Goal: Task Accomplishment & Management: Manage account settings

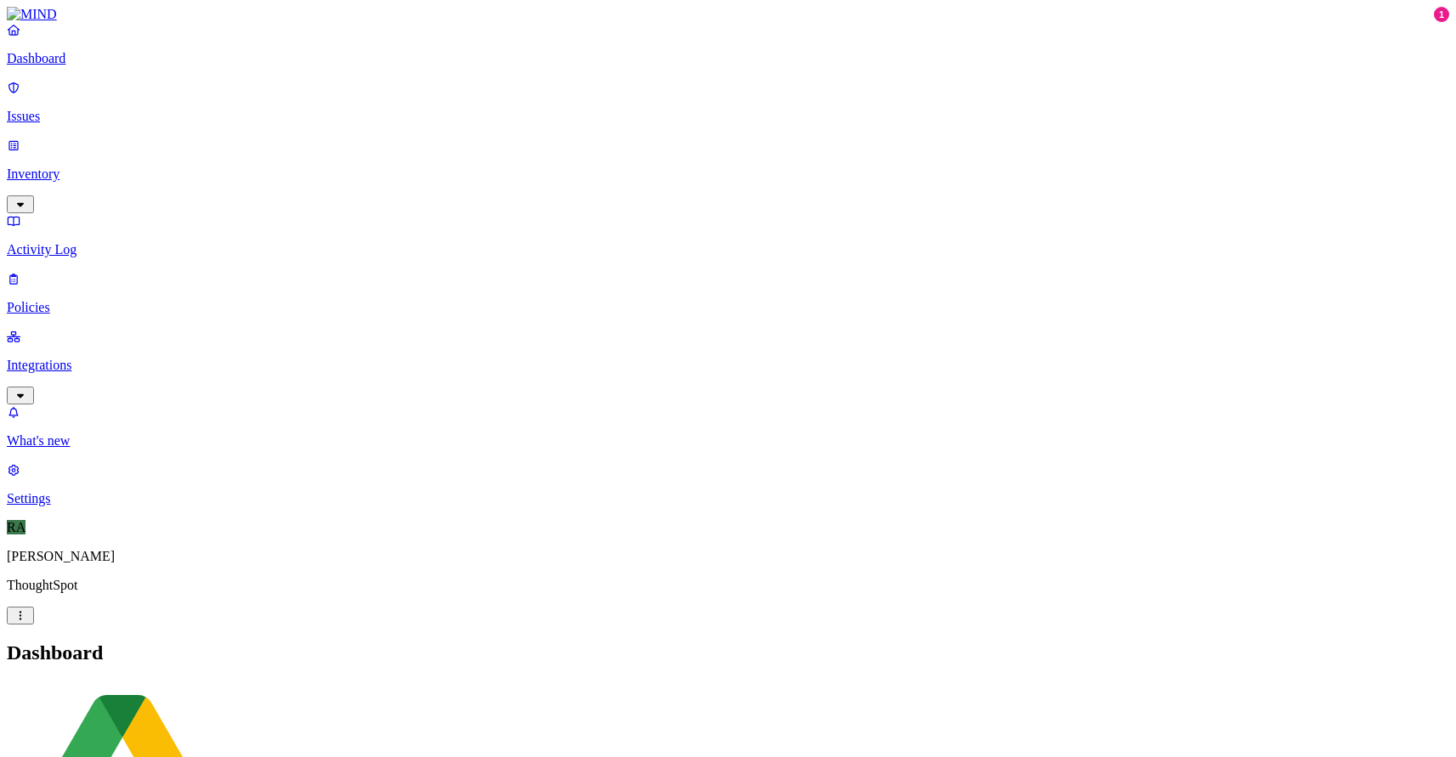
click at [57, 109] on p "Issues" at bounding box center [728, 116] width 1442 height 15
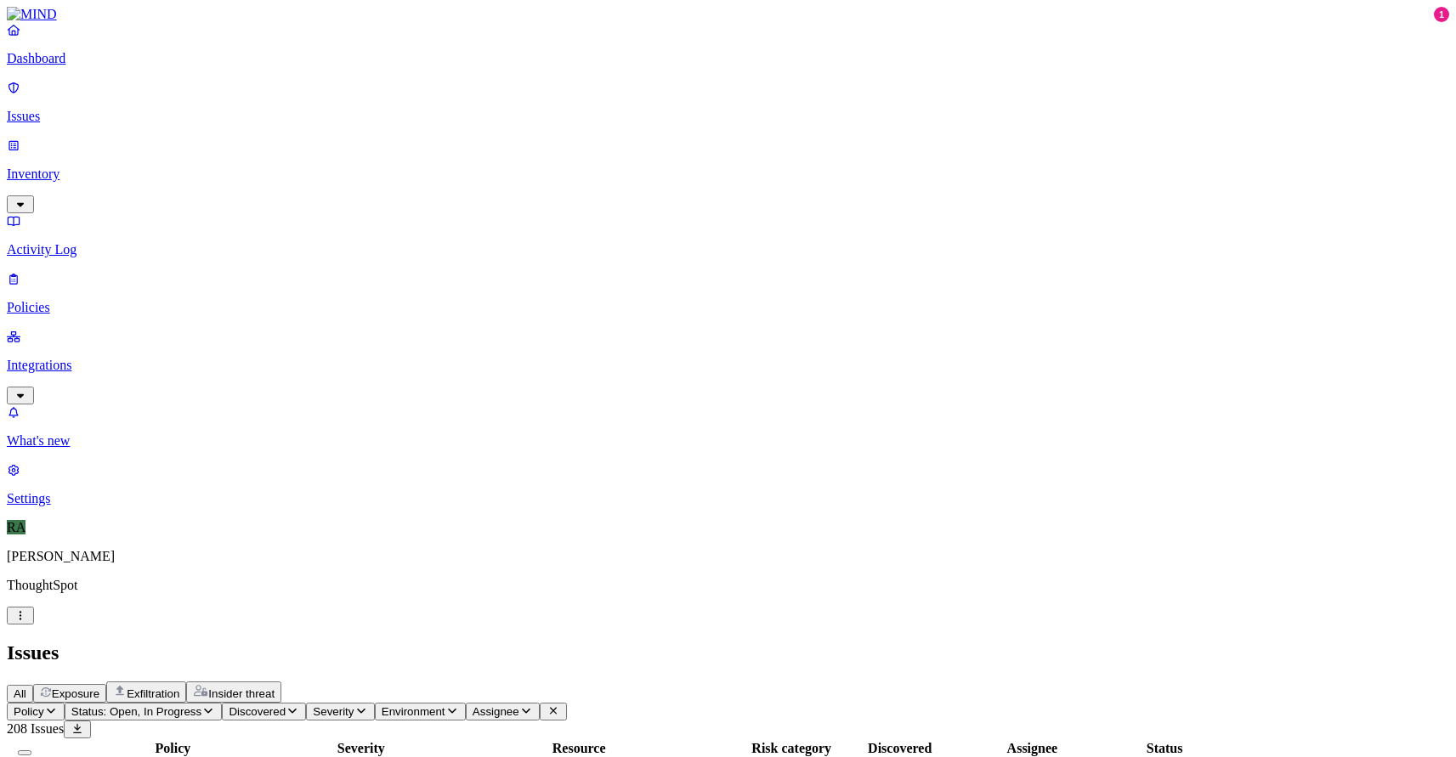
scroll to position [472, 0]
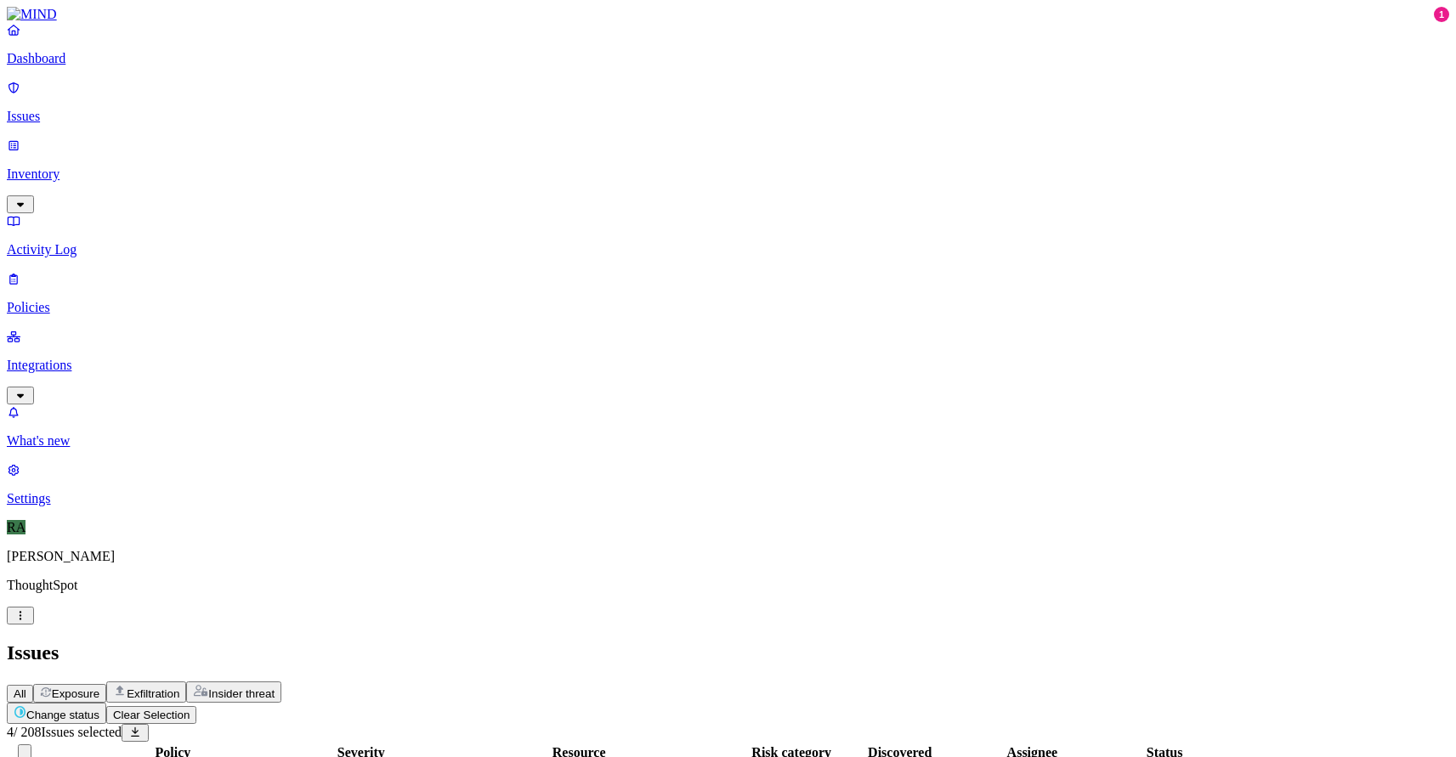
scroll to position [472, 0]
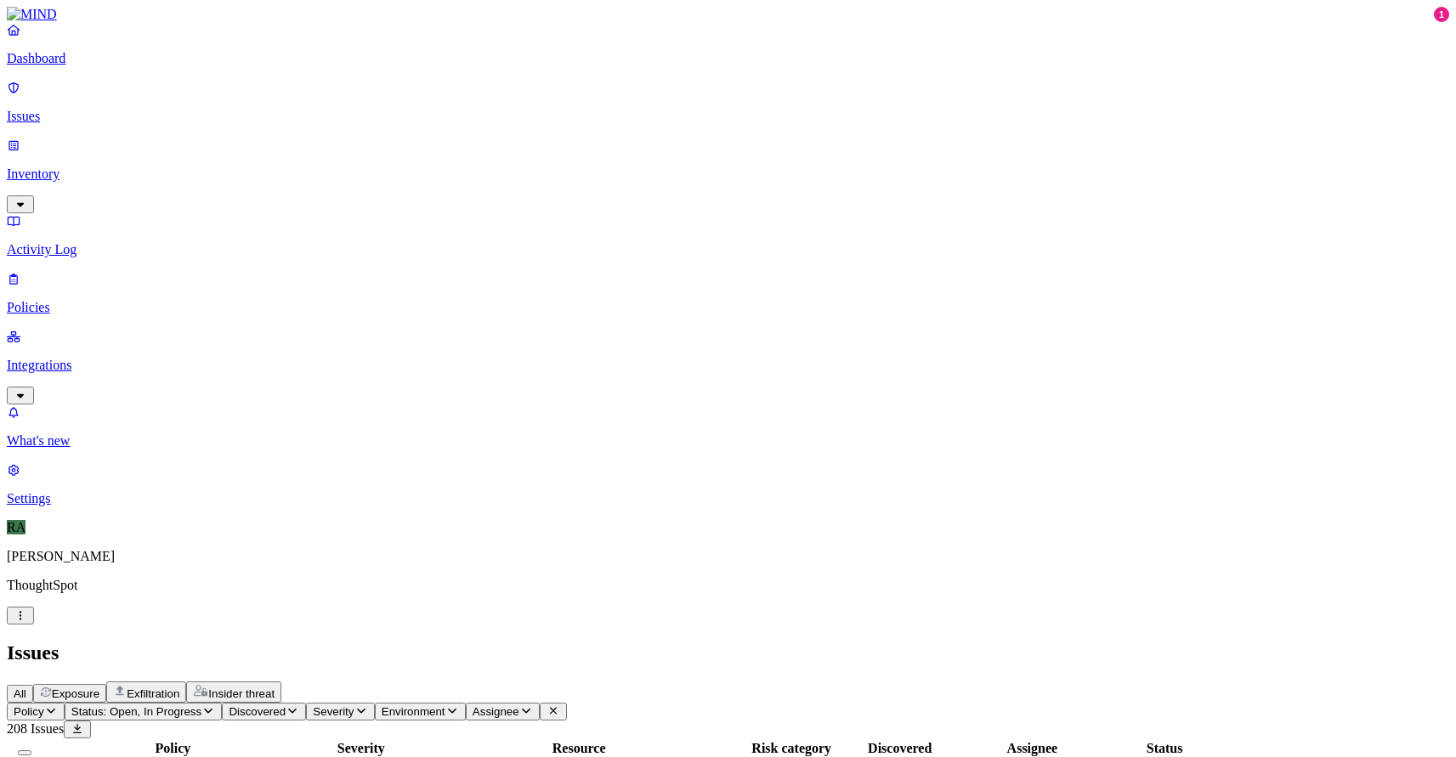
scroll to position [472, 0]
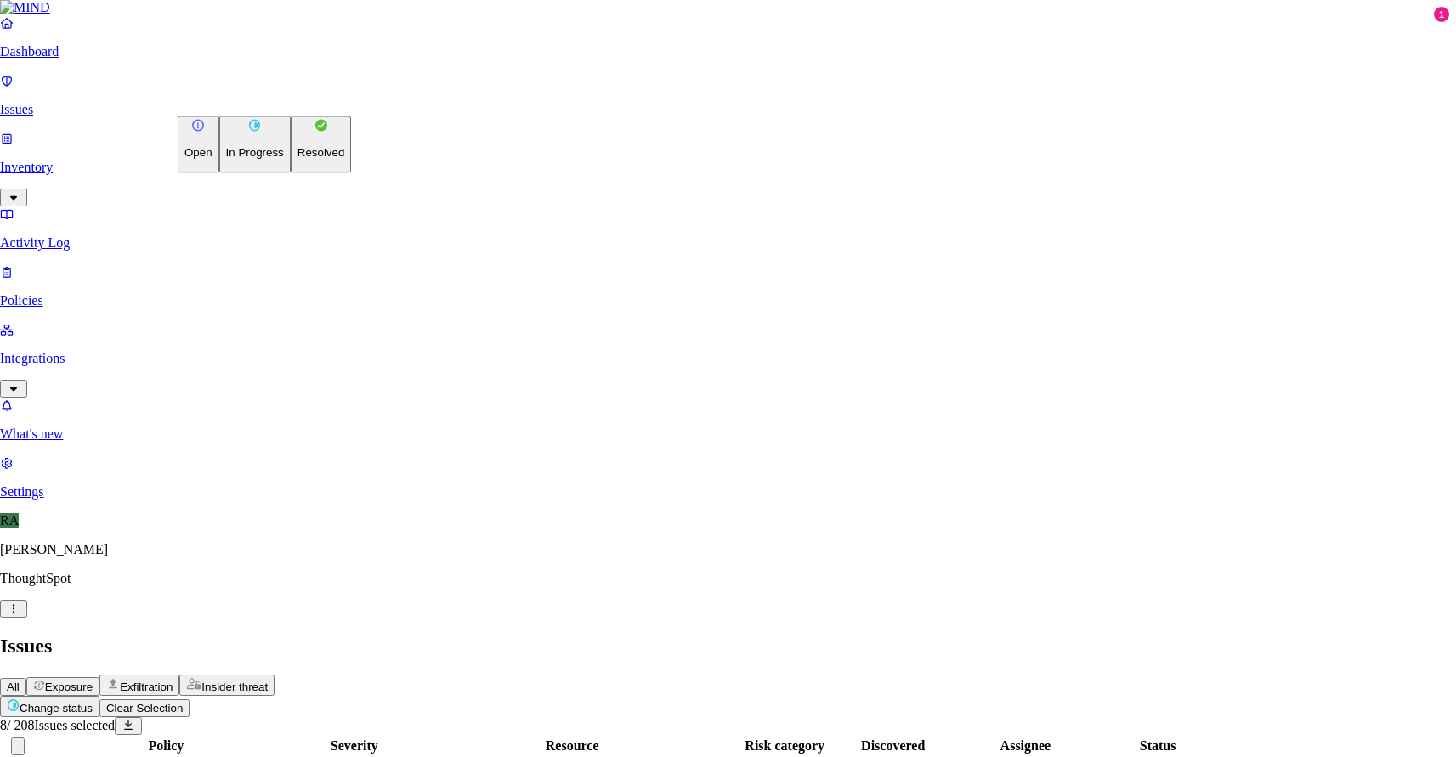
click at [297, 159] on p "Resolved" at bounding box center [321, 152] width 48 height 13
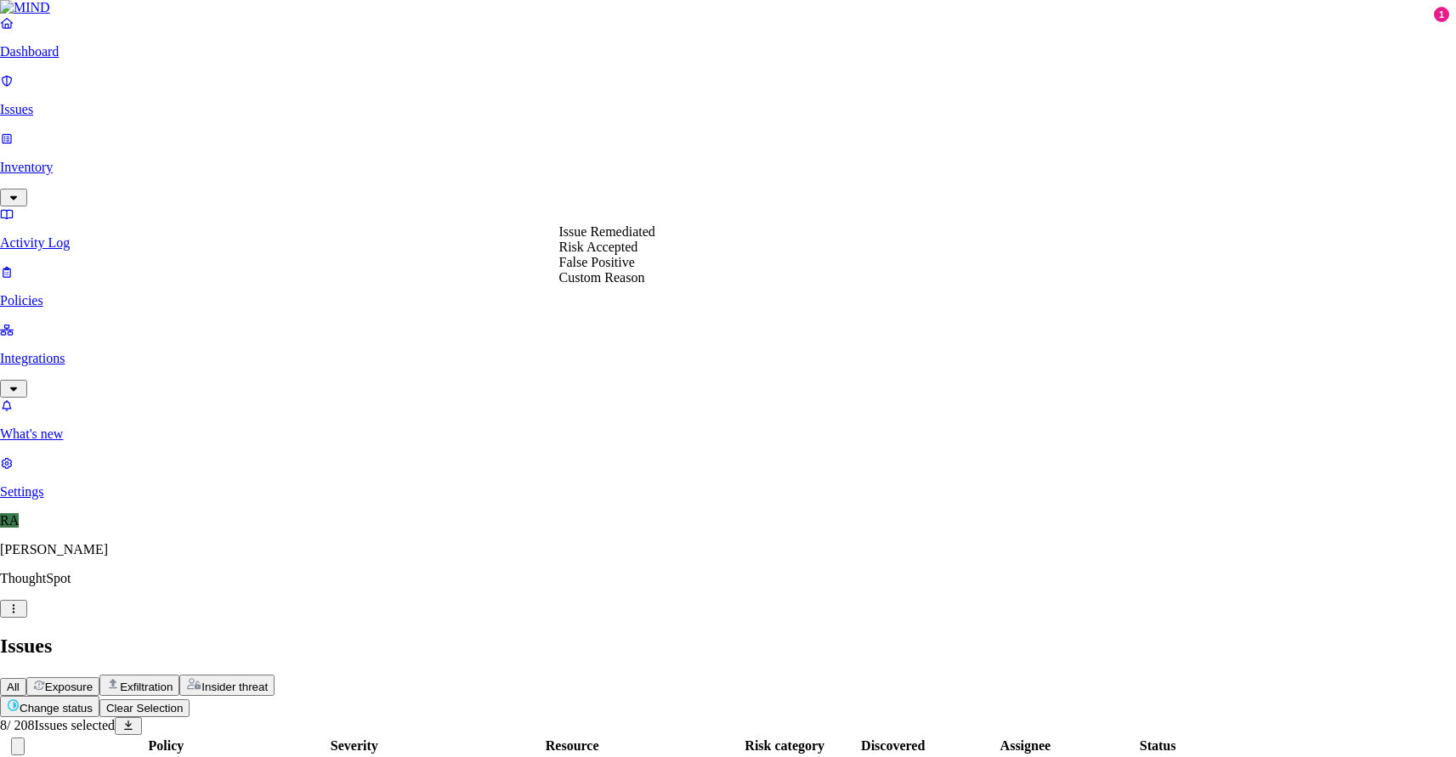
select select "Risk Accepted"
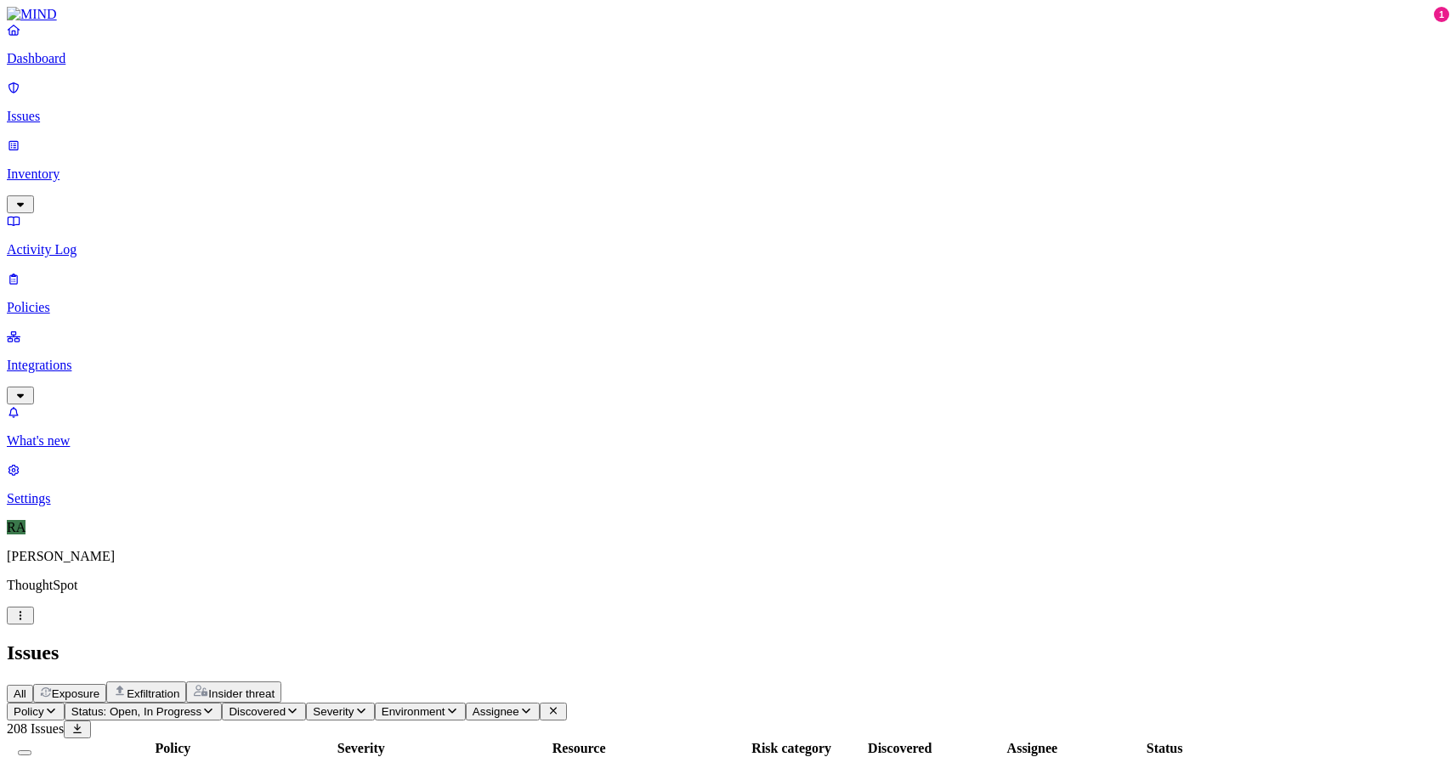
click at [1107, 741] on div "Assignee" at bounding box center [1033, 748] width 148 height 15
click at [1107, 740] on th "Assignee" at bounding box center [1033, 748] width 150 height 17
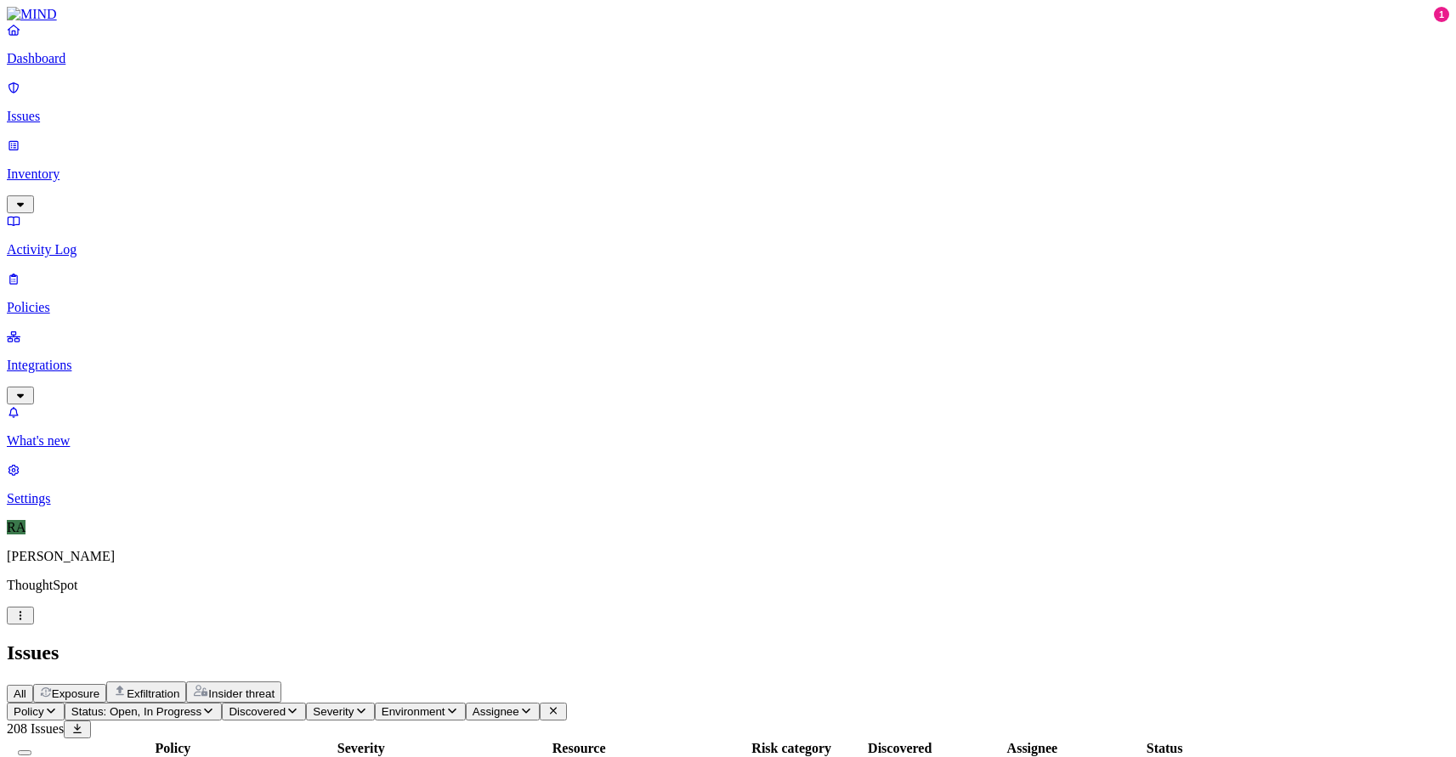
click at [519, 705] on span "Assignee" at bounding box center [496, 711] width 47 height 13
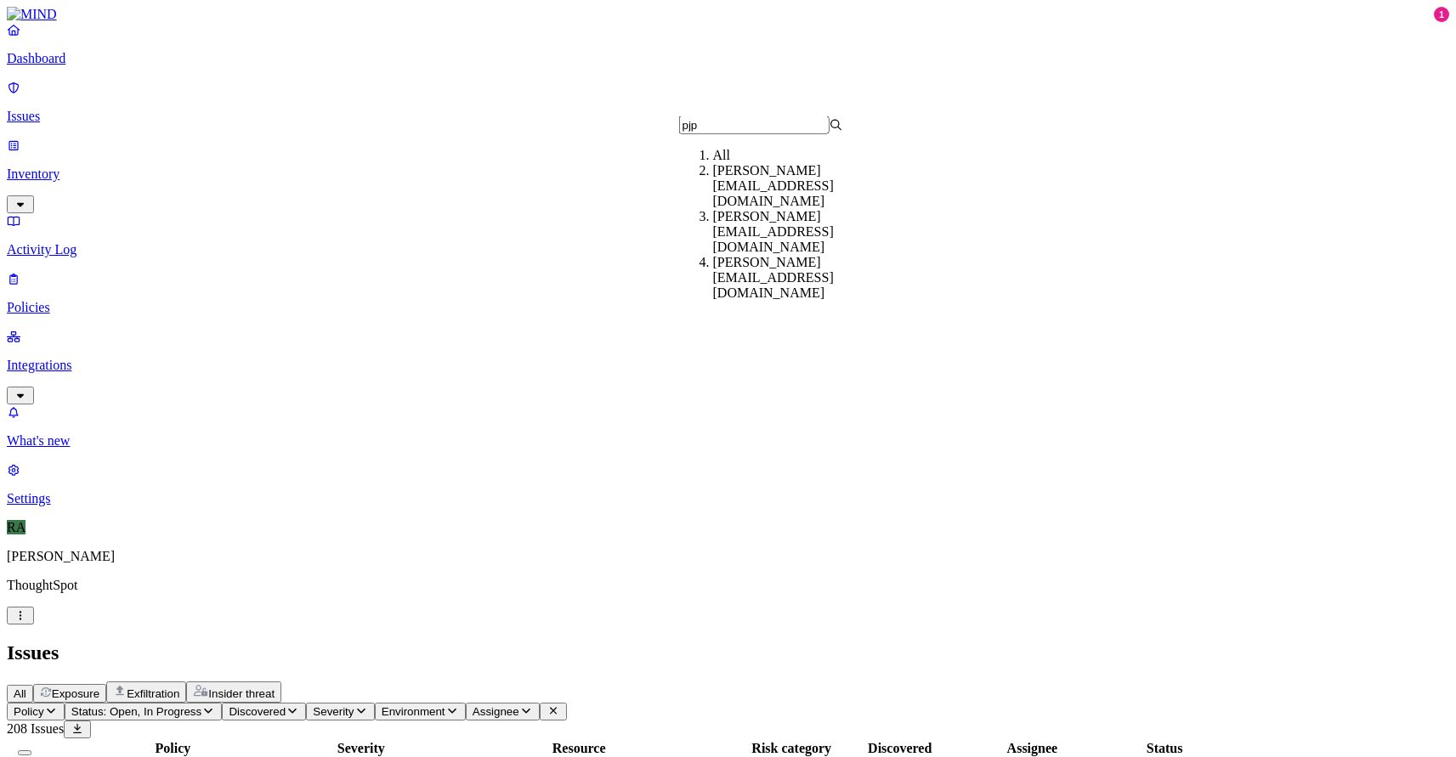
type input "pjp"
click at [728, 201] on div "[PERSON_NAME][EMAIL_ADDRESS][DOMAIN_NAME]" at bounding box center [795, 186] width 164 height 46
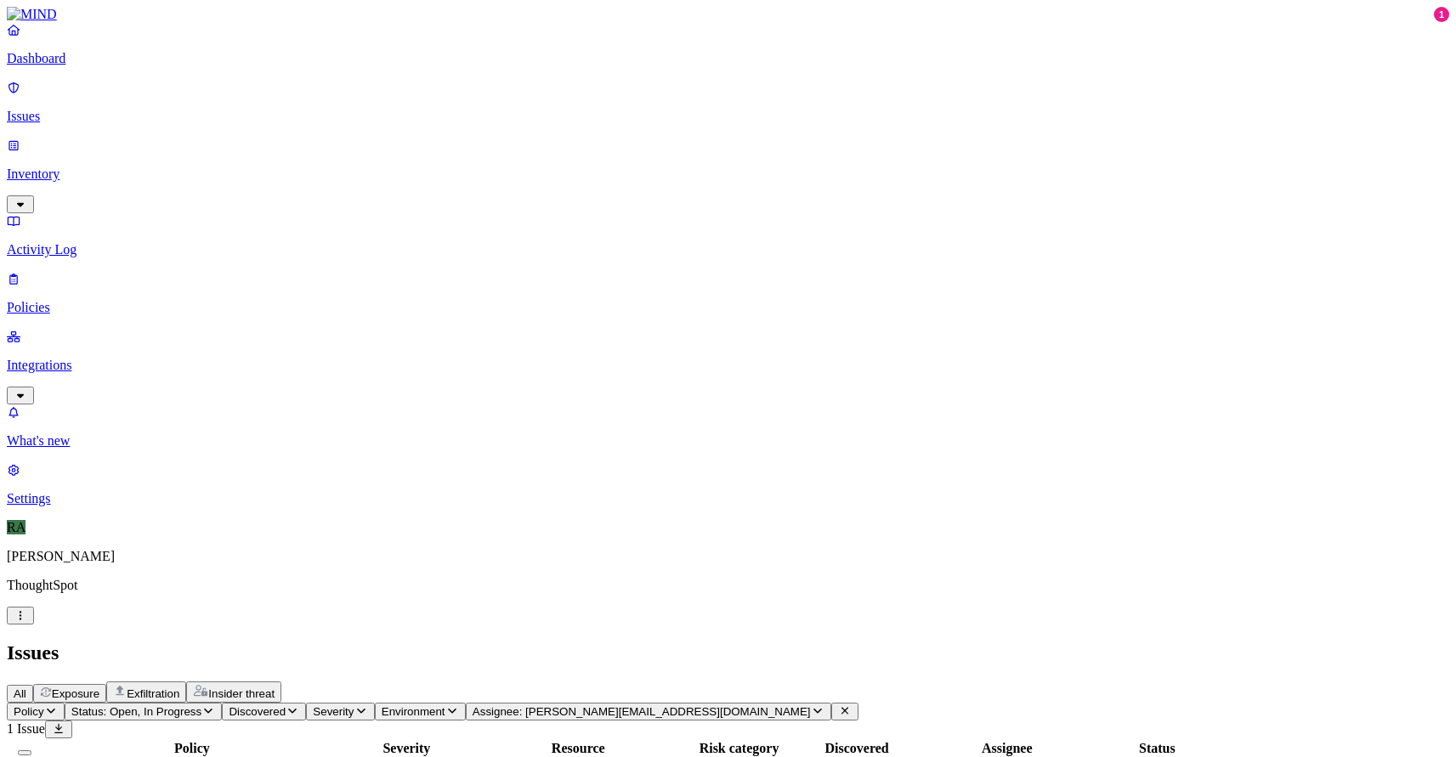
click at [774, 705] on span "Assignee: [PERSON_NAME][EMAIL_ADDRESS][DOMAIN_NAME]" at bounding box center [642, 711] width 338 height 13
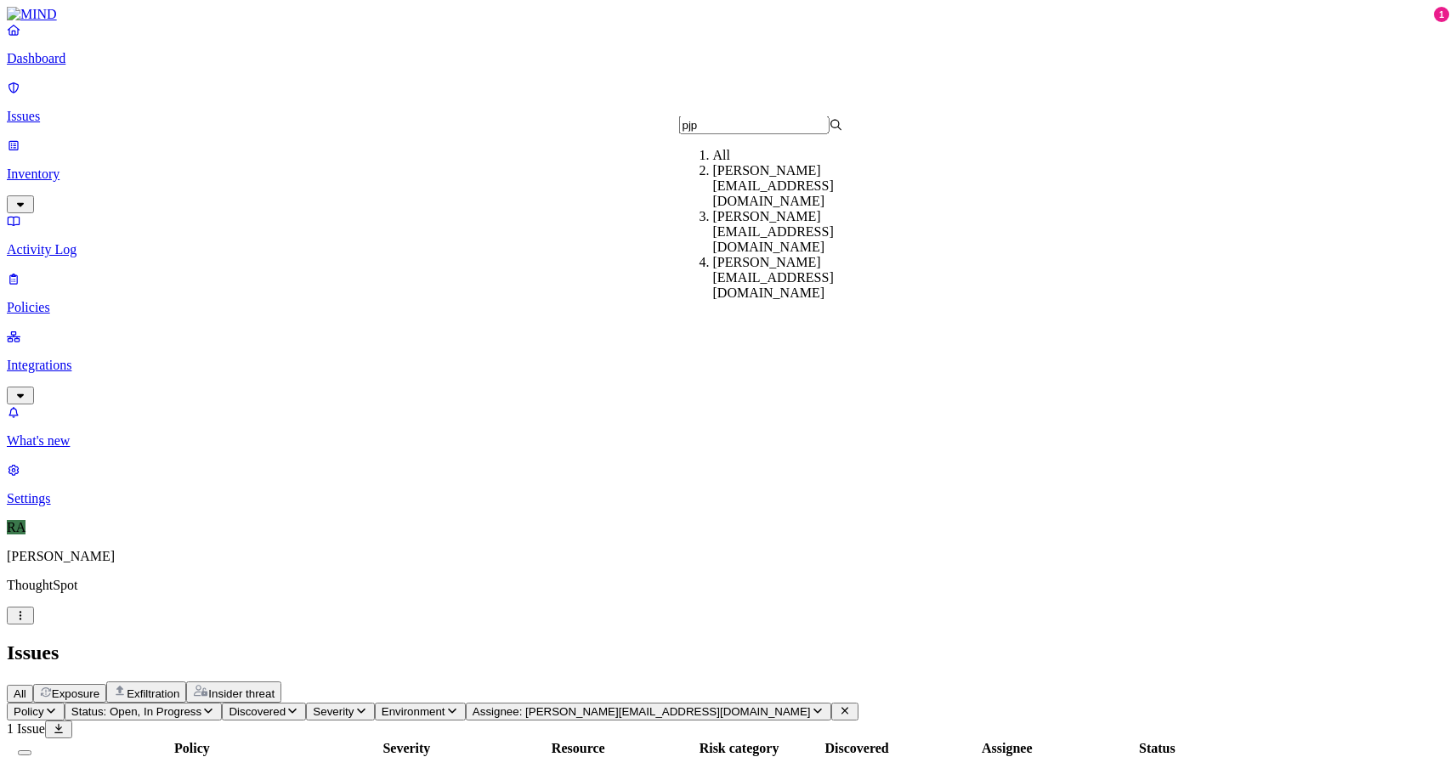
type input "pjp"
click at [757, 229] on div "[PERSON_NAME][EMAIL_ADDRESS][DOMAIN_NAME]" at bounding box center [795, 232] width 164 height 46
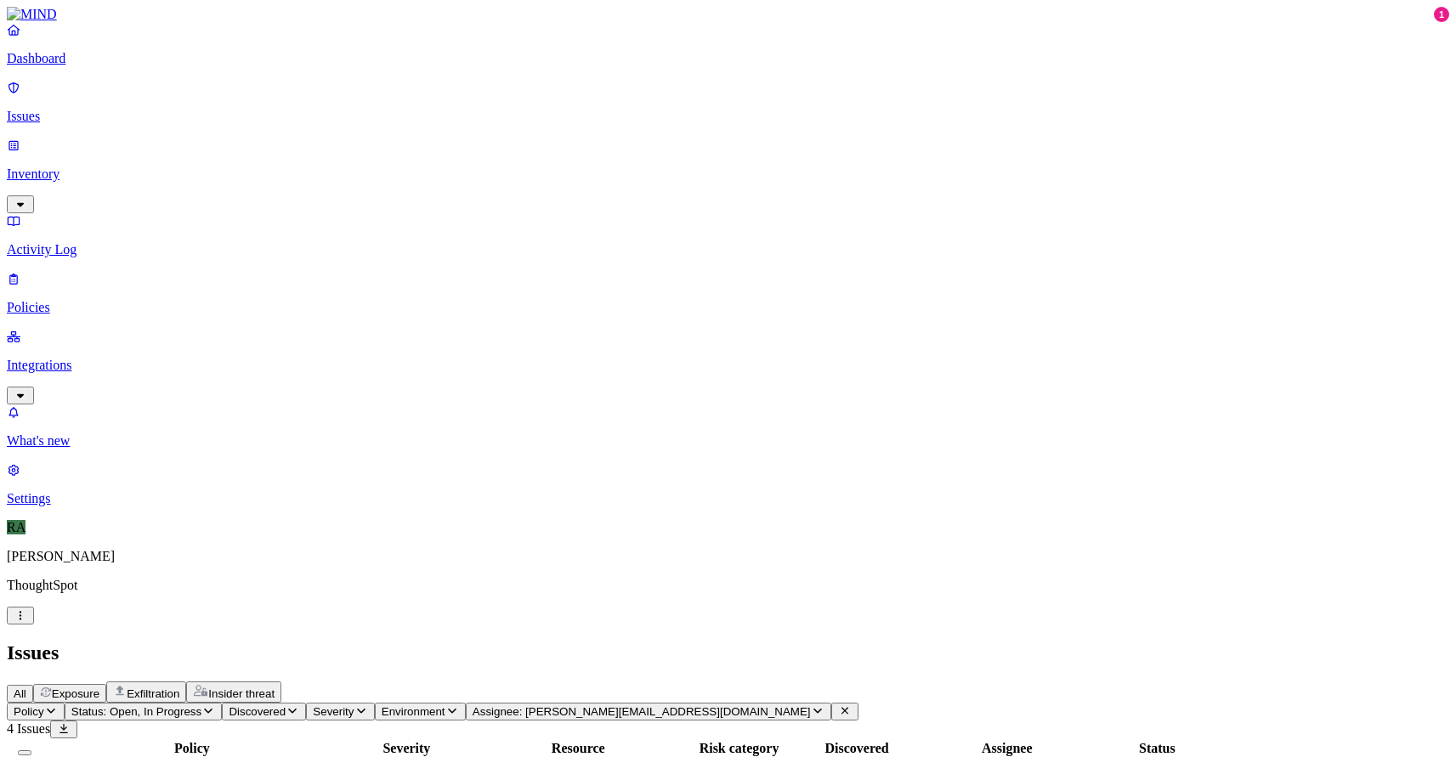
click at [789, 705] on span "Assignee: [PERSON_NAME][EMAIL_ADDRESS][DOMAIN_NAME]" at bounding box center [642, 711] width 338 height 13
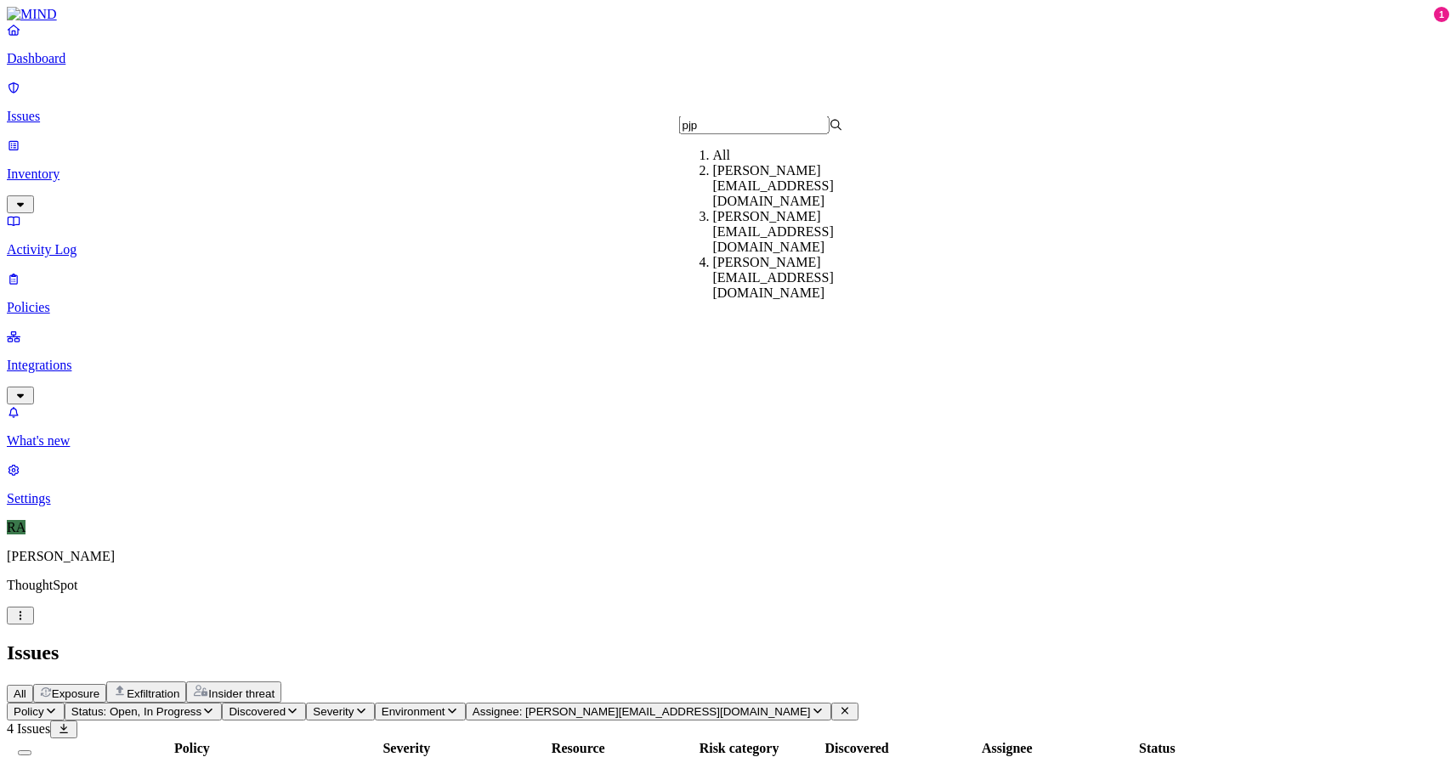
type input "pjp"
click at [739, 255] on div "[PERSON_NAME][EMAIL_ADDRESS][DOMAIN_NAME]" at bounding box center [795, 278] width 164 height 46
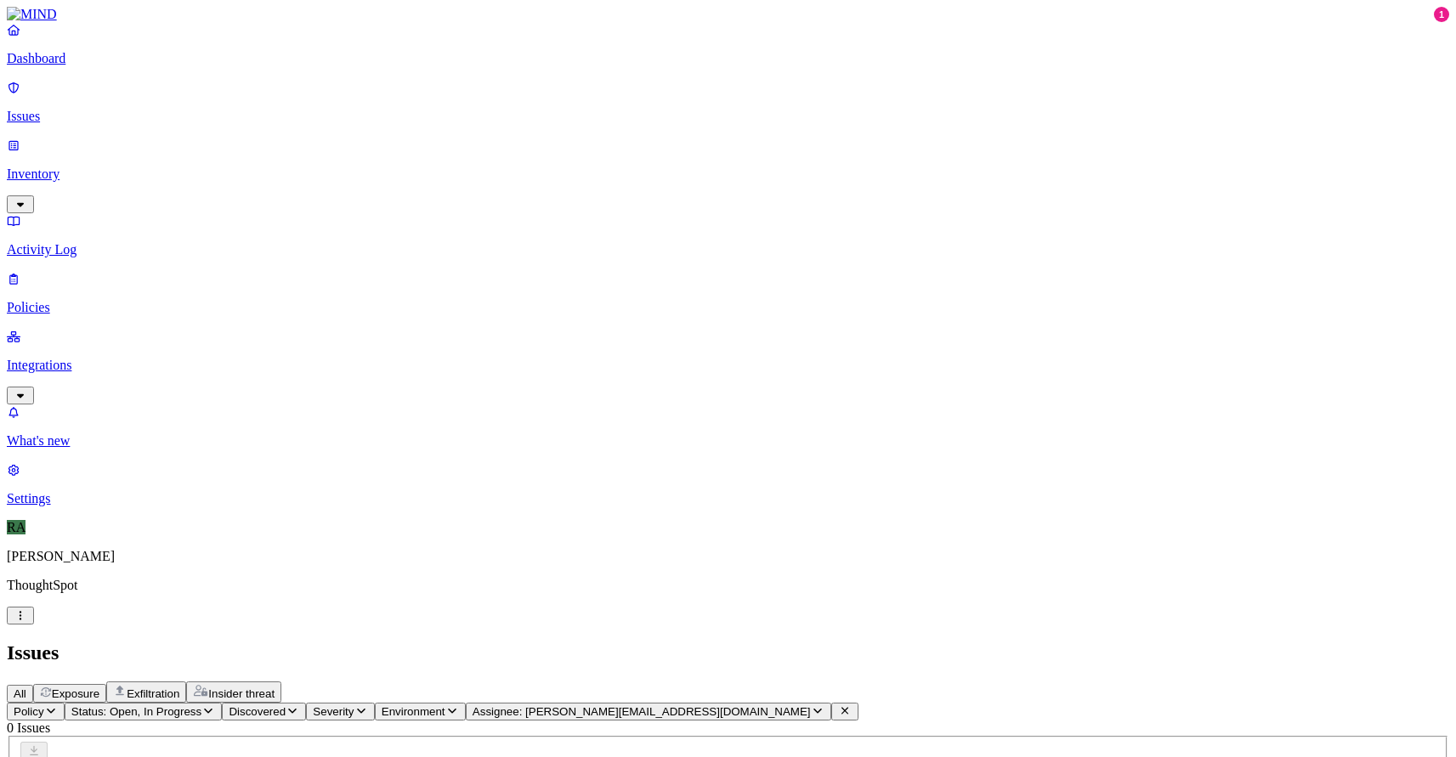
click at [822, 709] on icon "button" at bounding box center [817, 711] width 8 height 5
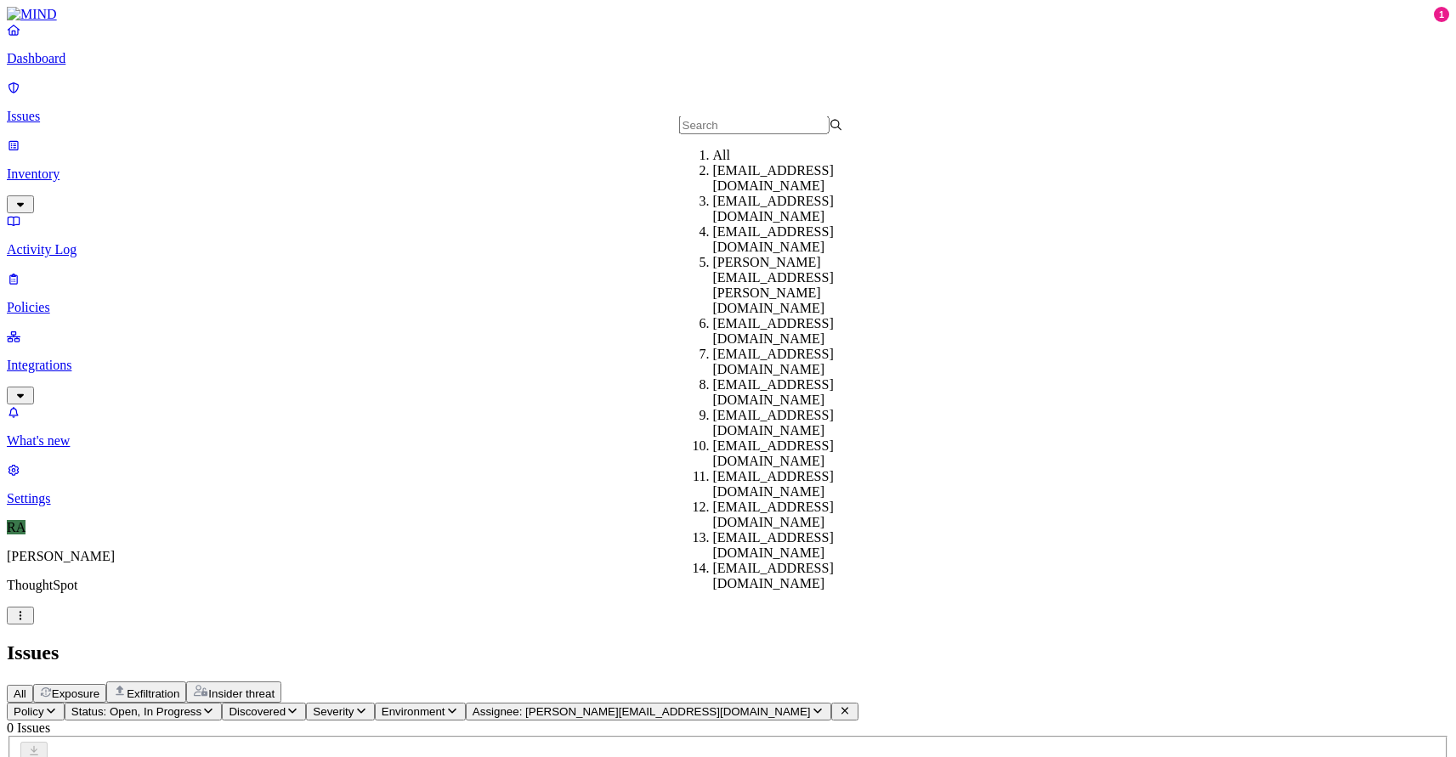
click at [897, 703] on header "Policy Status: Open, In Progress Discovered Severity Environment Assignee: rahu…" at bounding box center [728, 737] width 1442 height 68
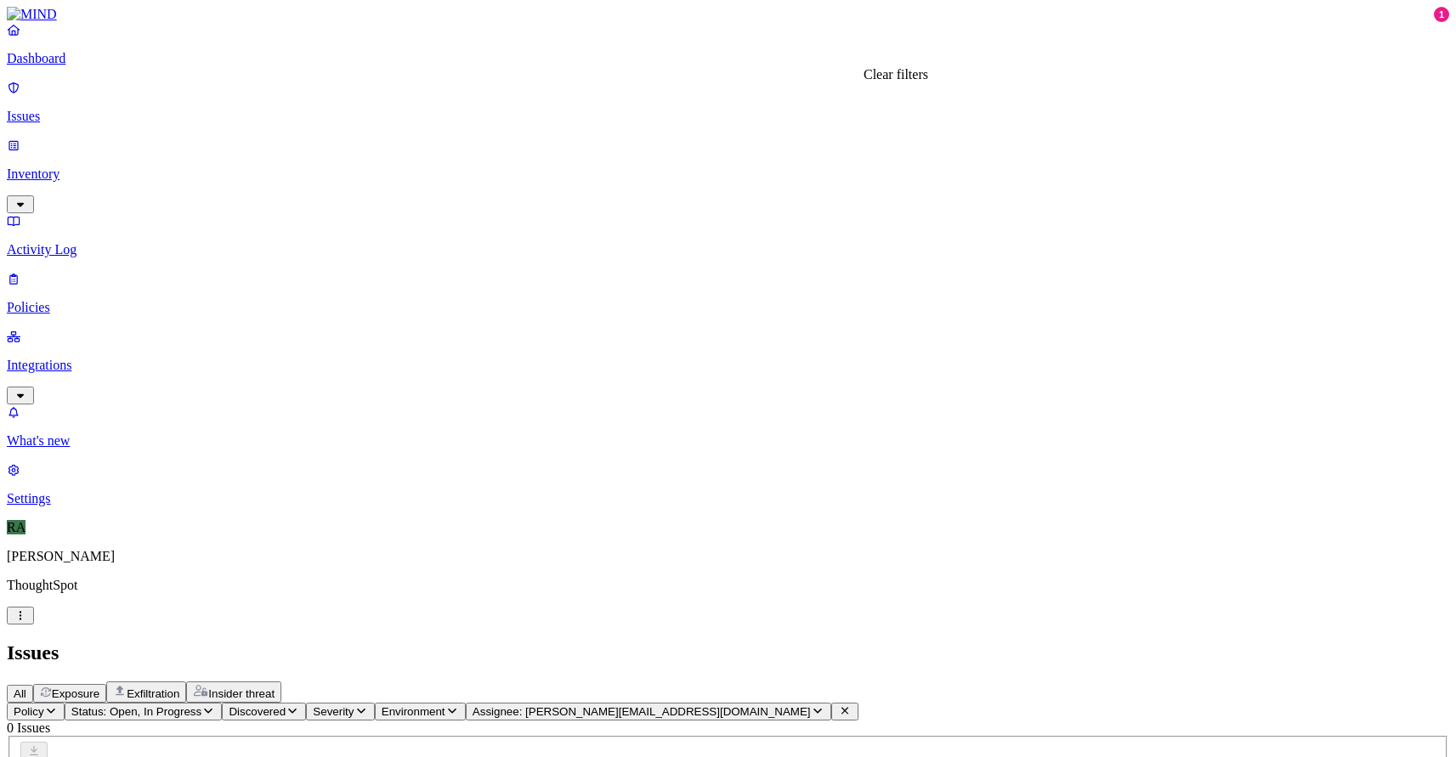
click at [852, 705] on icon at bounding box center [845, 710] width 14 height 11
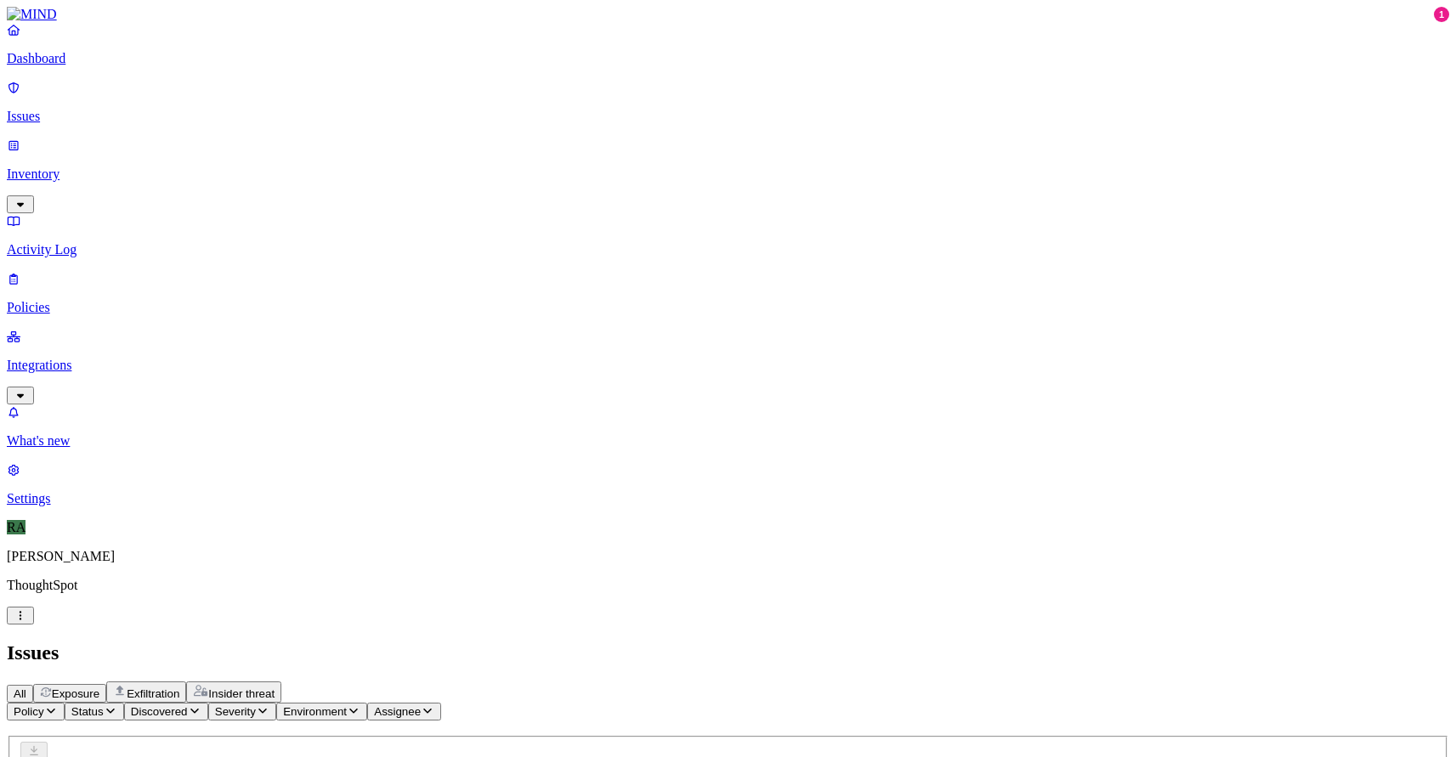
click at [104, 705] on span "Status" at bounding box center [87, 711] width 32 height 13
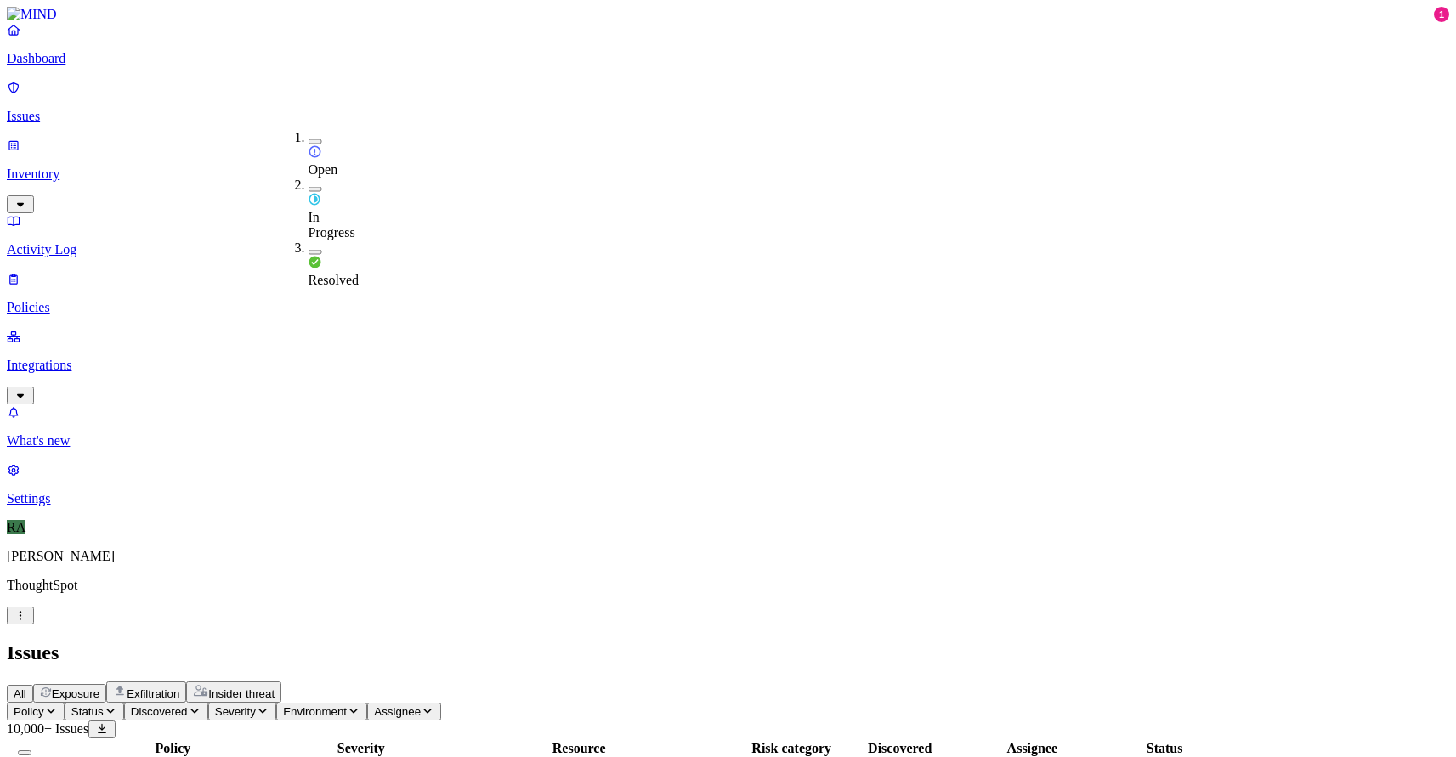
click at [309, 130] on div "Open" at bounding box center [309, 154] width 0 height 48
click at [467, 642] on h2 "Issues" at bounding box center [728, 653] width 1442 height 23
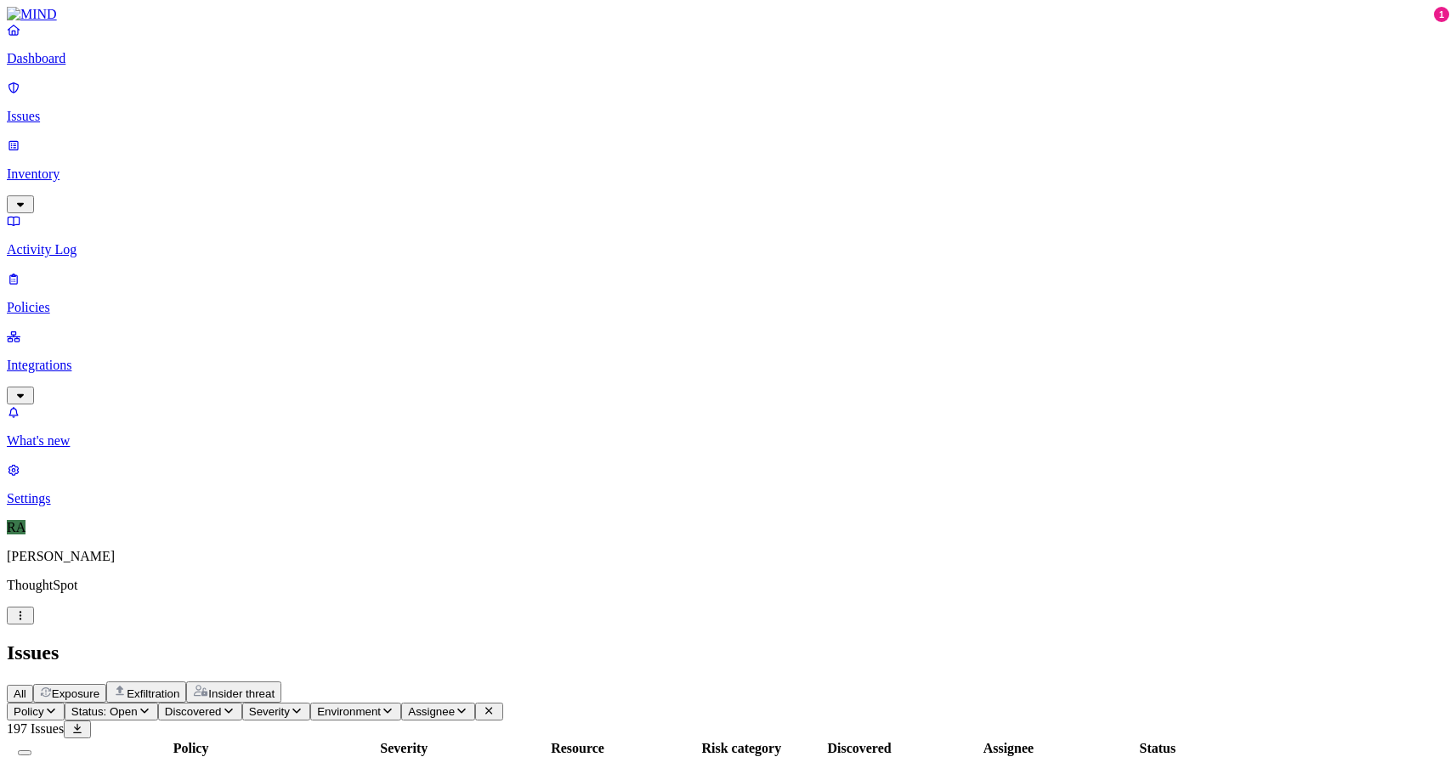
scroll to position [0, 0]
drag, startPoint x: 1135, startPoint y: 341, endPoint x: 1213, endPoint y: 343, distance: 78.2
click at [90, 300] on p "Policies" at bounding box center [728, 307] width 1442 height 15
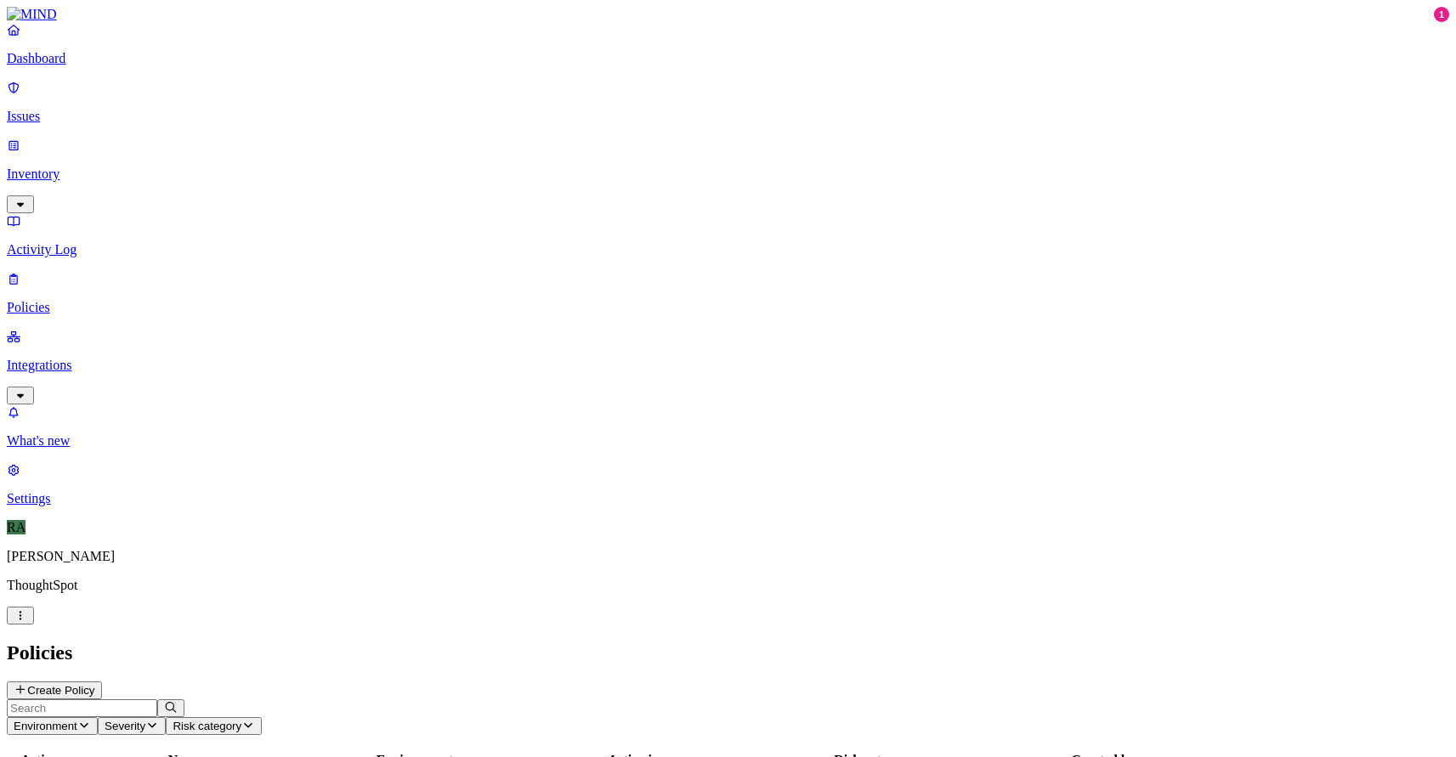
click at [90, 167] on p "Inventory" at bounding box center [728, 174] width 1442 height 15
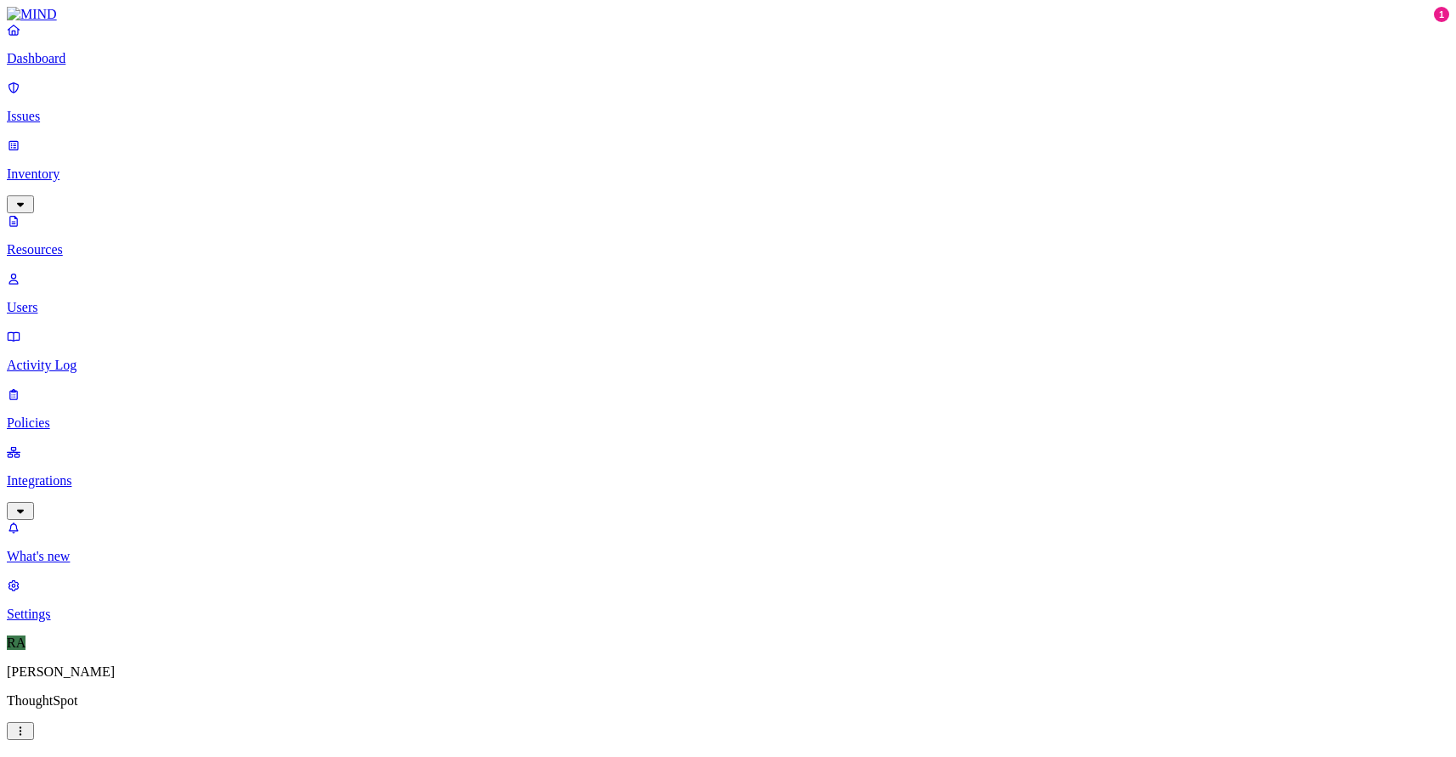
click at [84, 300] on p "Users" at bounding box center [728, 307] width 1442 height 15
paste input "Gopalakrishna Bondalapati"
type input "Gopalakrishna Bondalapati"
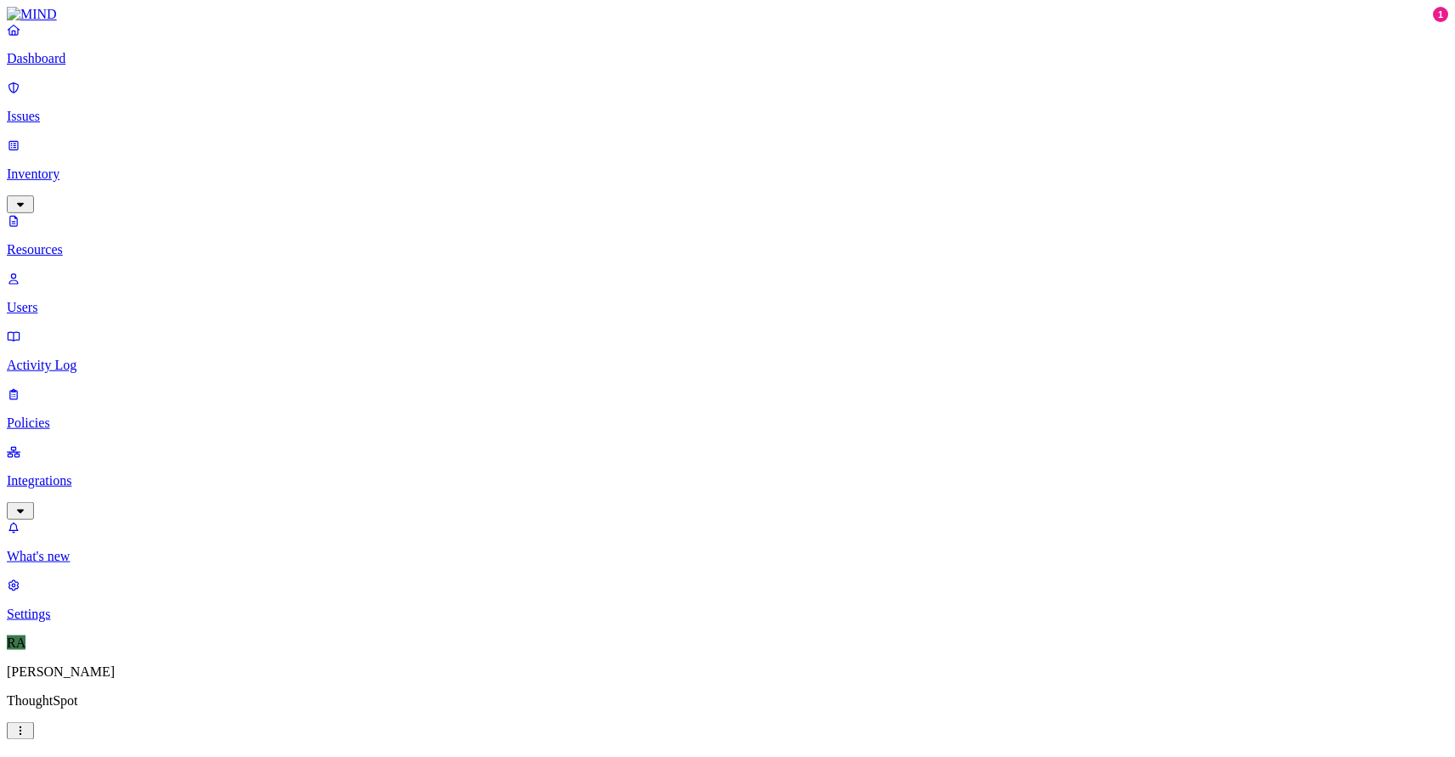
scroll to position [0, 0]
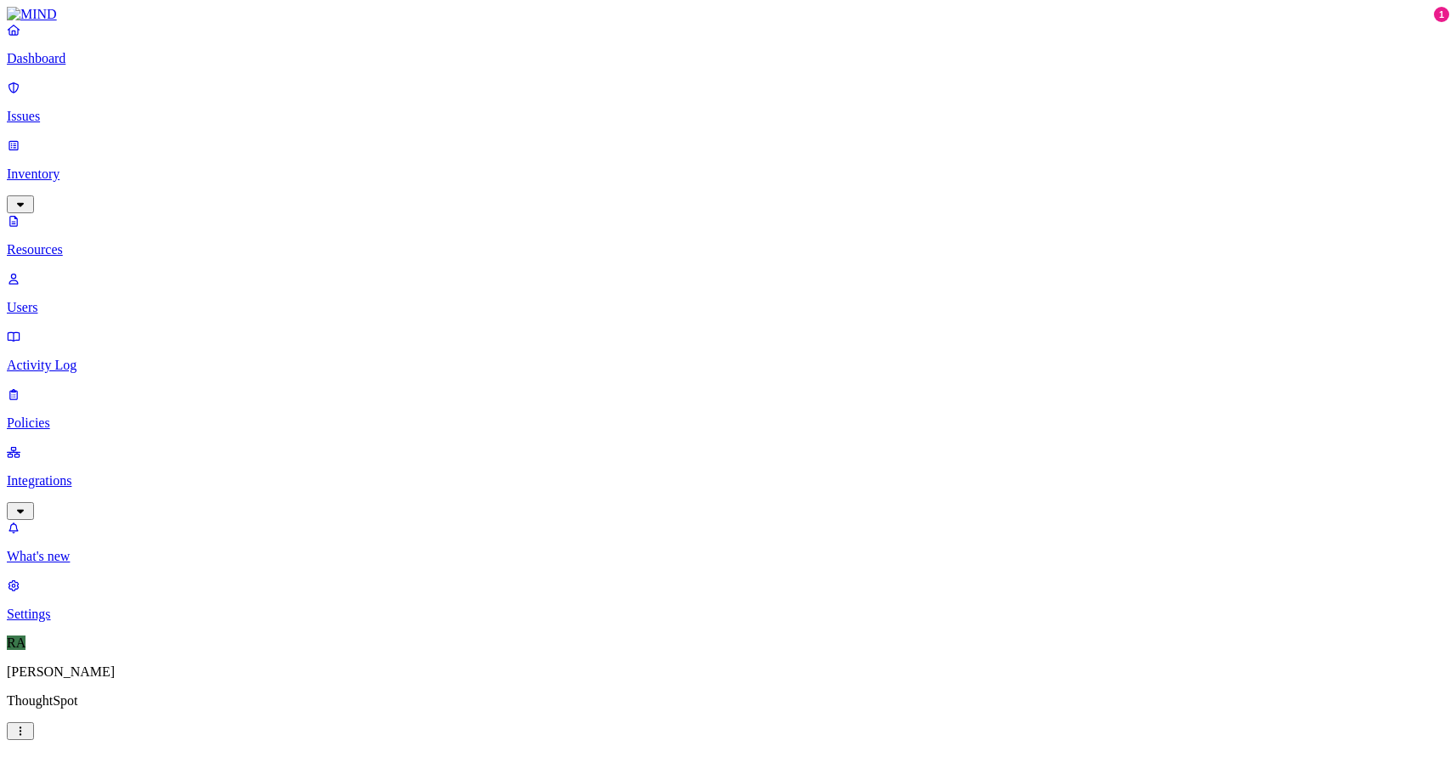
paste input "Charlie Birch"
type input "Charlie Birch"
paste input "David Mehan"
type input "David Mehan"
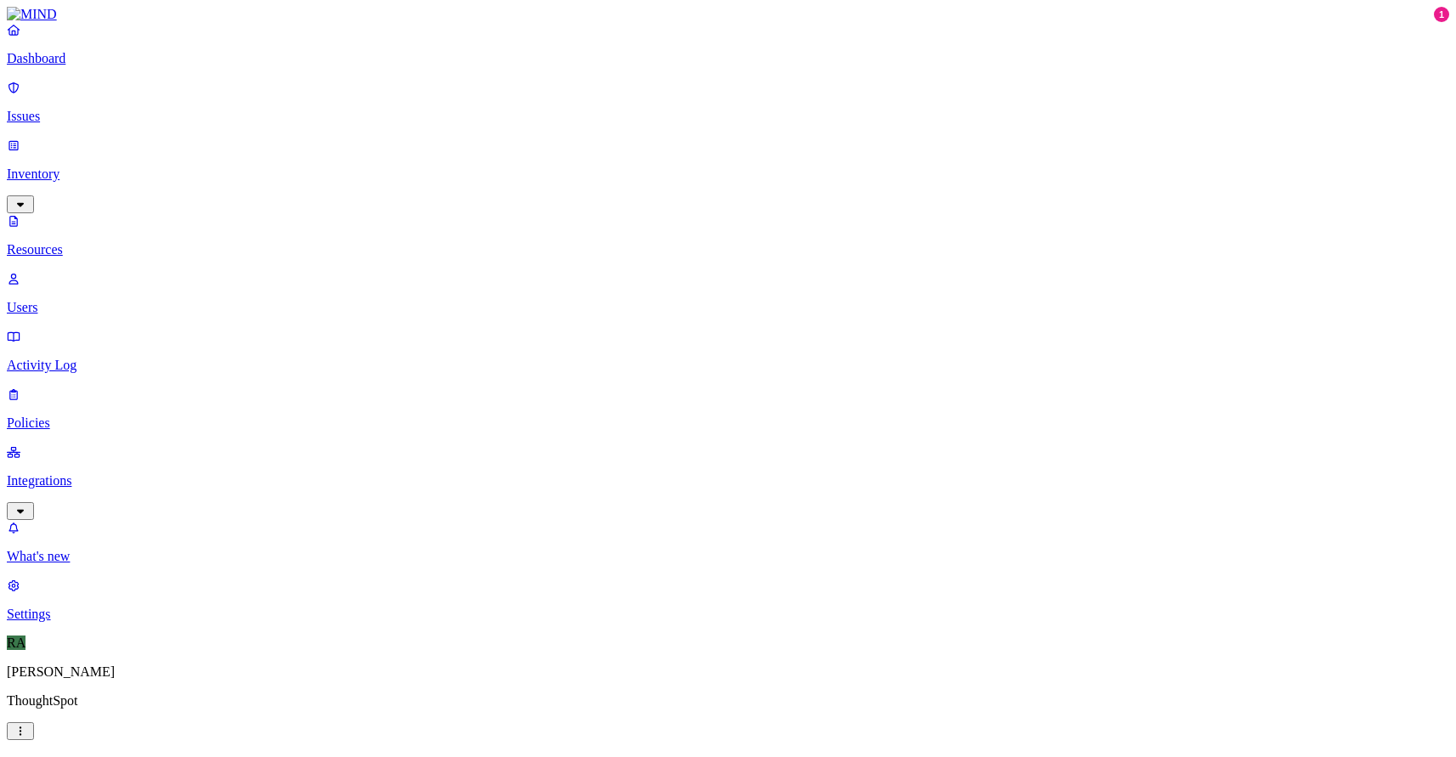
paste input "Himani Sharma"
type input "Himani Sharma"
paste input "Deepika Rampuria"
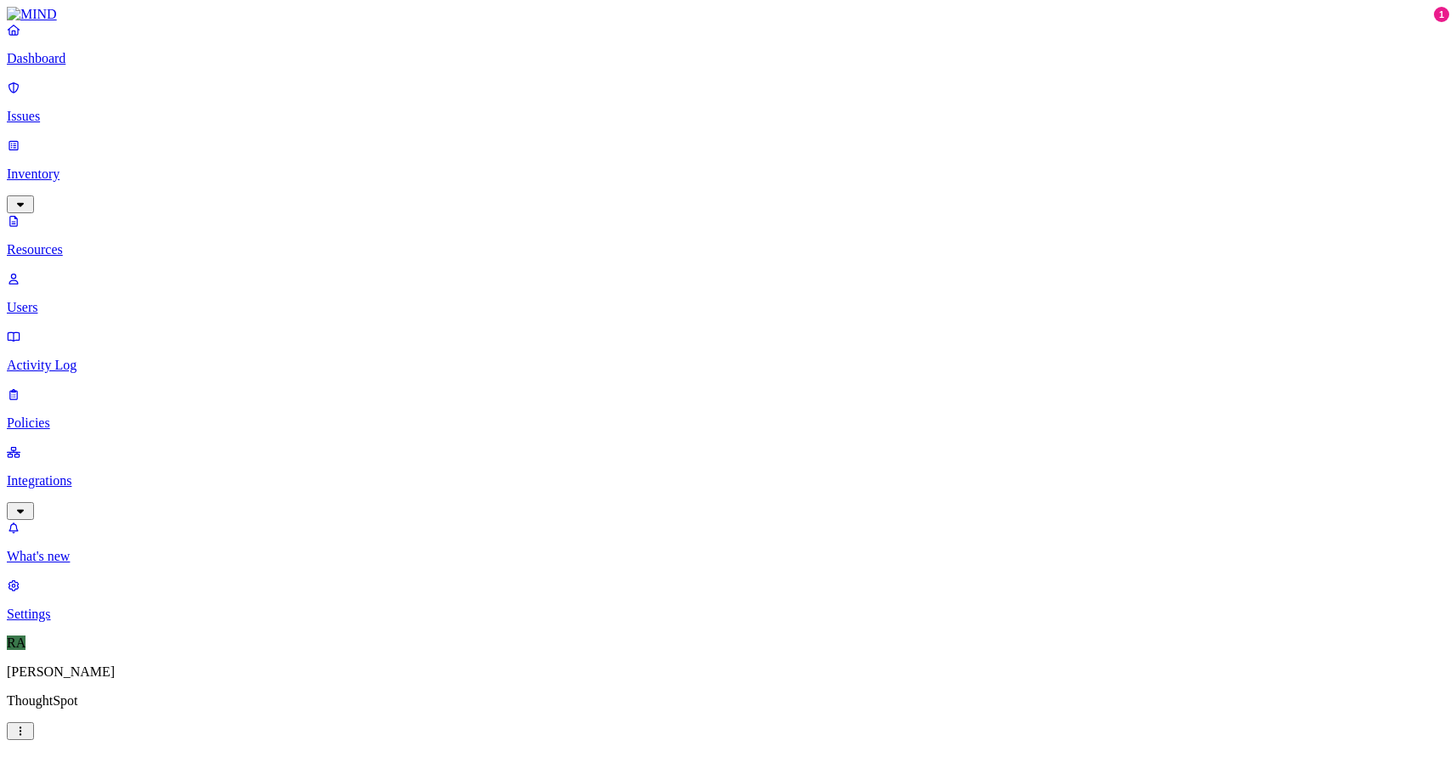
type input "Deepika Rampuria"
paste input "Ashutosh Gupta"
type input "Ashutosh Gupta"
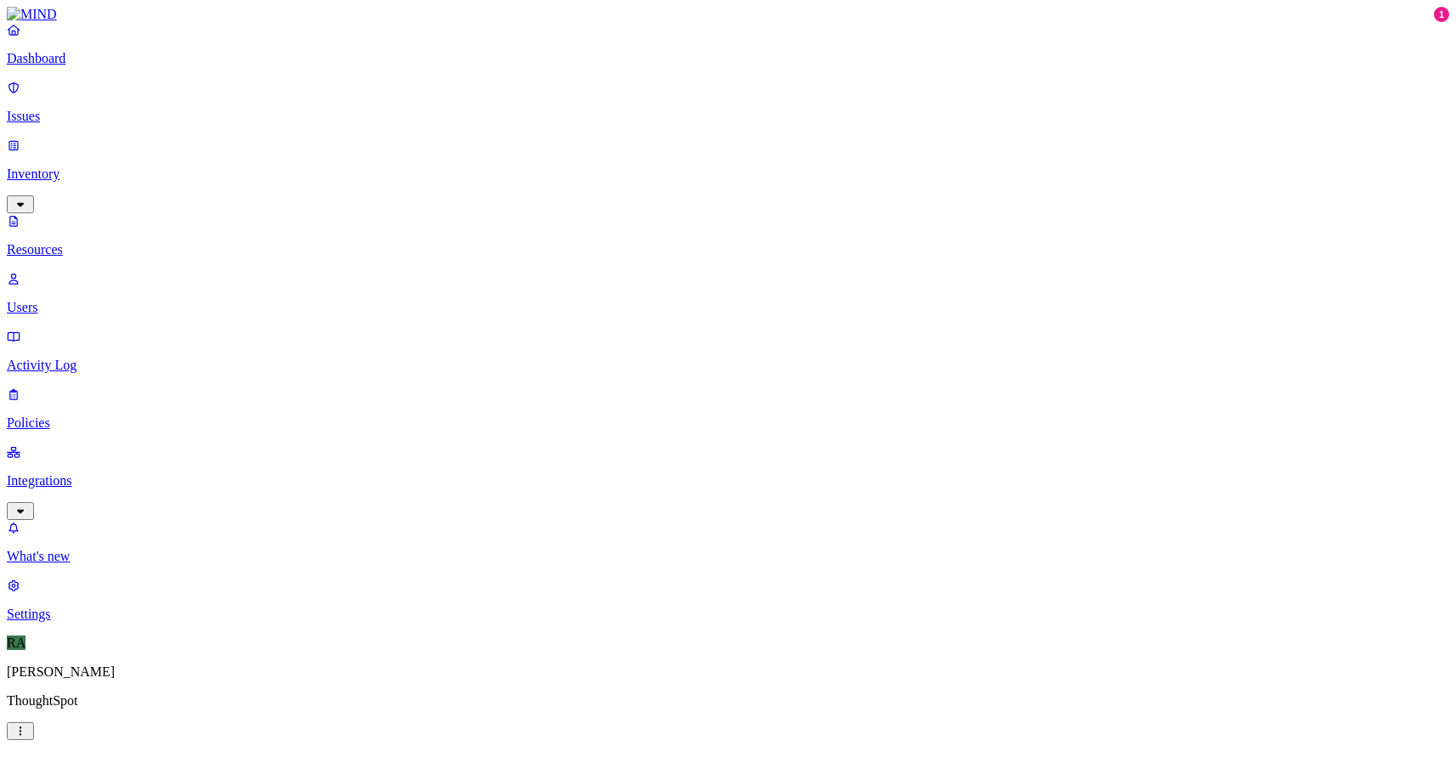
paste input "Yash Agrawal"
type input "Yash Agrawal"
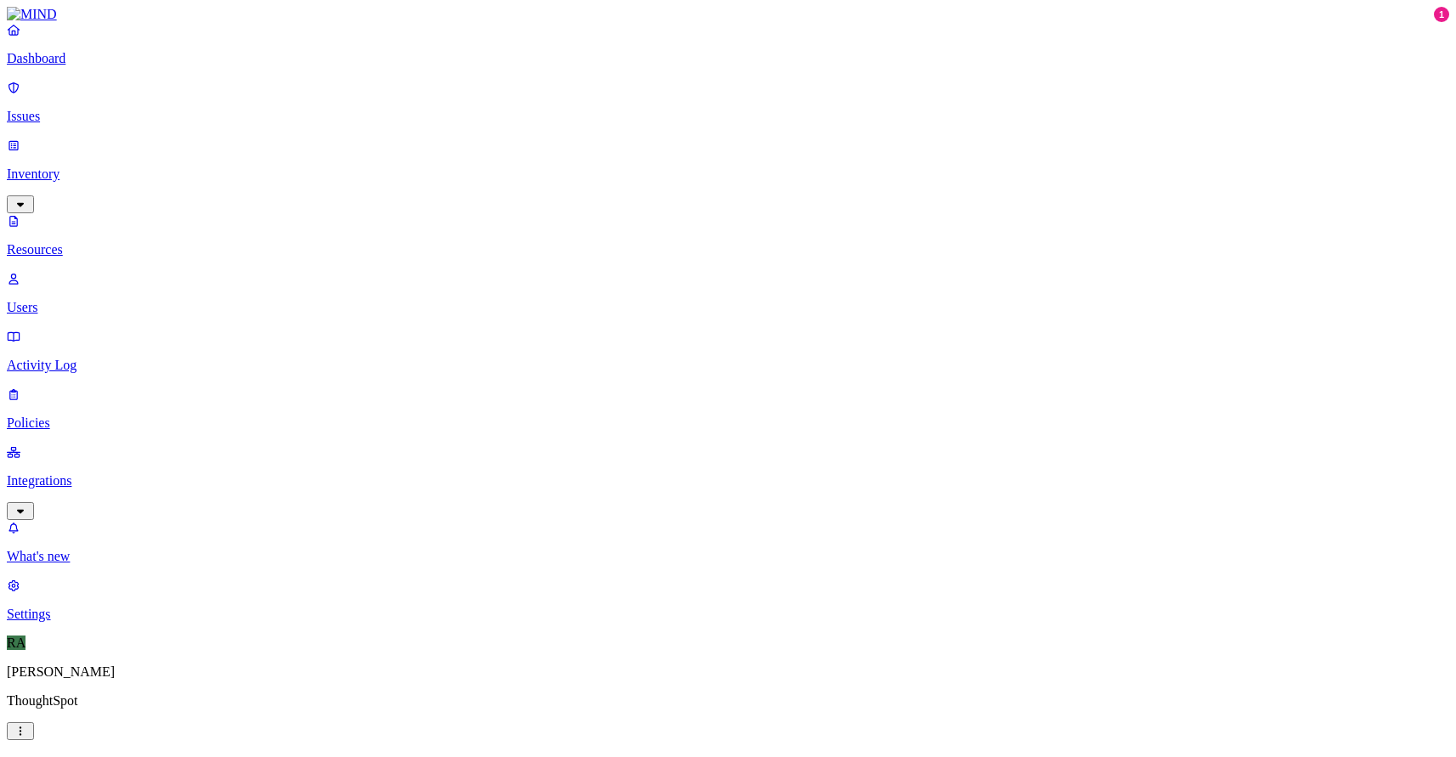
paste input "Shreyas Deshpande"
type input "Shreyas Deshpande"
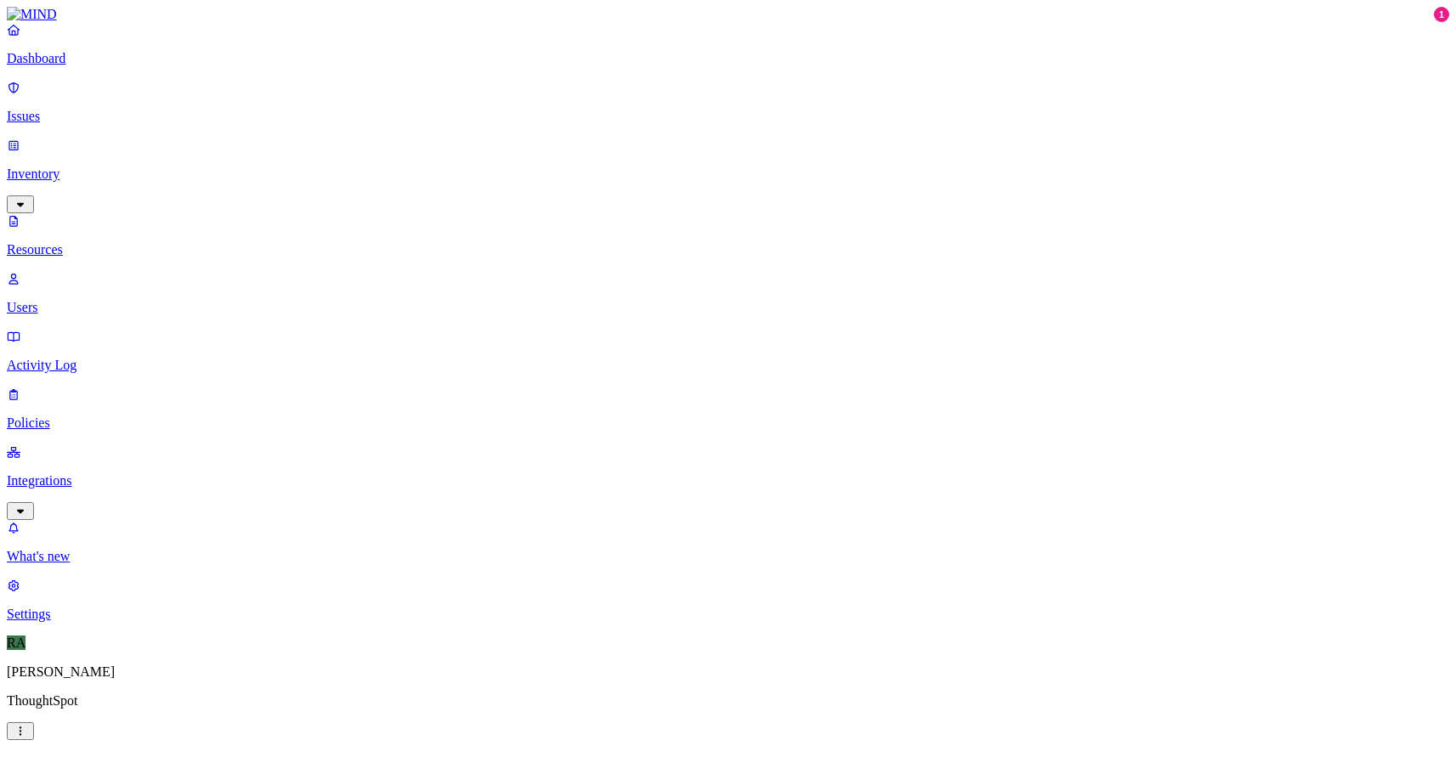
paste input "Sanaa P"
type input "Sanaa P"
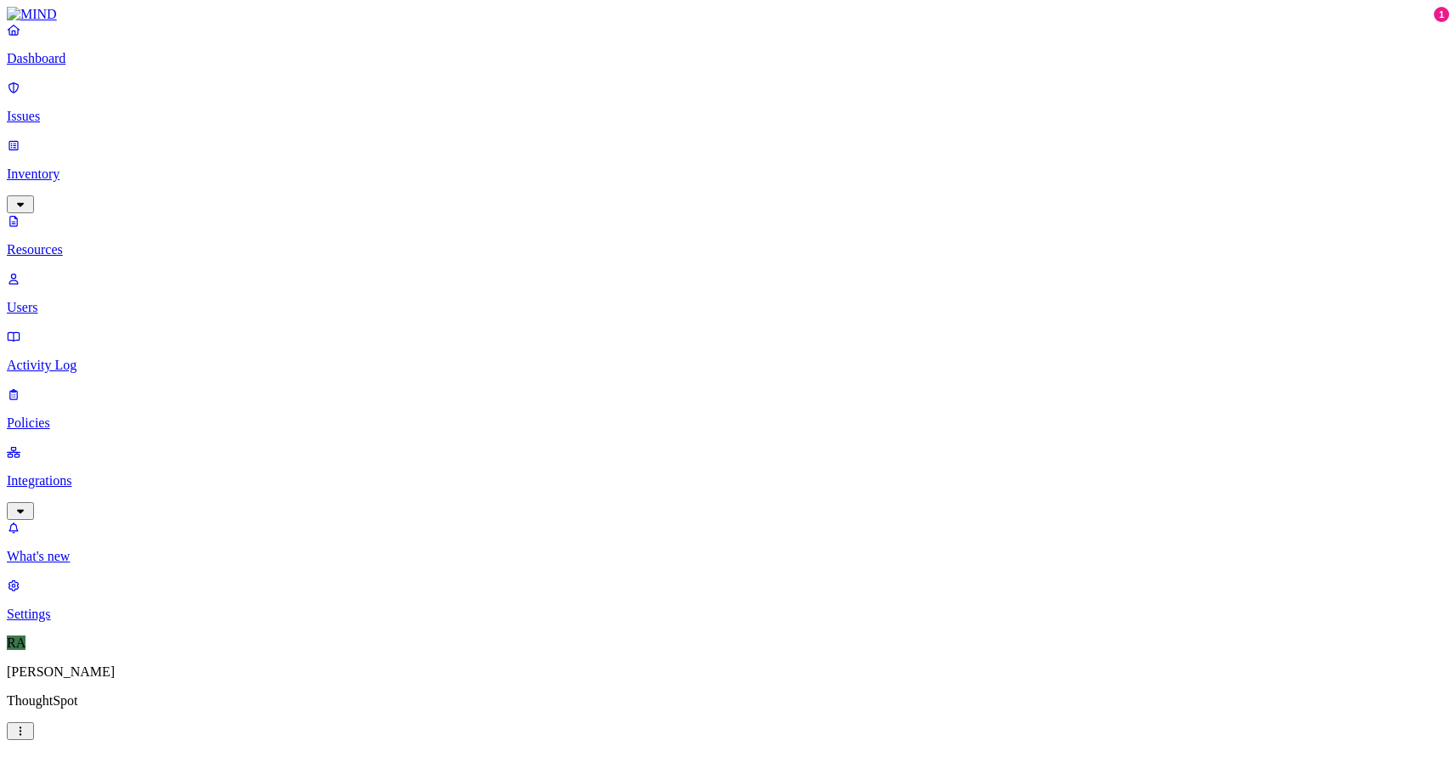
click at [132, 473] on p "Integrations" at bounding box center [727, 480] width 1441 height 15
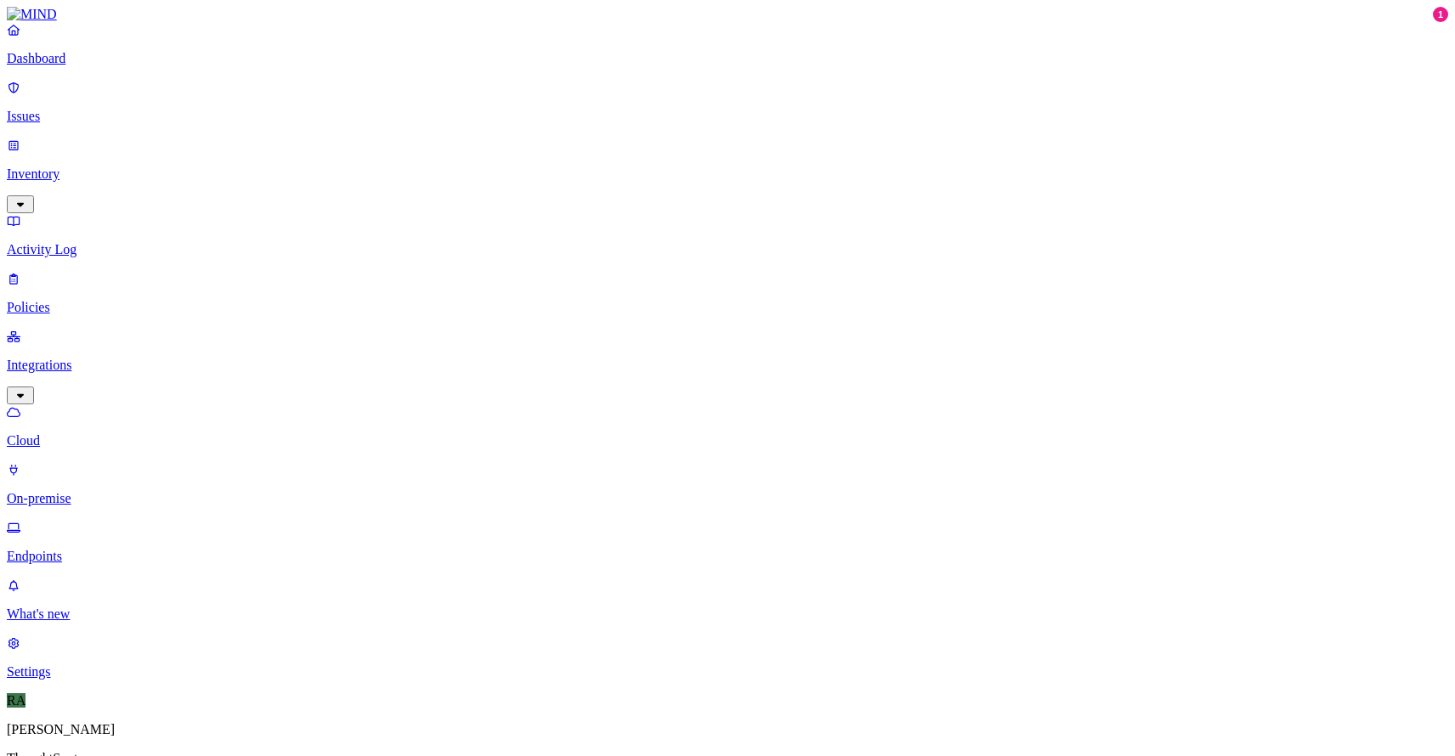
click at [75, 549] on p "Endpoints" at bounding box center [727, 556] width 1441 height 15
type input "rakesh"
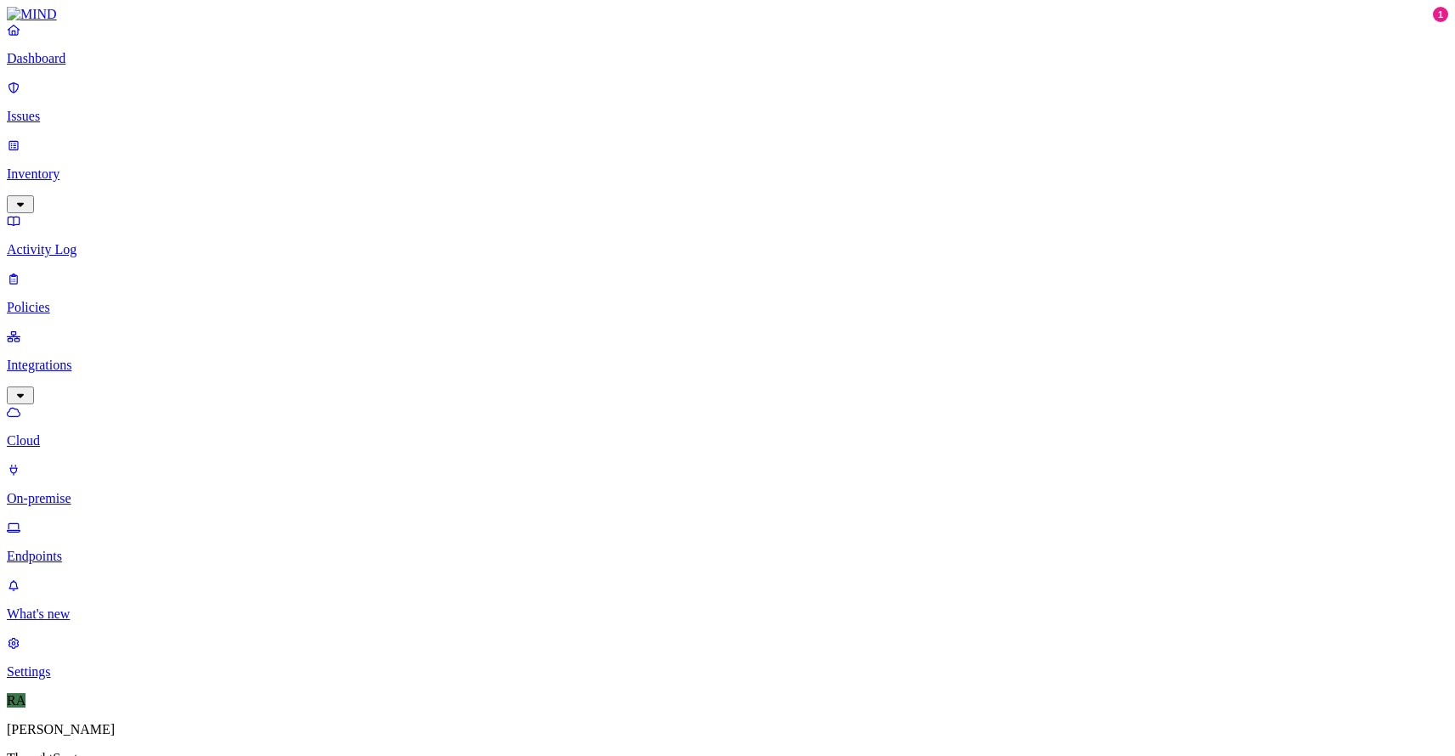
type input "r"
type input "h"
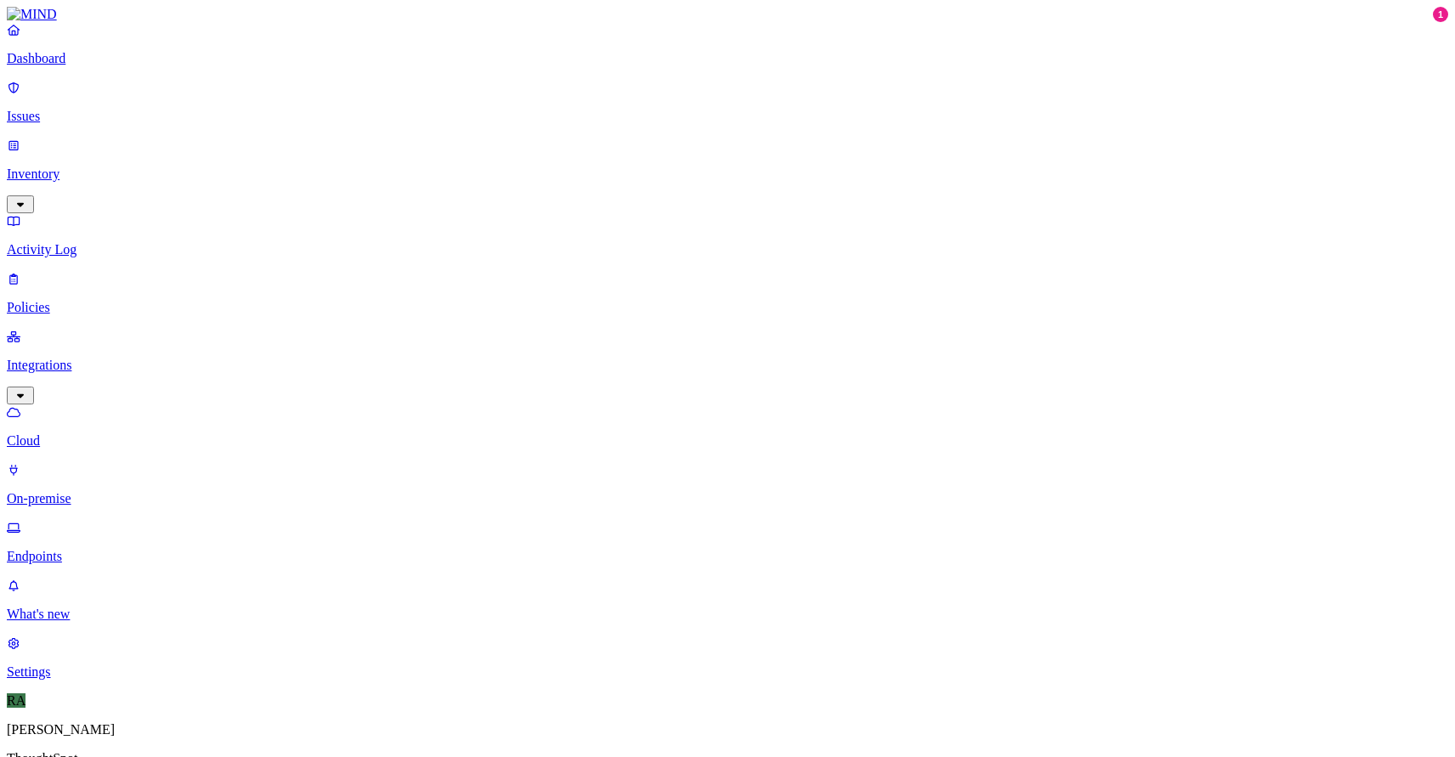
type input "r"
click at [79, 300] on p "Policies" at bounding box center [727, 307] width 1441 height 15
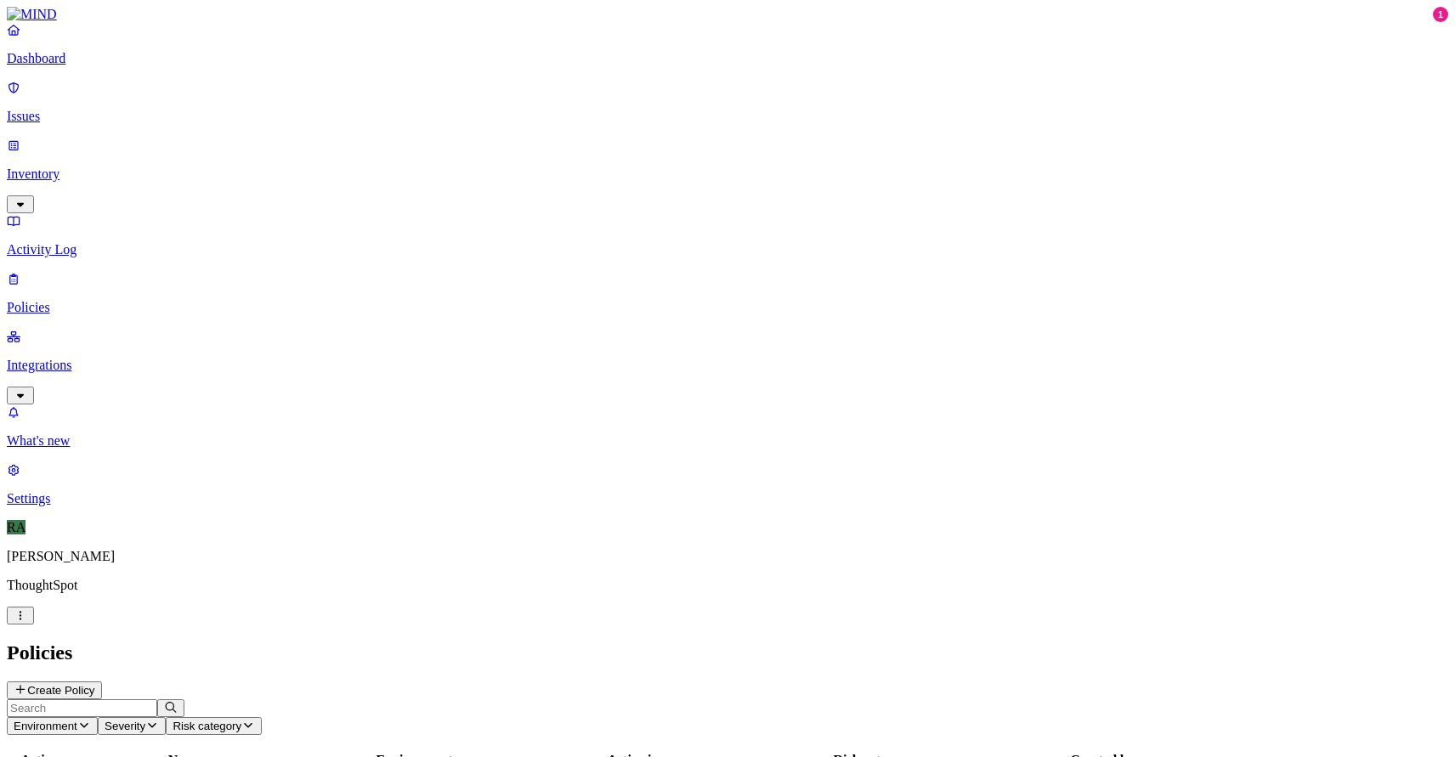
click at [93, 167] on p "Inventory" at bounding box center [727, 174] width 1441 height 15
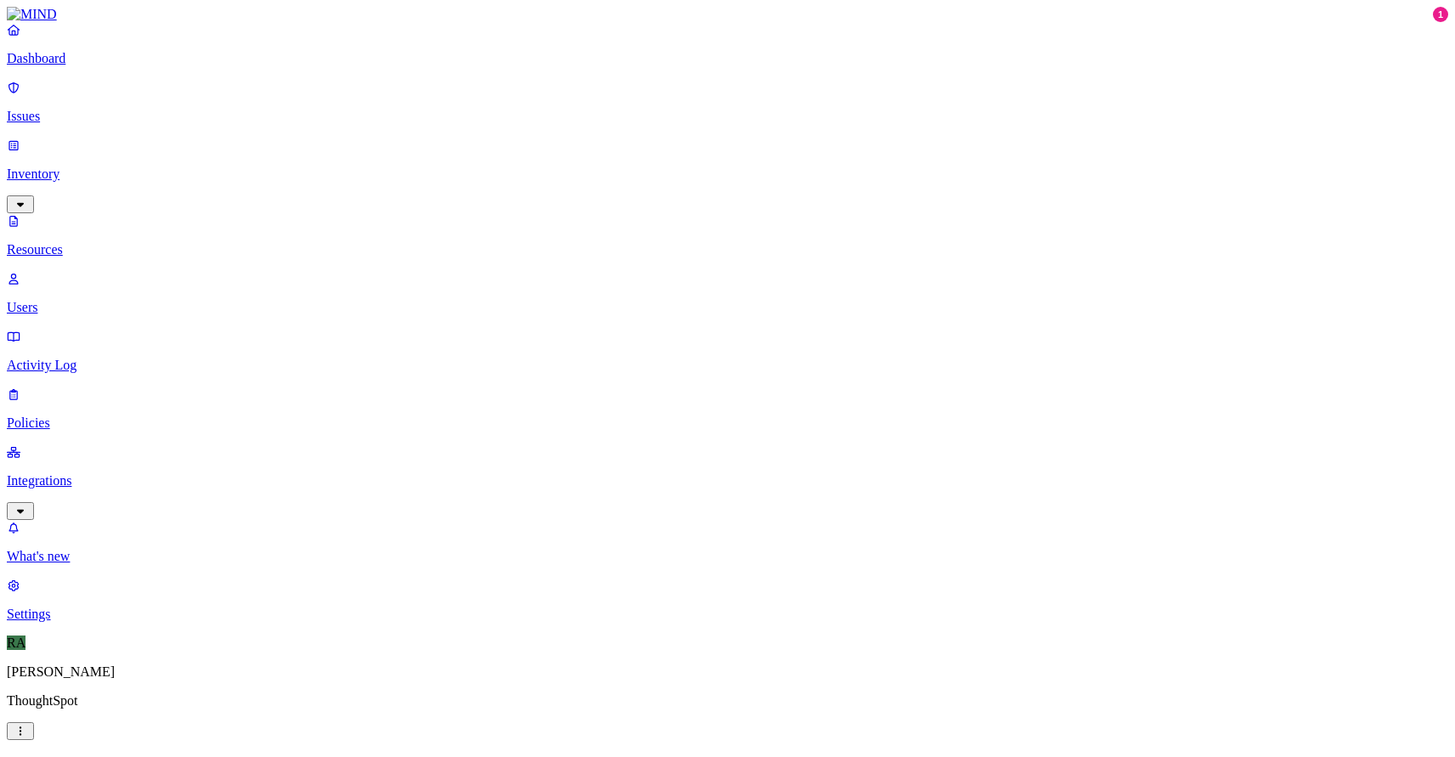
click at [69, 300] on p "Users" at bounding box center [727, 307] width 1441 height 15
type input "rakesh"
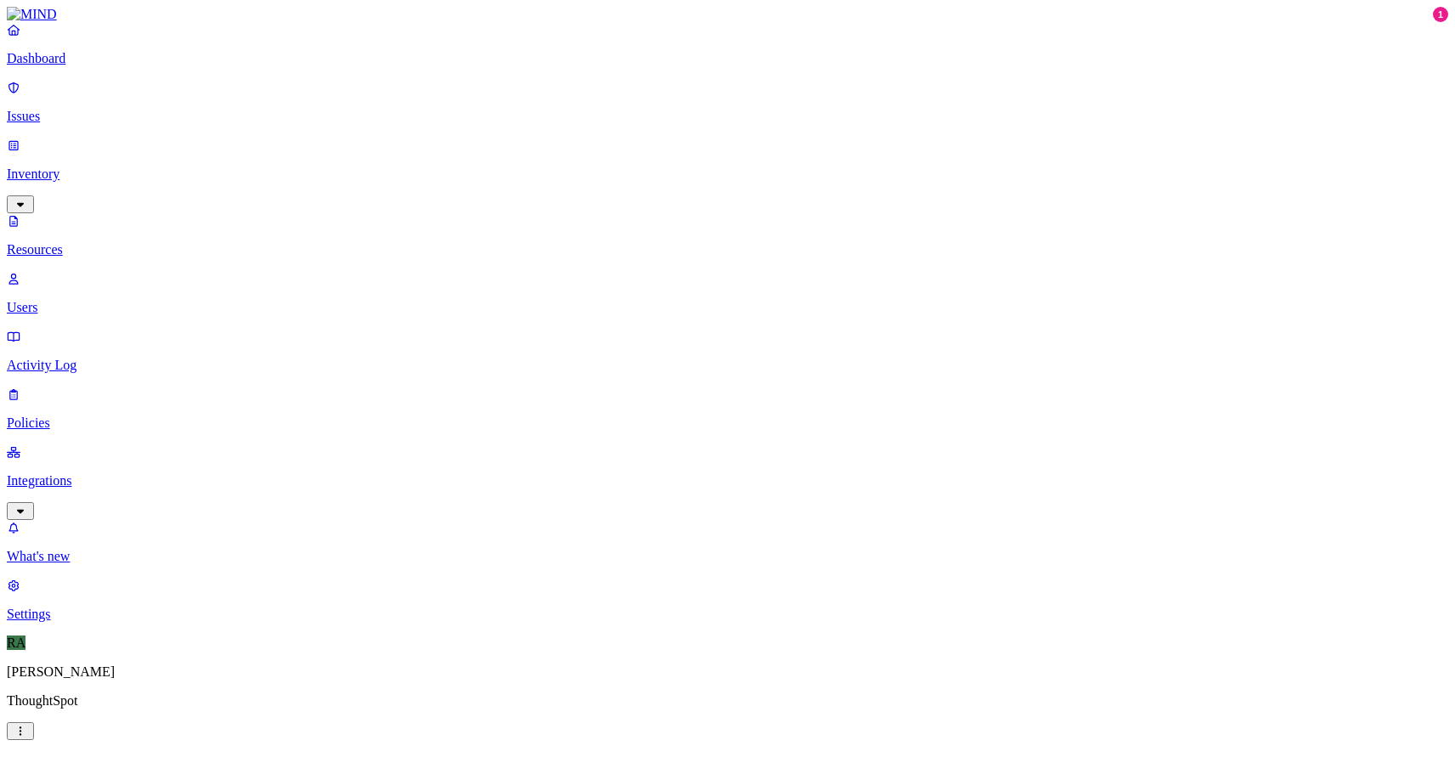
click at [54, 297] on nav "Dashboard Issues Inventory Resources Users Activity Log Policies Integrations W…" at bounding box center [727, 322] width 1441 height 600
click at [76, 473] on p "Integrations" at bounding box center [727, 480] width 1441 height 15
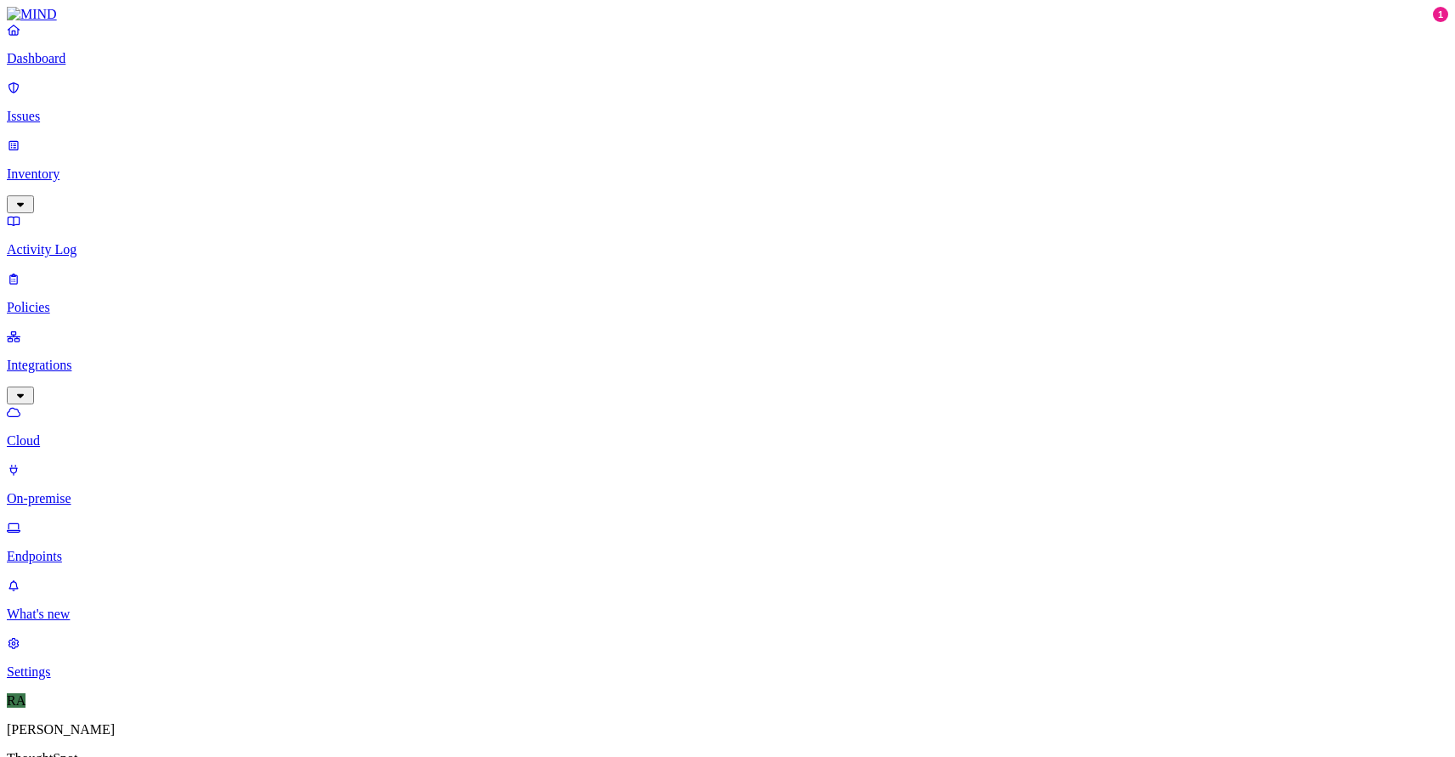
click at [71, 549] on p "Endpoints" at bounding box center [727, 556] width 1441 height 15
type input "r"
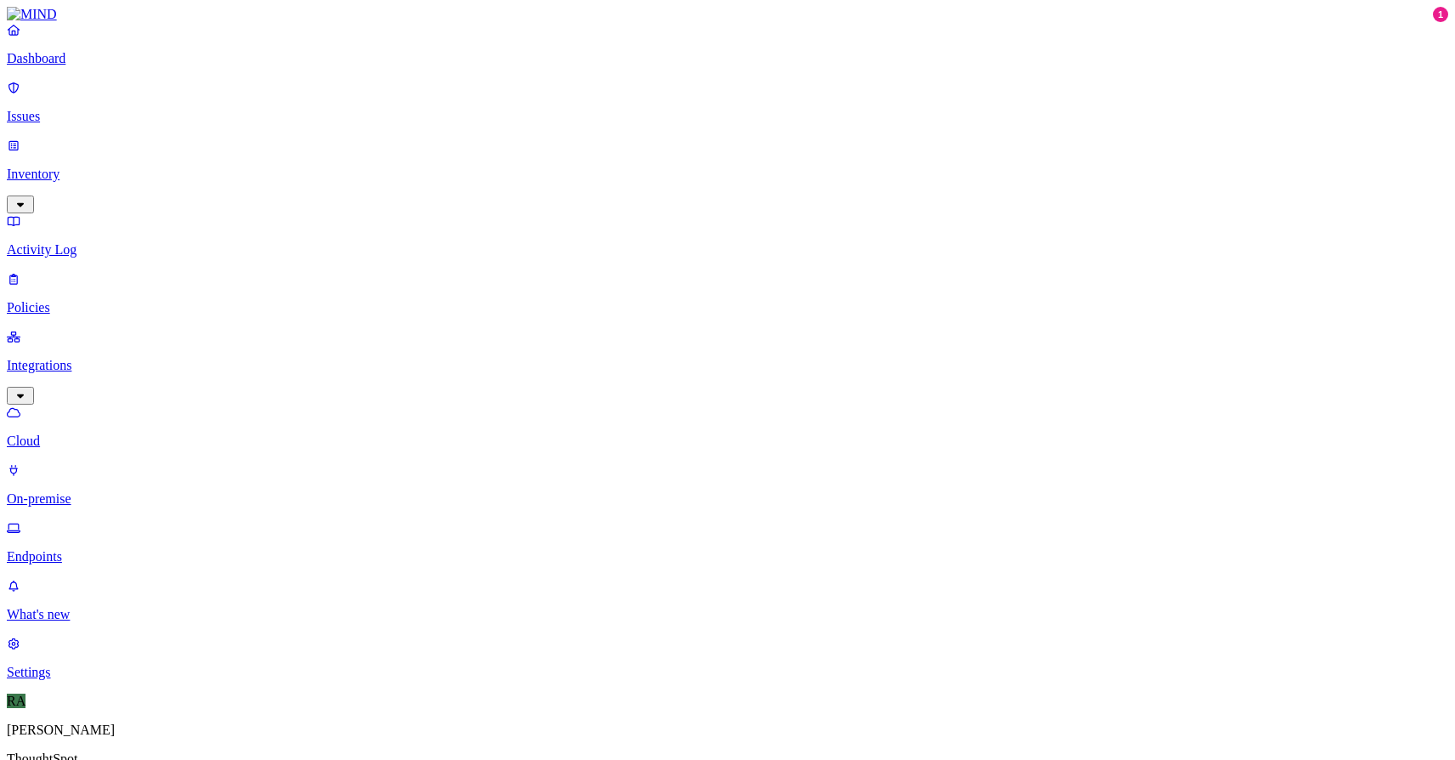
scroll to position [0, 22]
type input "TS-Admins-MacBook-Pro"
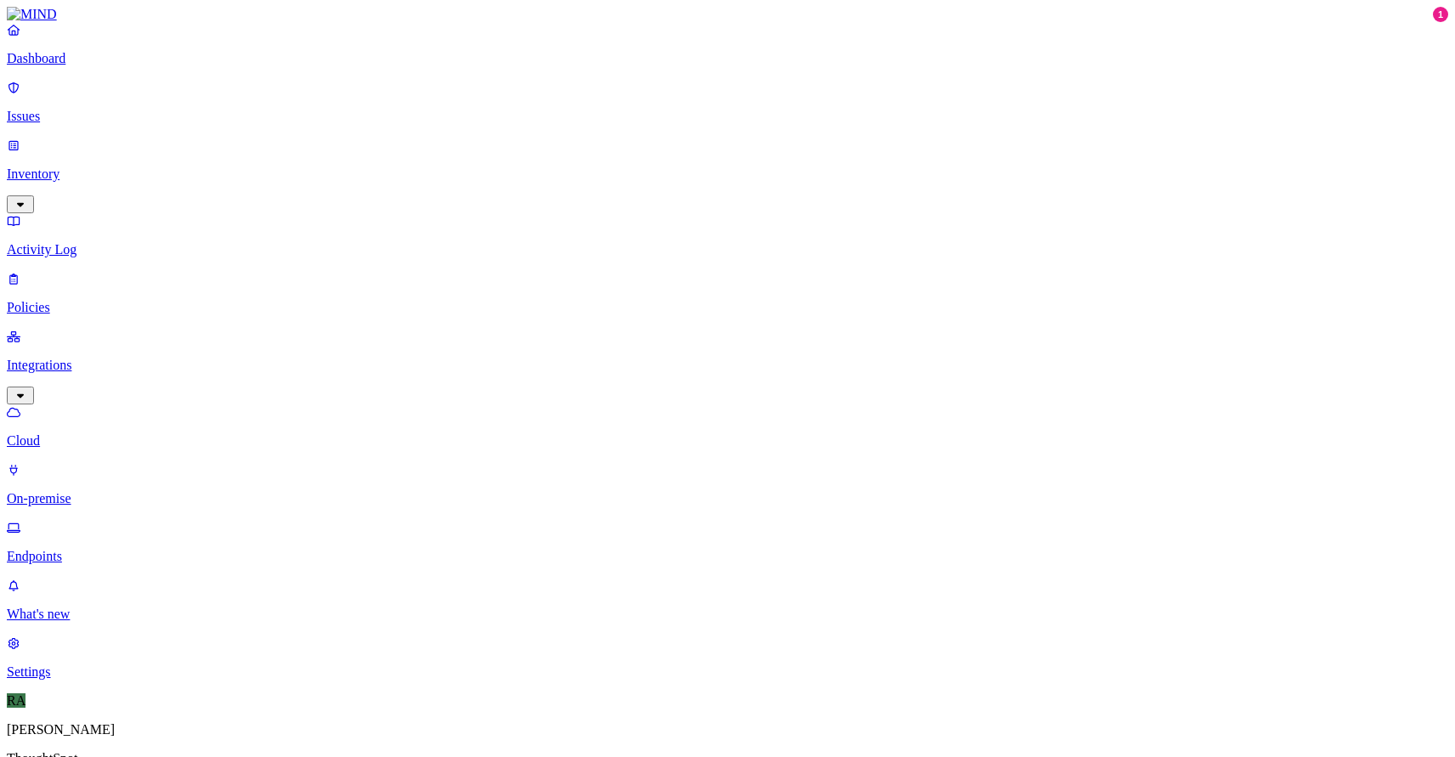
type input "[DOMAIN_NAME]"
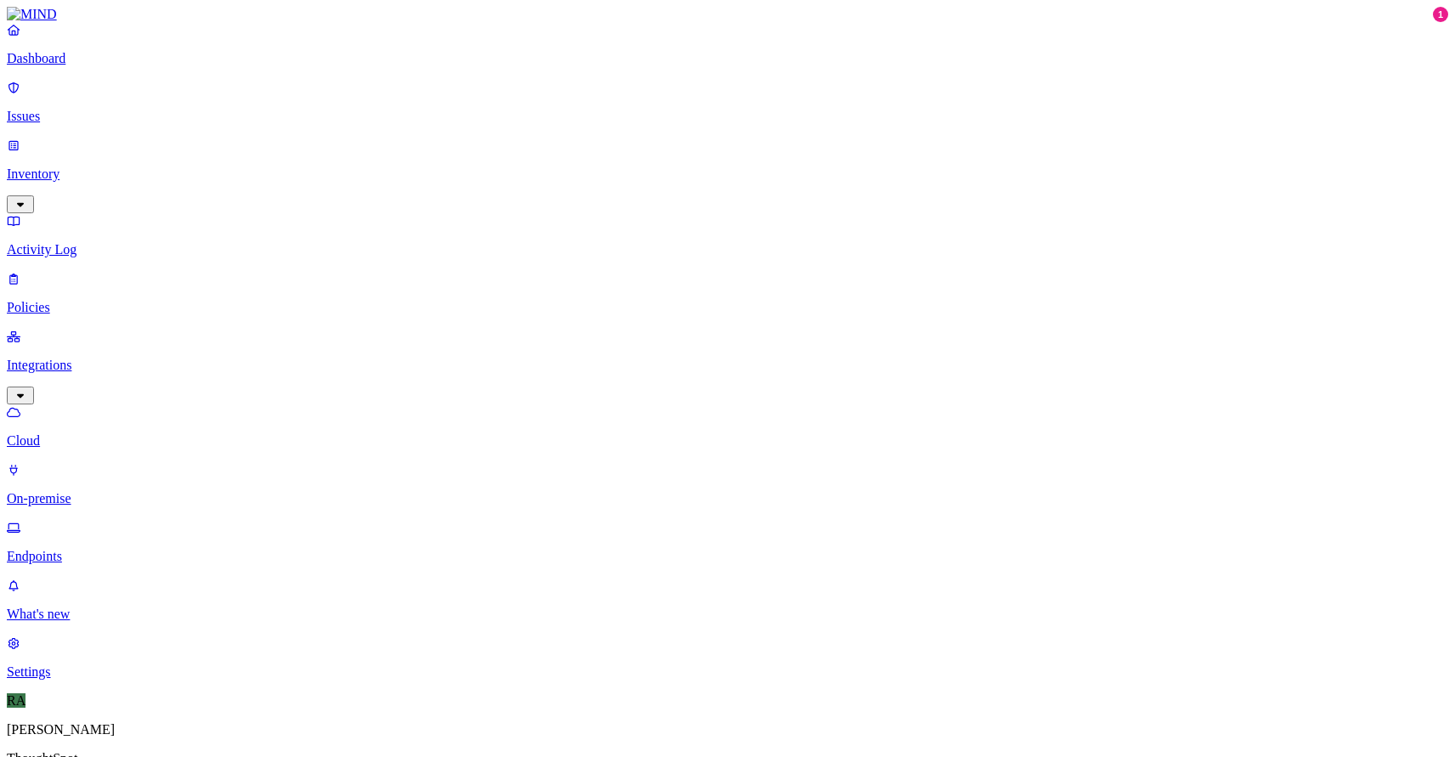
type input "[DOMAIN_NAME]"
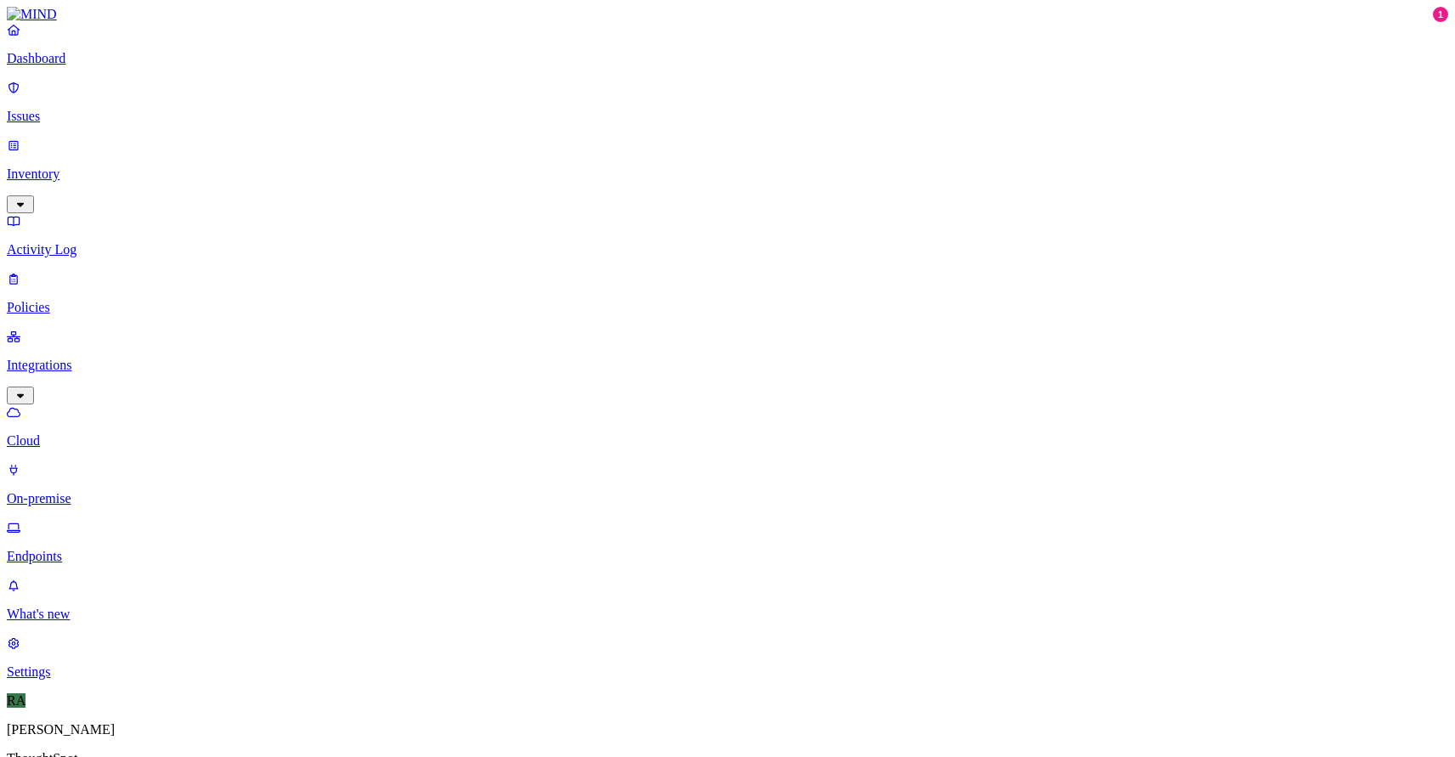
type input "[DOMAIN_NAME]"
click at [108, 109] on p "Issues" at bounding box center [727, 116] width 1441 height 15
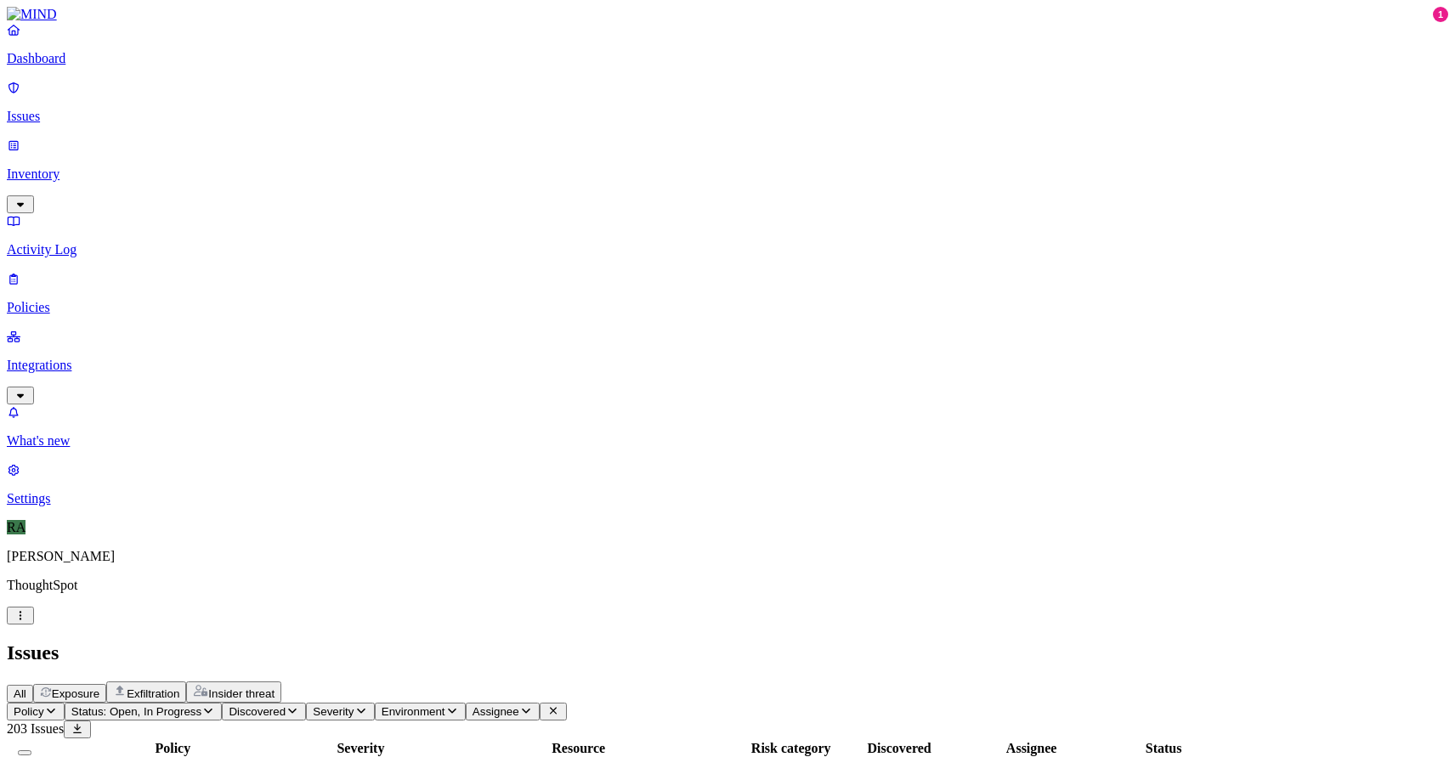
scroll to position [472, 0]
copy span "deepak.[PERSON_NAME]"
drag, startPoint x: 1132, startPoint y: 412, endPoint x: 907, endPoint y: 401, distance: 225.5
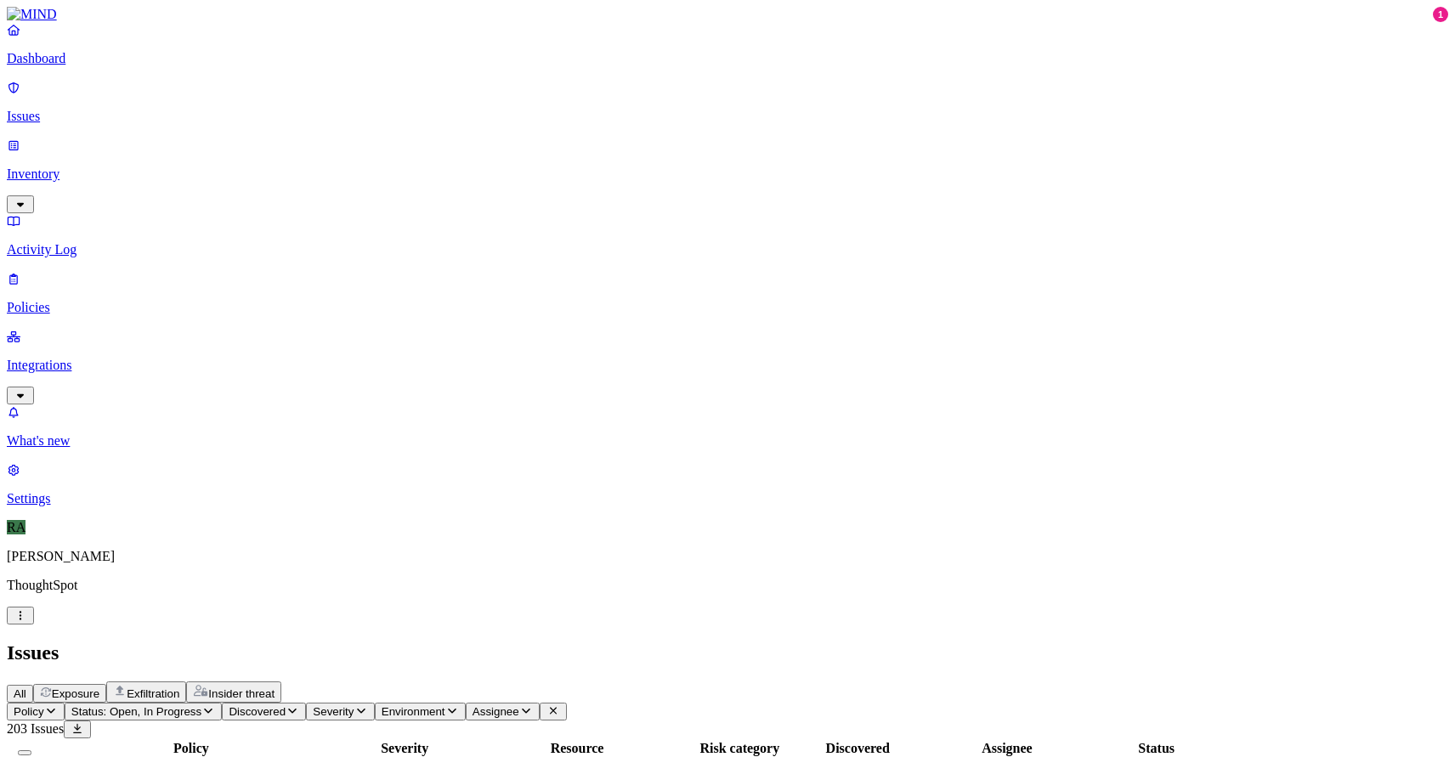
click at [519, 705] on span "Assignee" at bounding box center [496, 711] width 47 height 13
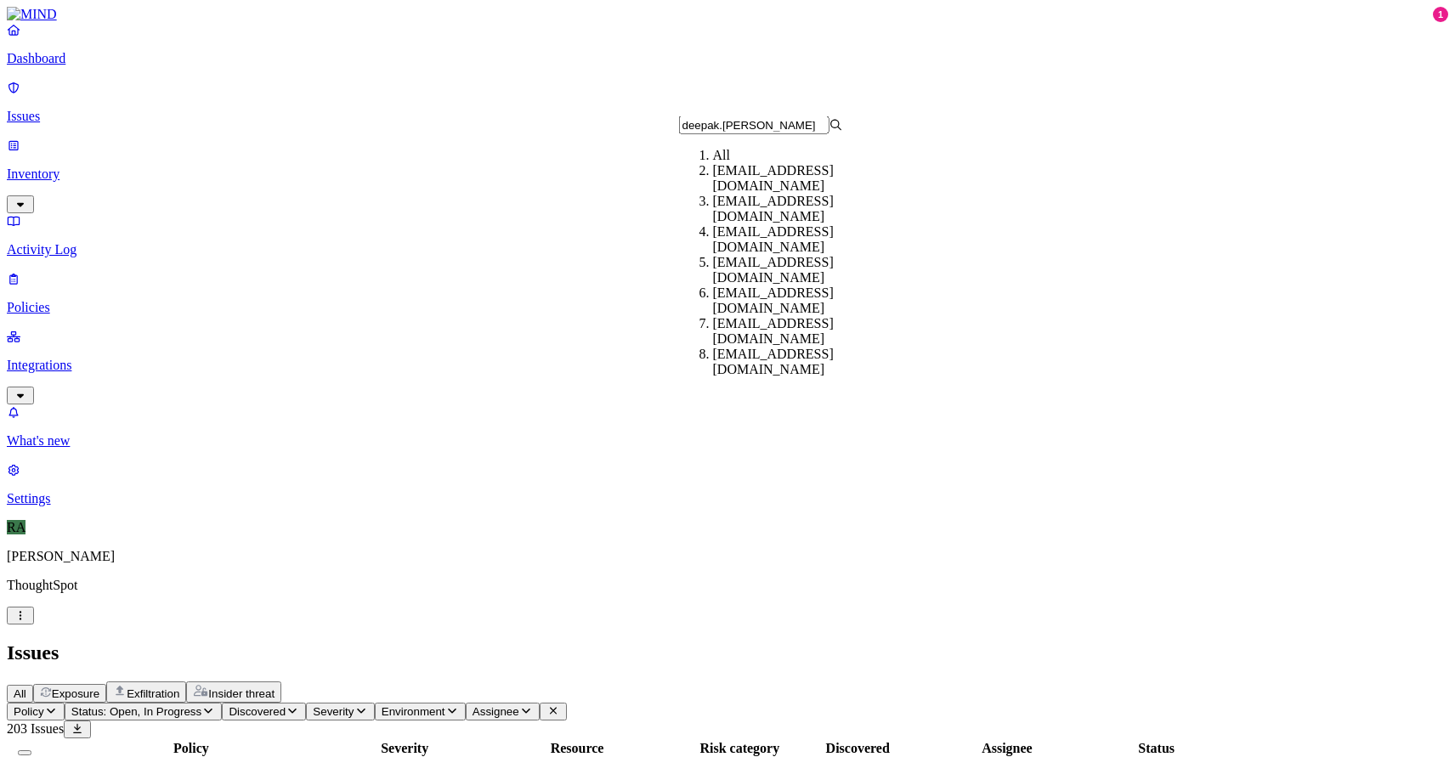
type input "deepak.[PERSON_NAME]"
click at [728, 255] on div "[EMAIL_ADDRESS][DOMAIN_NAME]" at bounding box center [795, 239] width 164 height 31
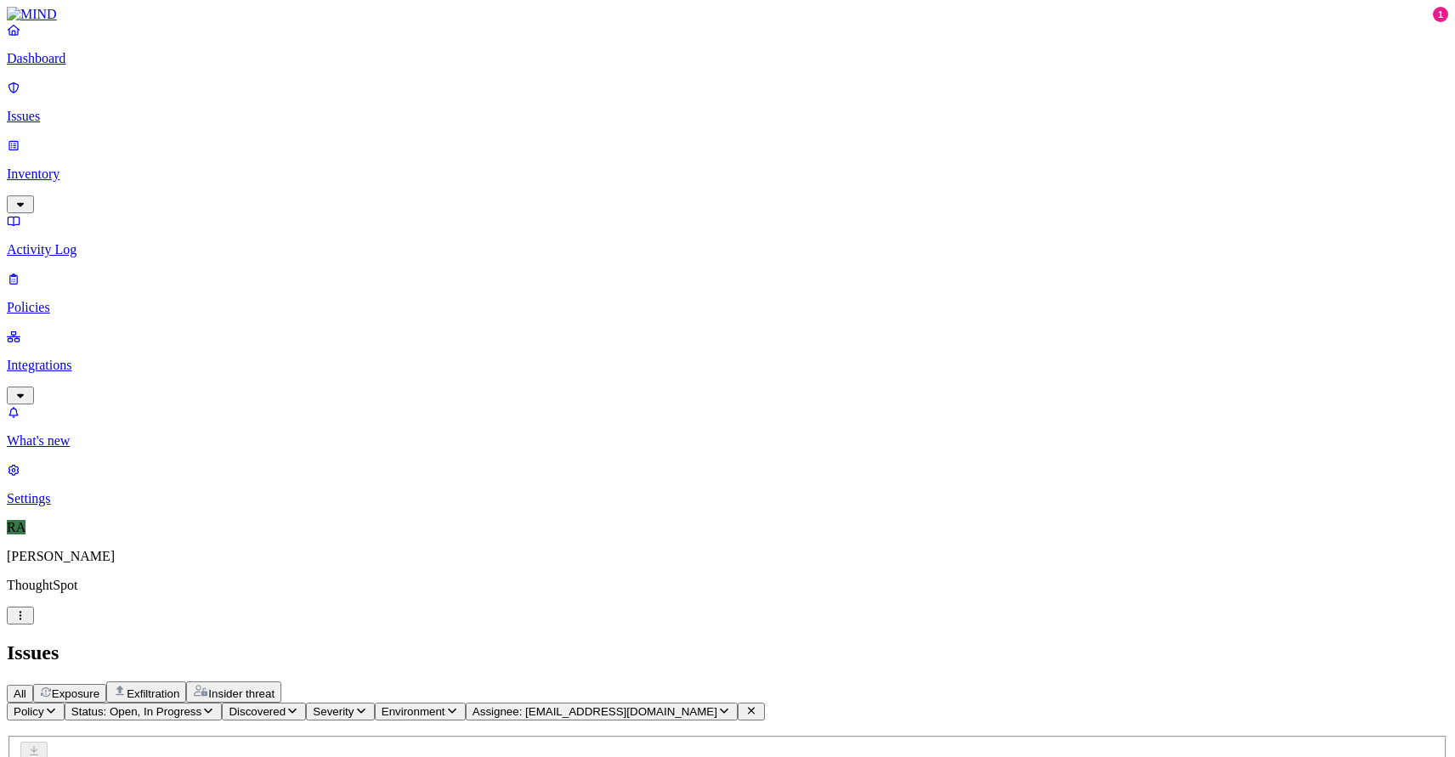
click at [717, 705] on span "Assignee: [EMAIL_ADDRESS][DOMAIN_NAME]" at bounding box center [595, 711] width 245 height 13
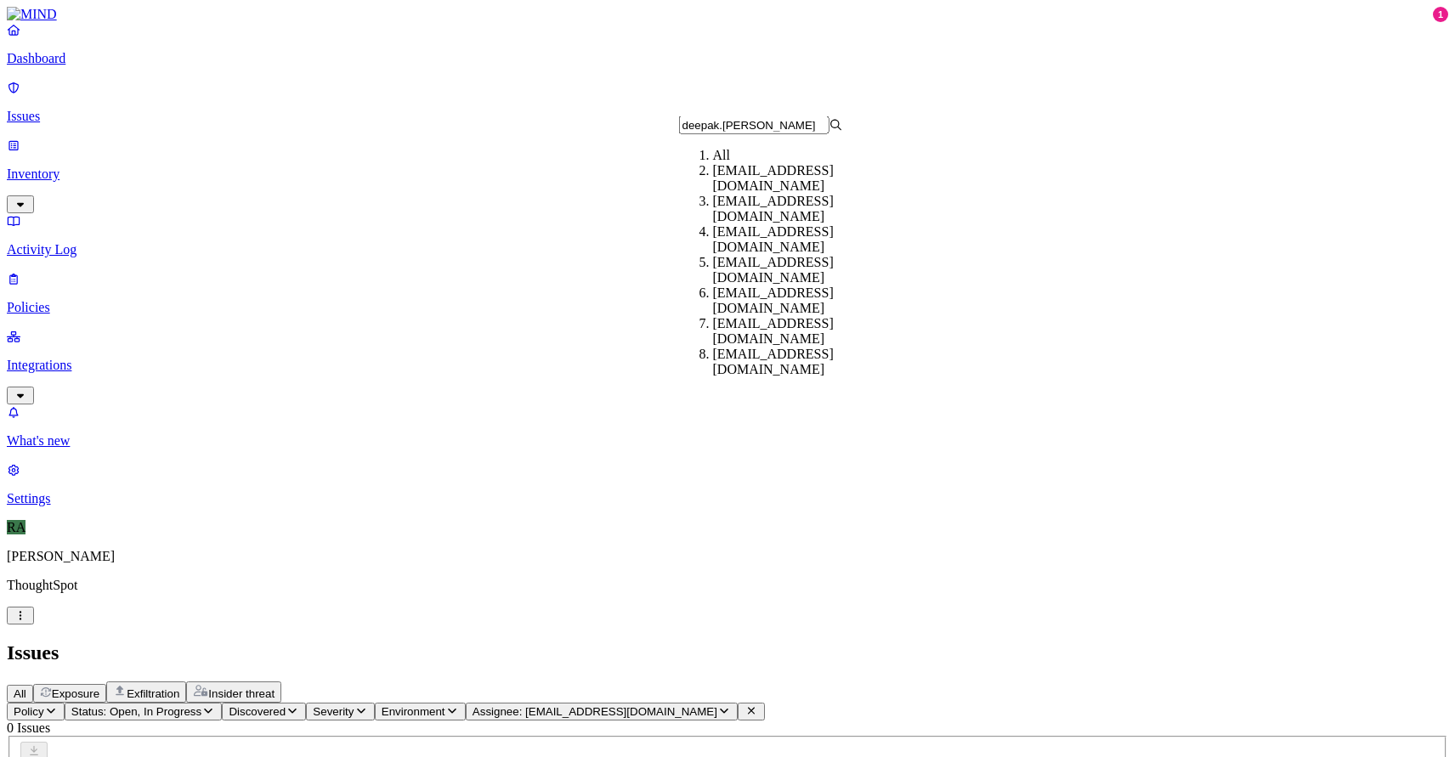
type input "deepak.[PERSON_NAME]"
click at [725, 217] on div "[EMAIL_ADDRESS][DOMAIN_NAME]" at bounding box center [795, 209] width 164 height 31
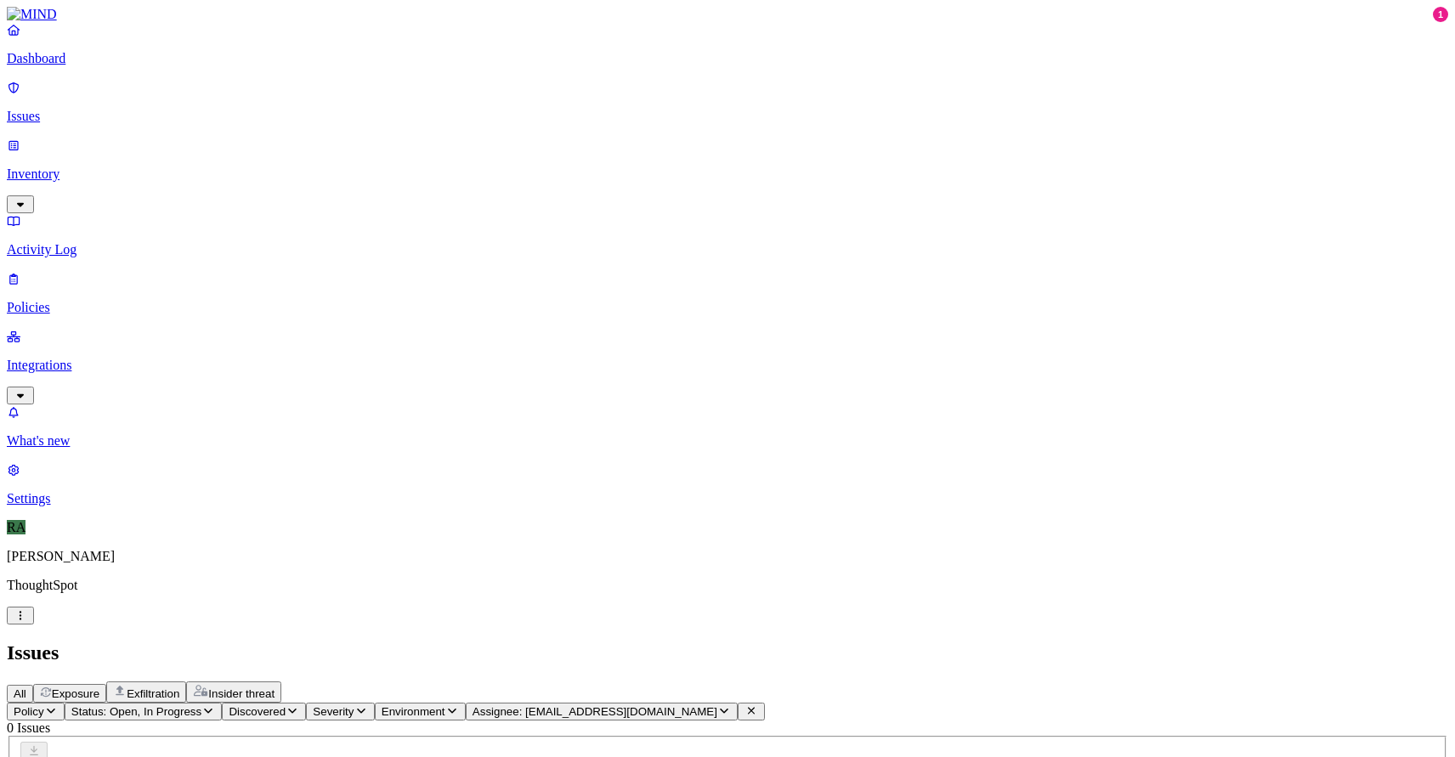
click at [717, 705] on span "Assignee: [EMAIL_ADDRESS][DOMAIN_NAME]" at bounding box center [595, 711] width 245 height 13
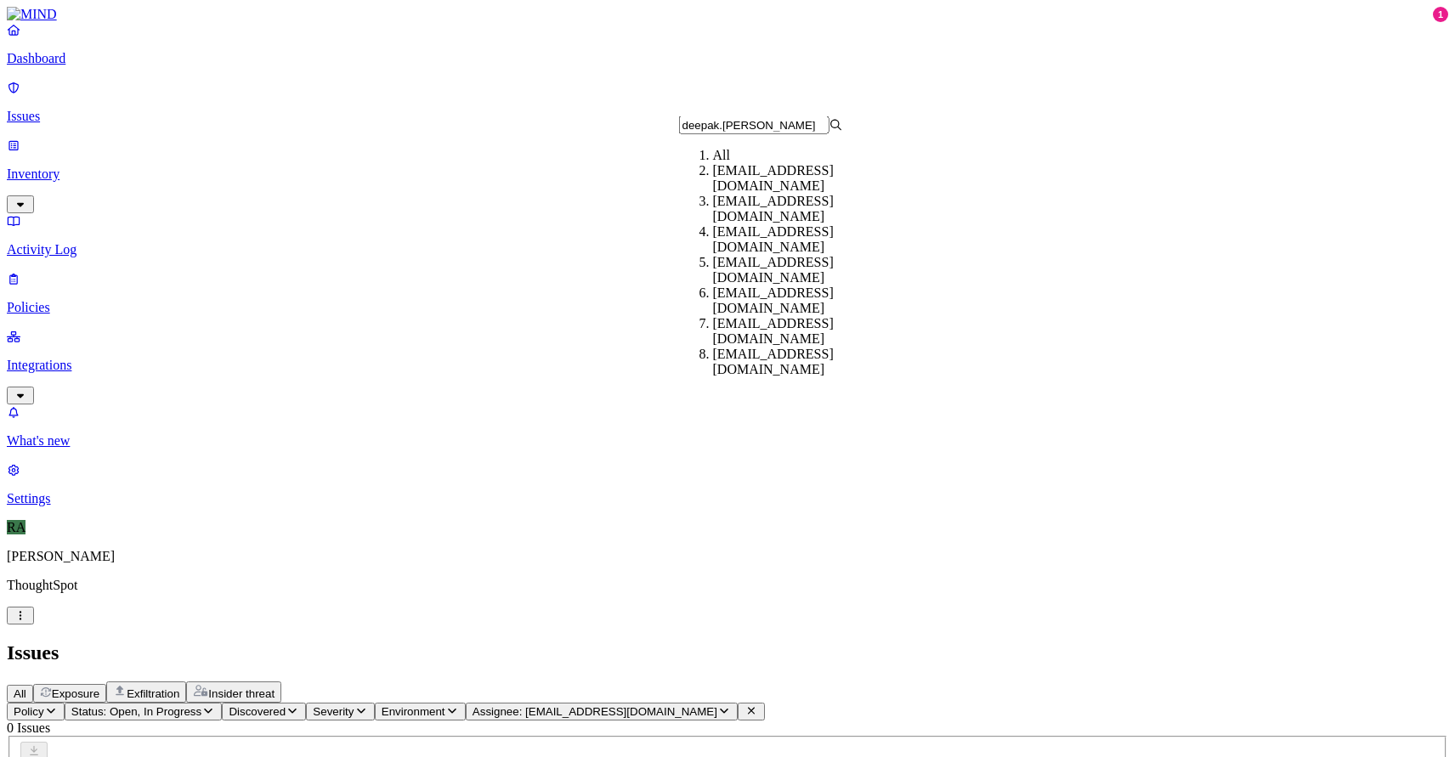
type input "deepak.[PERSON_NAME]"
click at [713, 191] on div "[EMAIL_ADDRESS][DOMAIN_NAME]" at bounding box center [795, 178] width 164 height 31
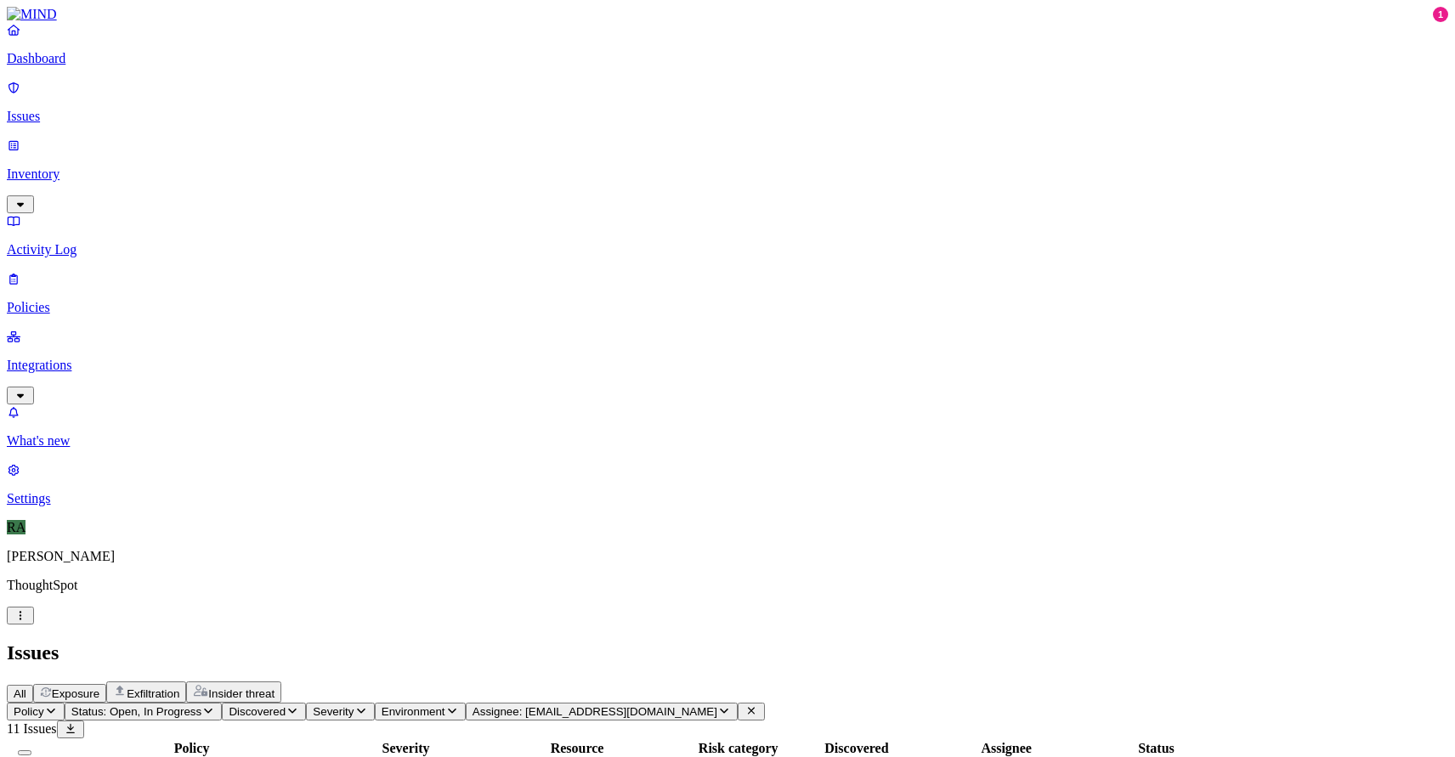
click at [31, 750] on button "Select all" at bounding box center [25, 752] width 14 height 5
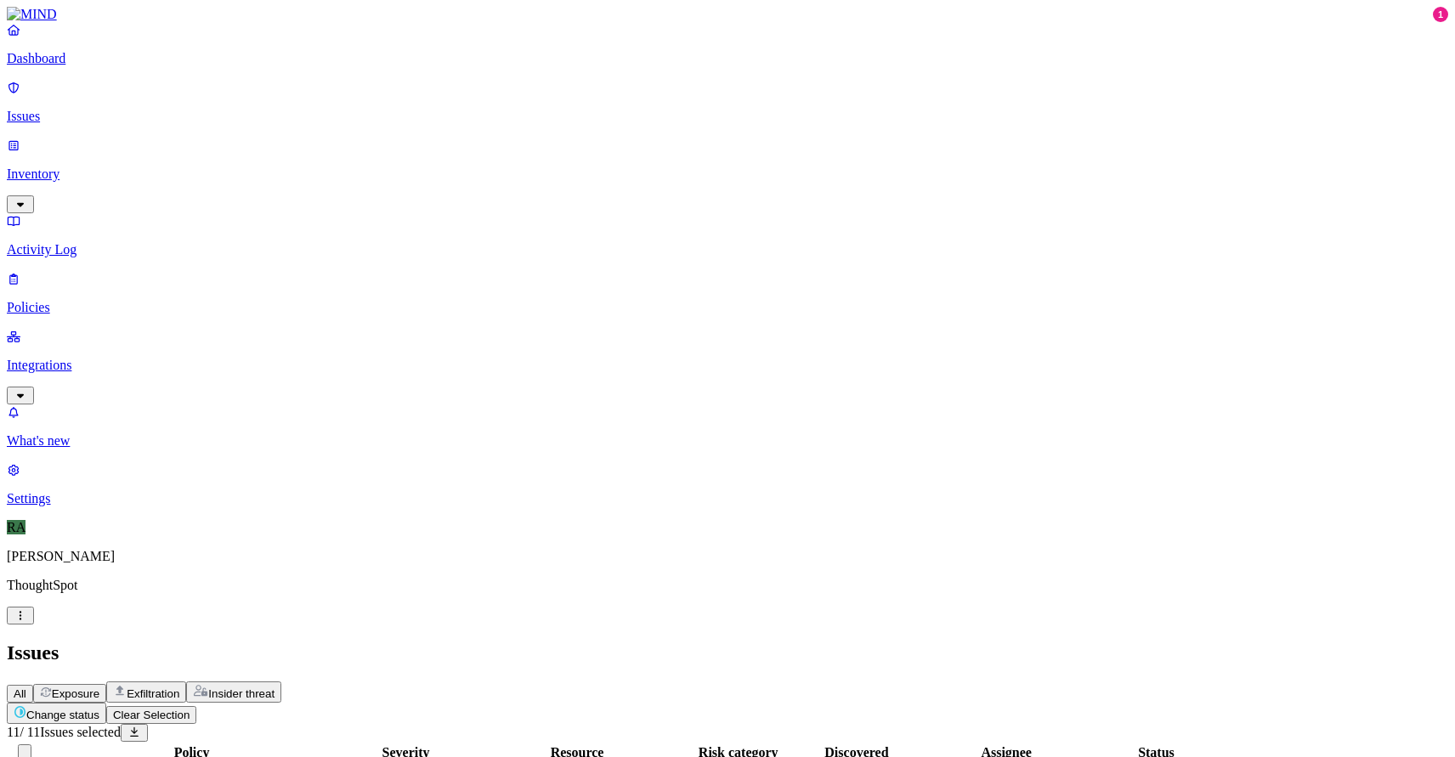
click at [267, 103] on html "Dashboard Issues Inventory Activity Log Policies Integrations What's new 1 Sett…" at bounding box center [727, 726] width 1455 height 1452
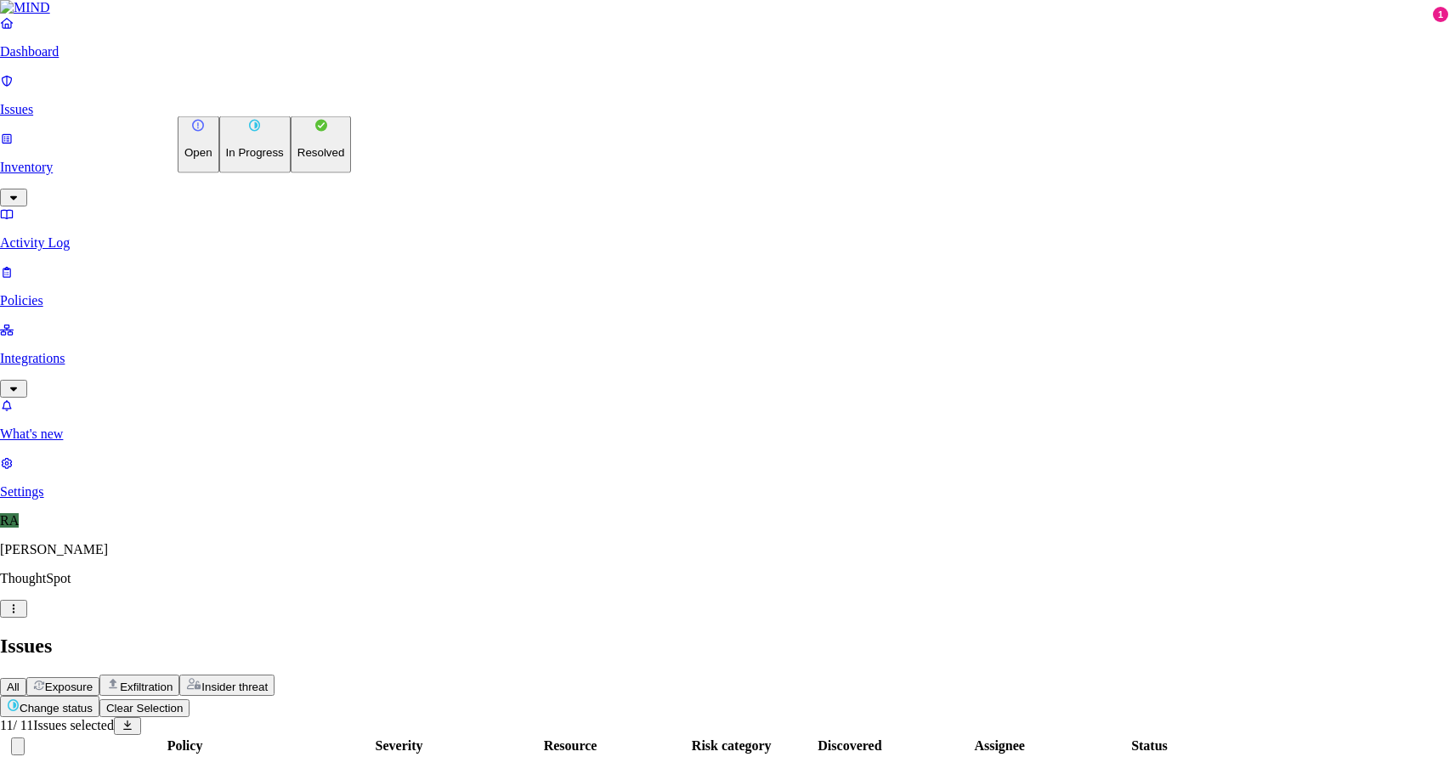
click at [297, 159] on p "Resolved" at bounding box center [321, 152] width 48 height 13
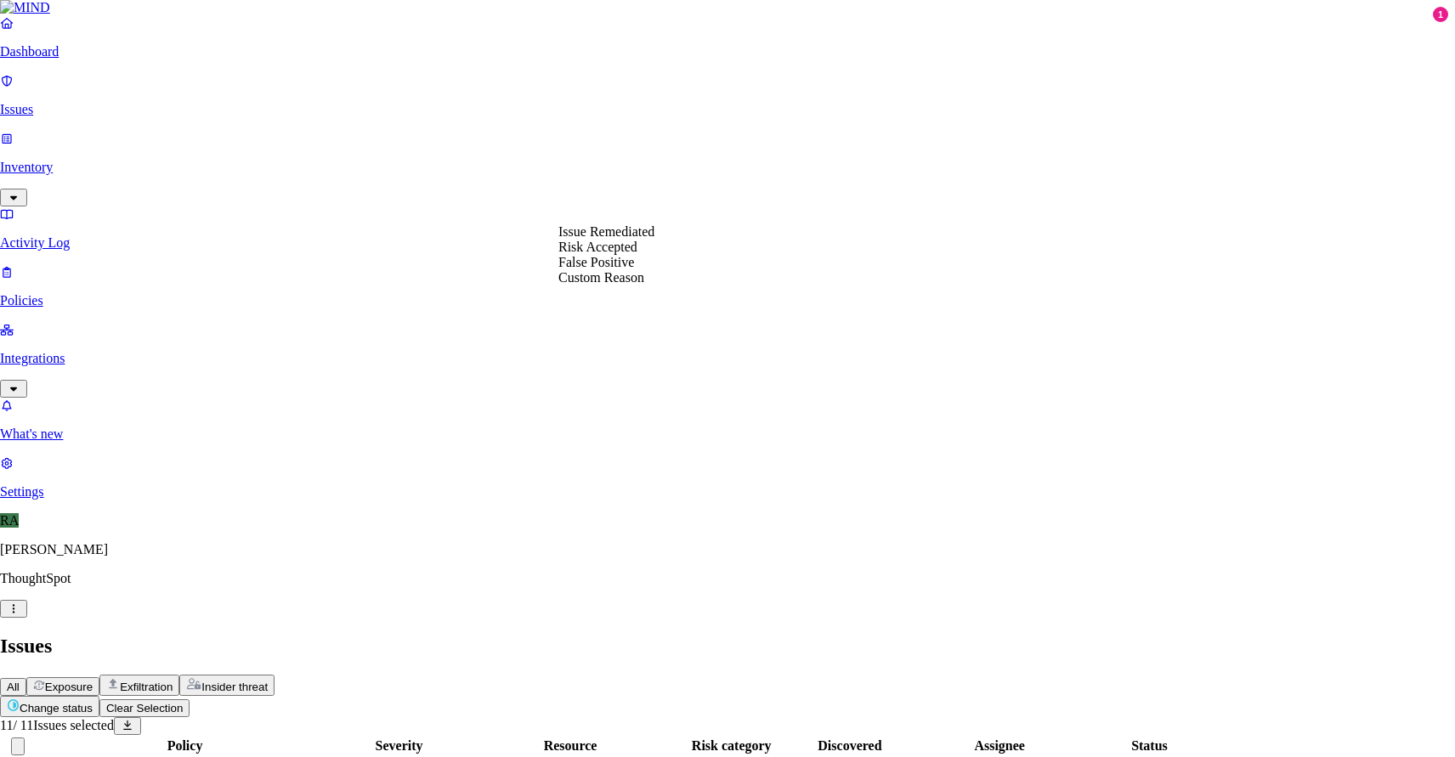
select select "Custom Reason"
type textarea "users personal data"
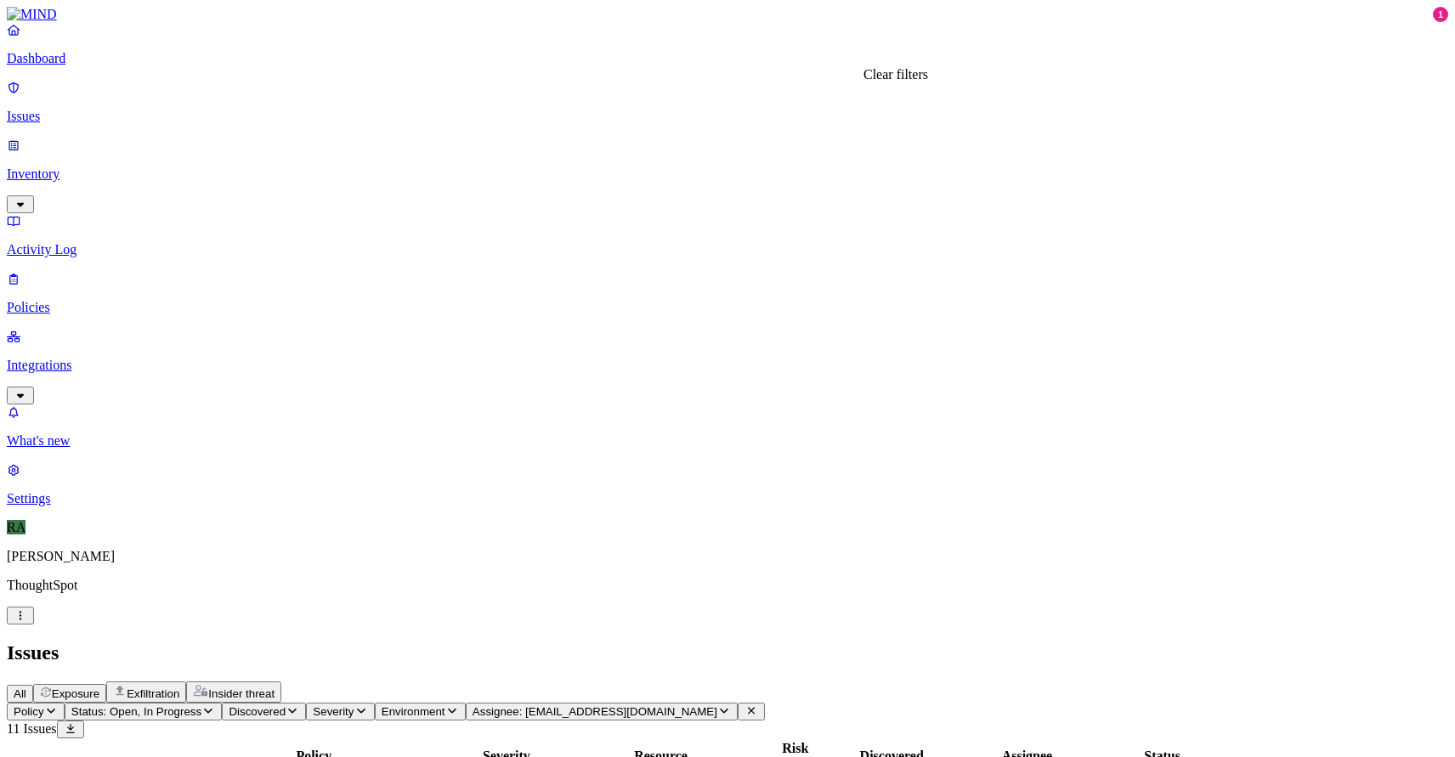
click at [738, 703] on button "Assignee: deepak.kumar@thoughtspot.com" at bounding box center [602, 712] width 272 height 18
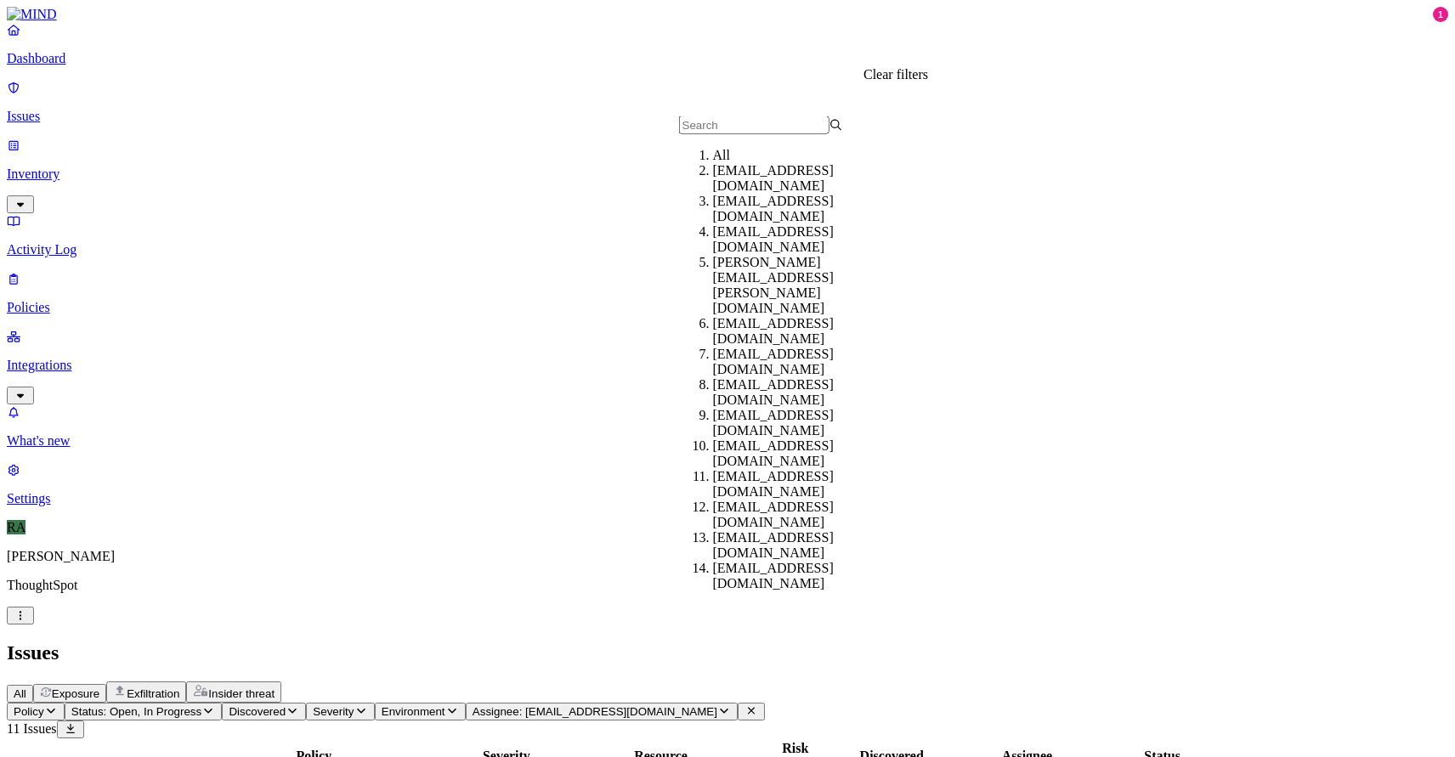
click at [758, 705] on icon at bounding box center [752, 710] width 14 height 11
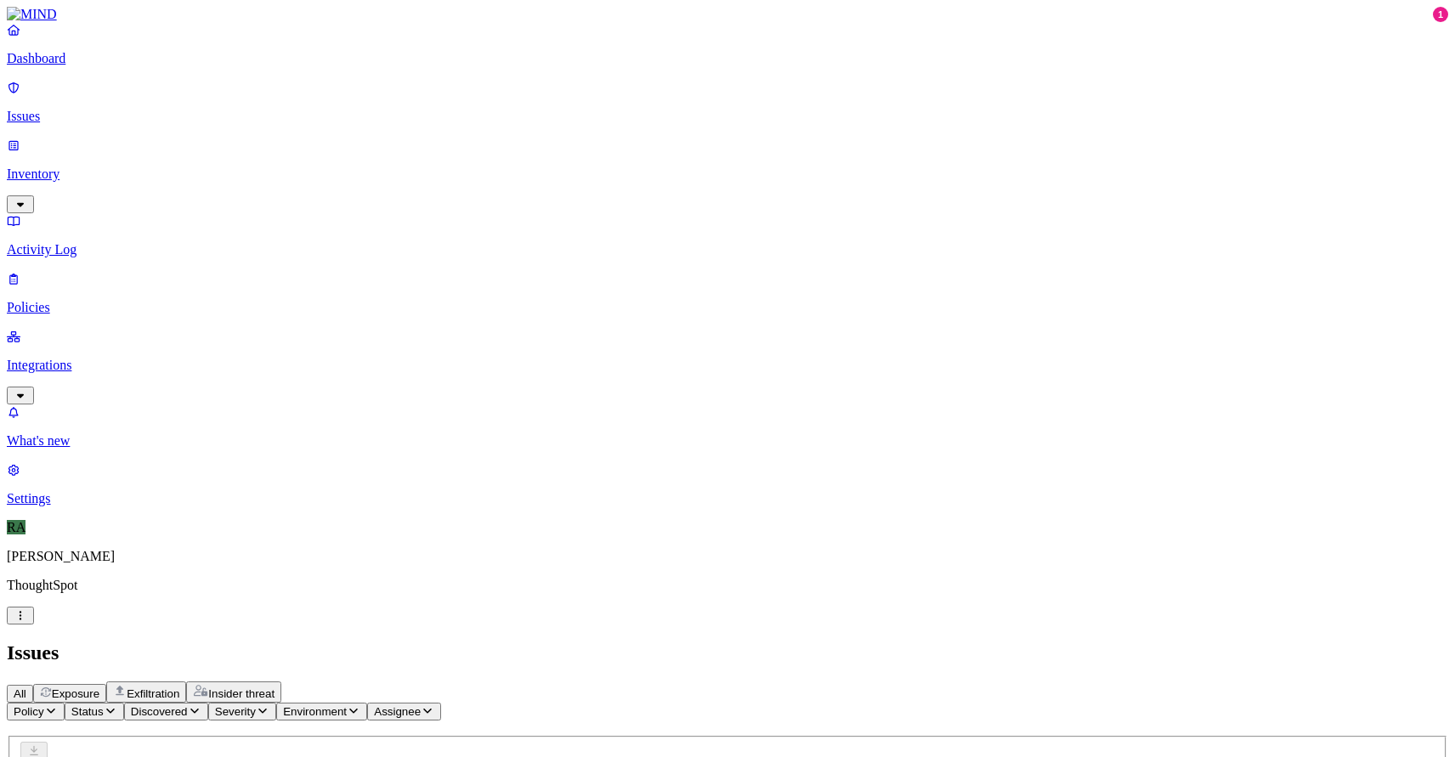
click at [104, 705] on span "Status" at bounding box center [87, 711] width 32 height 13
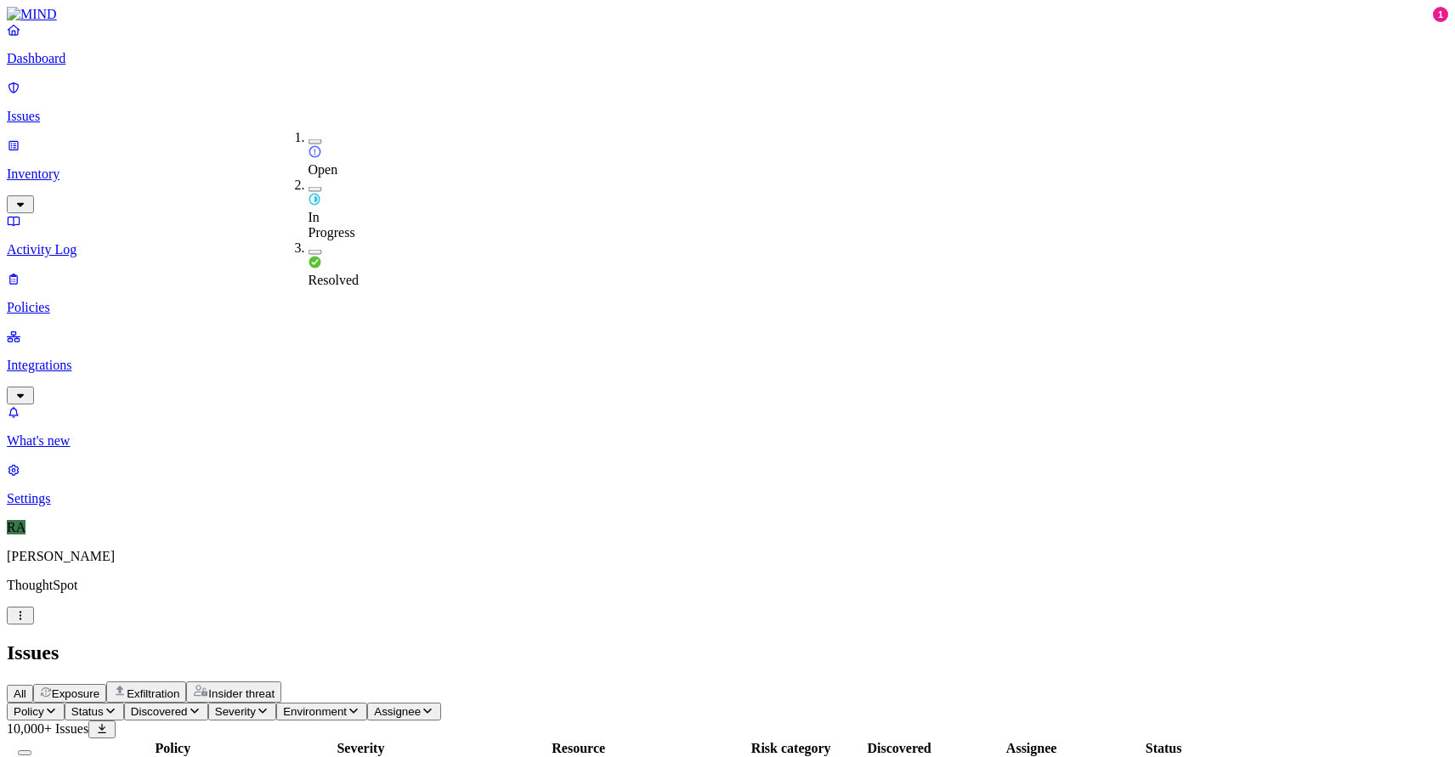
click at [309, 139] on button "button" at bounding box center [316, 141] width 14 height 5
click at [511, 642] on header "Issues All Exposure Exfiltration Insider threat" at bounding box center [727, 672] width 1441 height 61
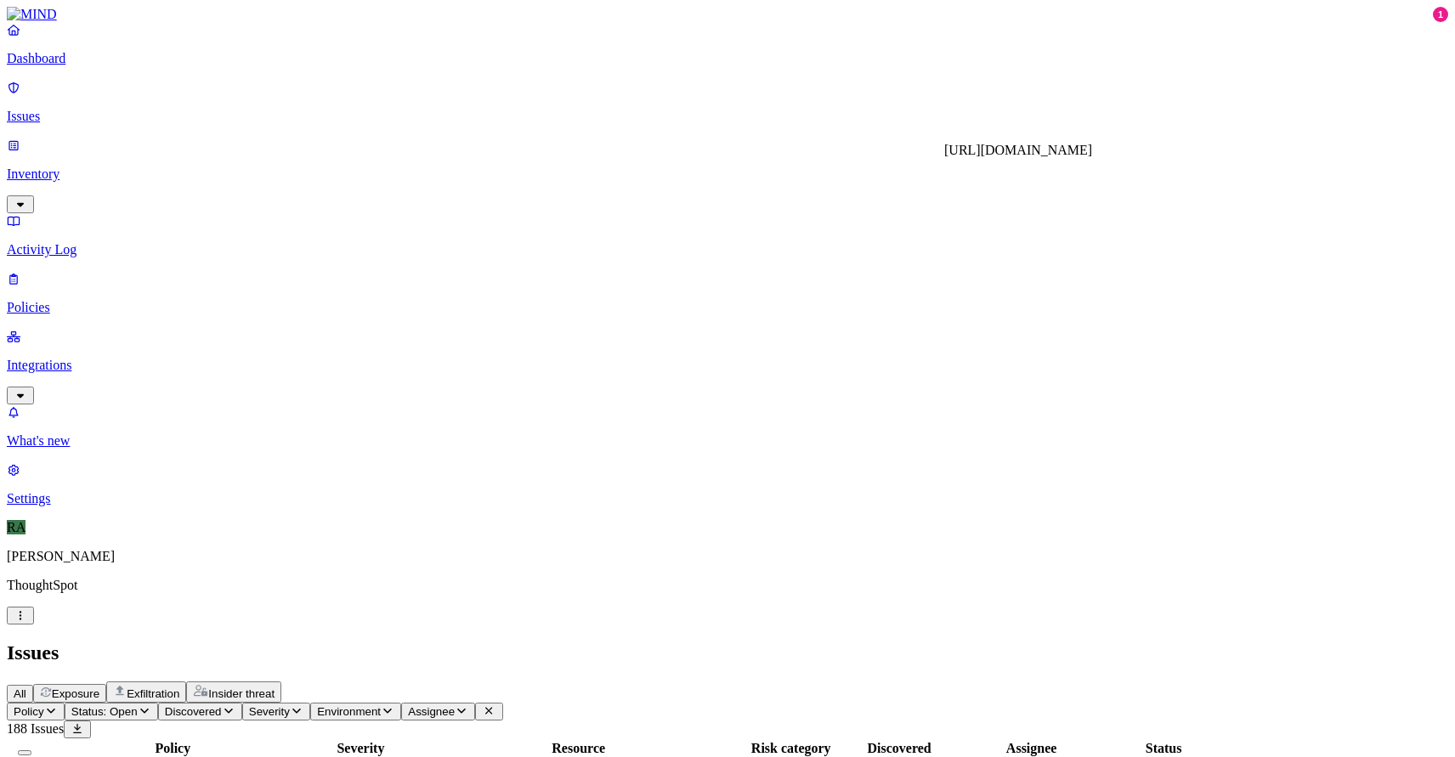
click at [132, 167] on p "Inventory" at bounding box center [727, 174] width 1441 height 15
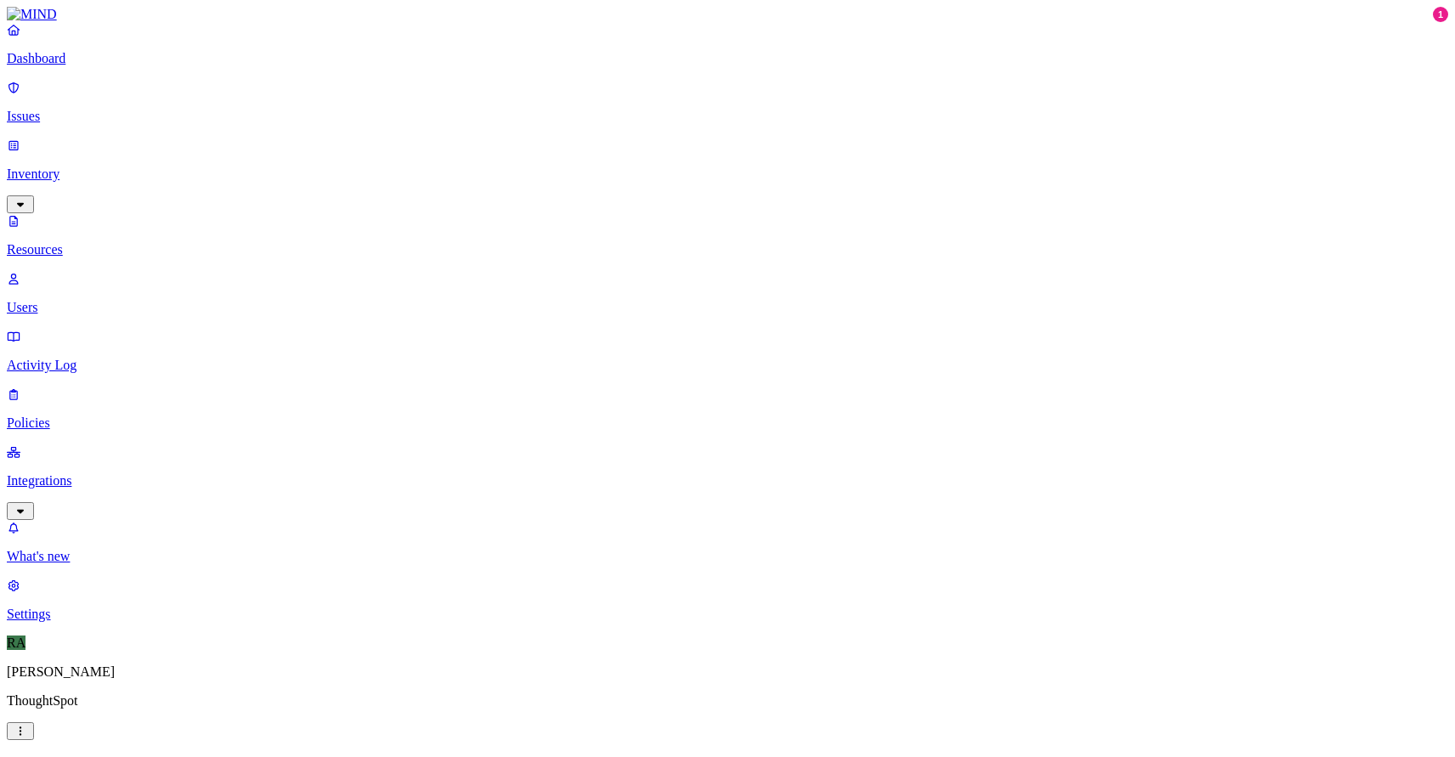
click at [85, 358] on p "Activity Log" at bounding box center [727, 365] width 1441 height 15
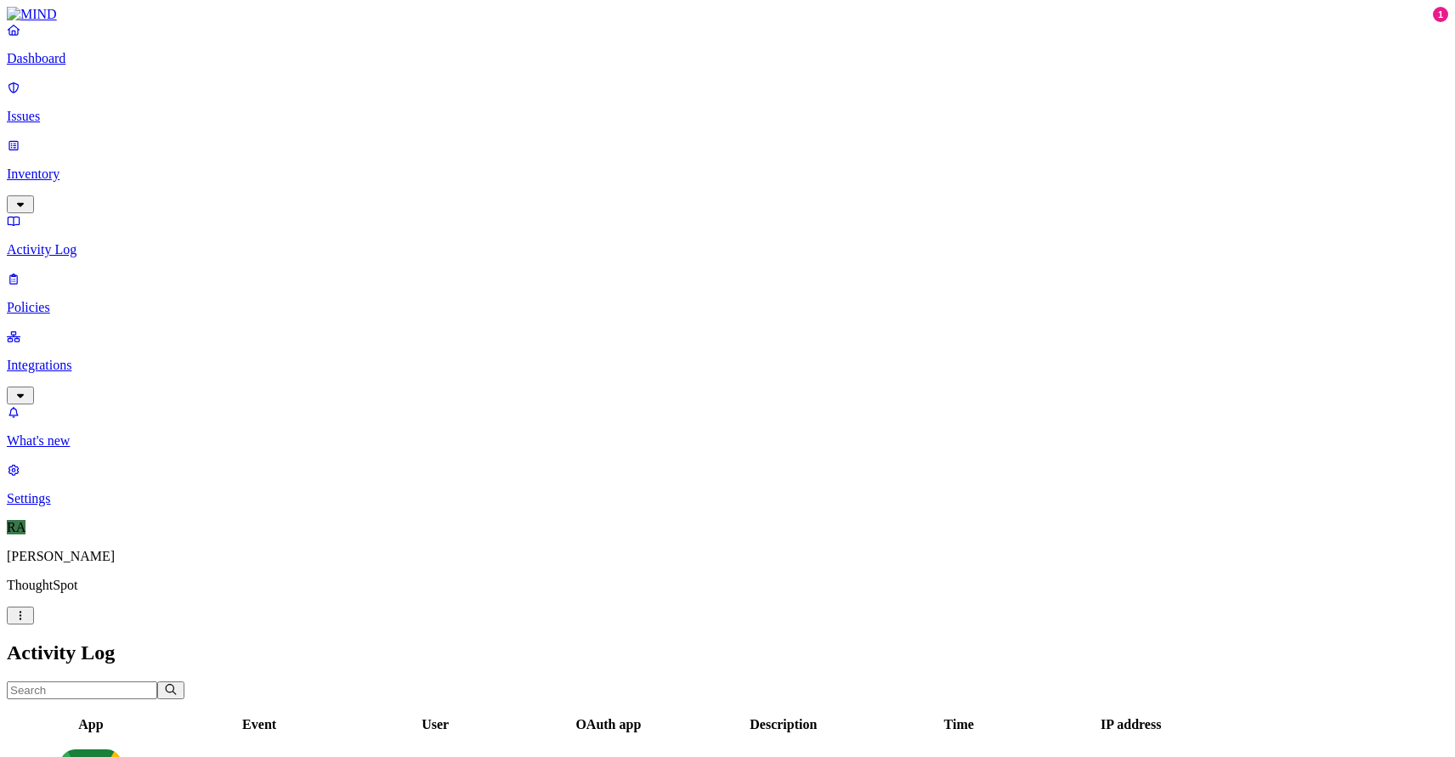
click at [88, 121] on div "Dashboard Issues Inventory Activity Log Policies Integrations" at bounding box center [727, 213] width 1441 height 382
click at [88, 109] on p "Issues" at bounding box center [727, 116] width 1441 height 15
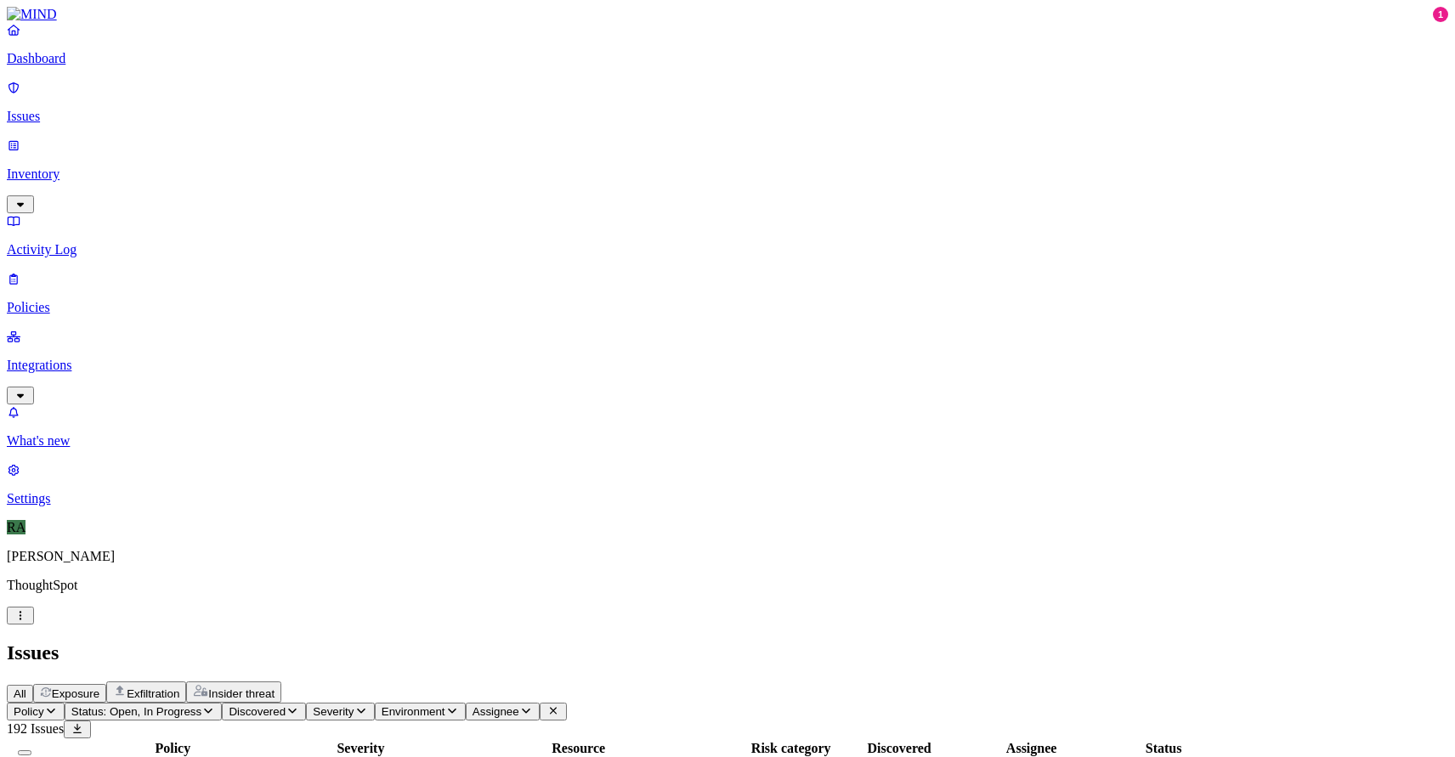
scroll to position [472, 0]
copy span "Rahul P J P"
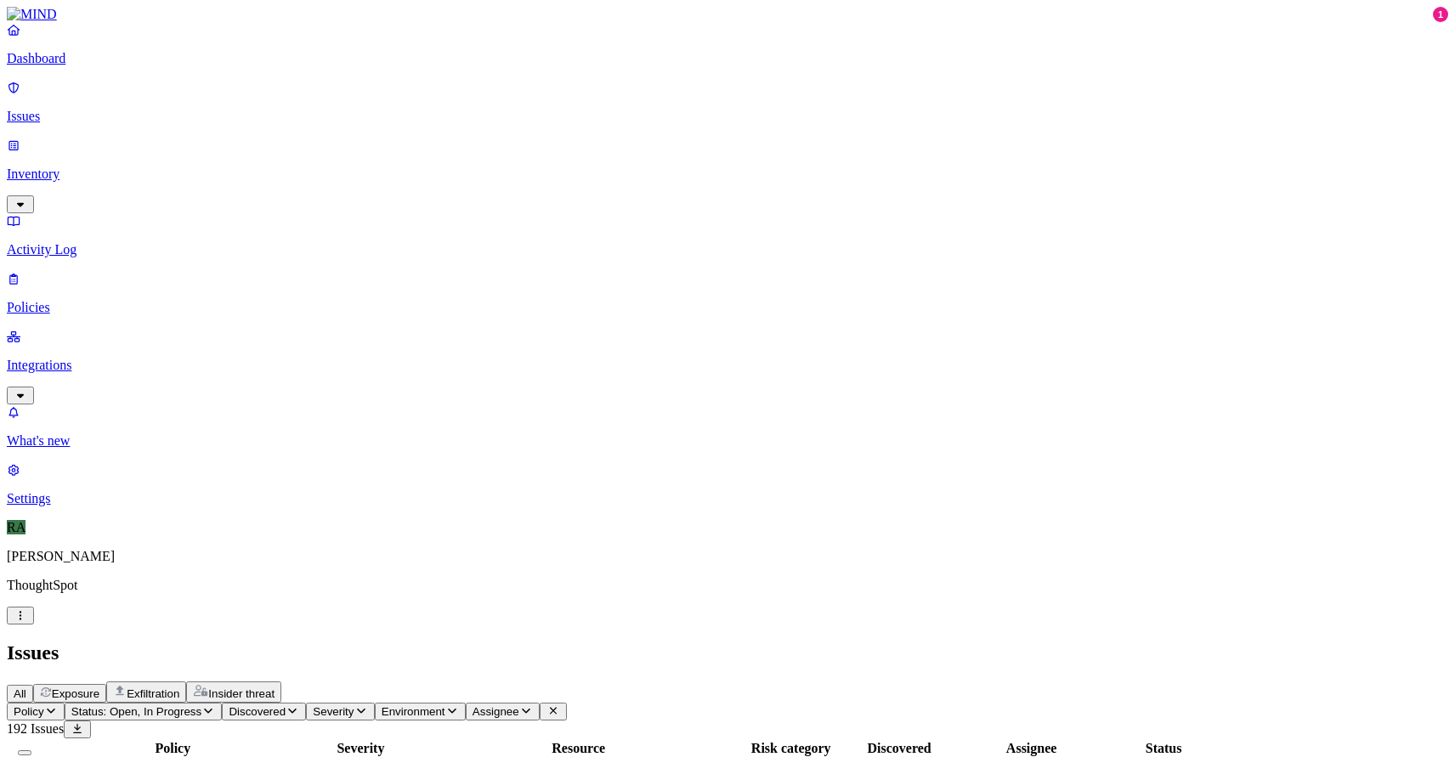
drag, startPoint x: 1051, startPoint y: 208, endPoint x: 976, endPoint y: 205, distance: 75.7
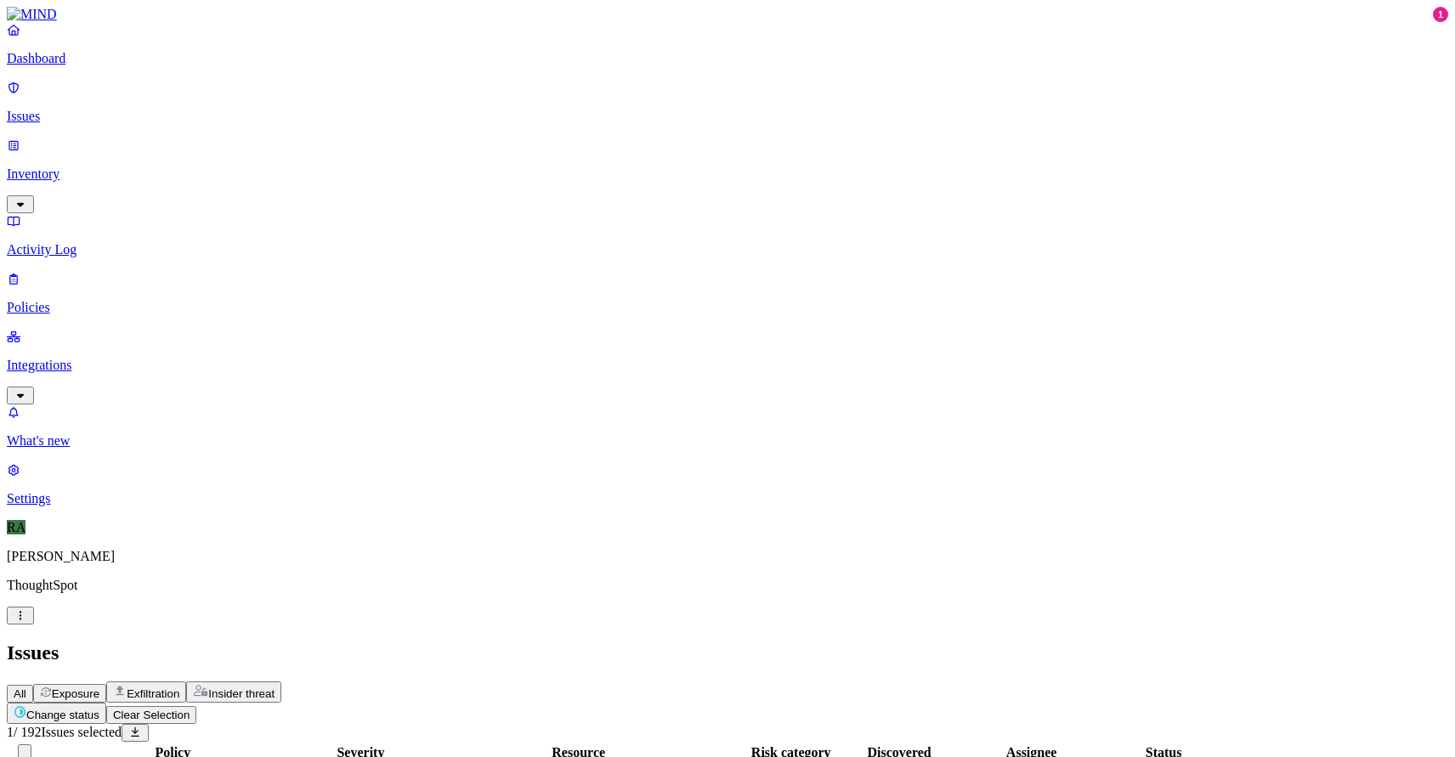
copy span "rahul.pjp"
drag, startPoint x: 1130, startPoint y: 276, endPoint x: 1180, endPoint y: 280, distance: 49.4
click at [754, 642] on div "Issues" at bounding box center [727, 653] width 1441 height 23
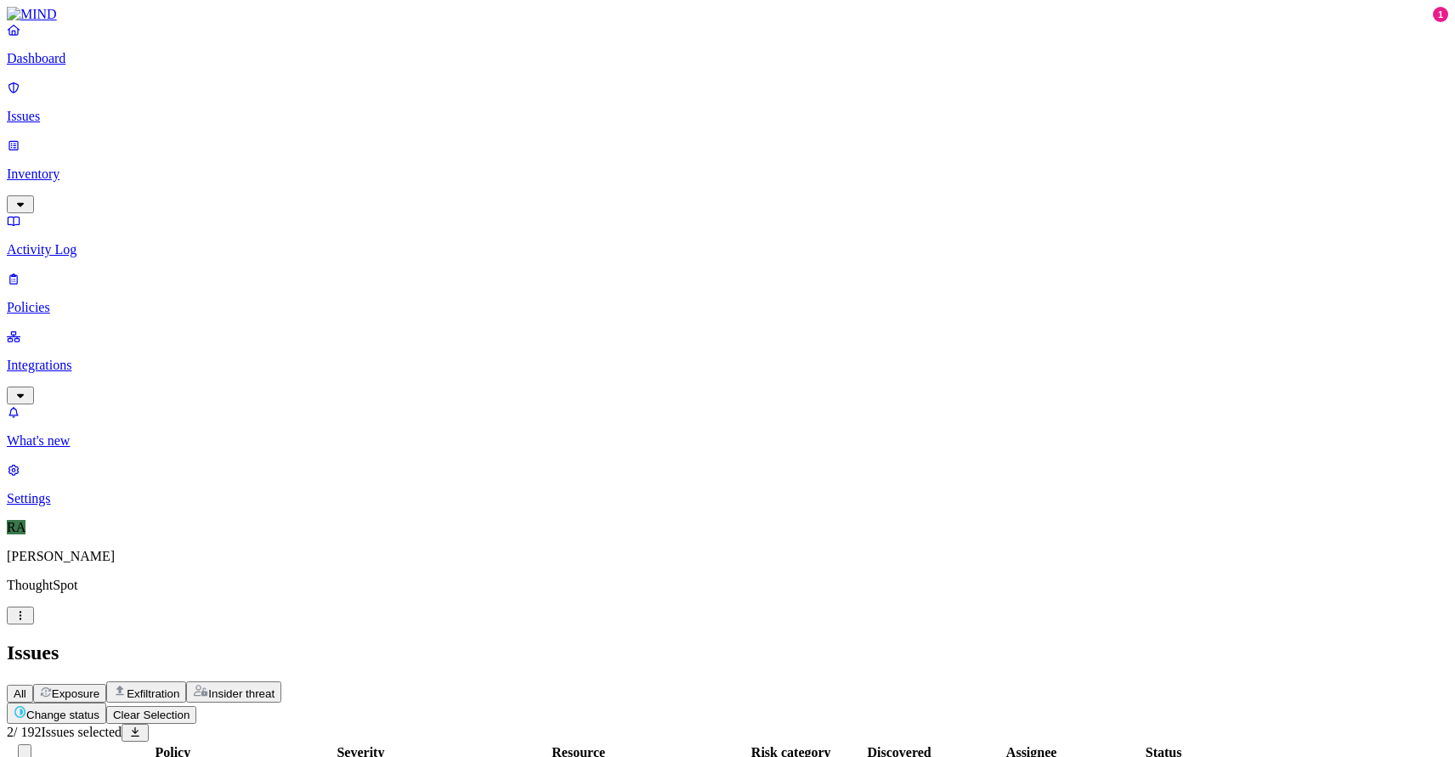
click at [96, 109] on p "Issues" at bounding box center [727, 116] width 1441 height 15
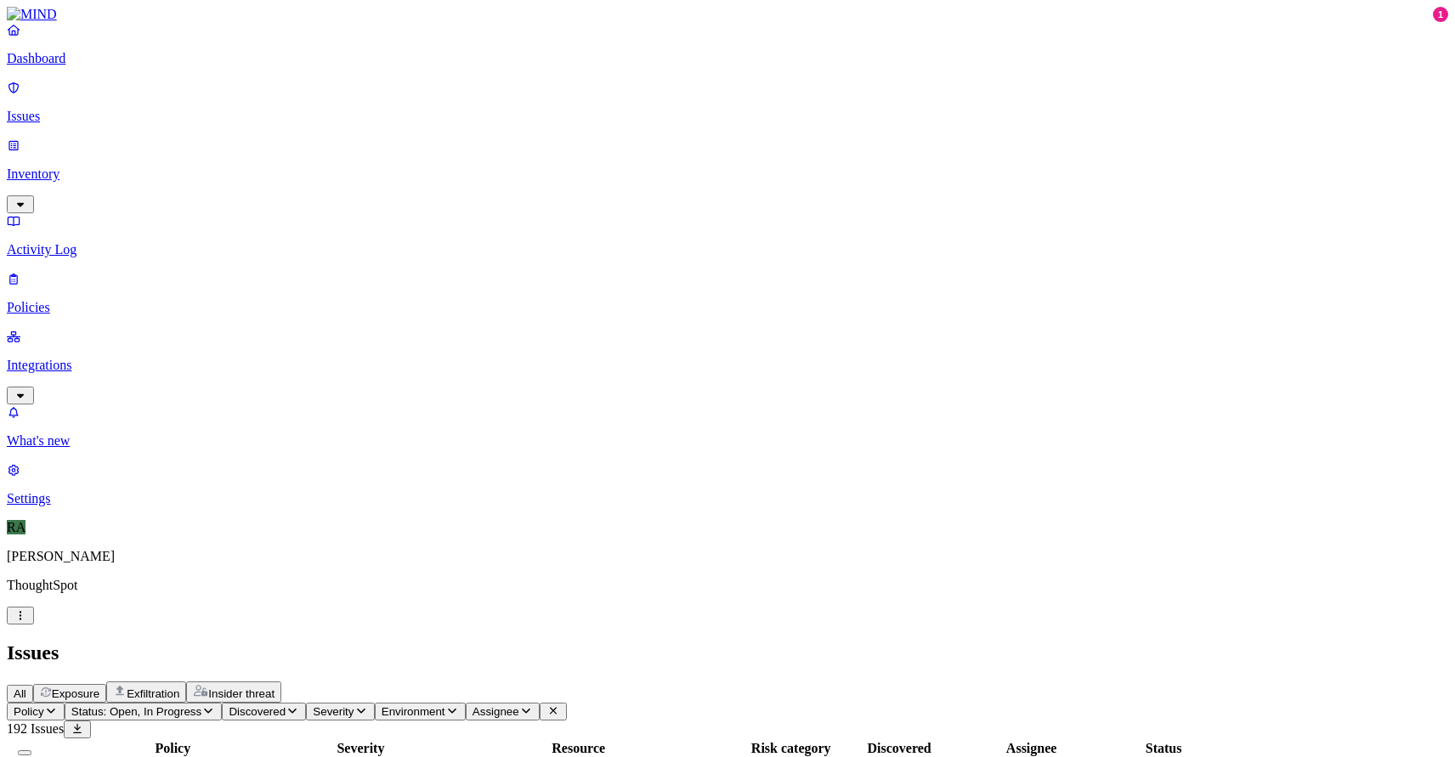
scroll to position [0, 0]
click at [519, 705] on span "Assignee" at bounding box center [496, 711] width 47 height 13
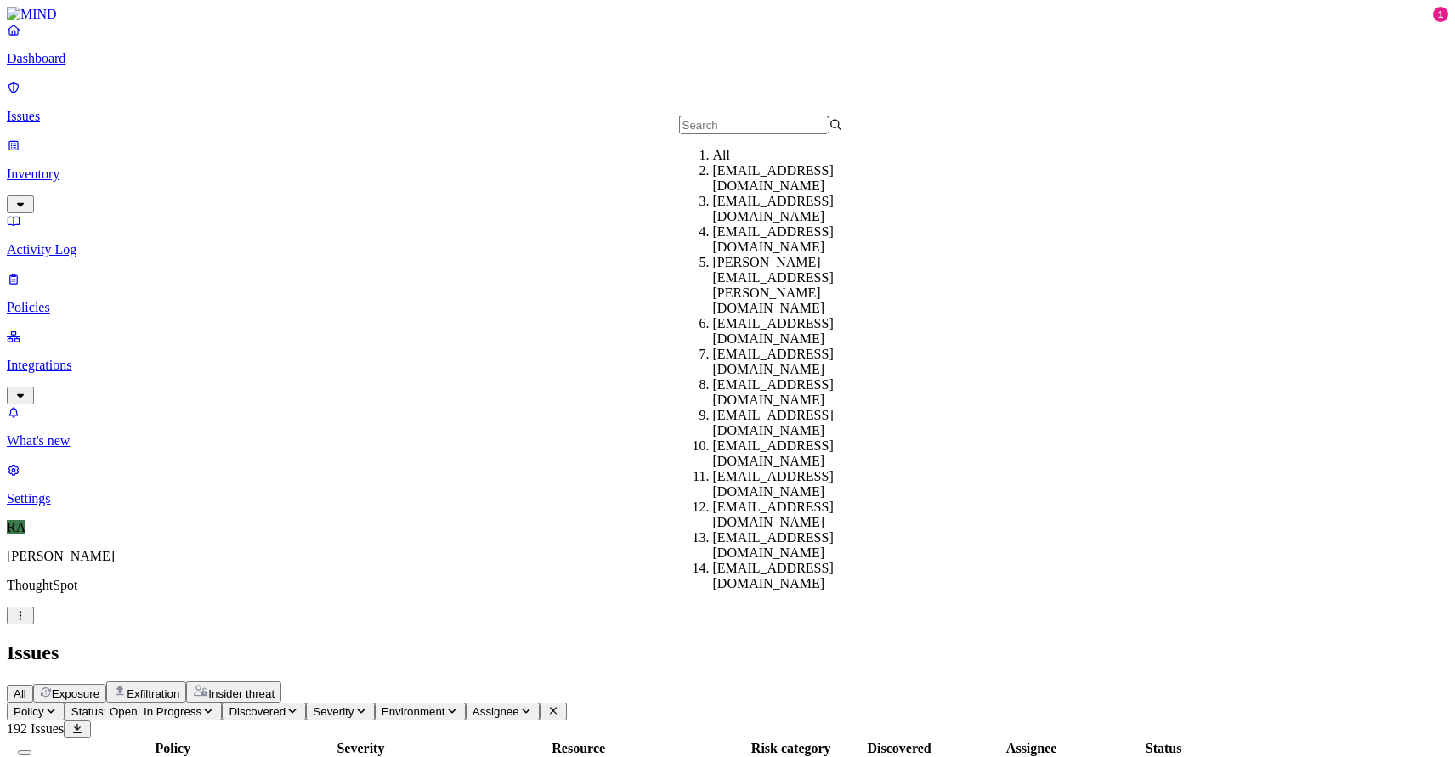
click at [702, 134] on input "text" at bounding box center [754, 125] width 150 height 18
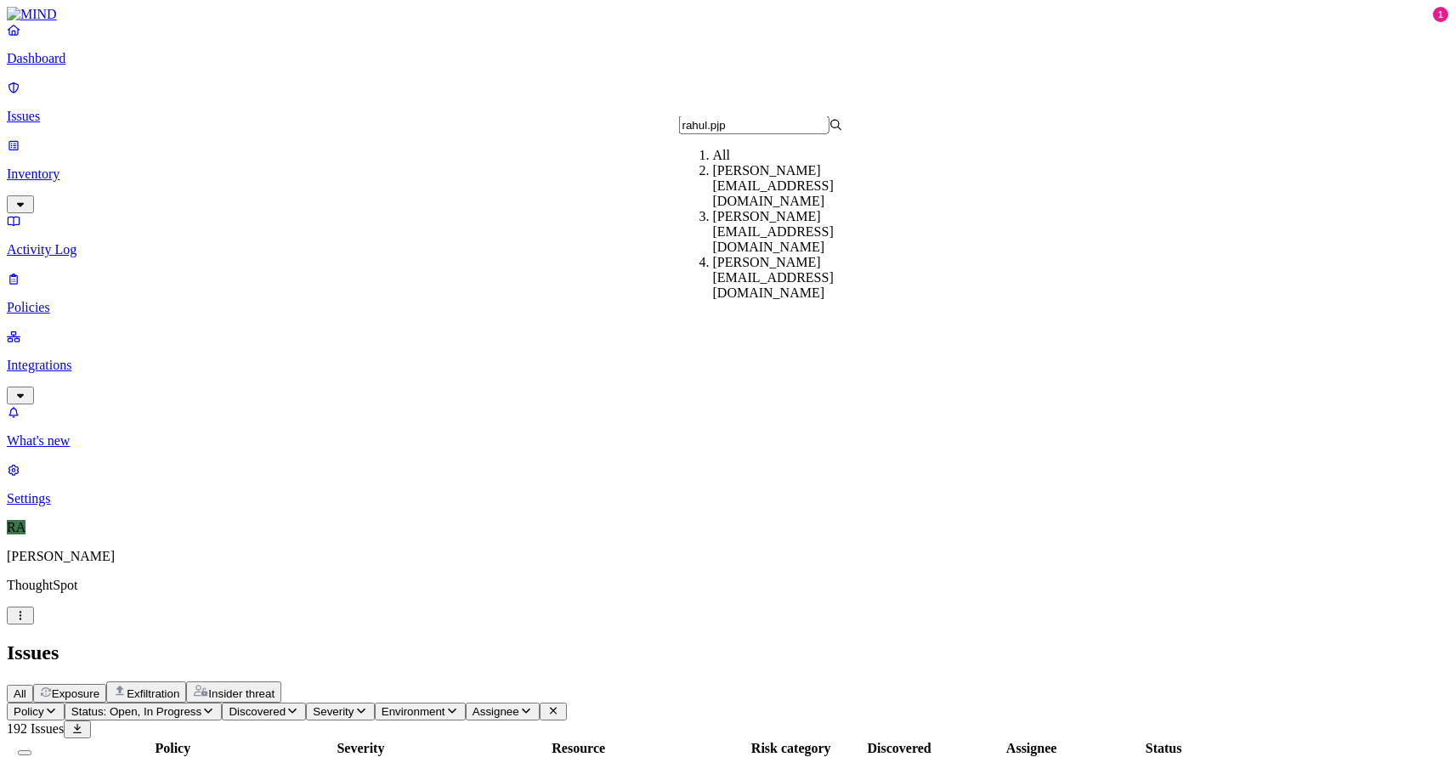
type input "rahul.pjp"
click at [754, 187] on div "[PERSON_NAME][EMAIL_ADDRESS][DOMAIN_NAME]" at bounding box center [795, 186] width 164 height 46
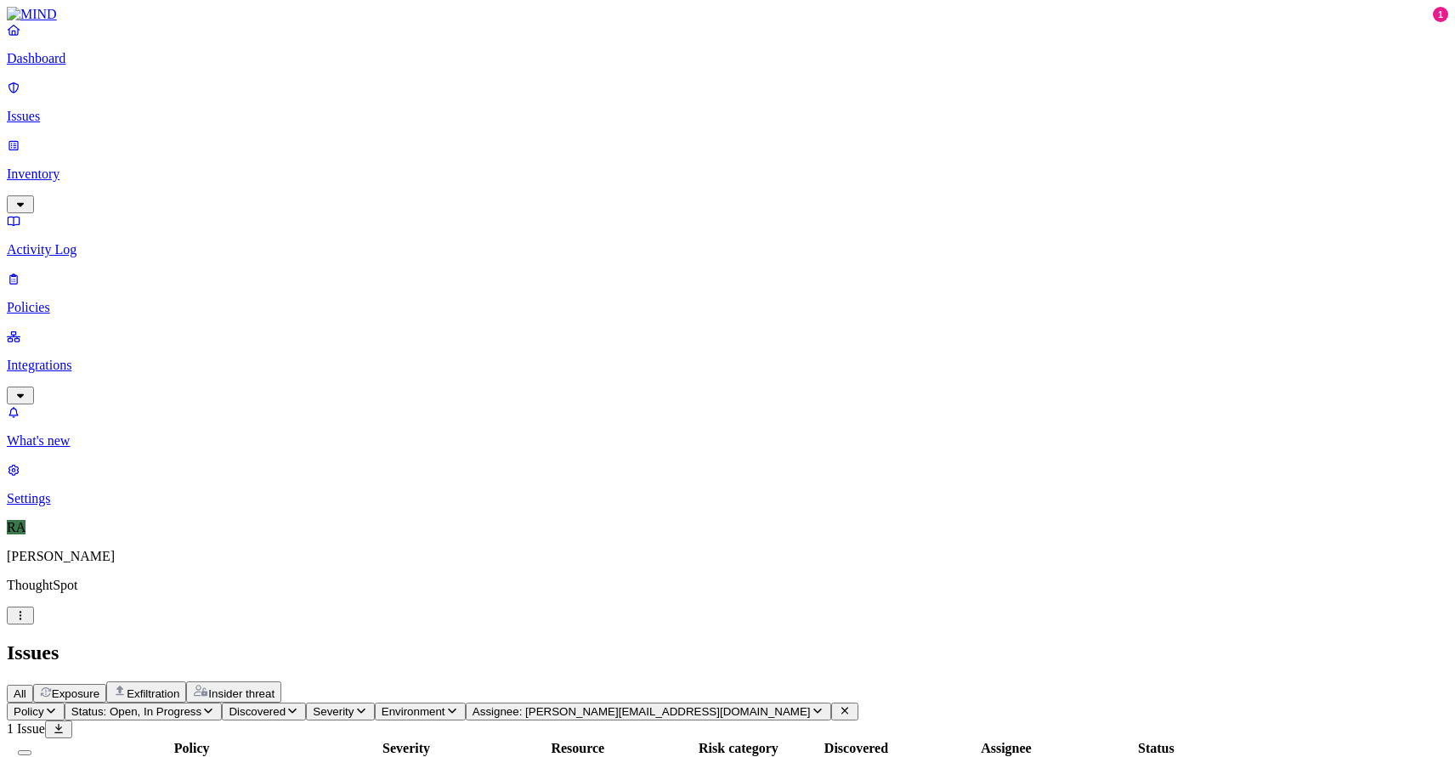
click at [774, 705] on span "Assignee: rahul.pjp@thoughtspot.com" at bounding box center [642, 711] width 338 height 13
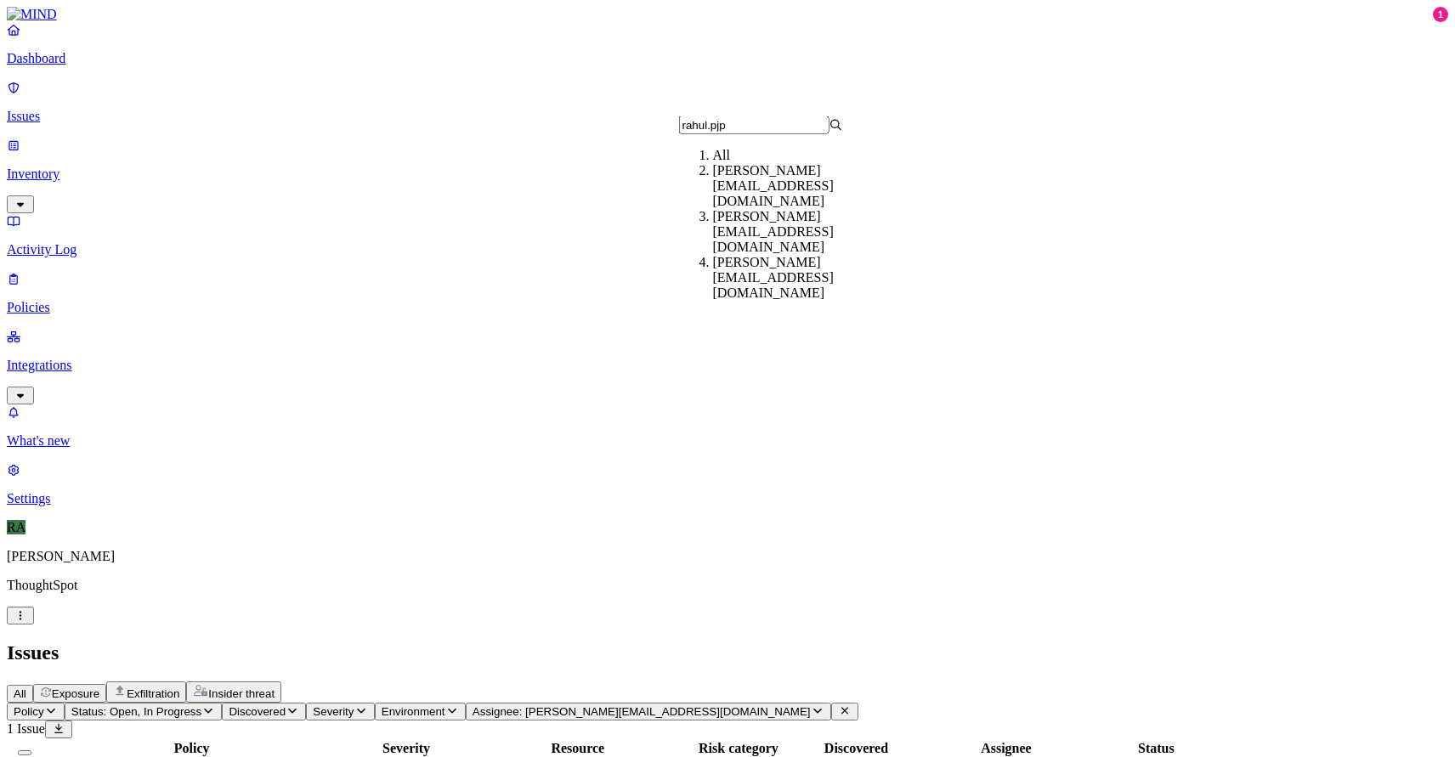
type input "rahul.pjp"
click at [716, 224] on div "[PERSON_NAME][EMAIL_ADDRESS][DOMAIN_NAME]" at bounding box center [795, 232] width 164 height 46
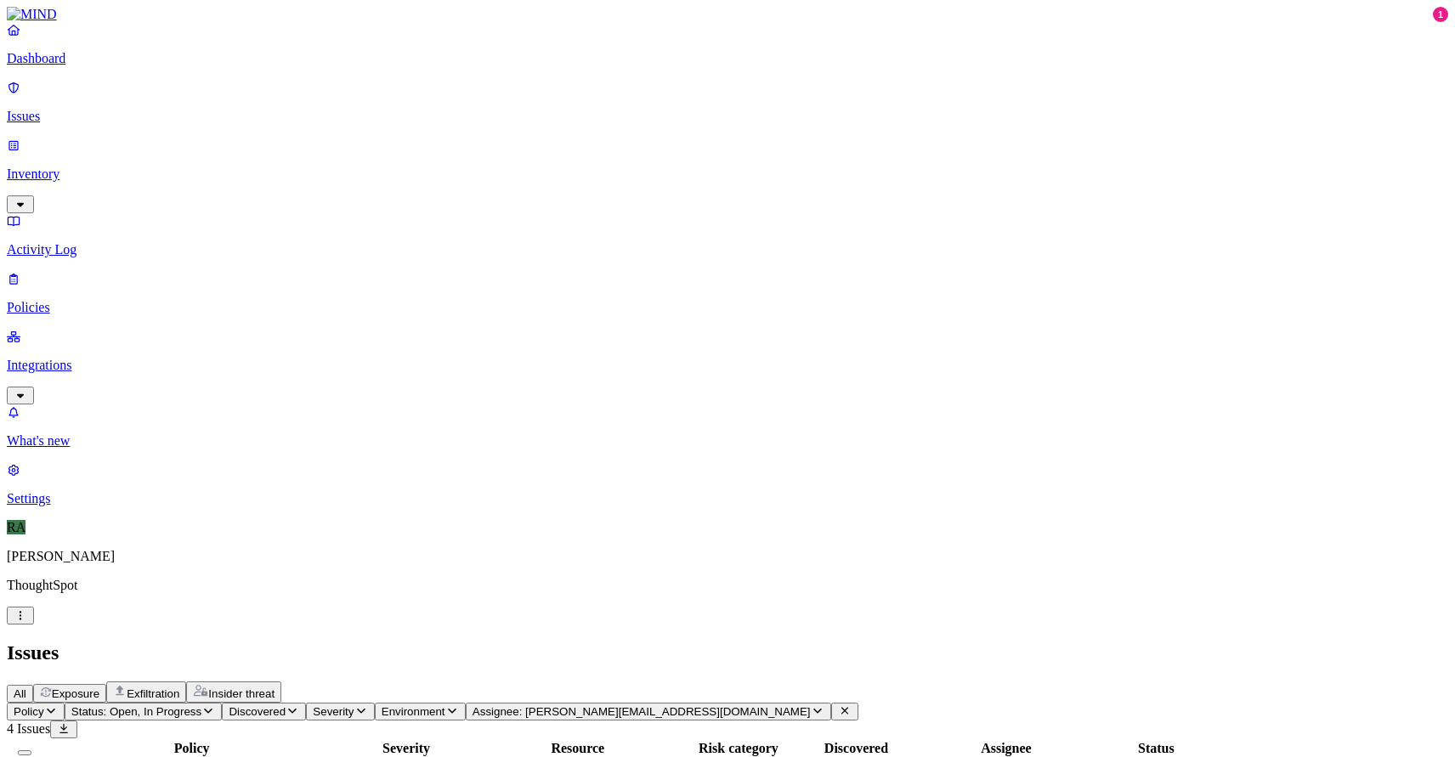
click at [774, 705] on span "Assignee: rahul.pjp@thoughtspot.com" at bounding box center [642, 711] width 338 height 13
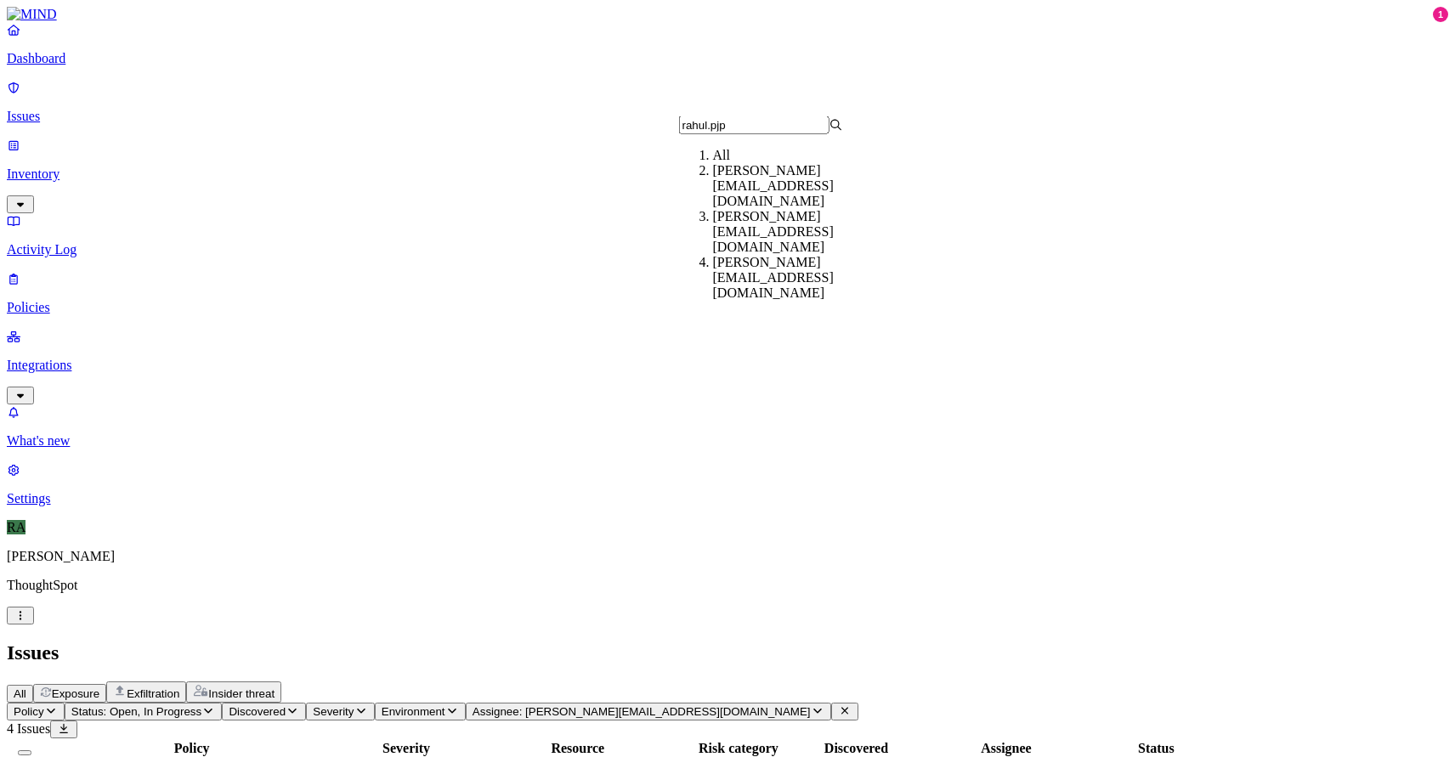
type input "rahul.pjp"
click at [716, 255] on div "[PERSON_NAME][EMAIL_ADDRESS][DOMAIN_NAME]" at bounding box center [795, 278] width 164 height 46
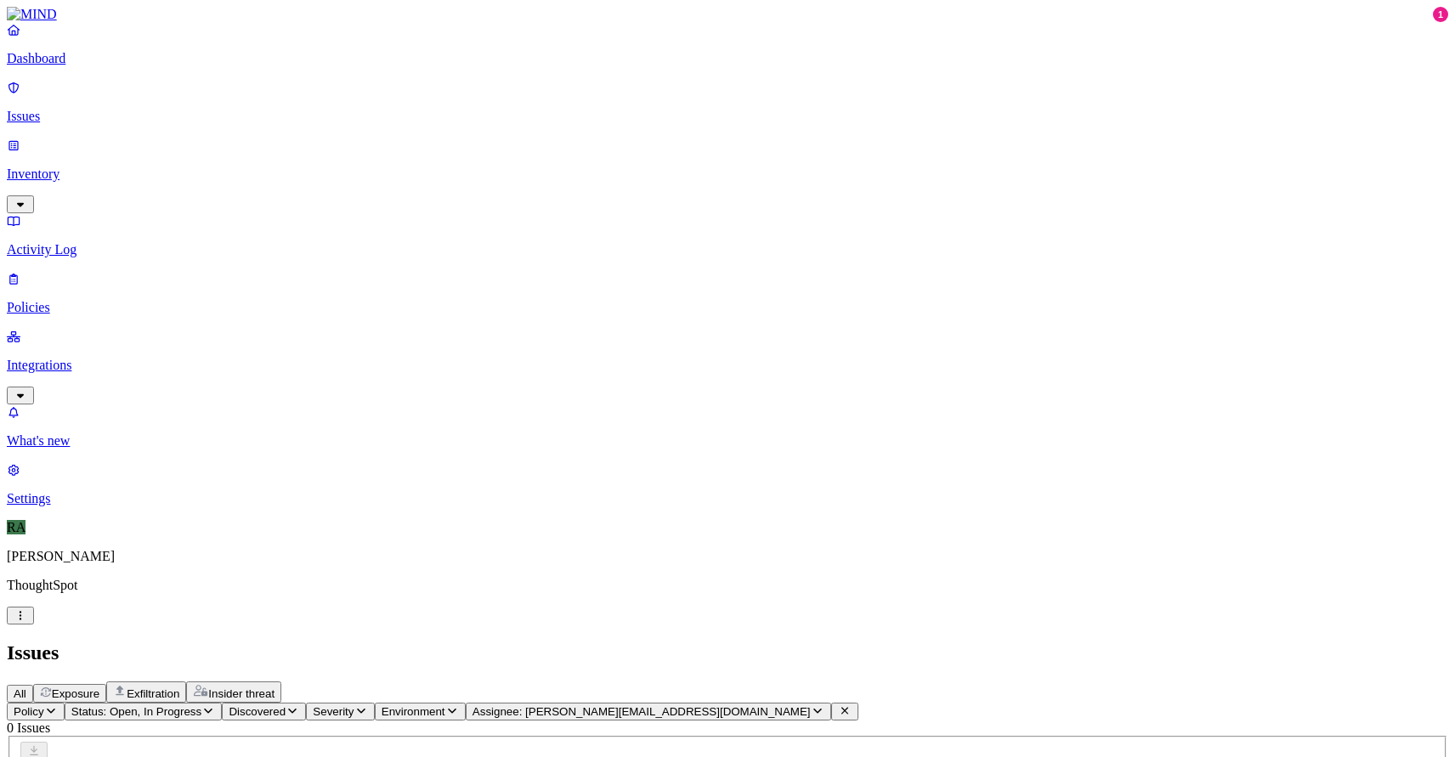
click at [848, 708] on icon at bounding box center [844, 711] width 7 height 7
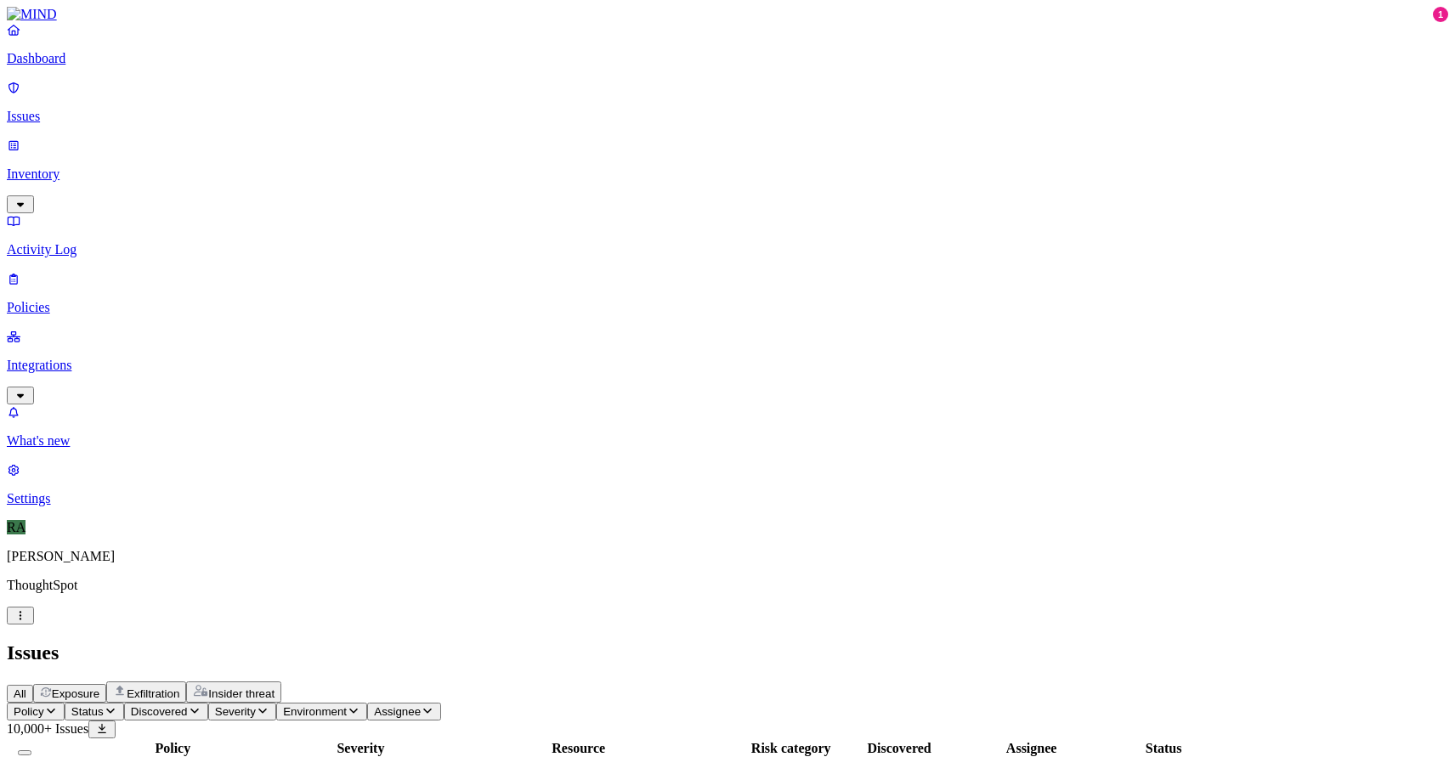
click at [104, 705] on span "Status" at bounding box center [87, 711] width 32 height 13
click at [309, 137] on div "Open" at bounding box center [309, 154] width 0 height 48
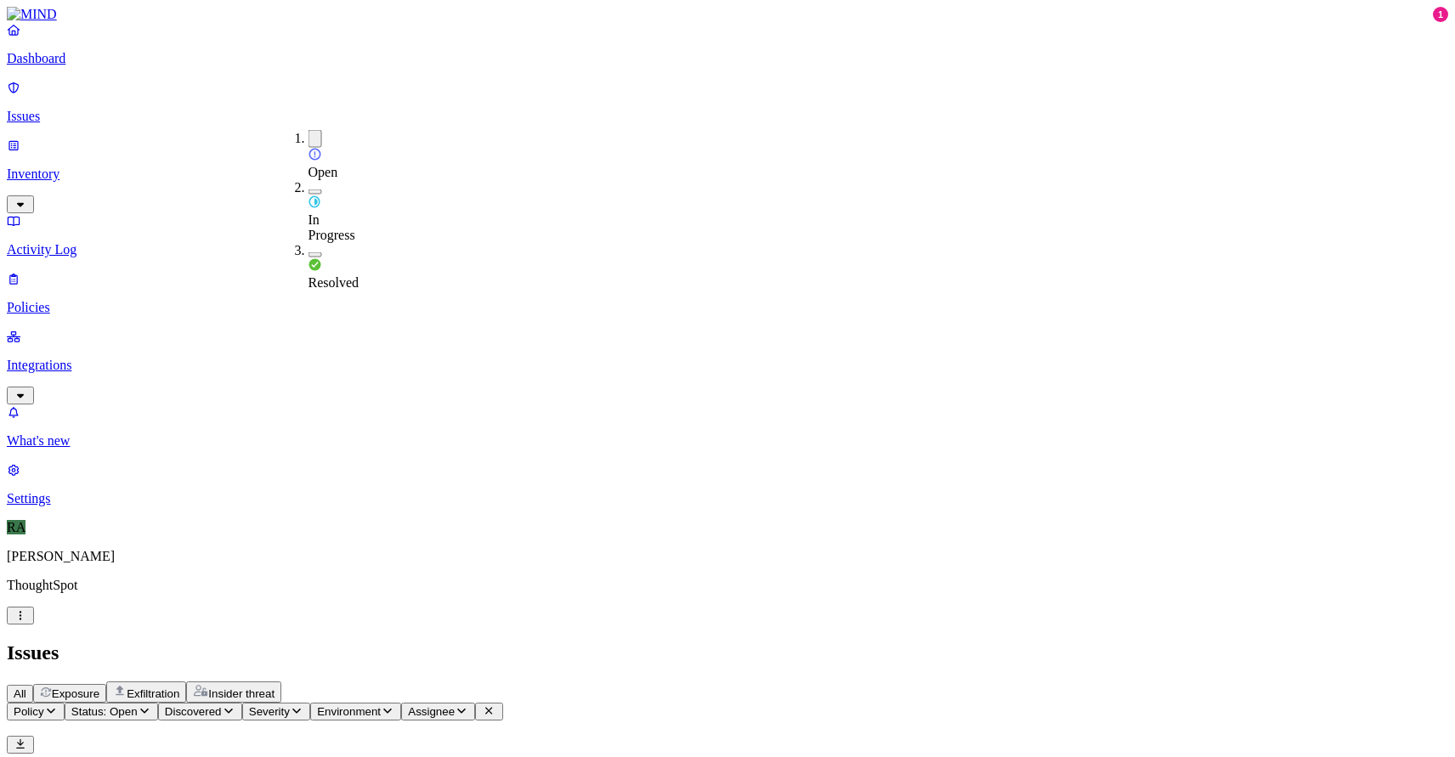
click at [784, 682] on div "All Exposure Exfiltration Insider threat" at bounding box center [727, 692] width 1441 height 21
click at [468, 705] on icon "button" at bounding box center [462, 710] width 14 height 11
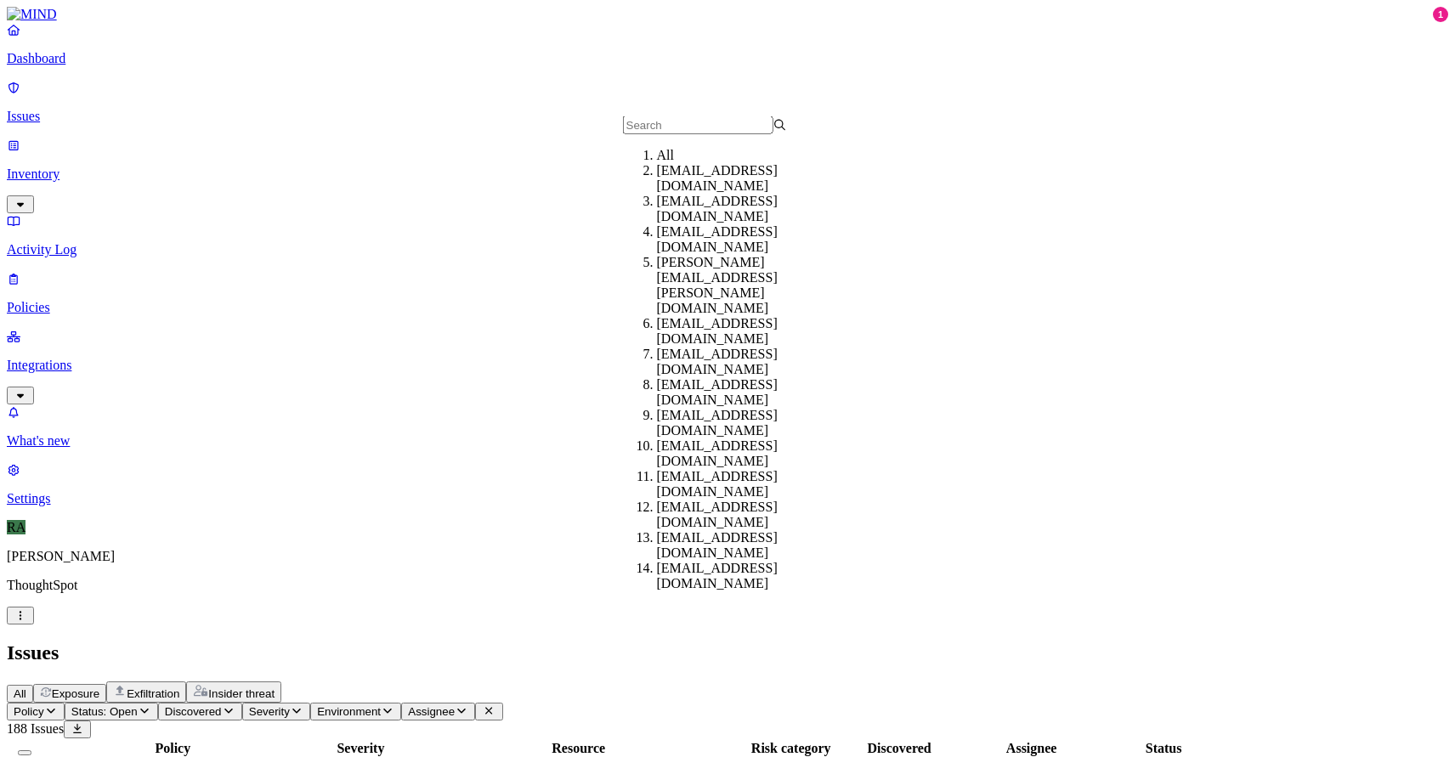
click at [661, 134] on input "text" at bounding box center [698, 125] width 150 height 18
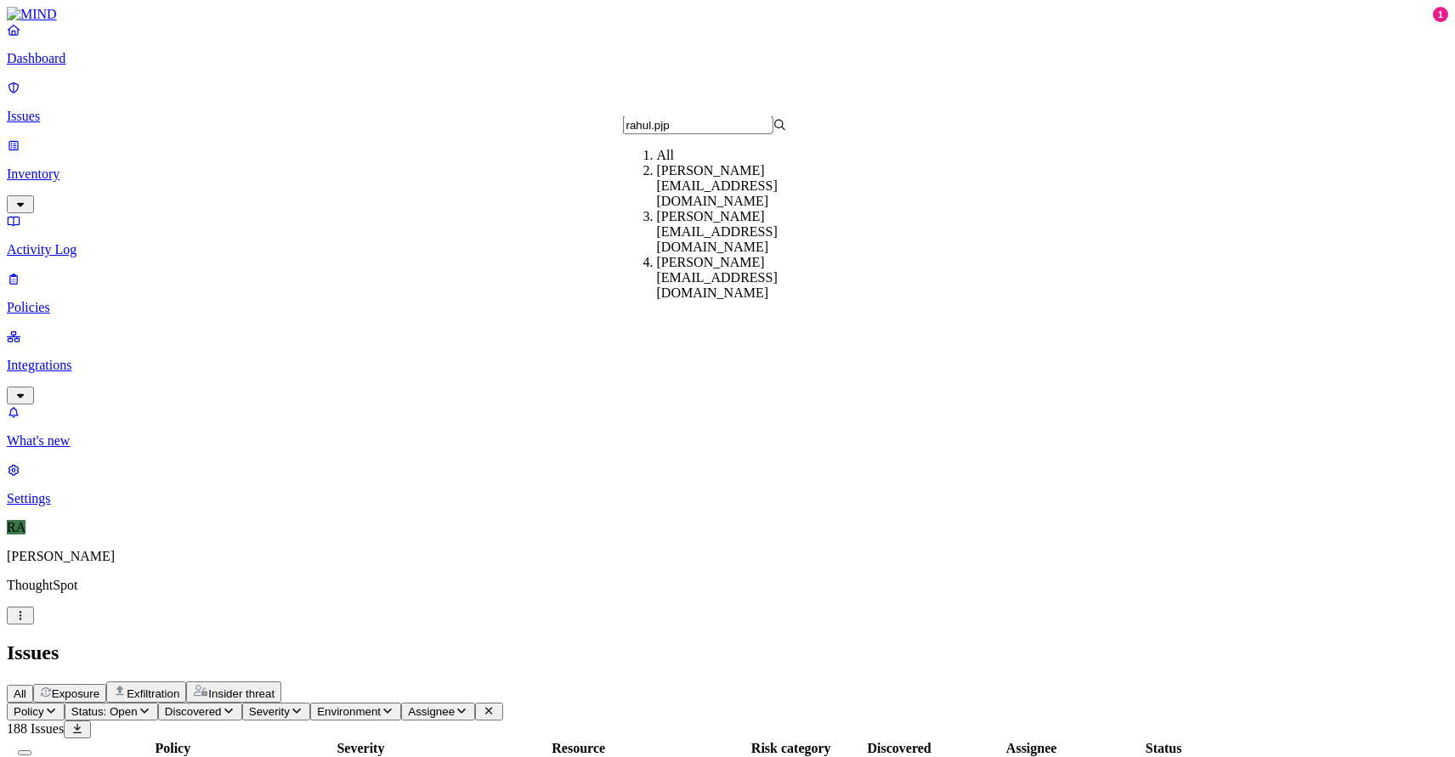
type input "rahul.pjp"
click at [658, 225] on div "[PERSON_NAME][EMAIL_ADDRESS][DOMAIN_NAME]" at bounding box center [739, 232] width 164 height 46
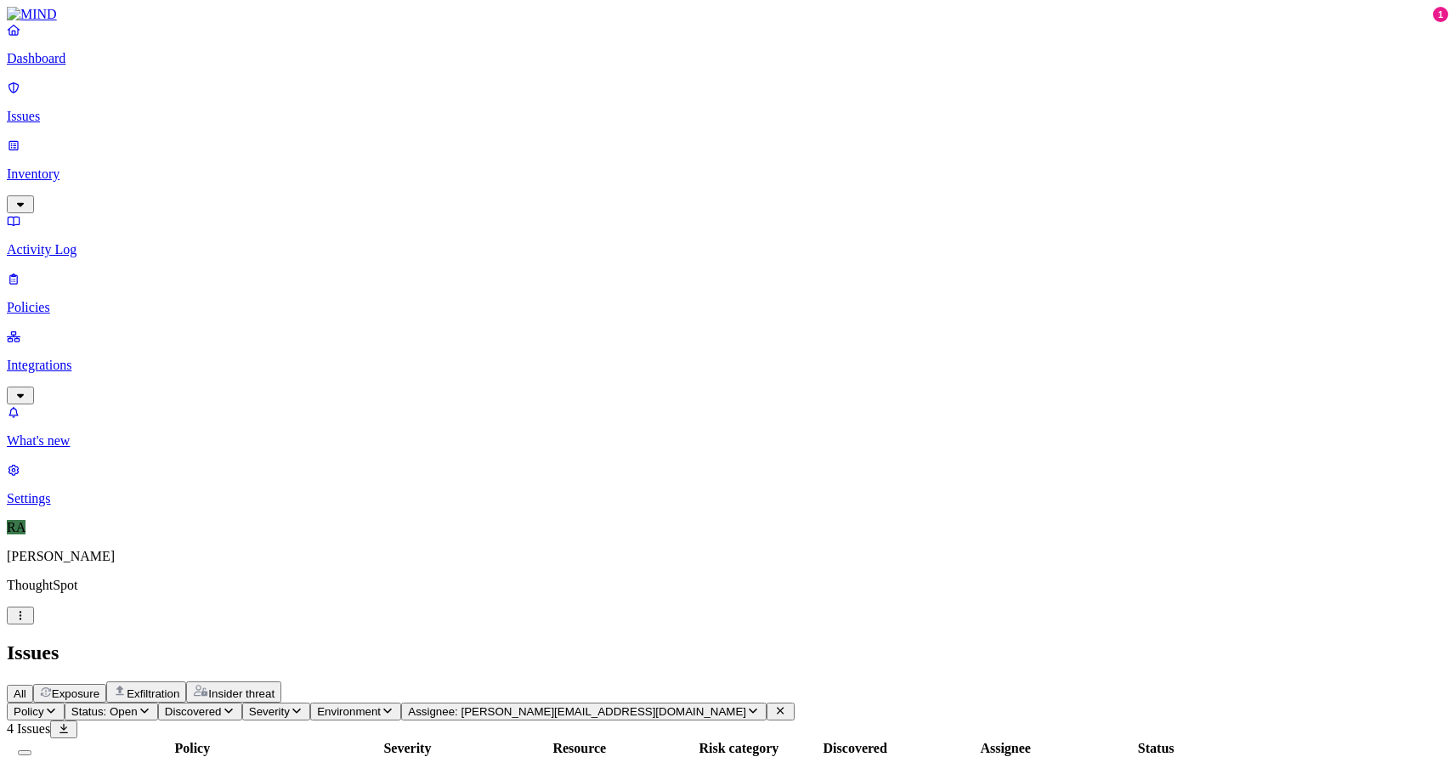
click at [852, 642] on h2 "Issues" at bounding box center [727, 653] width 1441 height 23
click at [31, 750] on button "Select all" at bounding box center [25, 752] width 14 height 5
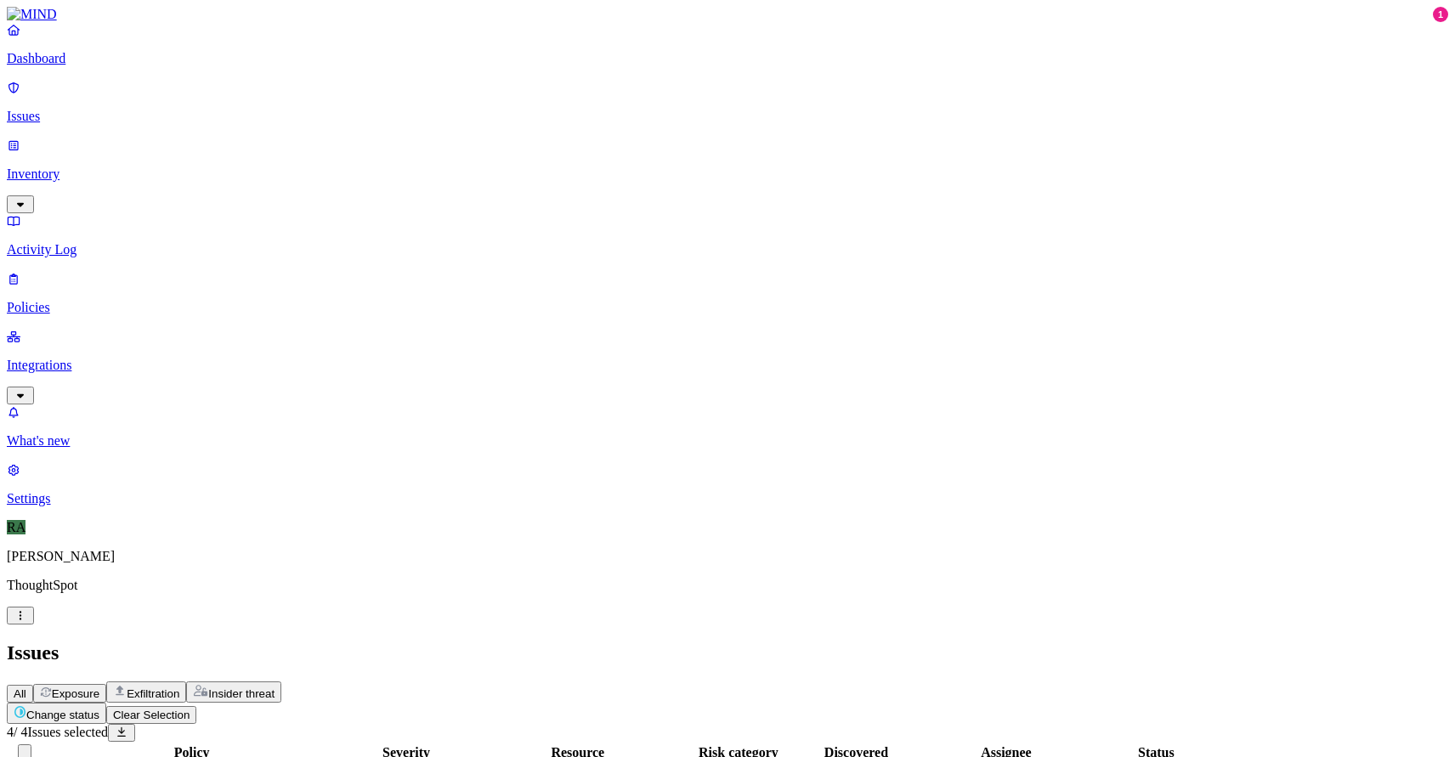
click at [106, 703] on button "Change status" at bounding box center [56, 713] width 99 height 21
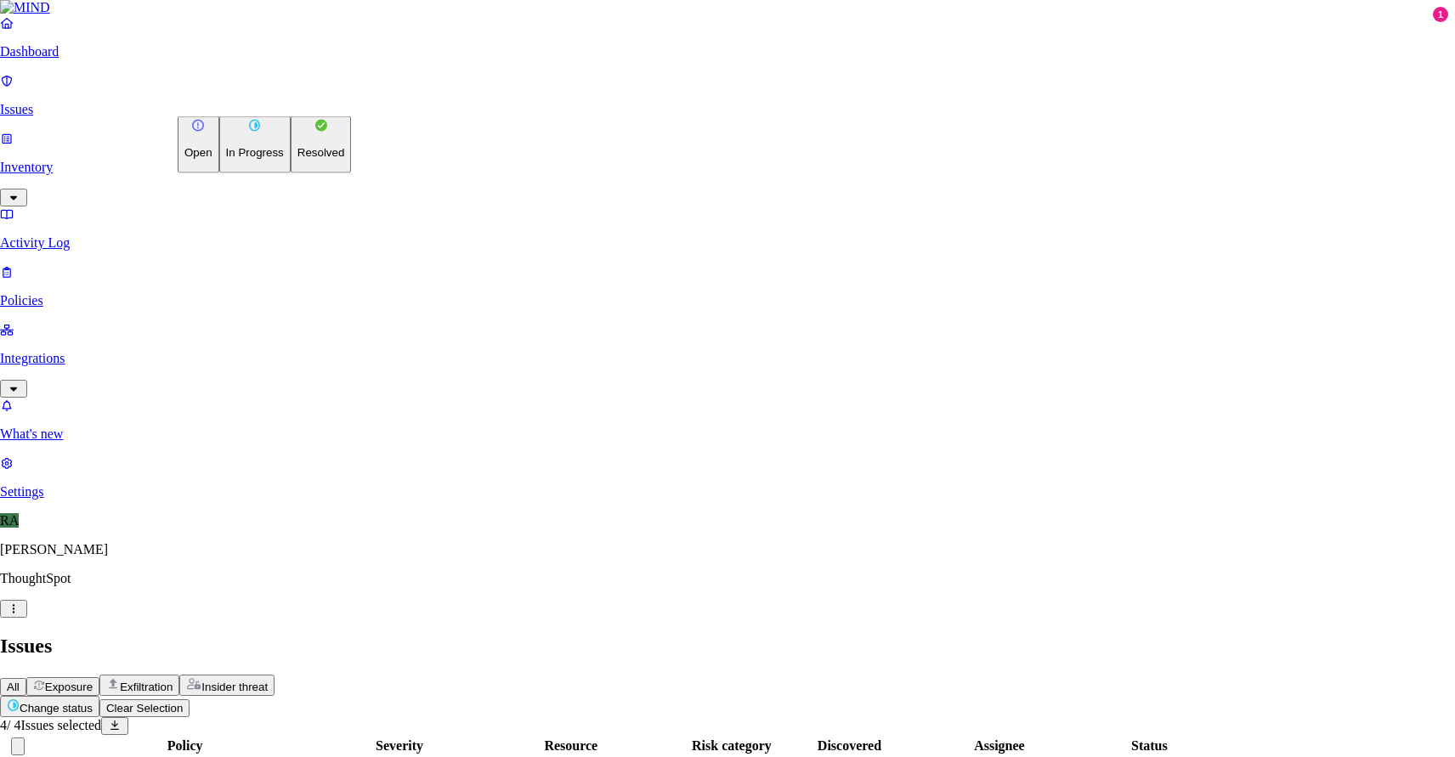
click at [291, 173] on button "Resolved" at bounding box center [321, 144] width 61 height 57
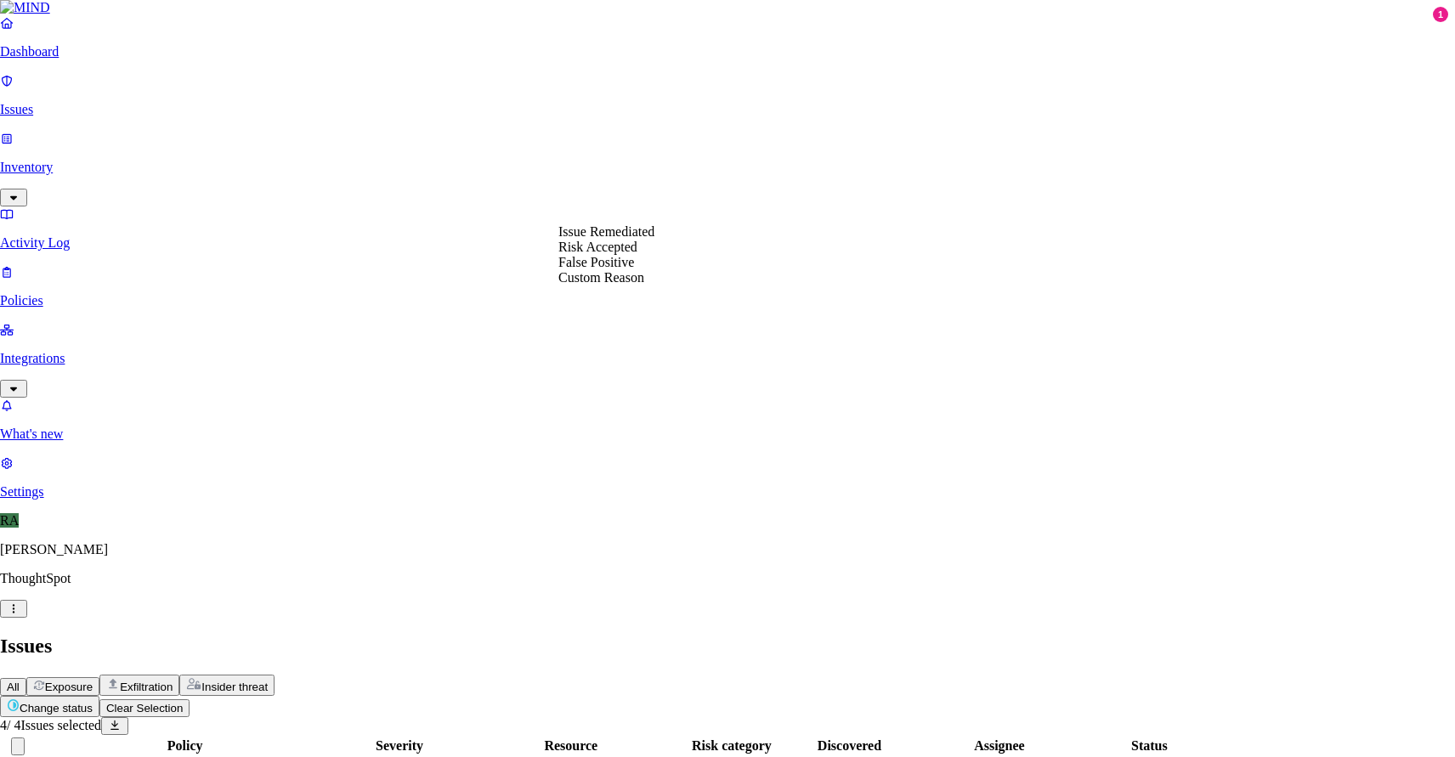
select select "Custom Reason"
type textarea "user machine is being replaced"
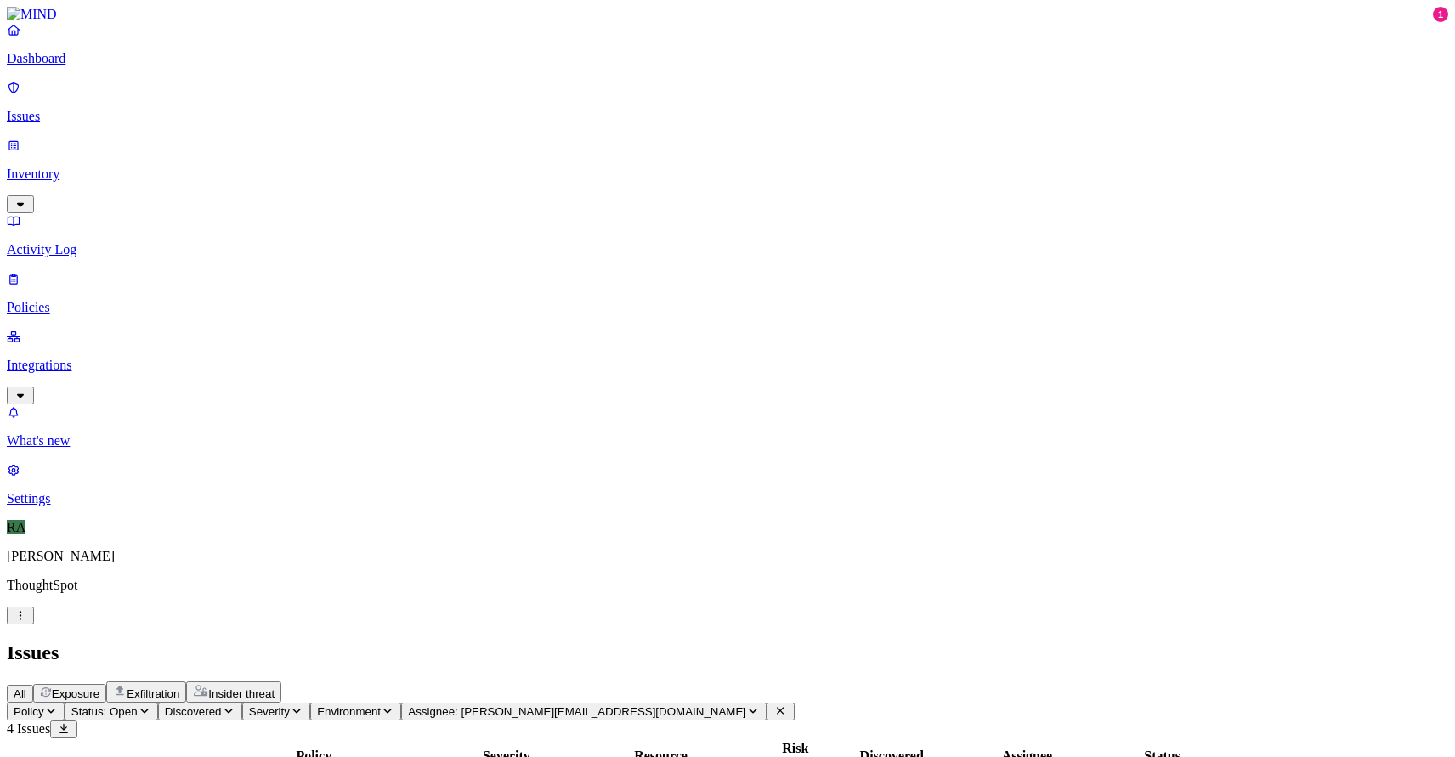
click at [746, 705] on span "Assignee: rahul.pjp@thoughtspot.com" at bounding box center [577, 711] width 338 height 13
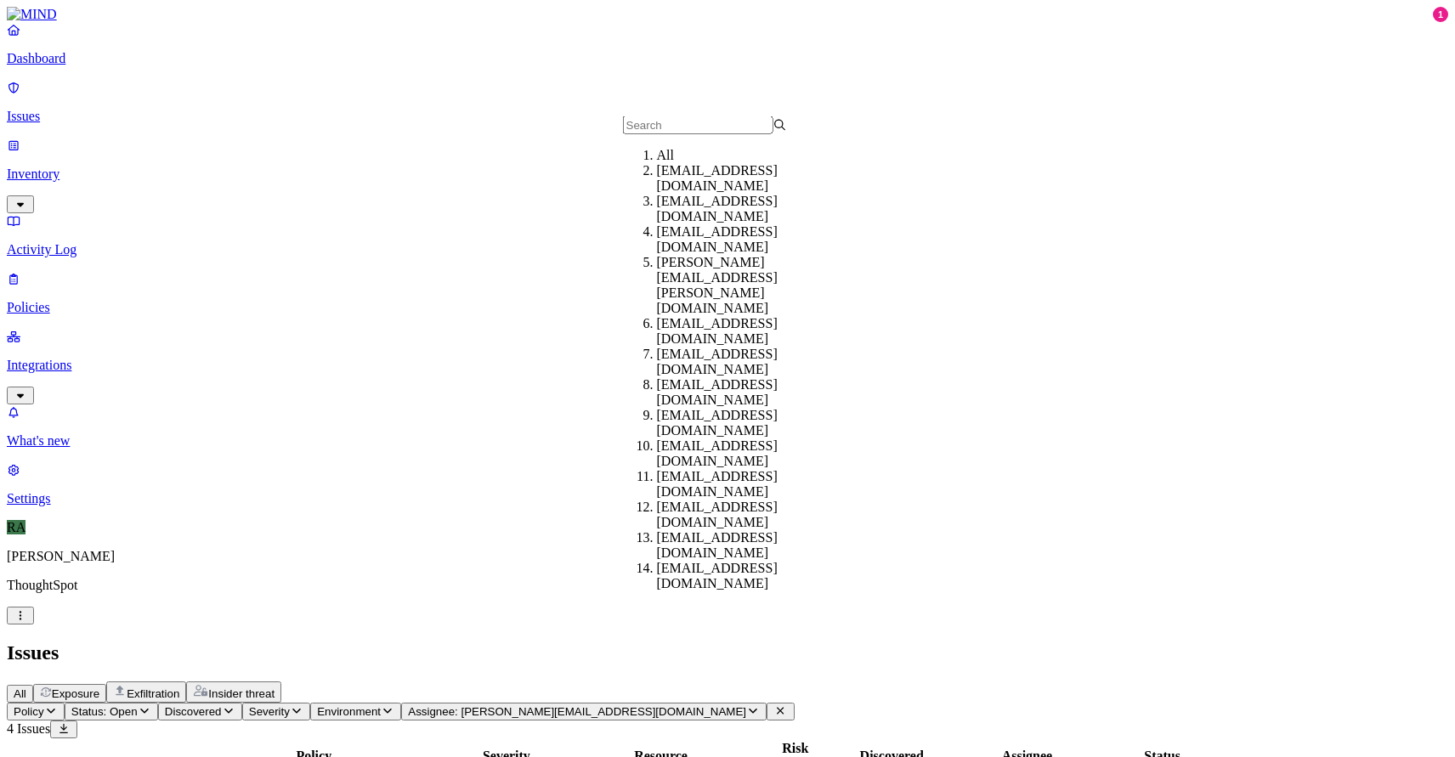
click at [784, 708] on icon at bounding box center [780, 711] width 7 height 7
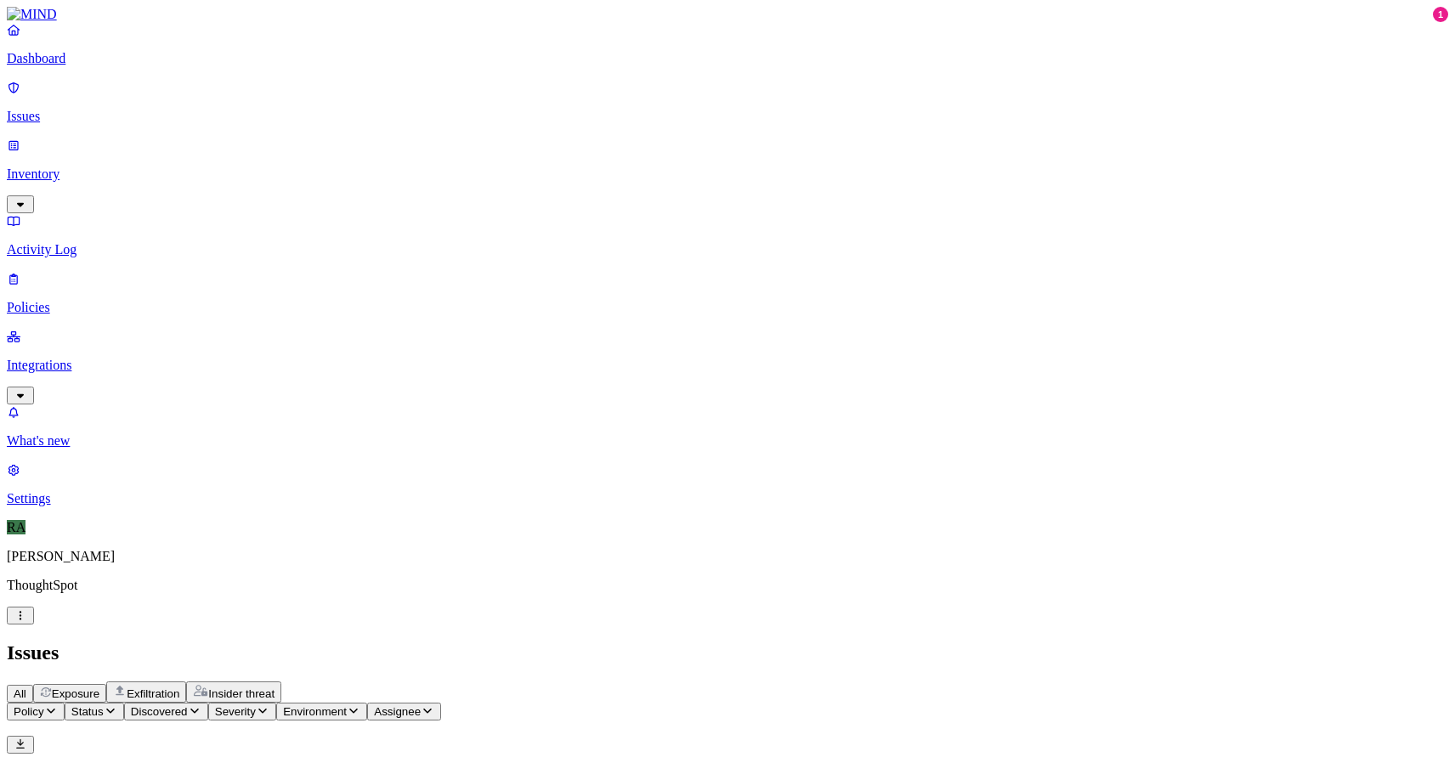
click at [104, 705] on span "Status" at bounding box center [87, 711] width 32 height 13
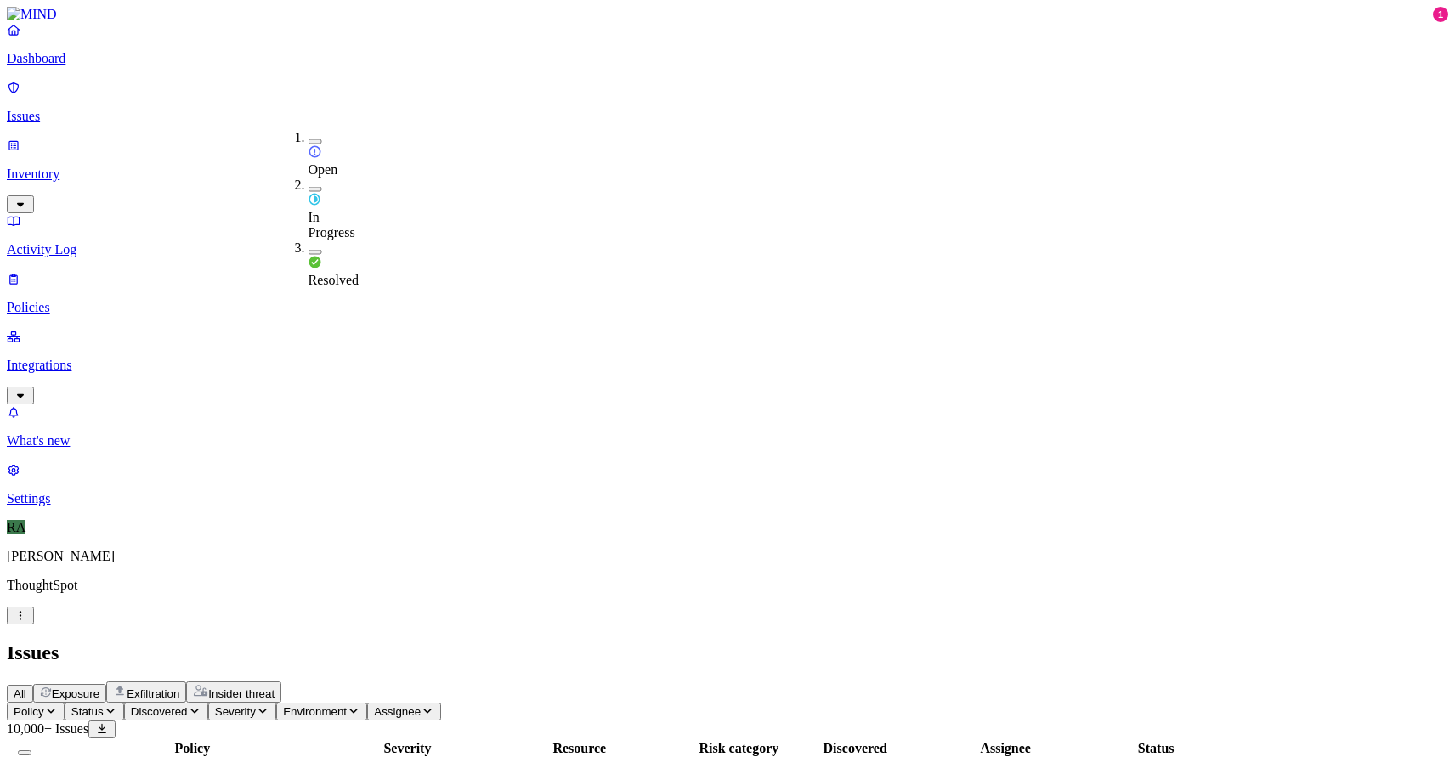
click at [309, 139] on button "button" at bounding box center [316, 141] width 14 height 5
click at [534, 642] on header "Issues All Exposure Exfiltration Insider threat" at bounding box center [727, 672] width 1441 height 61
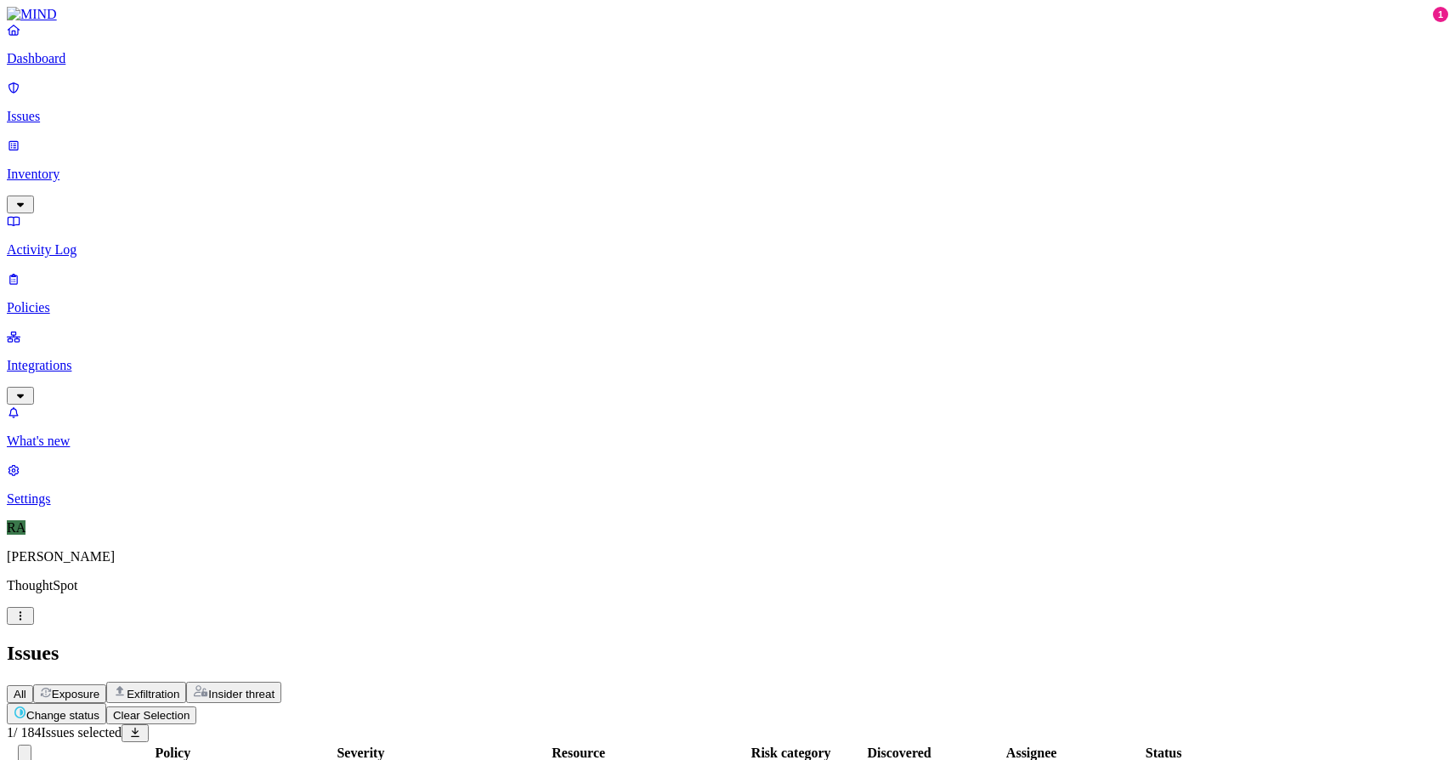
scroll to position [1, 0]
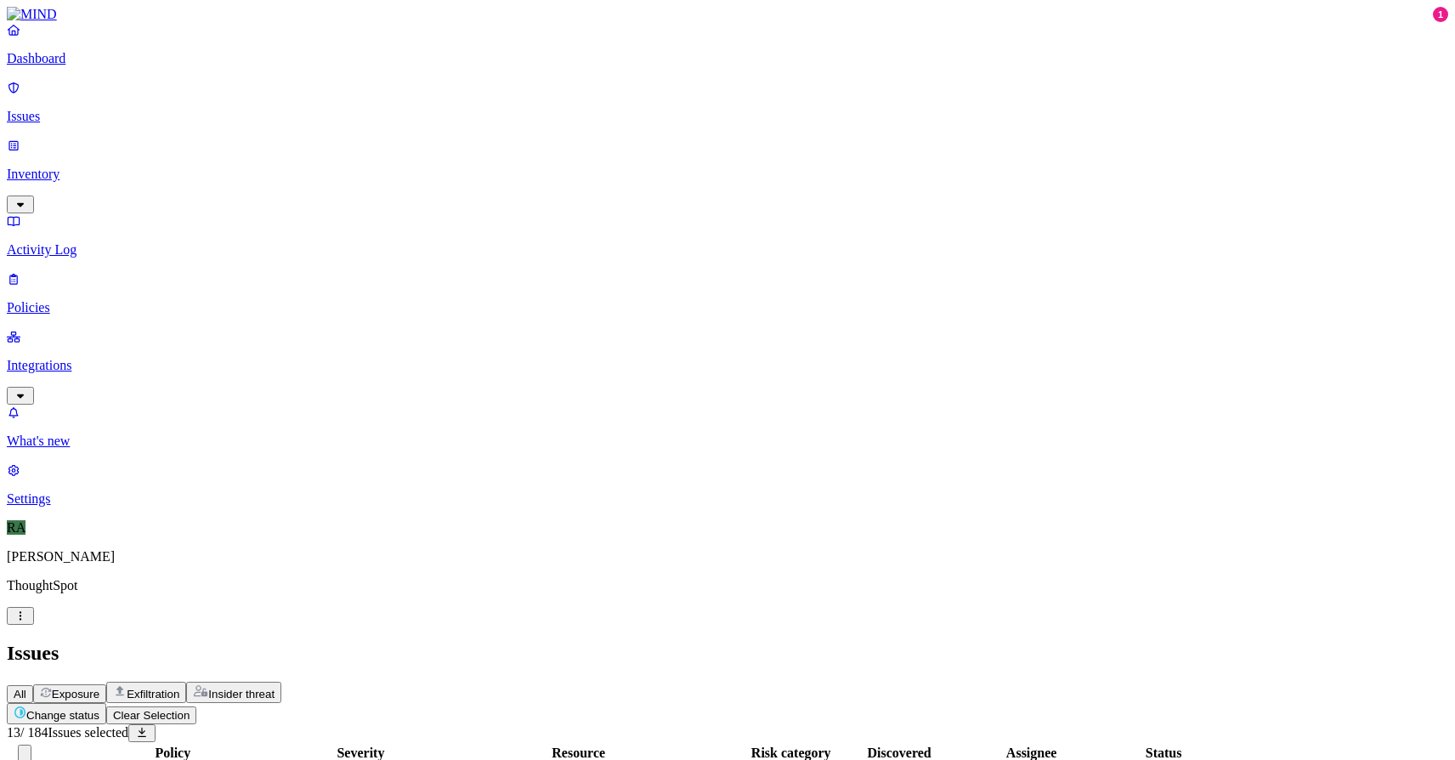
click at [106, 703] on button "Change status" at bounding box center [56, 713] width 99 height 21
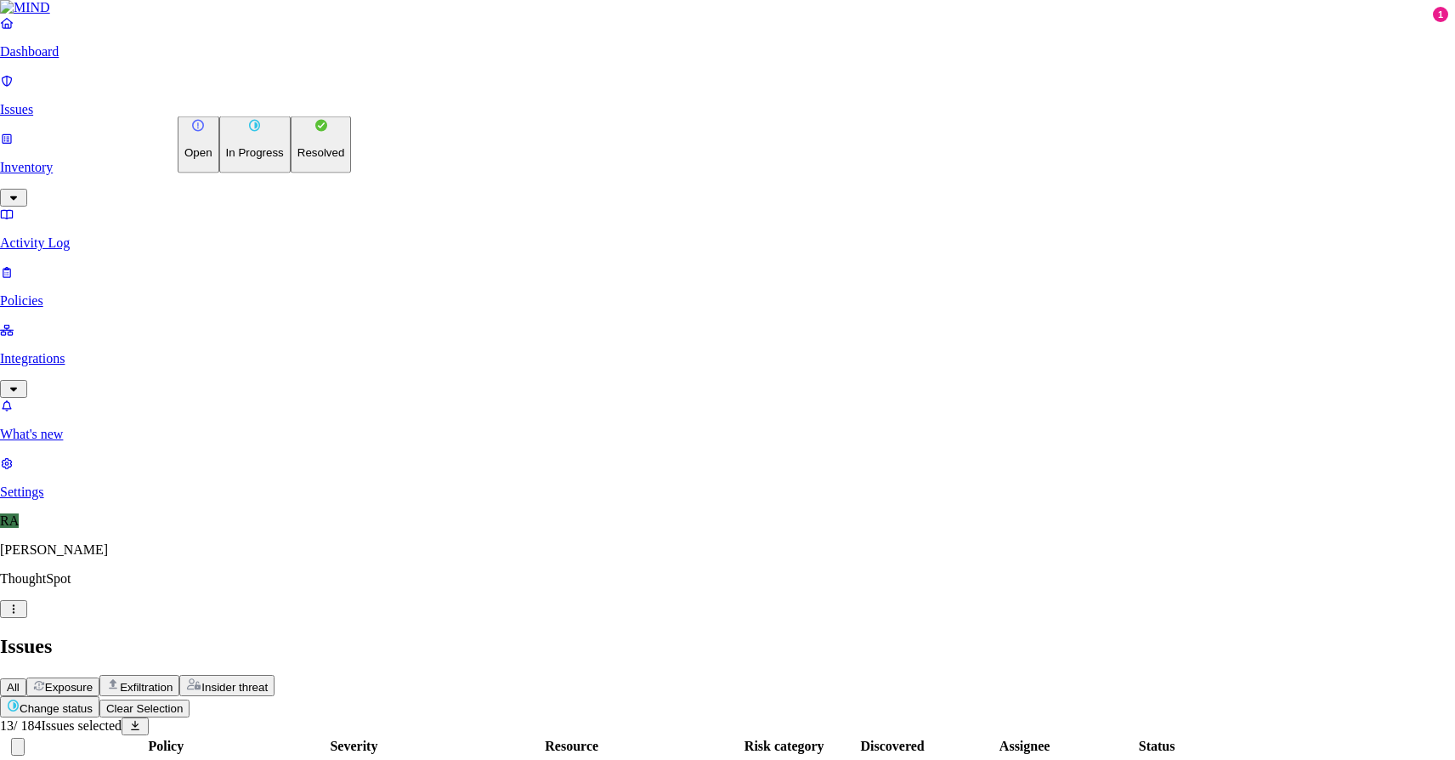
click at [246, 158] on p "In Progress" at bounding box center [255, 152] width 58 height 13
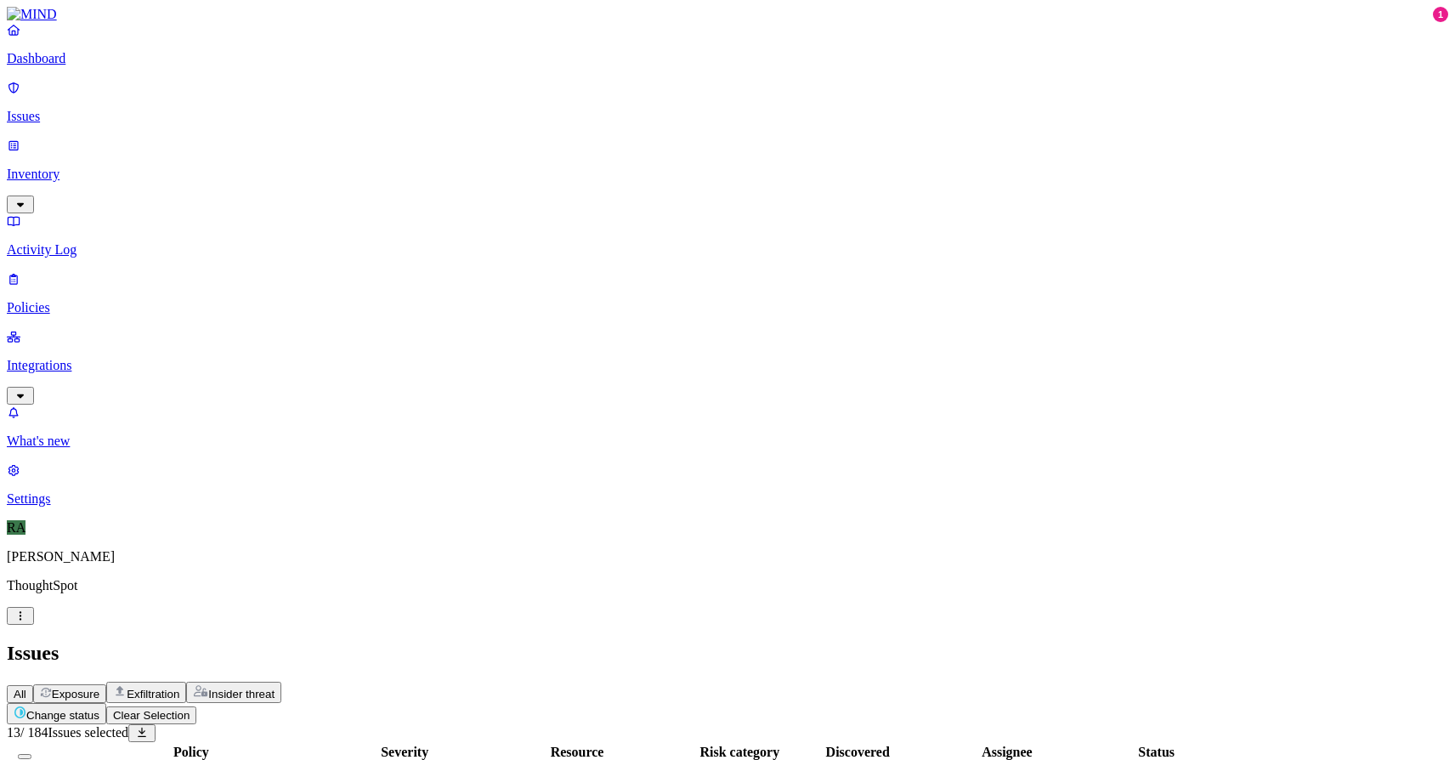
copy span "milind.shivayogi"
drag, startPoint x: 1135, startPoint y: 204, endPoint x: 1219, endPoint y: 207, distance: 83.4
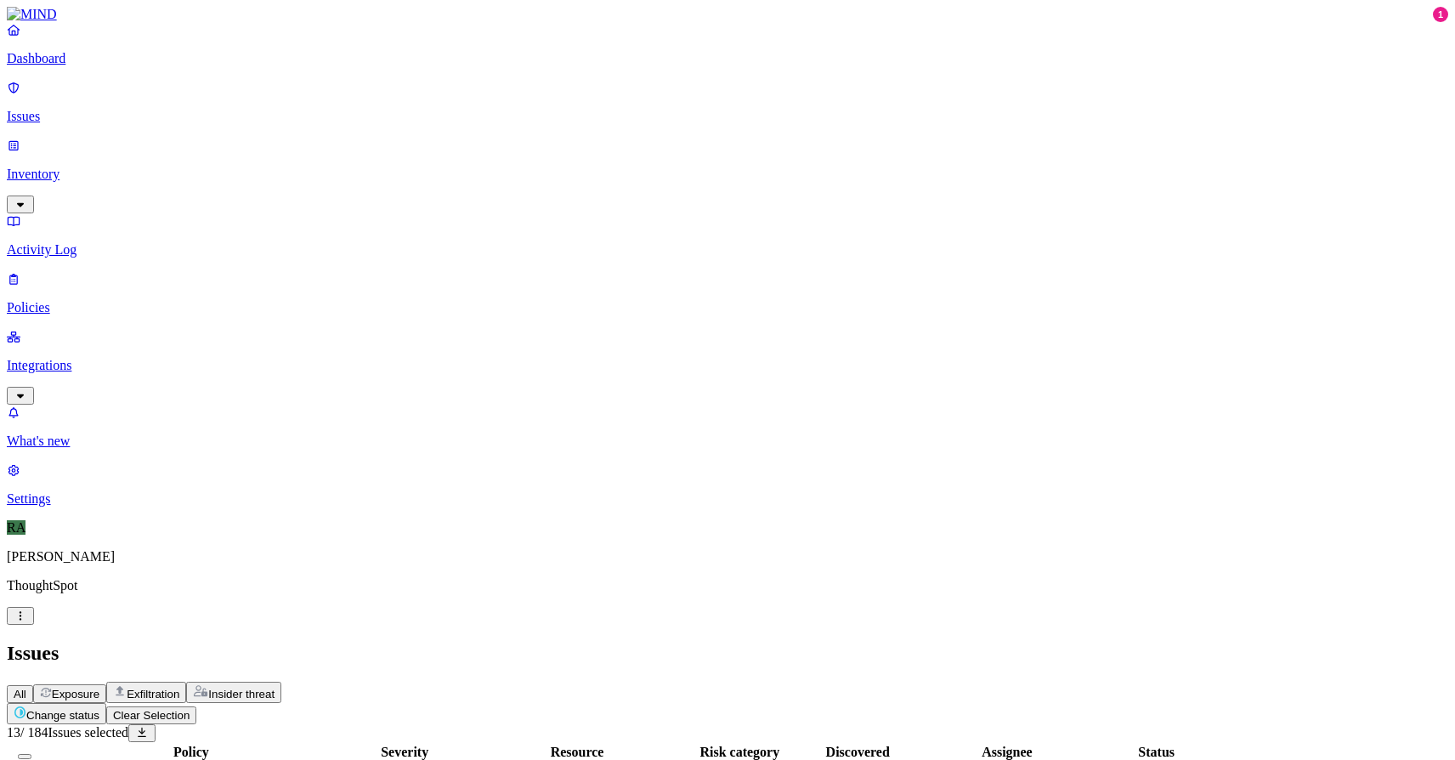
scroll to position [239, 0]
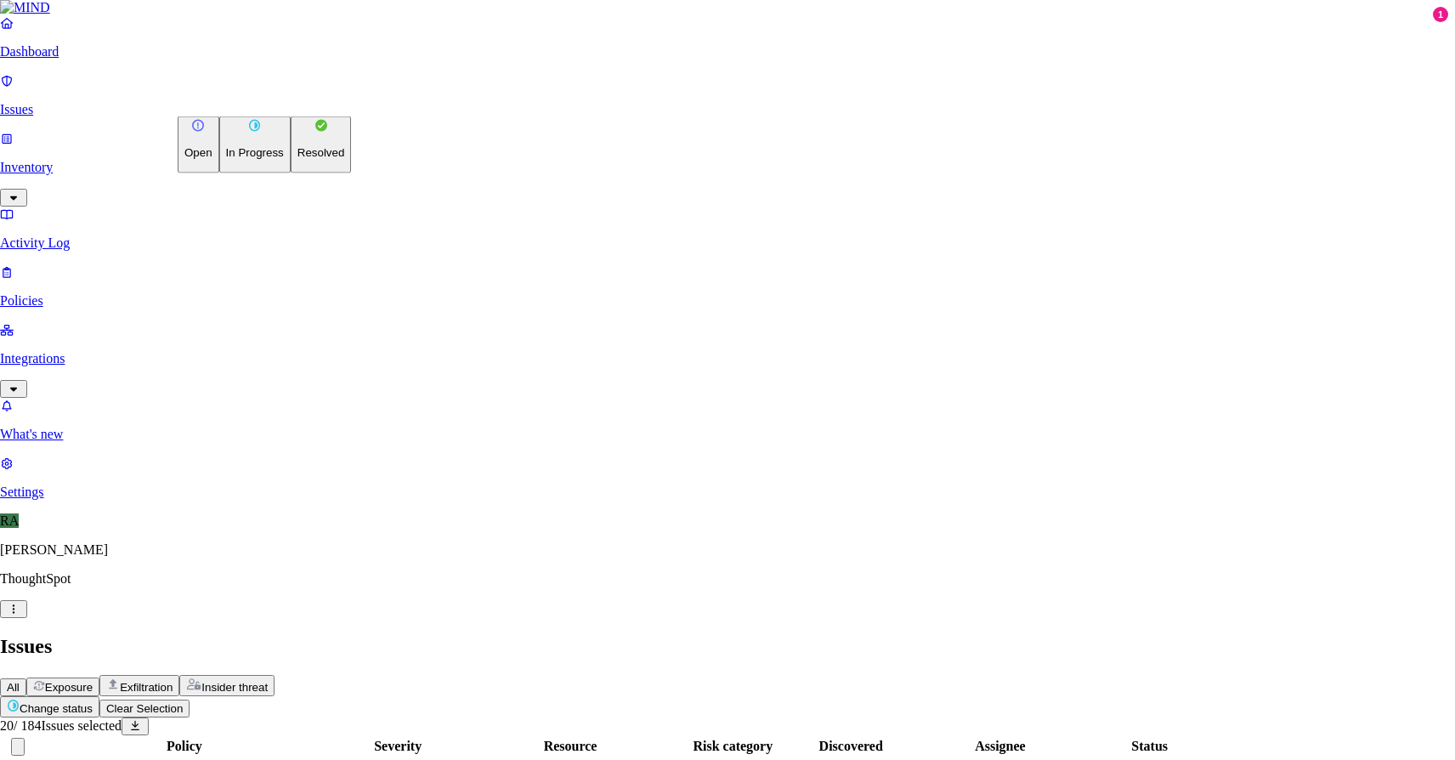
click at [291, 173] on button "Resolved" at bounding box center [321, 144] width 61 height 57
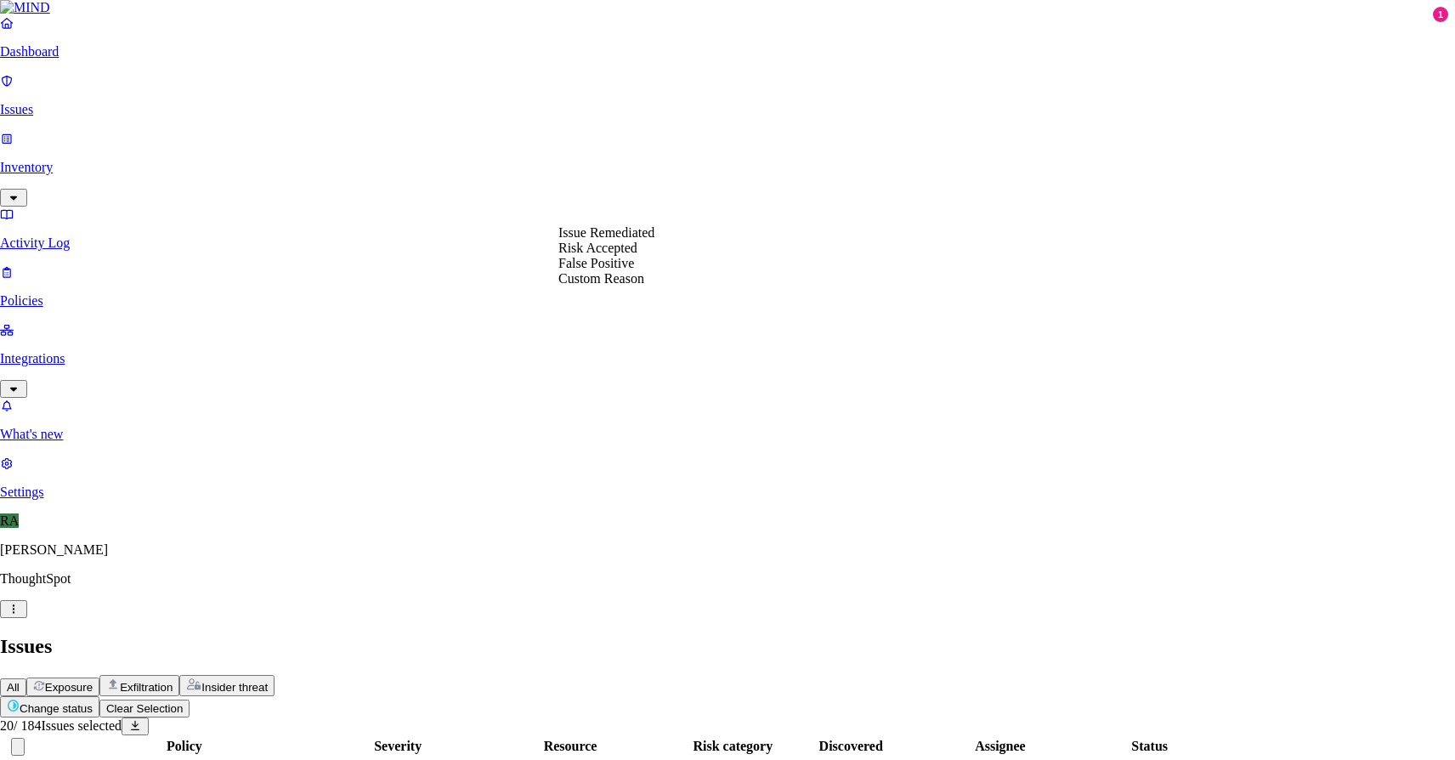
select select "Custom Reason"
type textarea "user got newl aptop so transfering data"
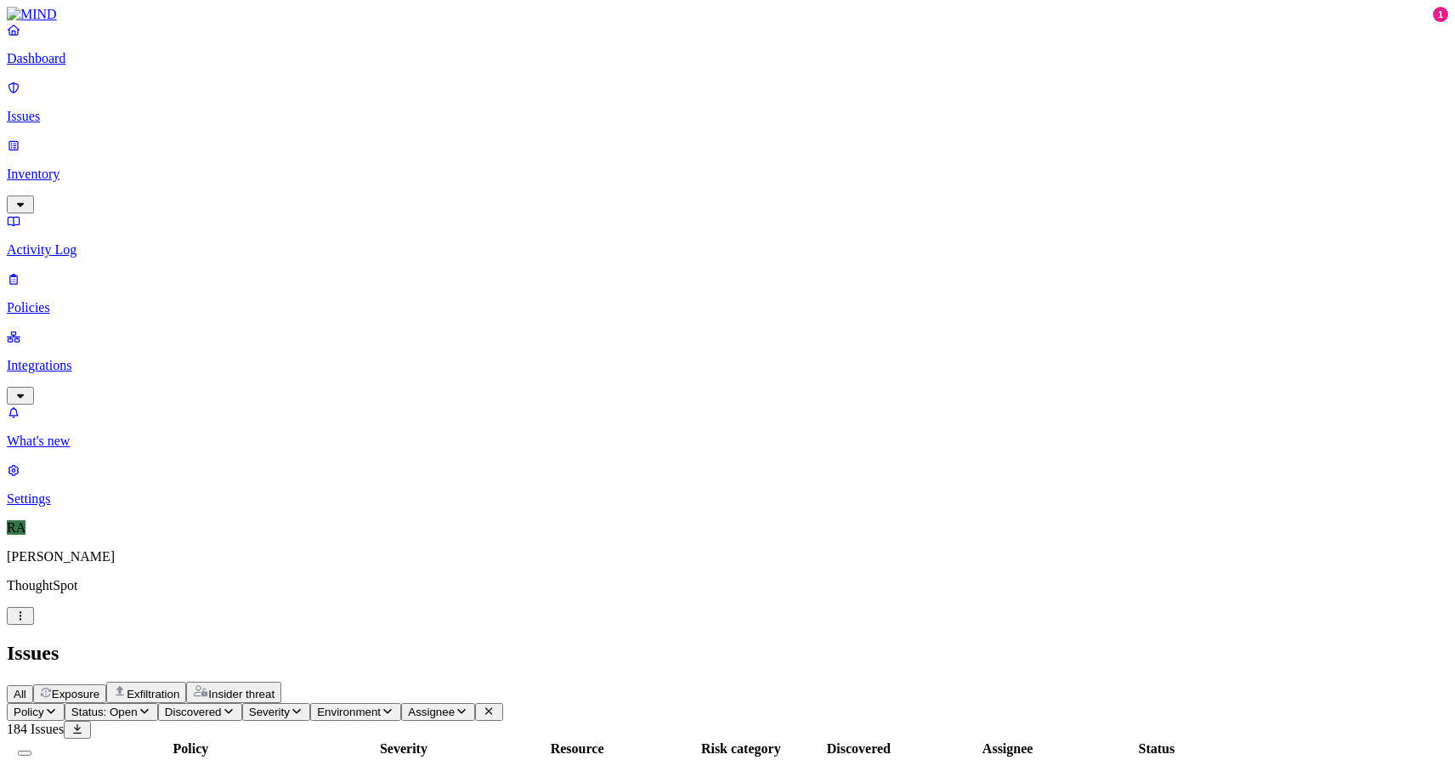
click at [44, 705] on span "Policy" at bounding box center [29, 711] width 31 height 13
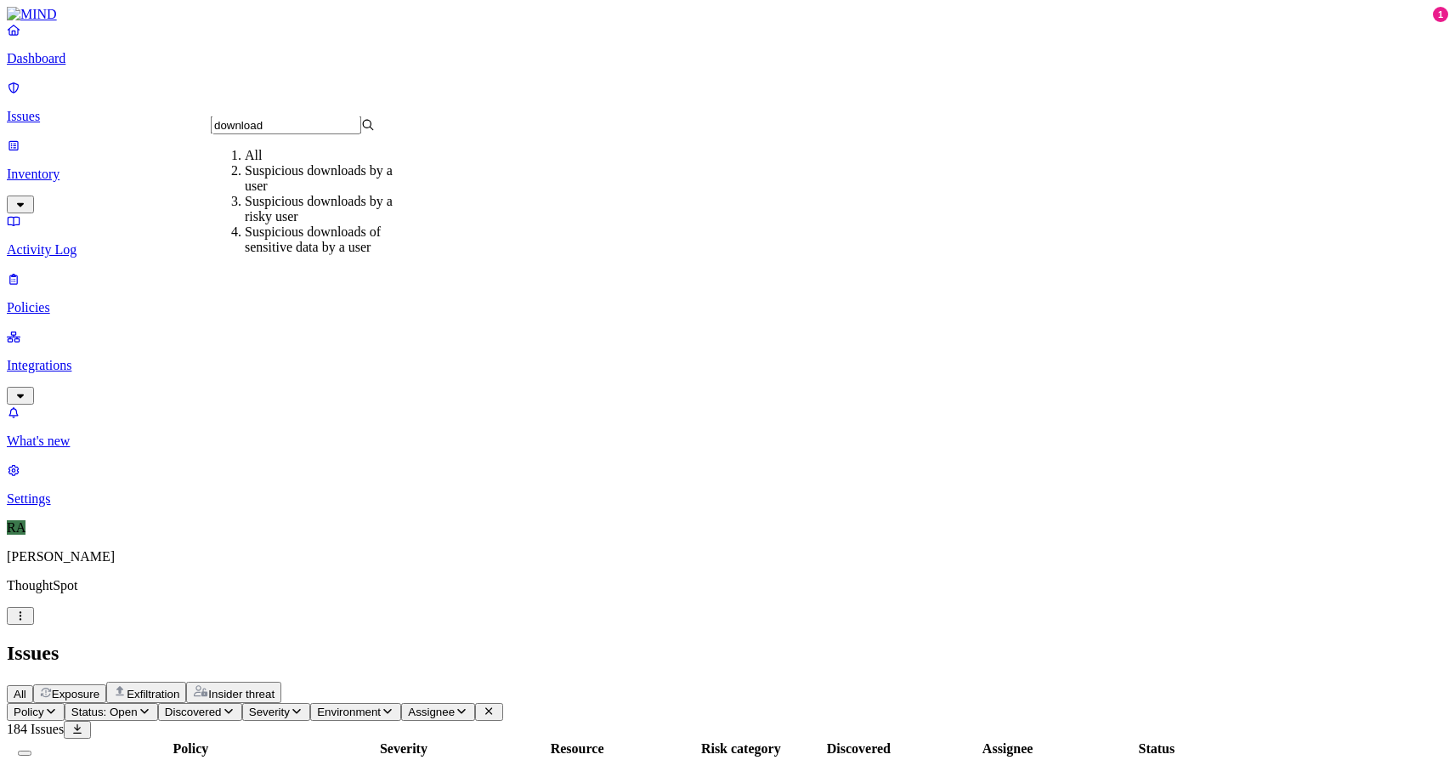
type input "download"
click at [375, 194] on div "Suspicious downloads by a user" at bounding box center [327, 178] width 164 height 31
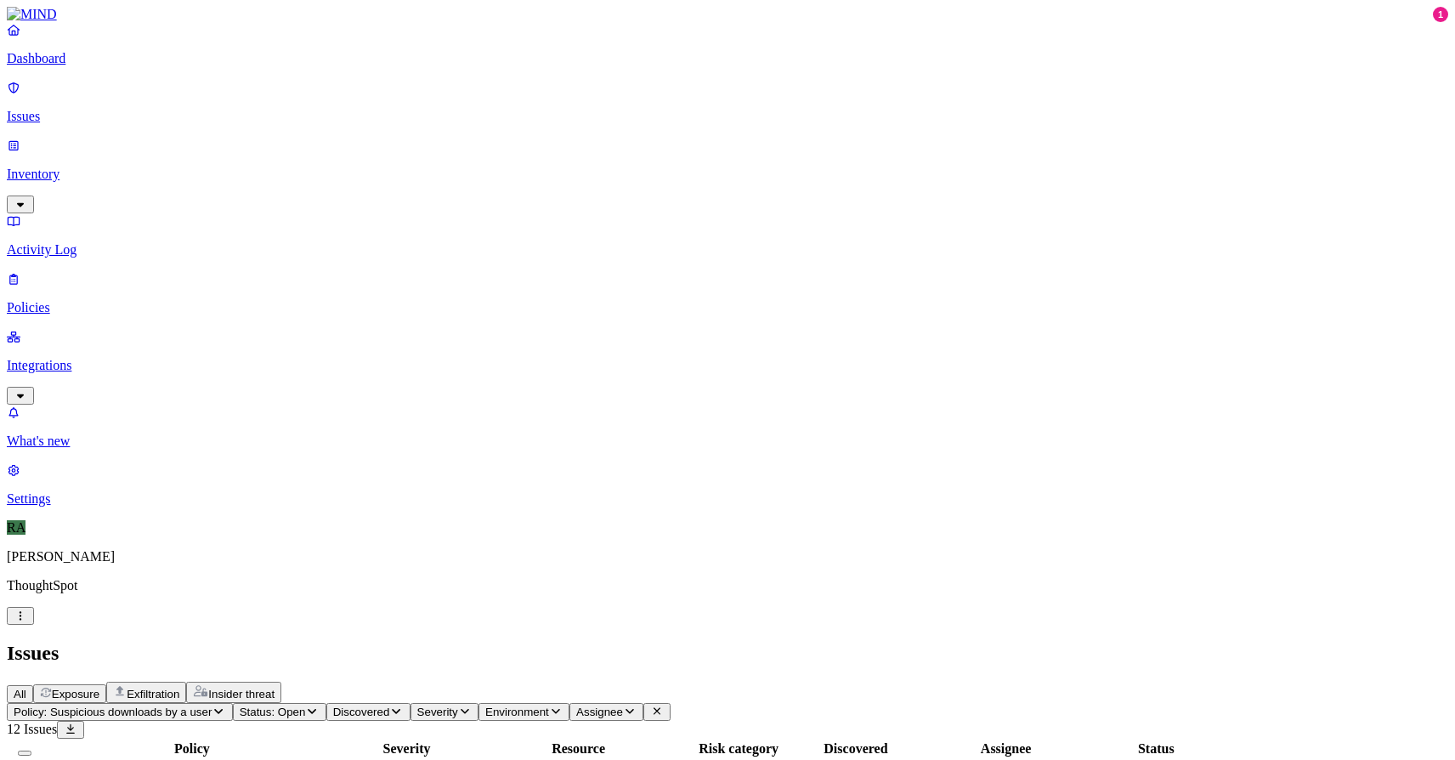
click at [31, 750] on button "Select all" at bounding box center [25, 752] width 14 height 5
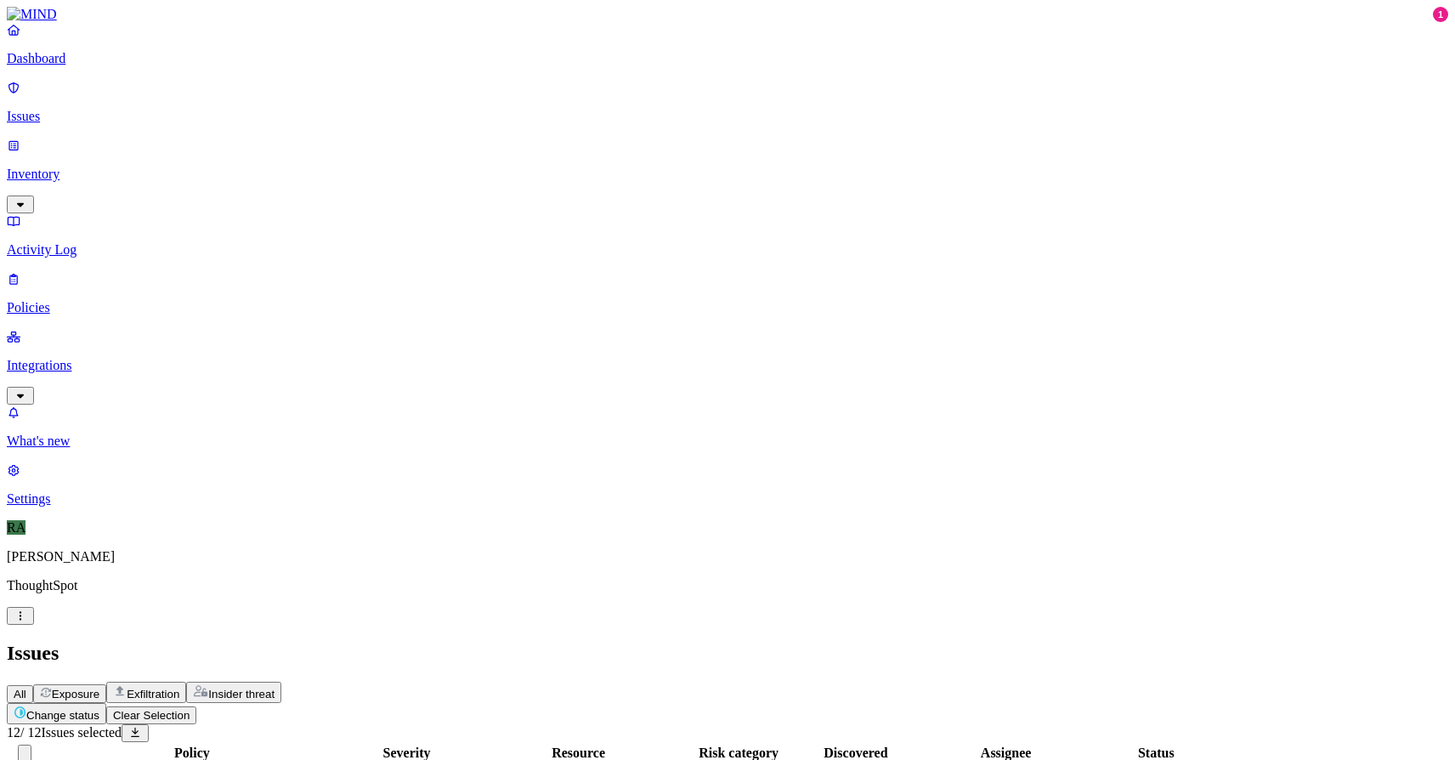
click at [251, 94] on html "Dashboard Issues Inventory Activity Log Policies Integrations What's new 1 Sett…" at bounding box center [727, 758] width 1455 height 1516
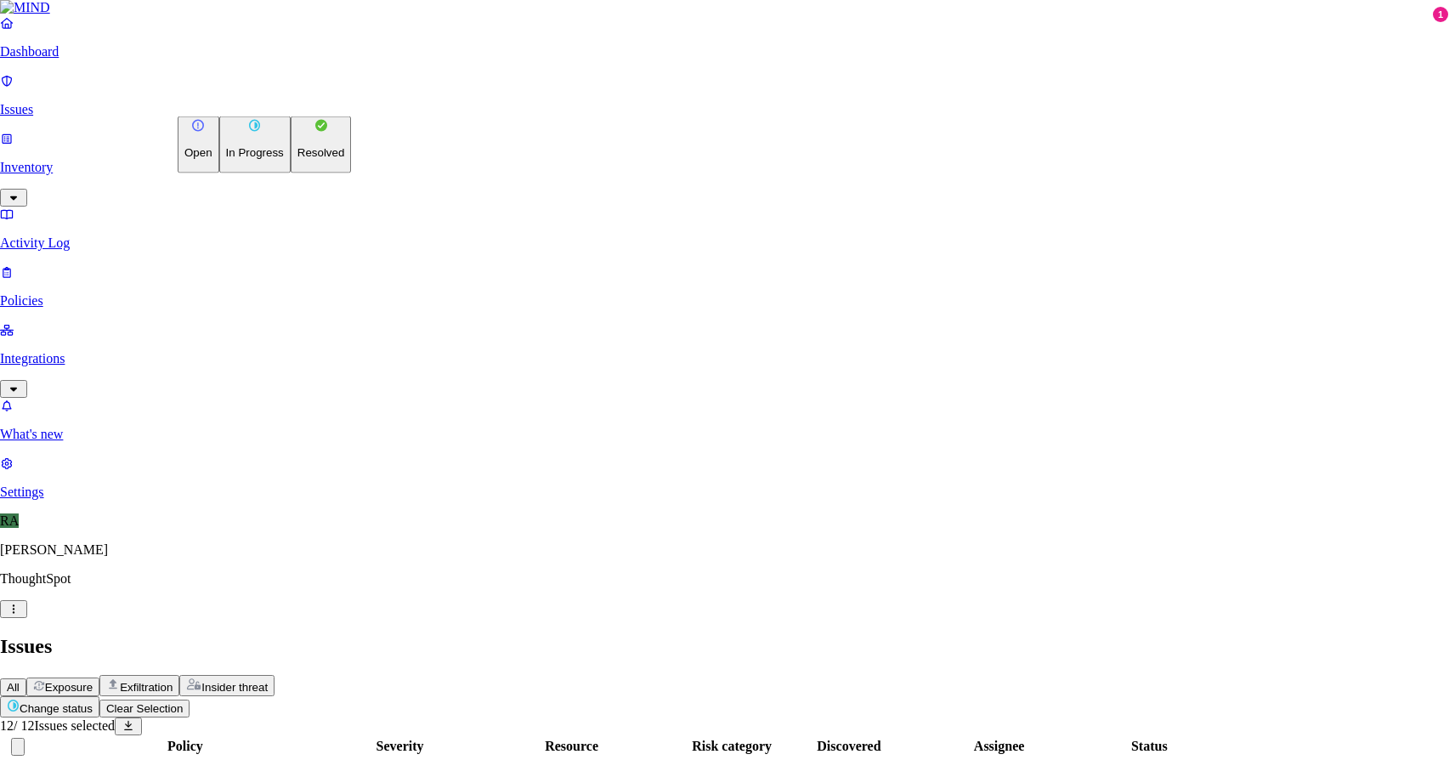
click at [297, 159] on p "Resolved" at bounding box center [321, 152] width 48 height 13
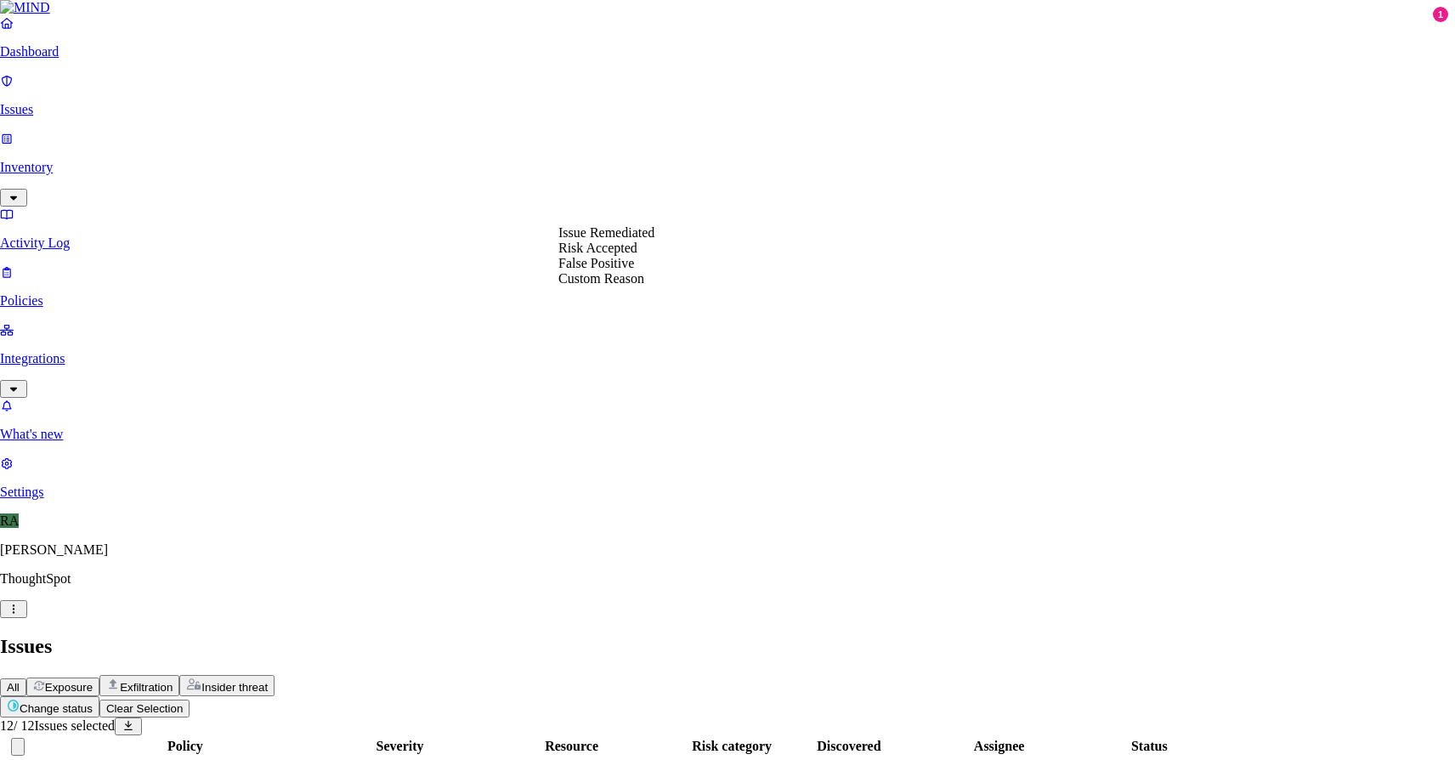
select select "Risk Accepted"
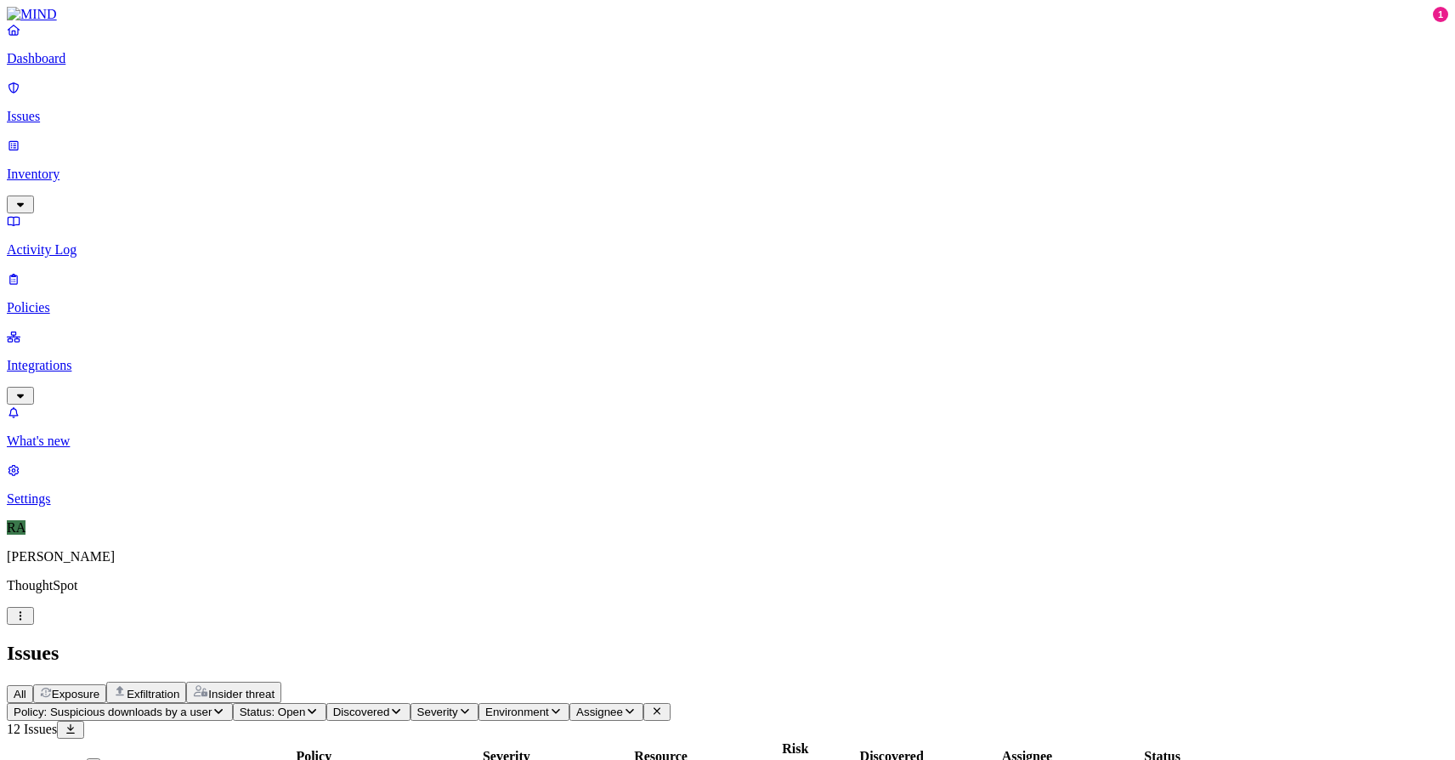
click at [225, 705] on icon "button" at bounding box center [219, 710] width 14 height 11
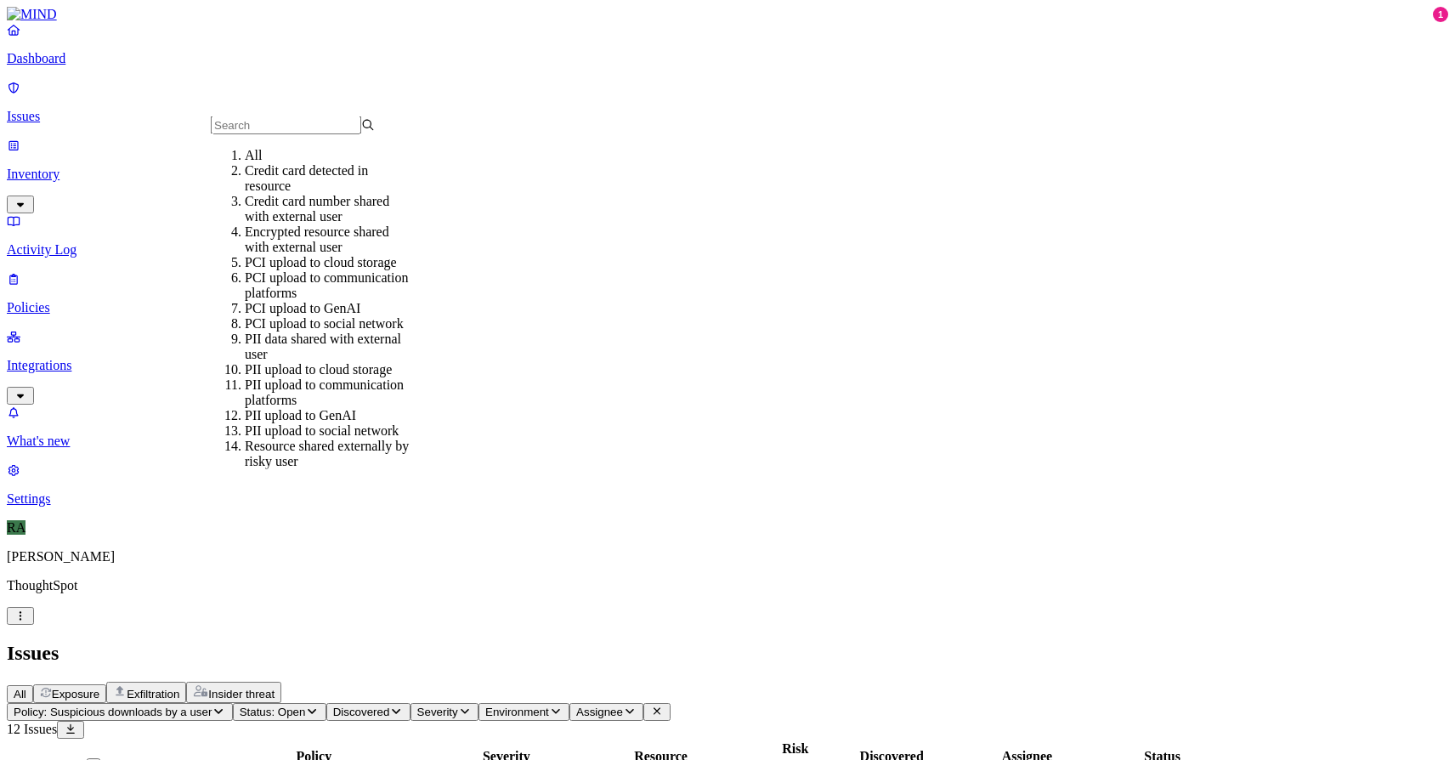
click at [265, 163] on div "All" at bounding box center [327, 155] width 164 height 15
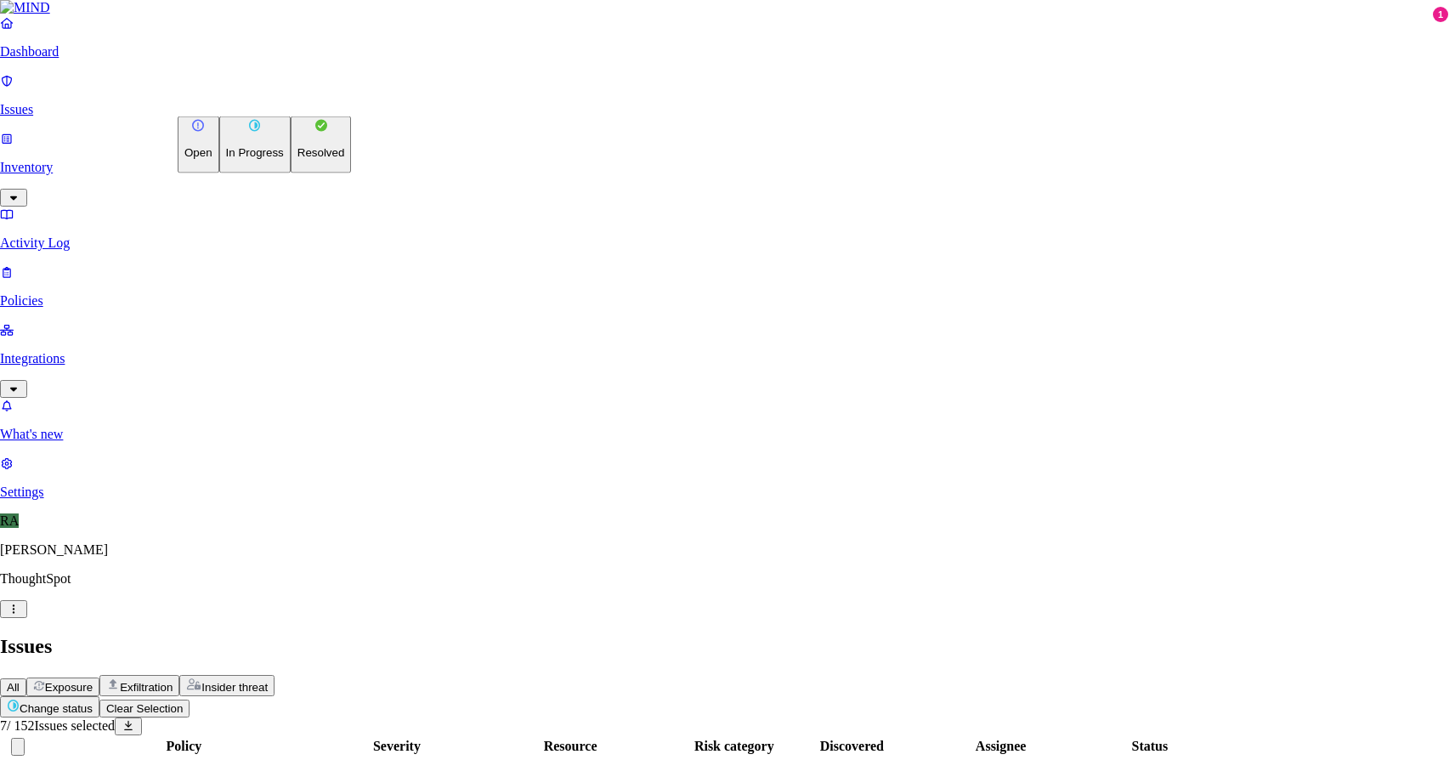
click at [297, 159] on p "Resolved" at bounding box center [321, 152] width 48 height 13
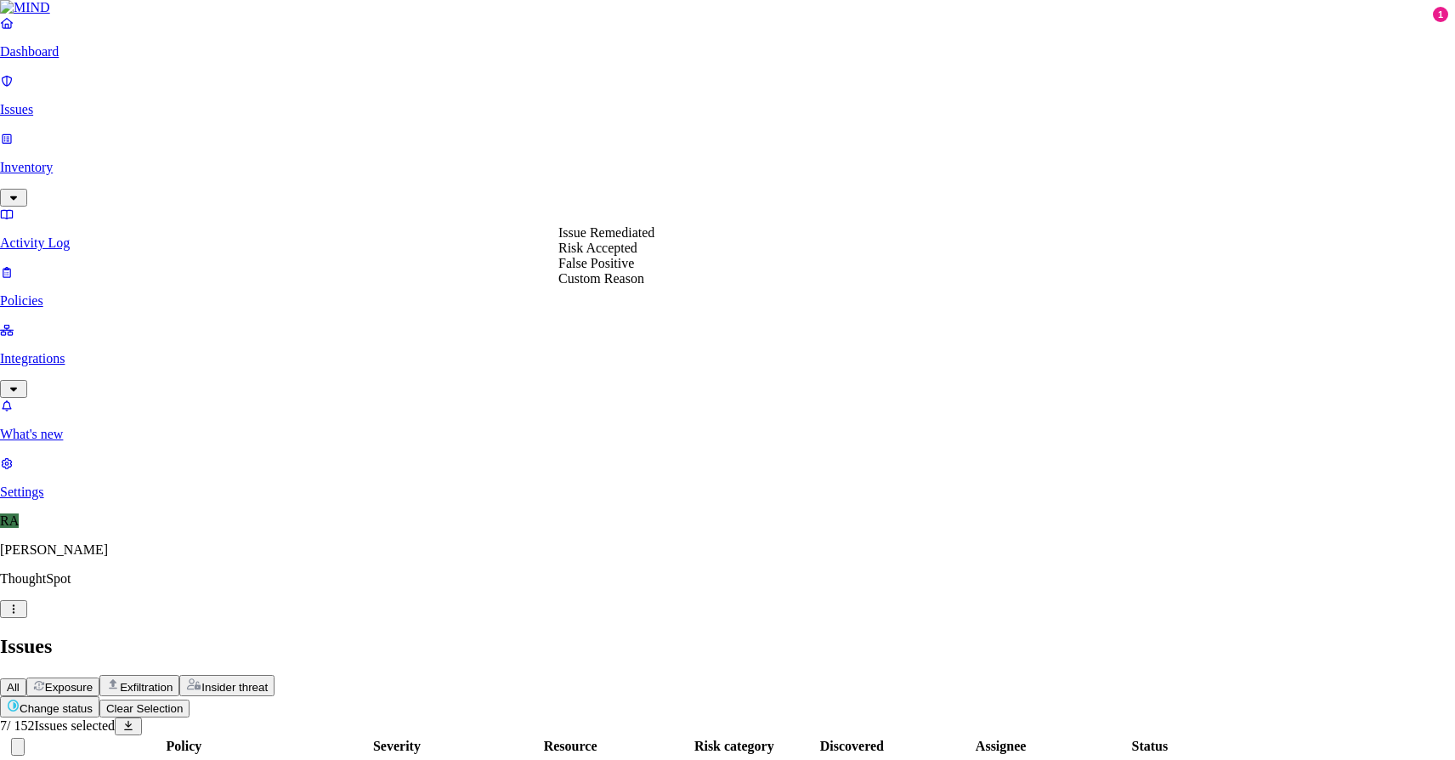
click at [603, 286] on div "Issue Remediated Risk Accepted False Positive Custom Reason" at bounding box center [606, 255] width 96 height 61
select select "Custom Reason"
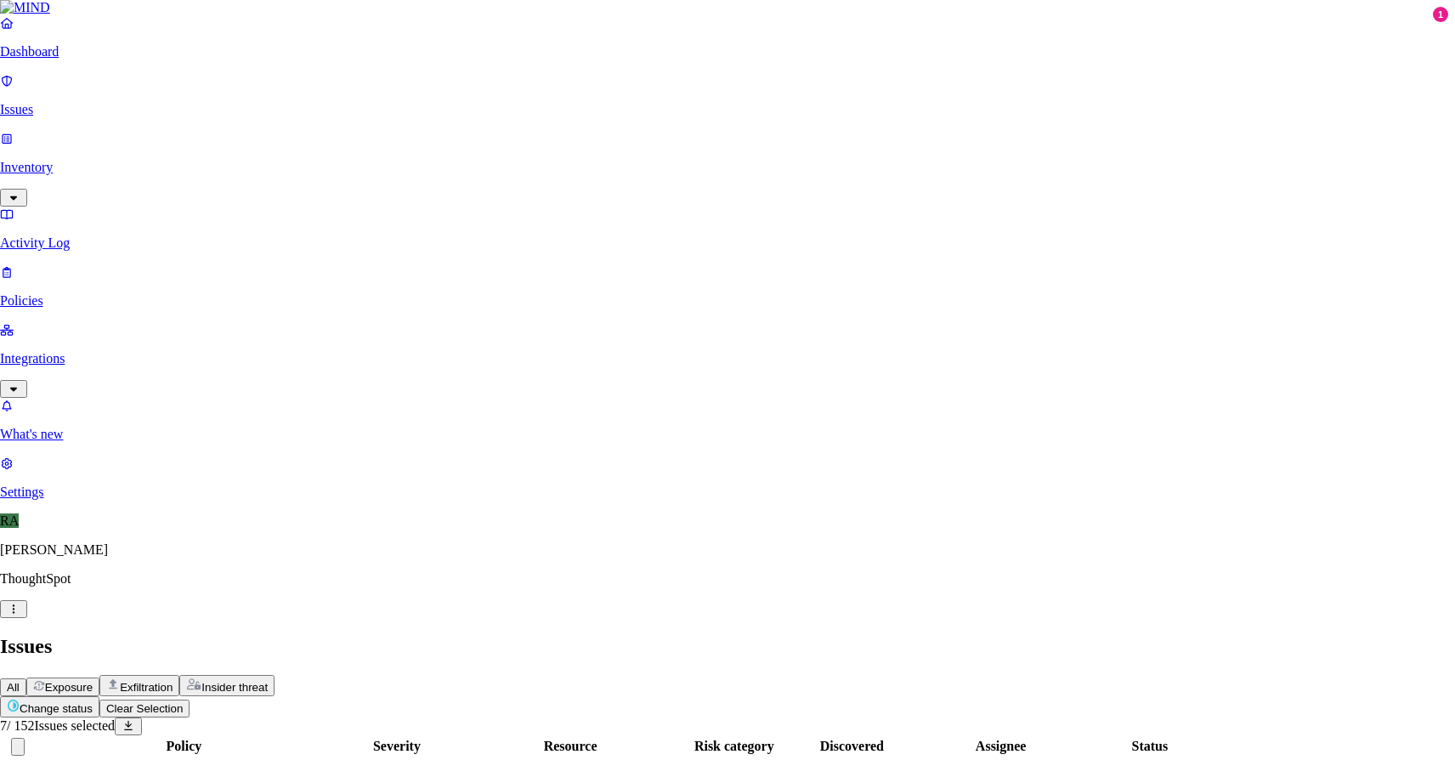
type textarea "users personal document"
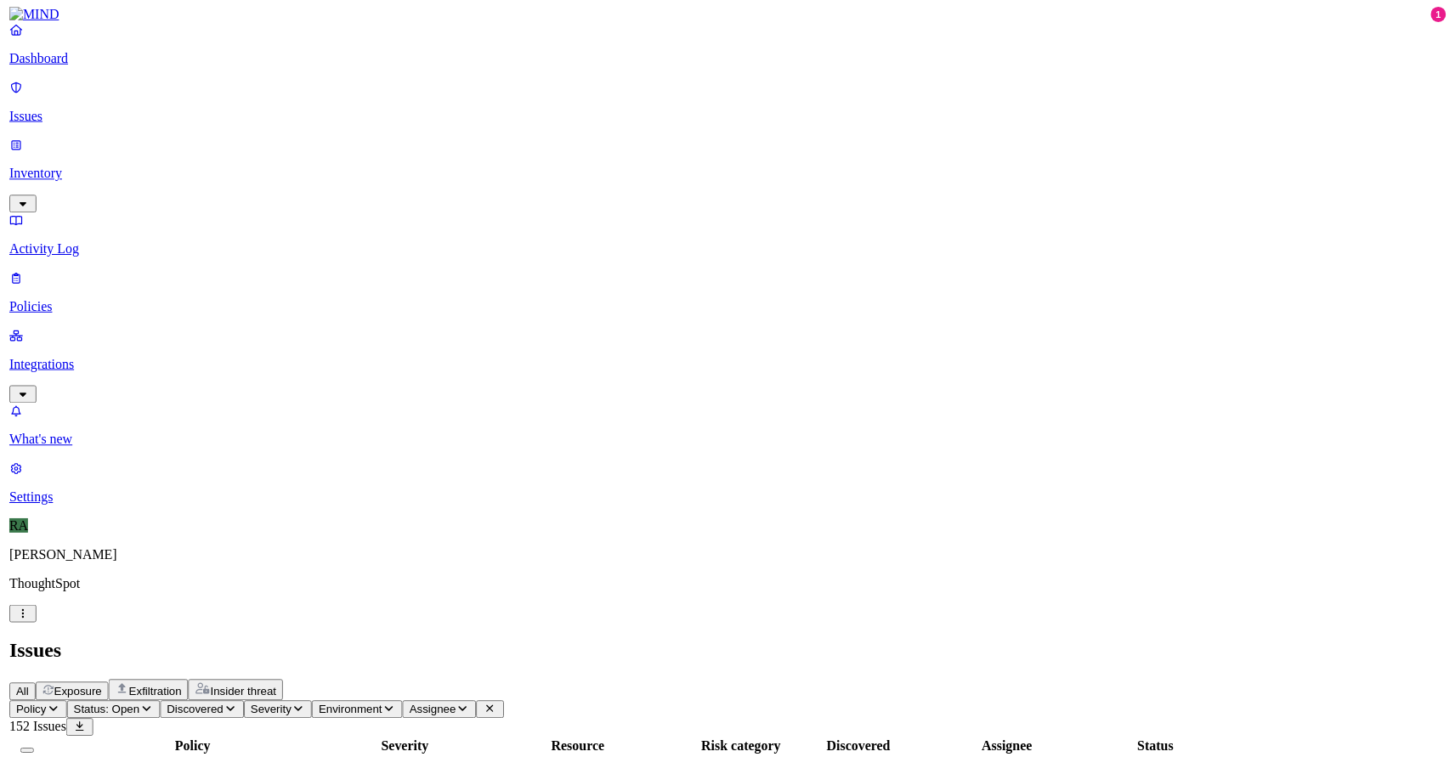
scroll to position [469, 0]
drag, startPoint x: 1135, startPoint y: 314, endPoint x: 1218, endPoint y: 317, distance: 83.3
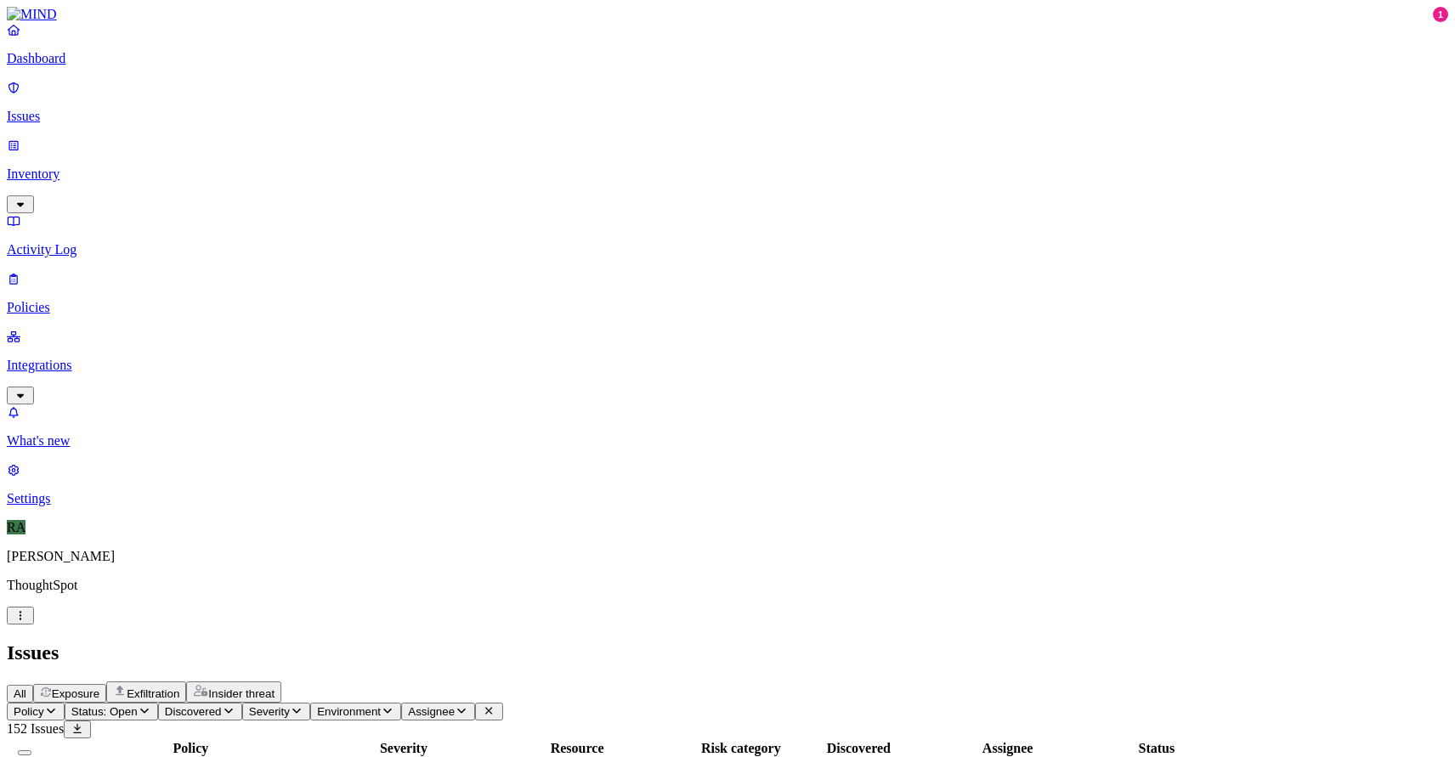
click at [455, 705] on span "Assignee" at bounding box center [431, 711] width 47 height 13
type input "milind"
click at [657, 189] on div "[EMAIL_ADDRESS][DOMAIN_NAME]" at bounding box center [739, 178] width 164 height 31
click at [653, 705] on span "Assignee: milind.shivayogi@thoughtspot.com" at bounding box center [530, 711] width 245 height 13
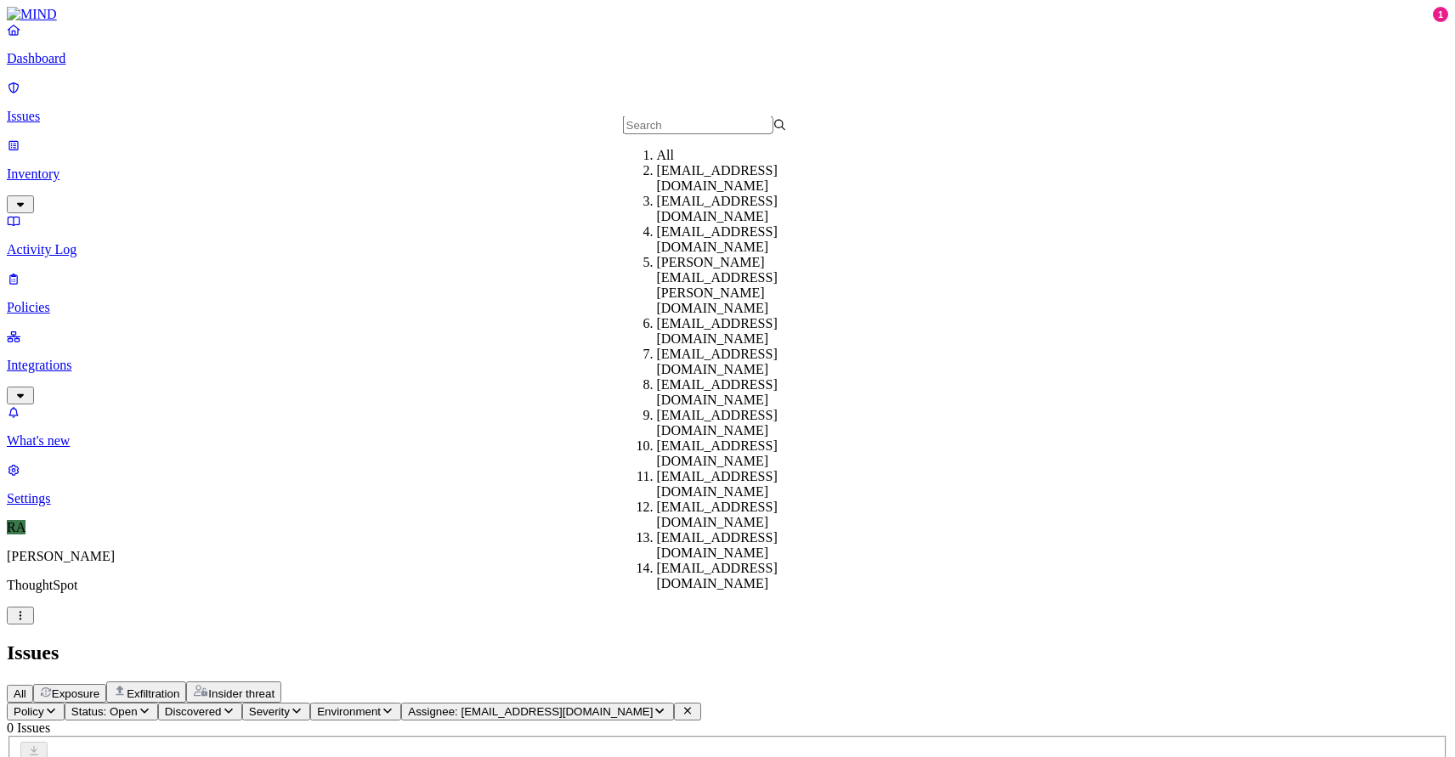
click at [653, 705] on span "Assignee: milind.shivayogi@thoughtspot.com" at bounding box center [530, 711] width 245 height 13
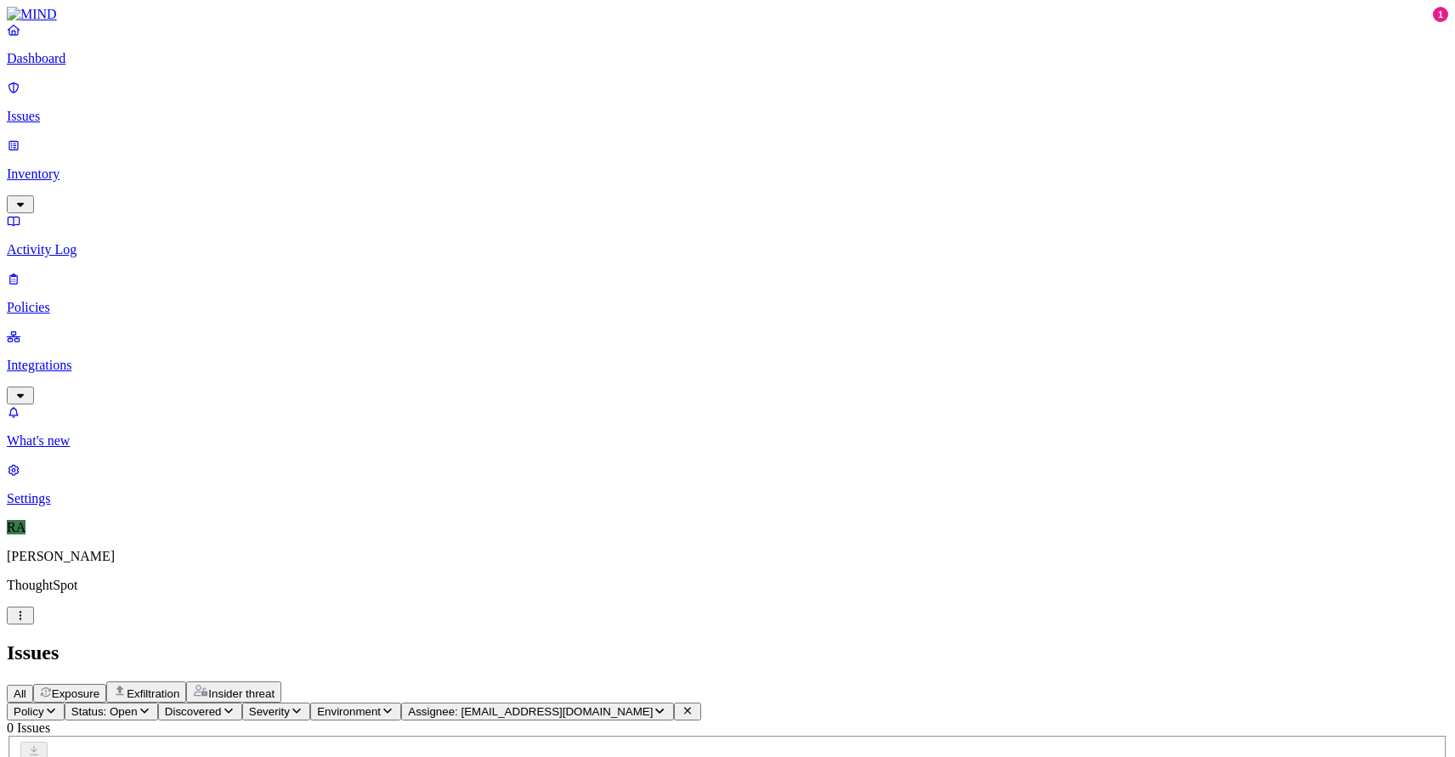
click at [653, 705] on span "Assignee: milind.shivayogi@thoughtspot.com" at bounding box center [530, 711] width 245 height 13
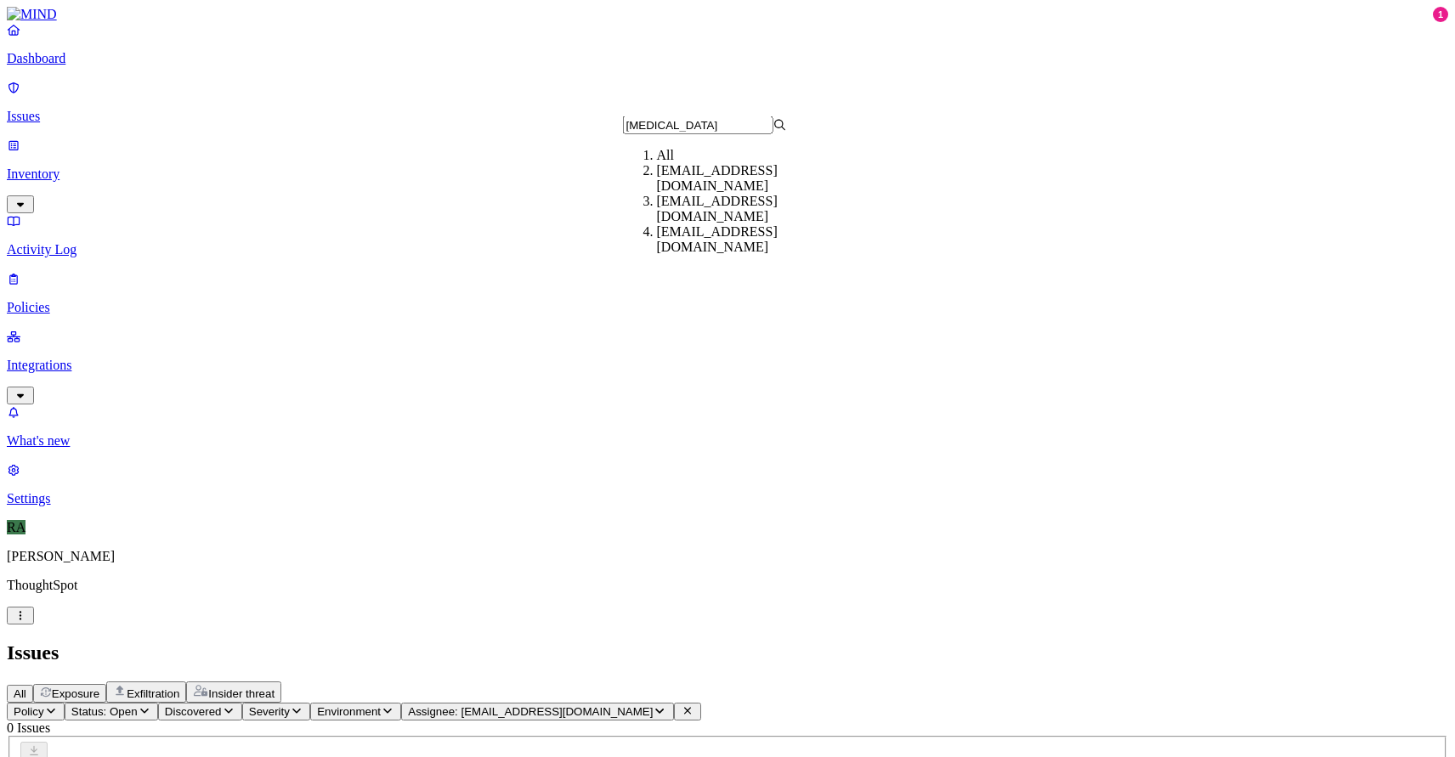
type input "mili"
click at [731, 245] on div "[EMAIL_ADDRESS][DOMAIN_NAME]" at bounding box center [739, 239] width 164 height 31
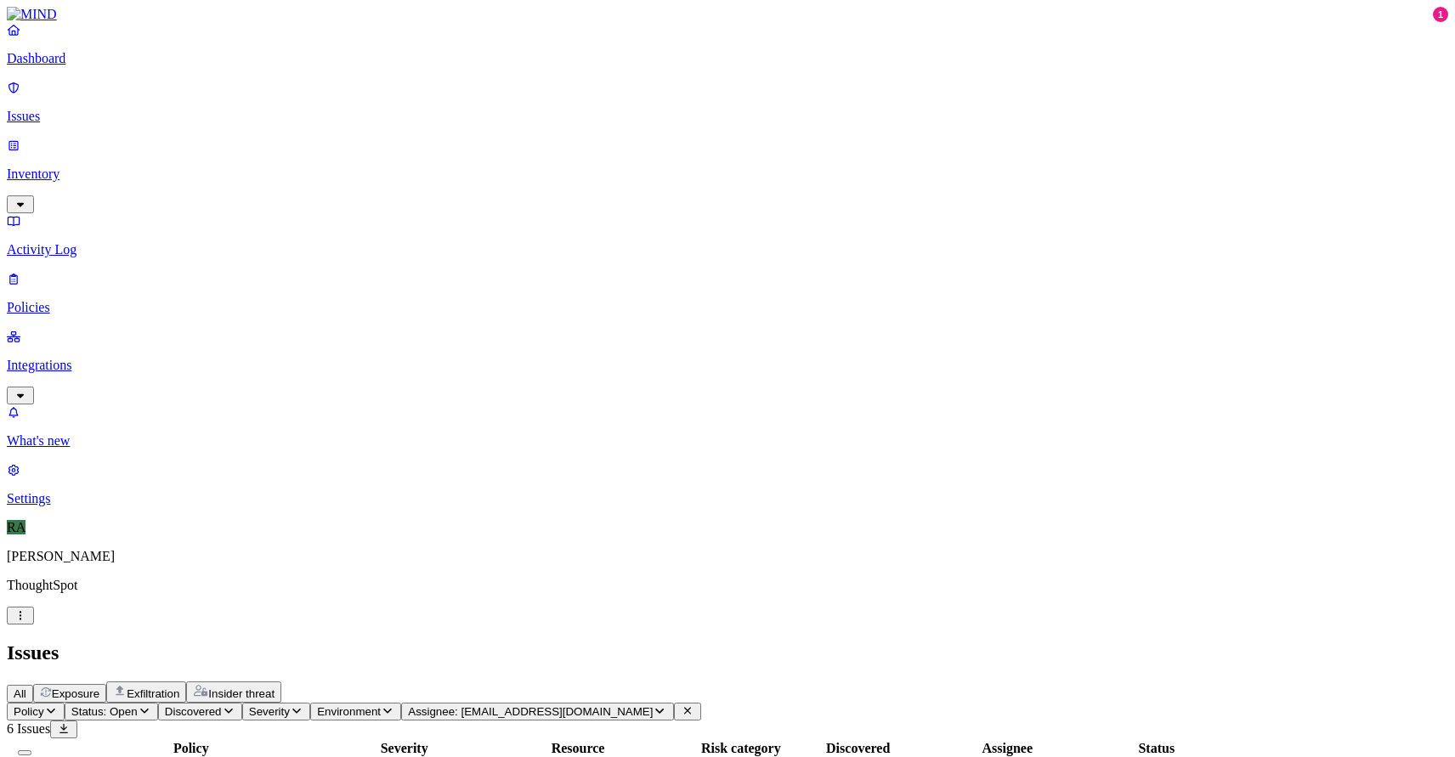
click at [40, 741] on div at bounding box center [24, 748] width 31 height 15
click at [31, 750] on button "Select all" at bounding box center [25, 752] width 14 height 5
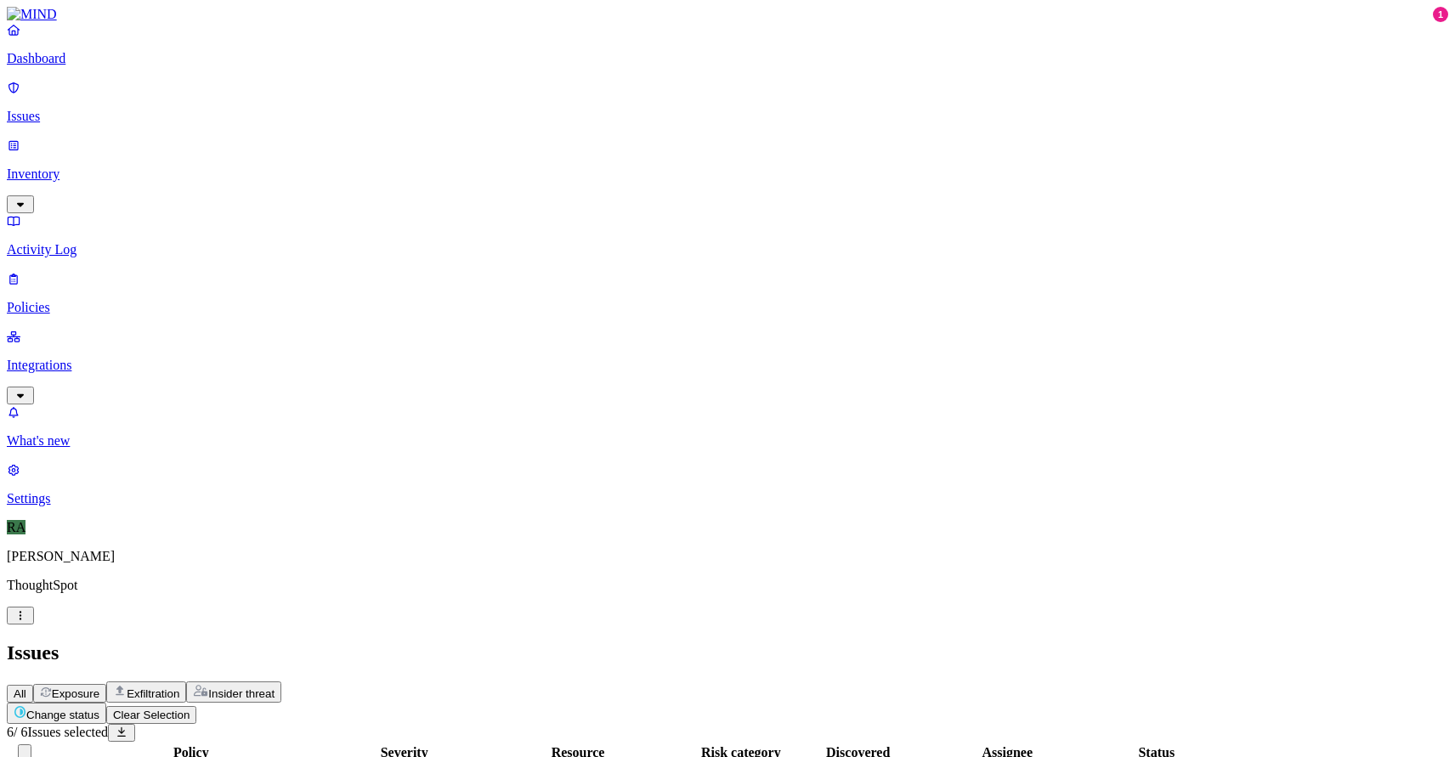
click at [256, 105] on html "Dashboard Issues Inventory Activity Log Policies Integrations What's new 1 Sett…" at bounding box center [727, 527] width 1455 height 1054
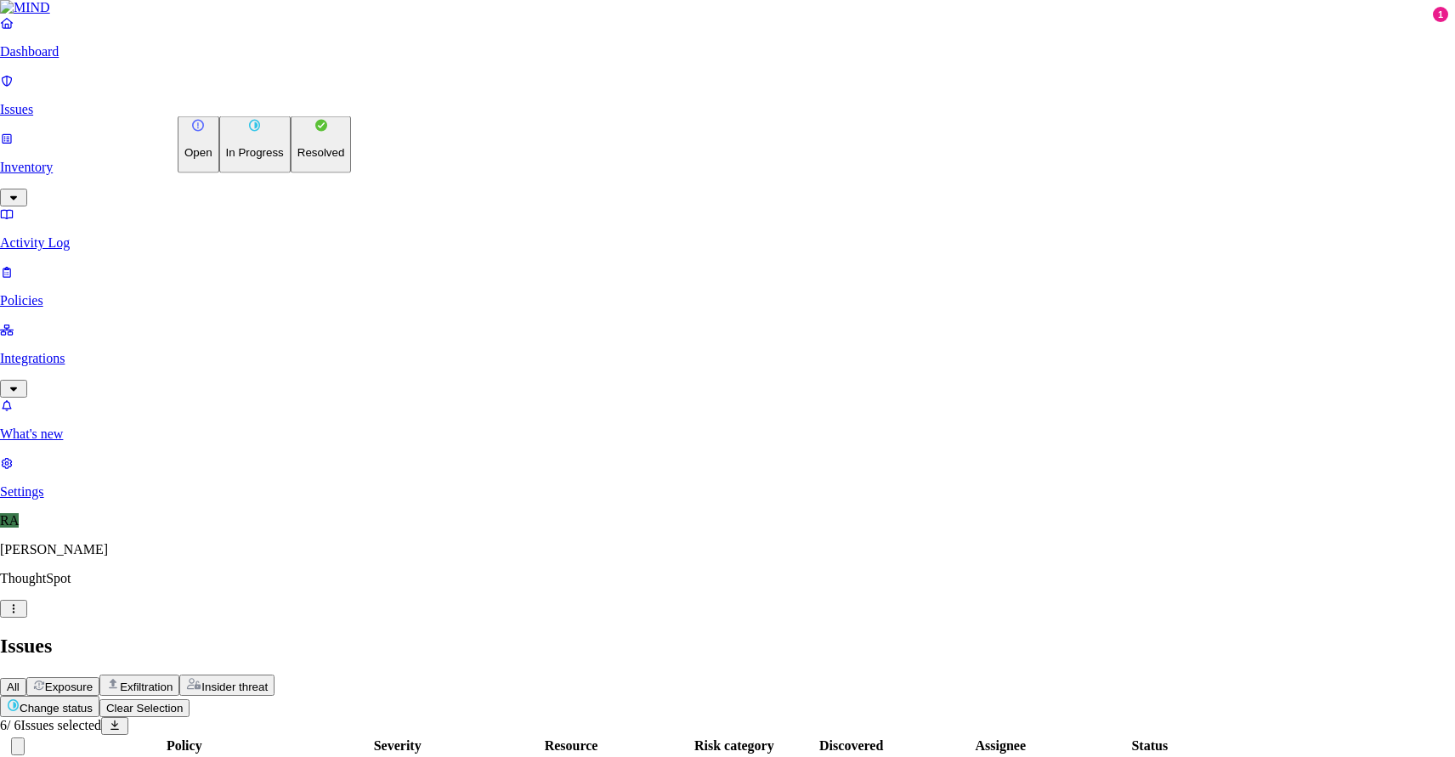
click at [297, 159] on p "Resolved" at bounding box center [321, 152] width 48 height 13
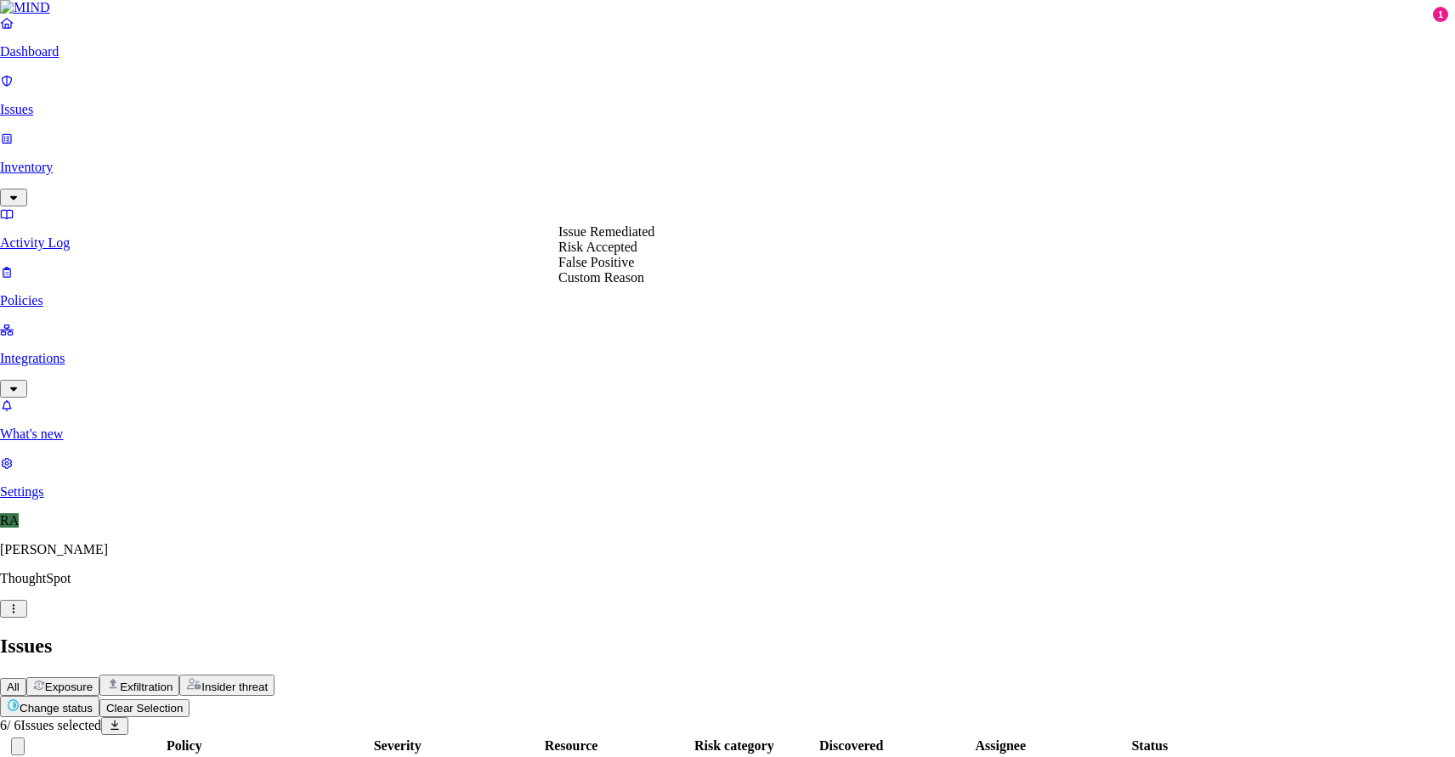
select select "Custom Reason"
paste textarea "backuping the data, once the setup is done on the new laptop will delete these"
type textarea "user justification "backuping the data, once the setup is done on the new lapto…"
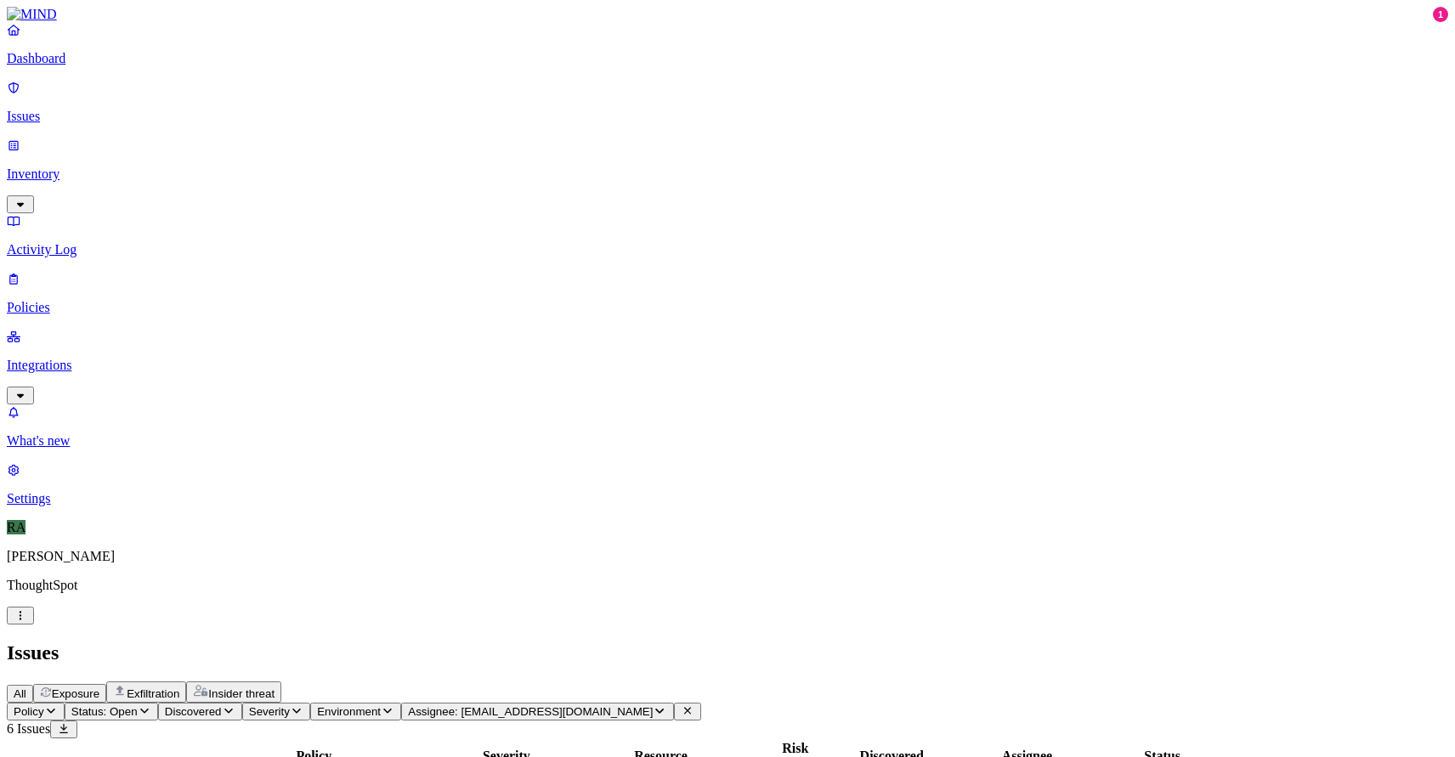
click at [653, 705] on span "Assignee: milind.shivayogi@thoughtspot.com" at bounding box center [530, 711] width 245 height 13
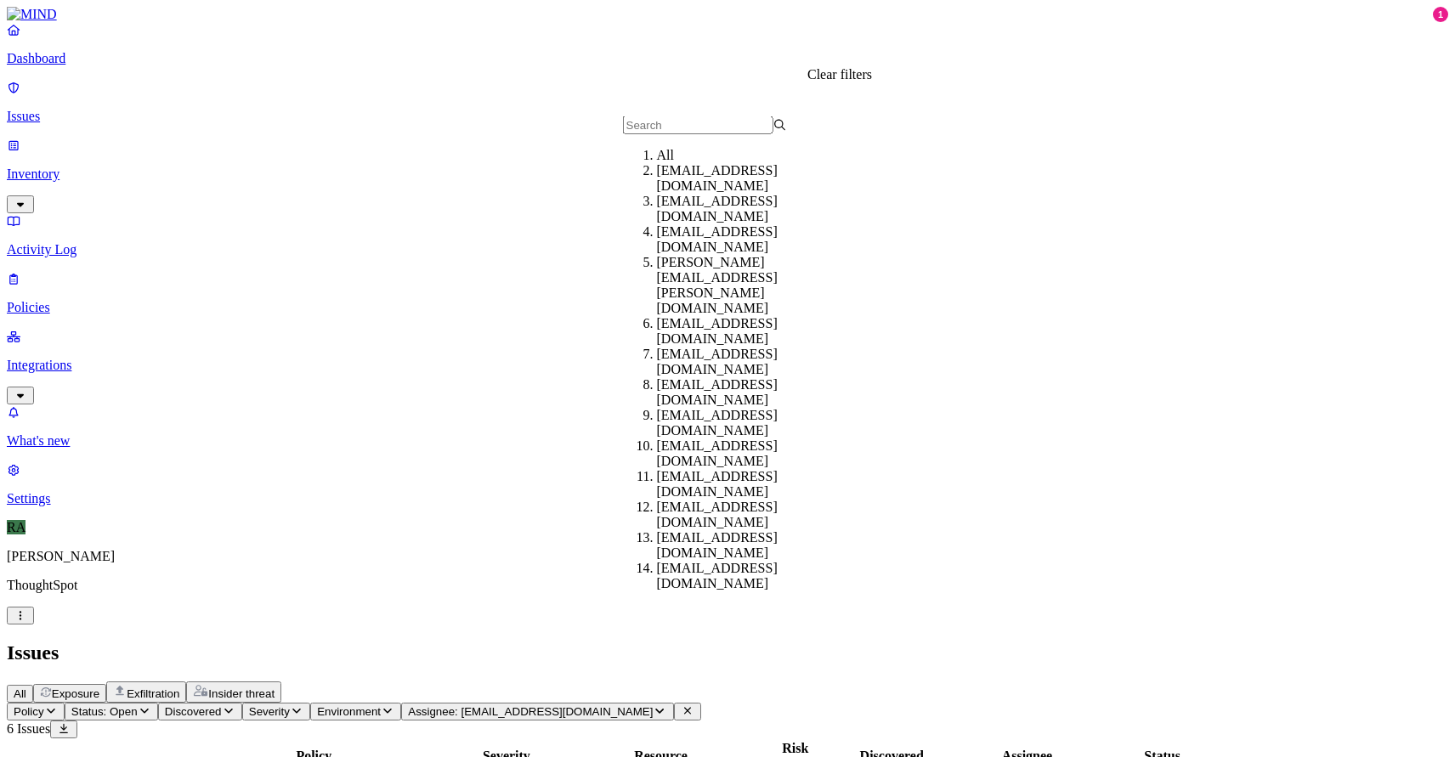
click at [691, 708] on icon at bounding box center [687, 711] width 7 height 7
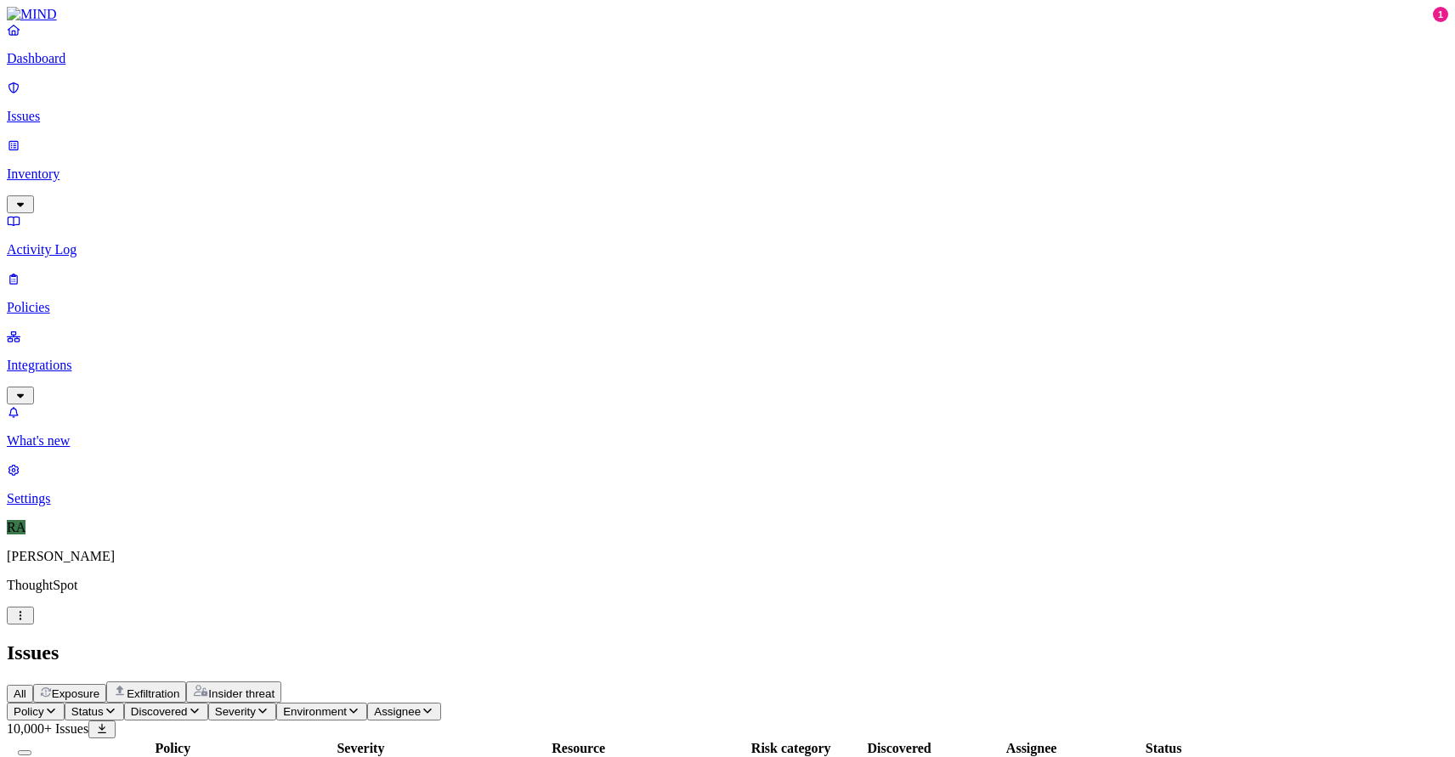
click at [124, 703] on button "Status" at bounding box center [94, 712] width 59 height 18
click at [309, 139] on button "button" at bounding box center [316, 141] width 14 height 5
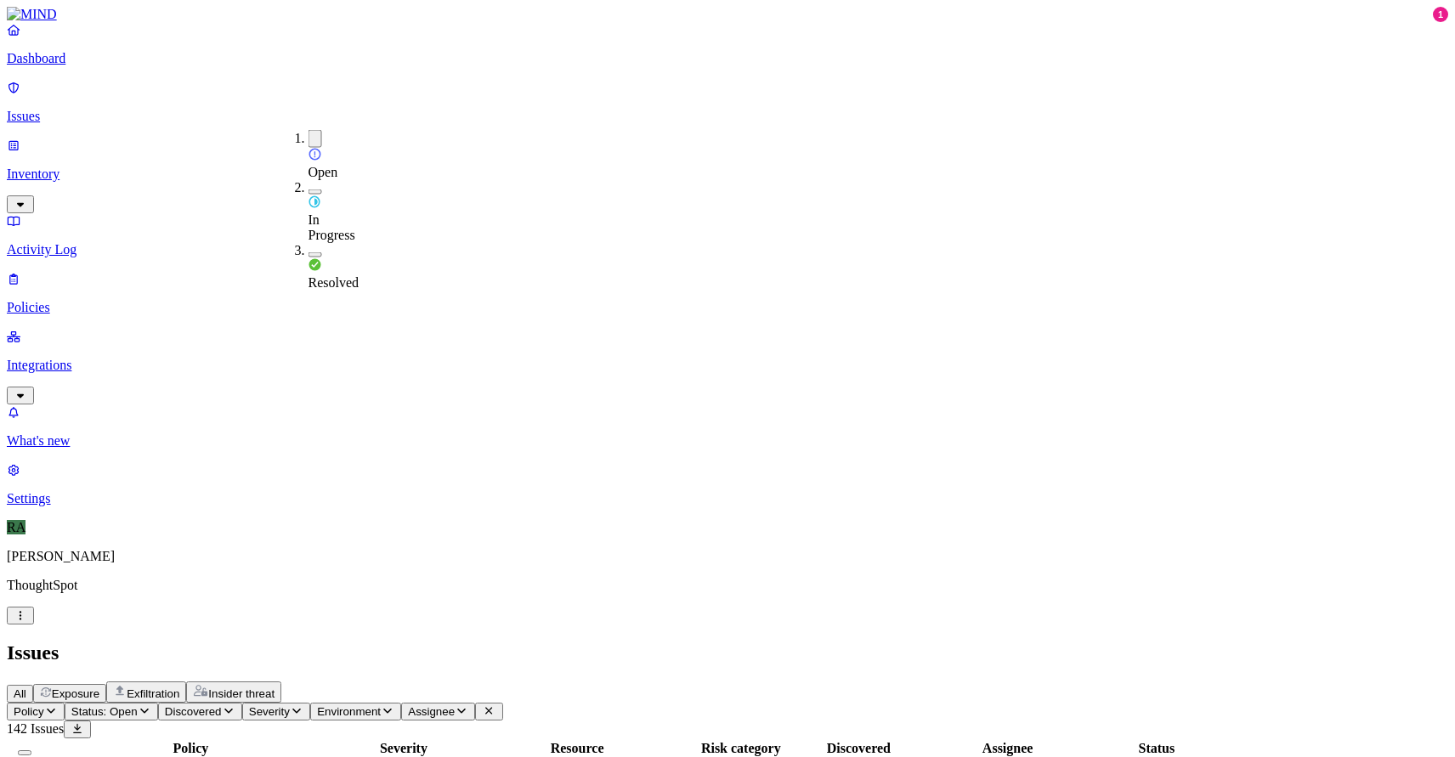
click at [643, 642] on header "Issues All Exposure Exfiltration Insider threat" at bounding box center [727, 672] width 1441 height 61
click at [455, 705] on span "Assignee" at bounding box center [431, 711] width 47 height 13
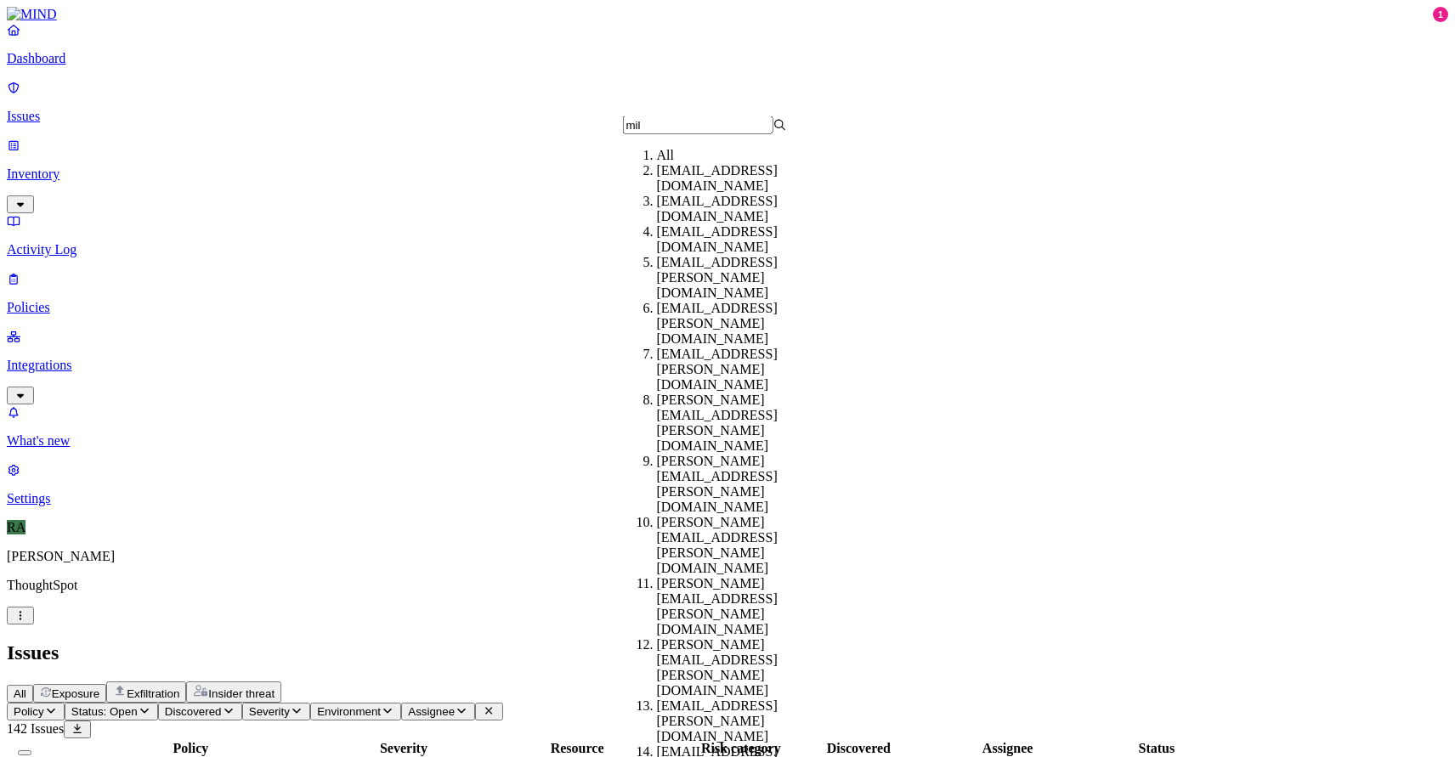
type input "mil"
click at [692, 191] on div "[EMAIL_ADDRESS][DOMAIN_NAME]" at bounding box center [739, 178] width 164 height 31
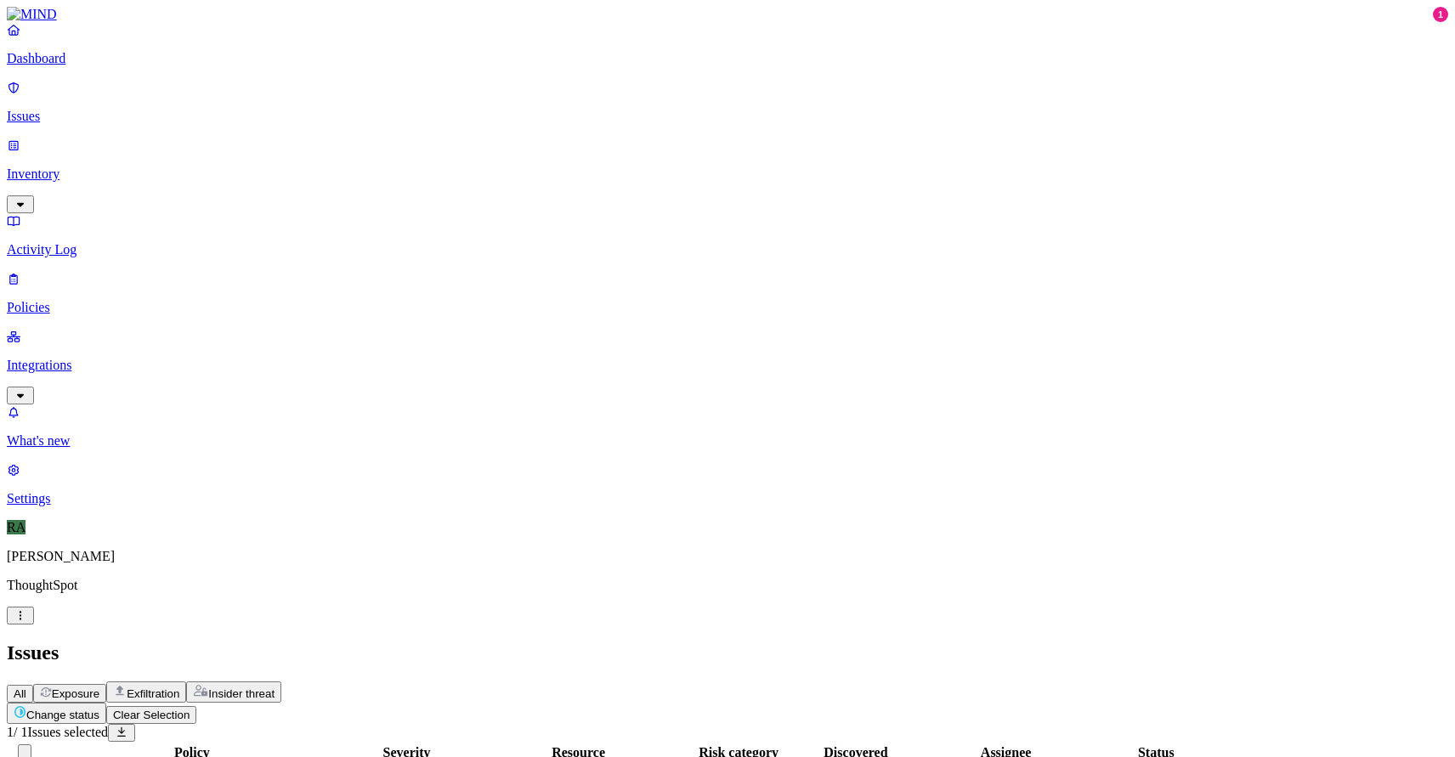
click at [235, 100] on html "Dashboard Issues Inventory Activity Log Policies Integrations What's new 1 Sett…" at bounding box center [727, 420] width 1455 height 840
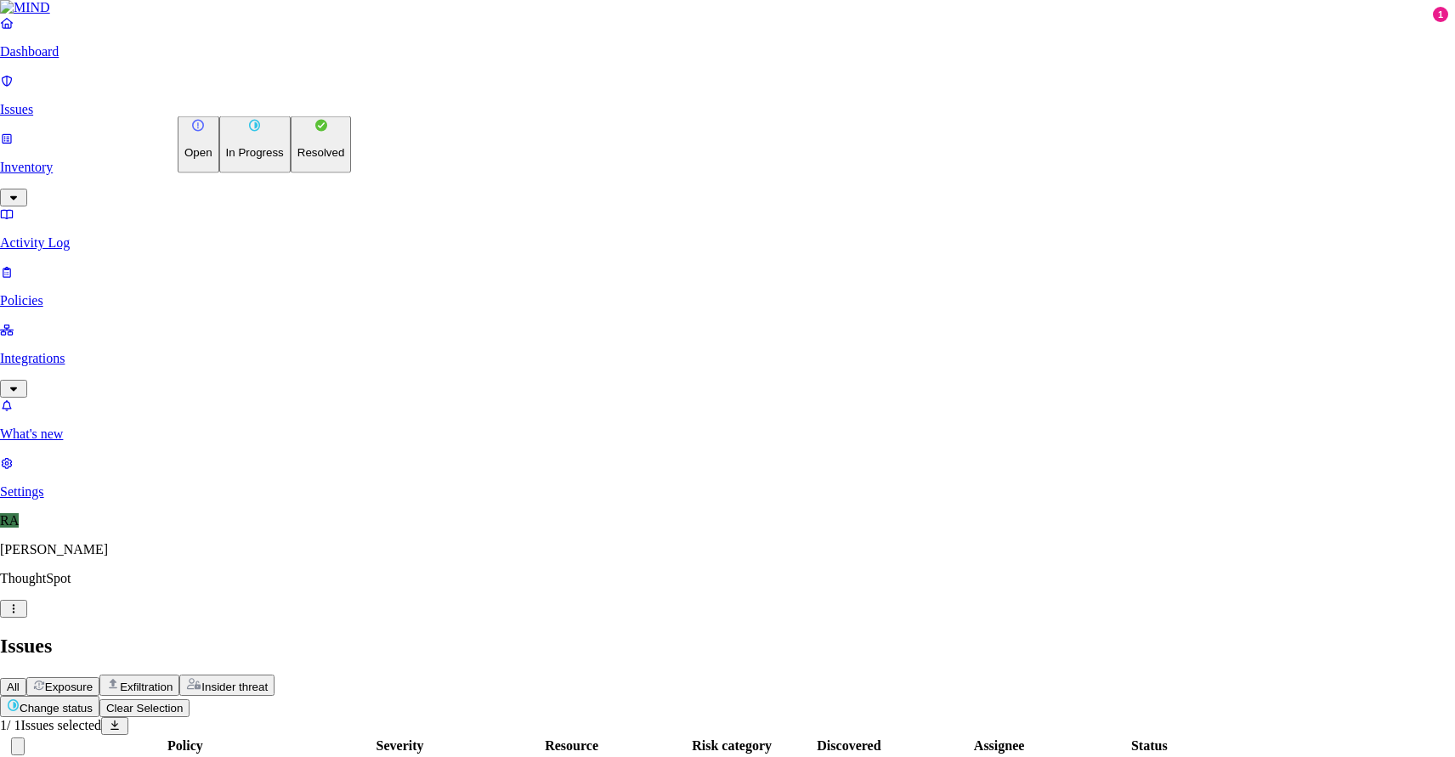
click at [297, 159] on p "Resolved" at bounding box center [321, 152] width 48 height 13
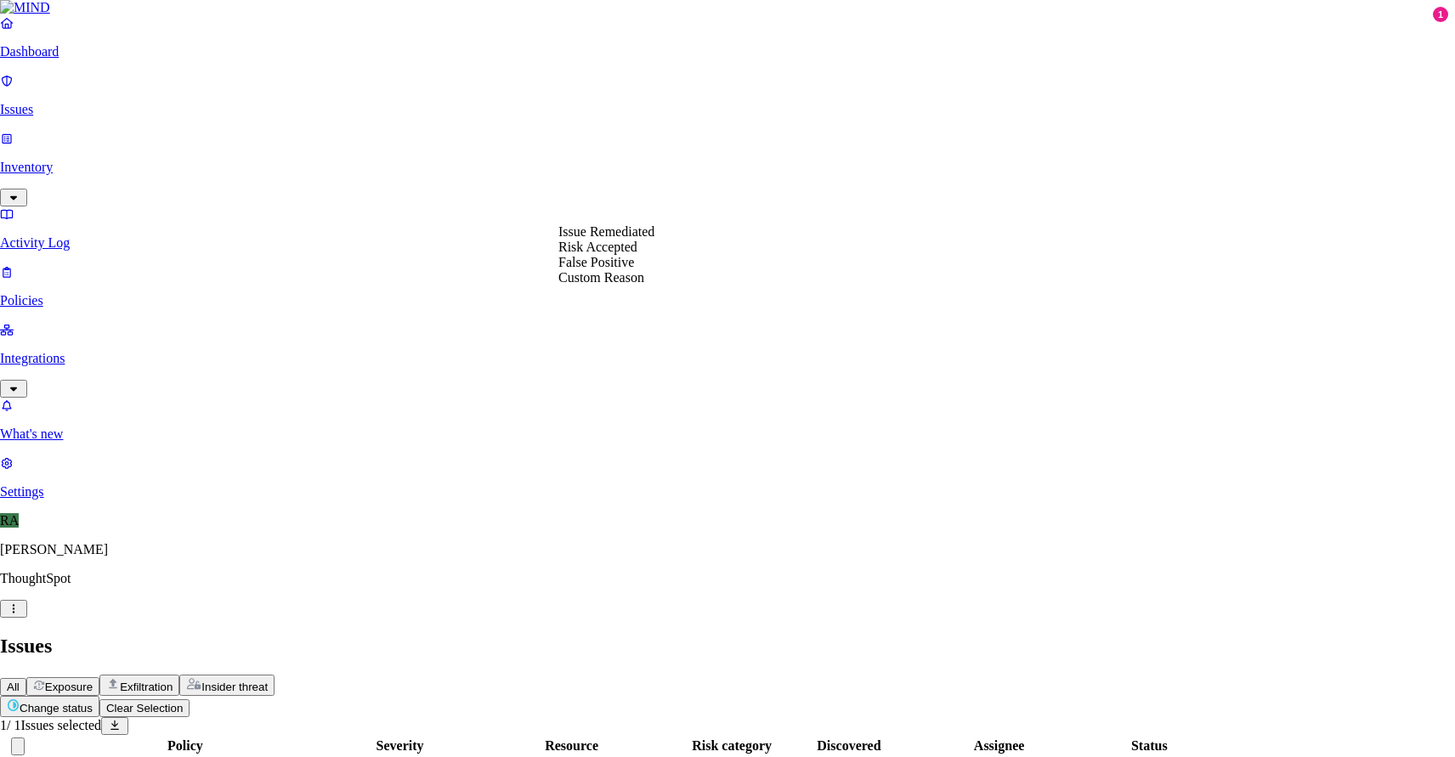
select select "Risk Accepted"
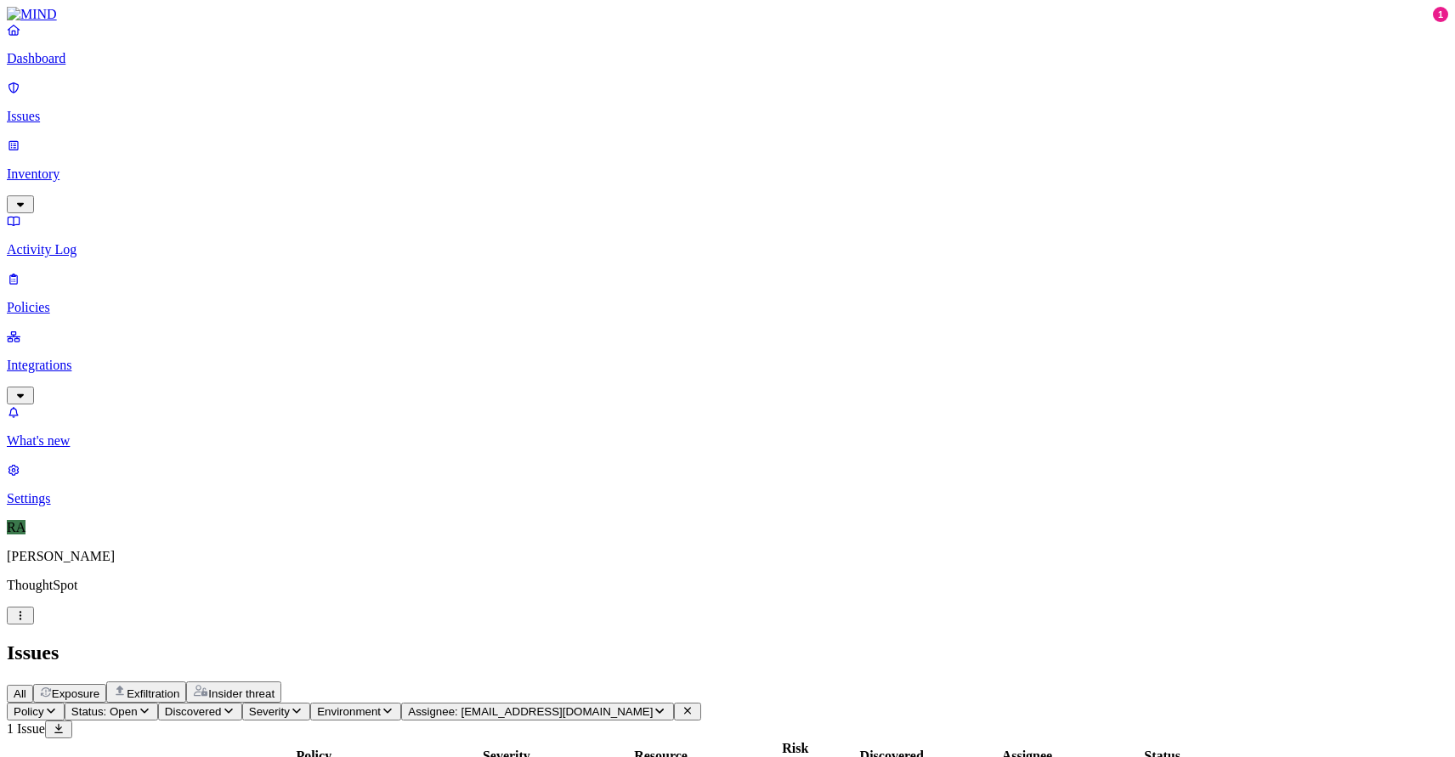
click at [673, 703] on button "Assignee: [EMAIL_ADDRESS][DOMAIN_NAME]" at bounding box center [537, 712] width 272 height 18
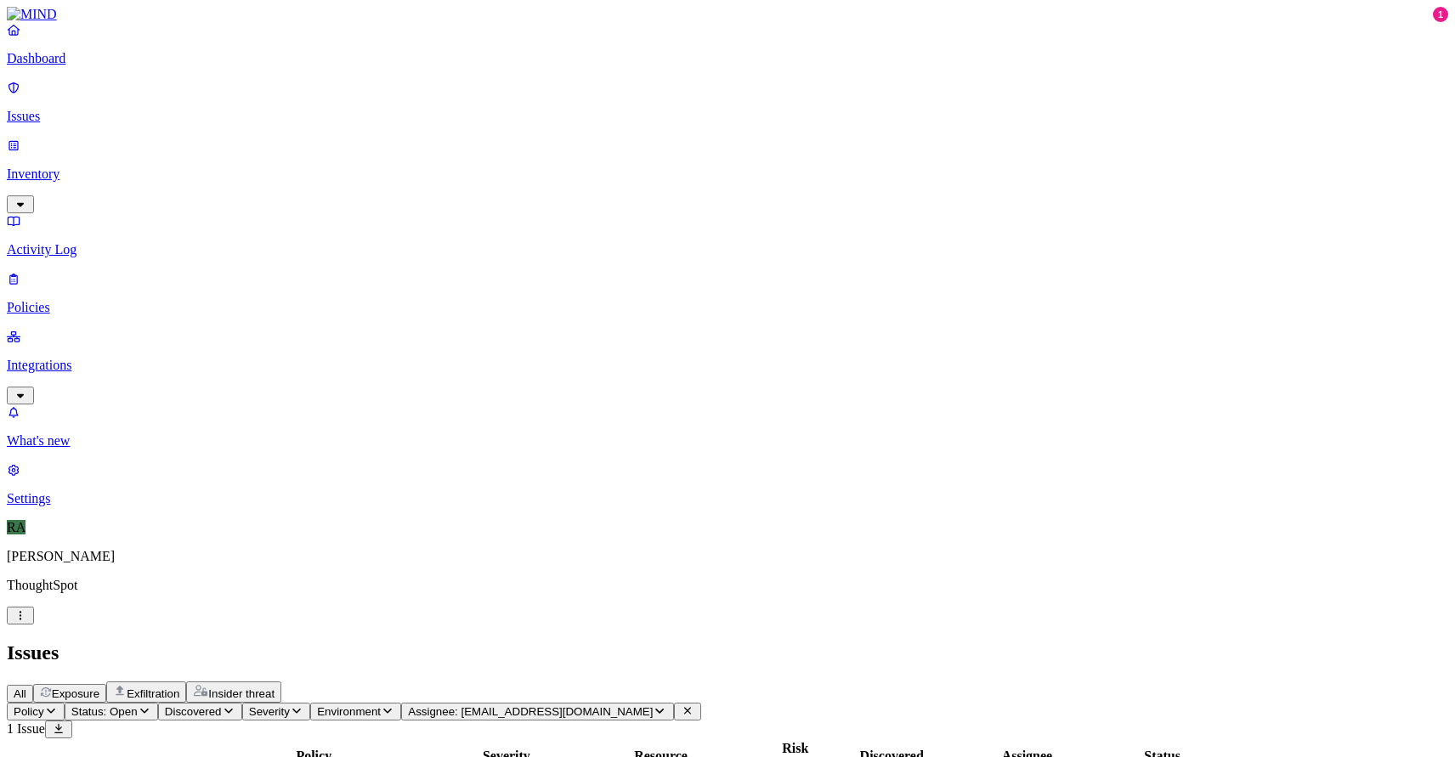
click at [653, 705] on span "Assignee: [EMAIL_ADDRESS][DOMAIN_NAME]" at bounding box center [530, 711] width 245 height 13
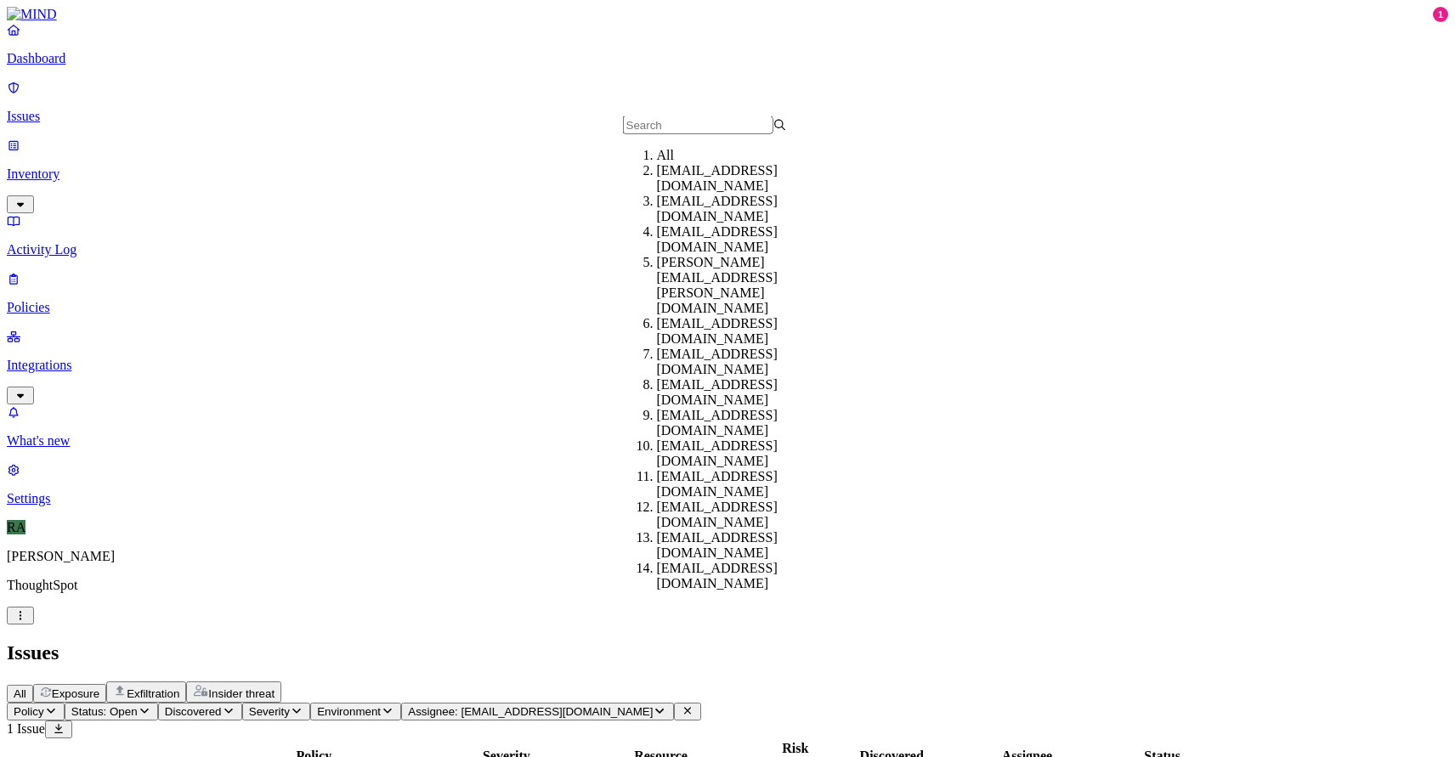
click at [691, 708] on icon at bounding box center [687, 711] width 7 height 7
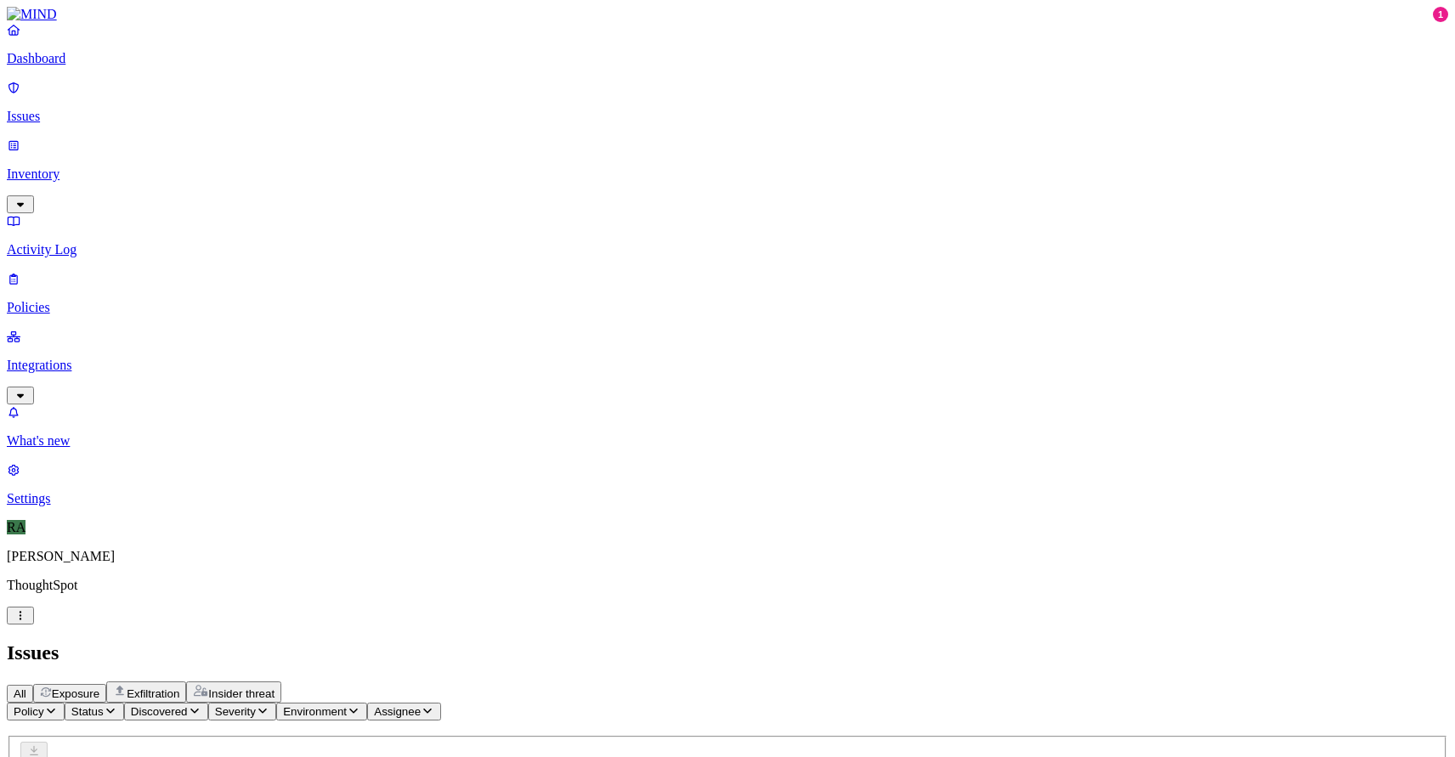
click at [124, 703] on button "Status" at bounding box center [94, 712] width 59 height 18
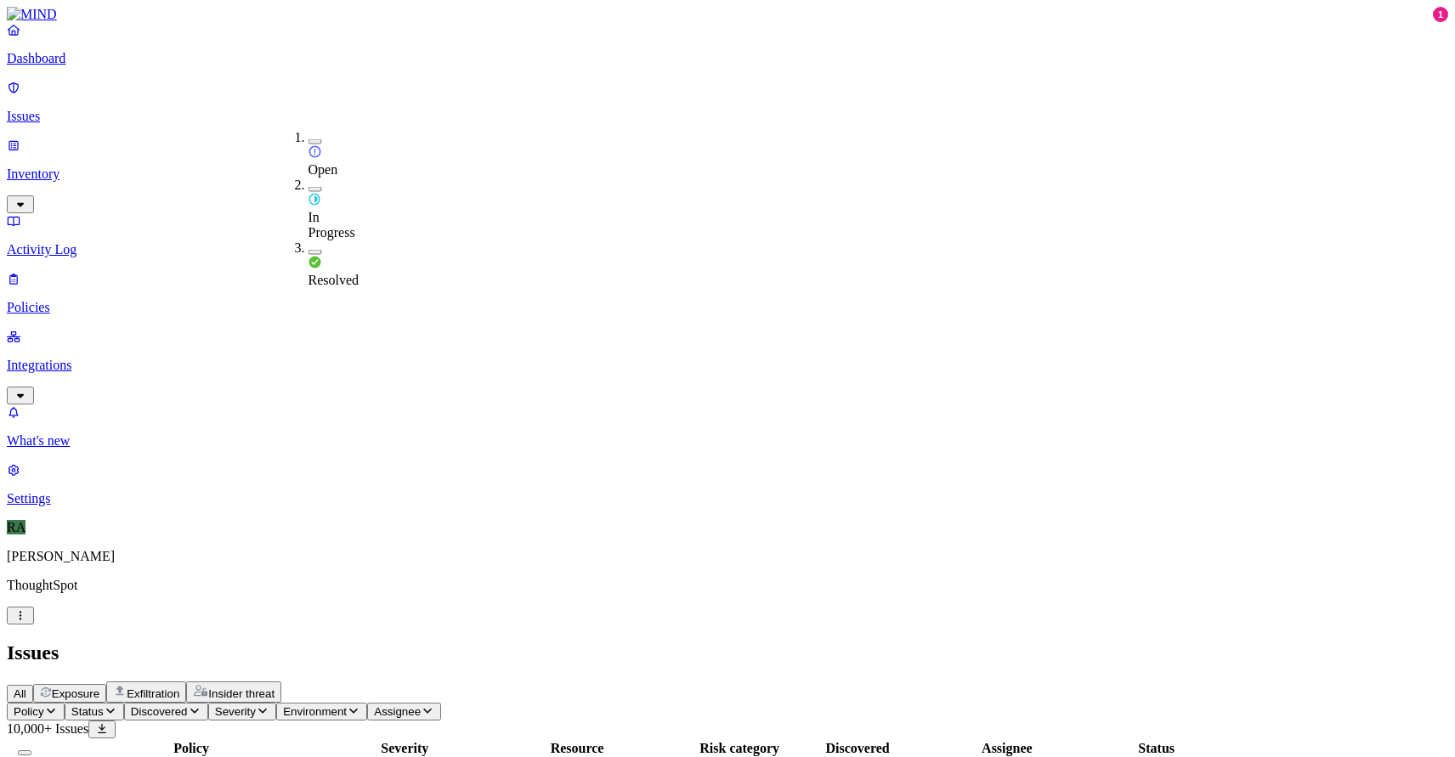
click at [309, 139] on button "button" at bounding box center [316, 141] width 14 height 5
click at [665, 642] on header "Issues All Exposure Exfiltration Insider threat" at bounding box center [727, 672] width 1441 height 61
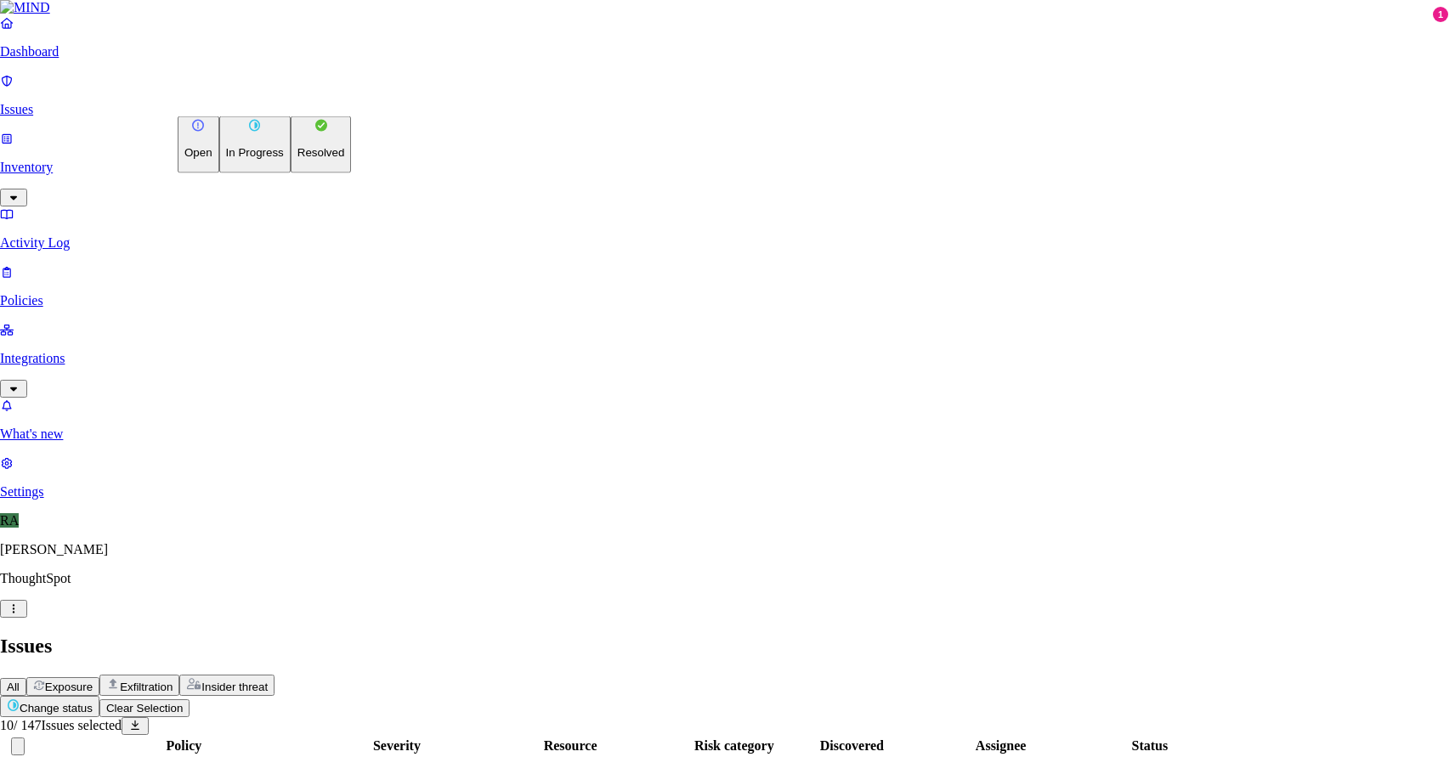
click at [297, 159] on p "Resolved" at bounding box center [321, 152] width 48 height 13
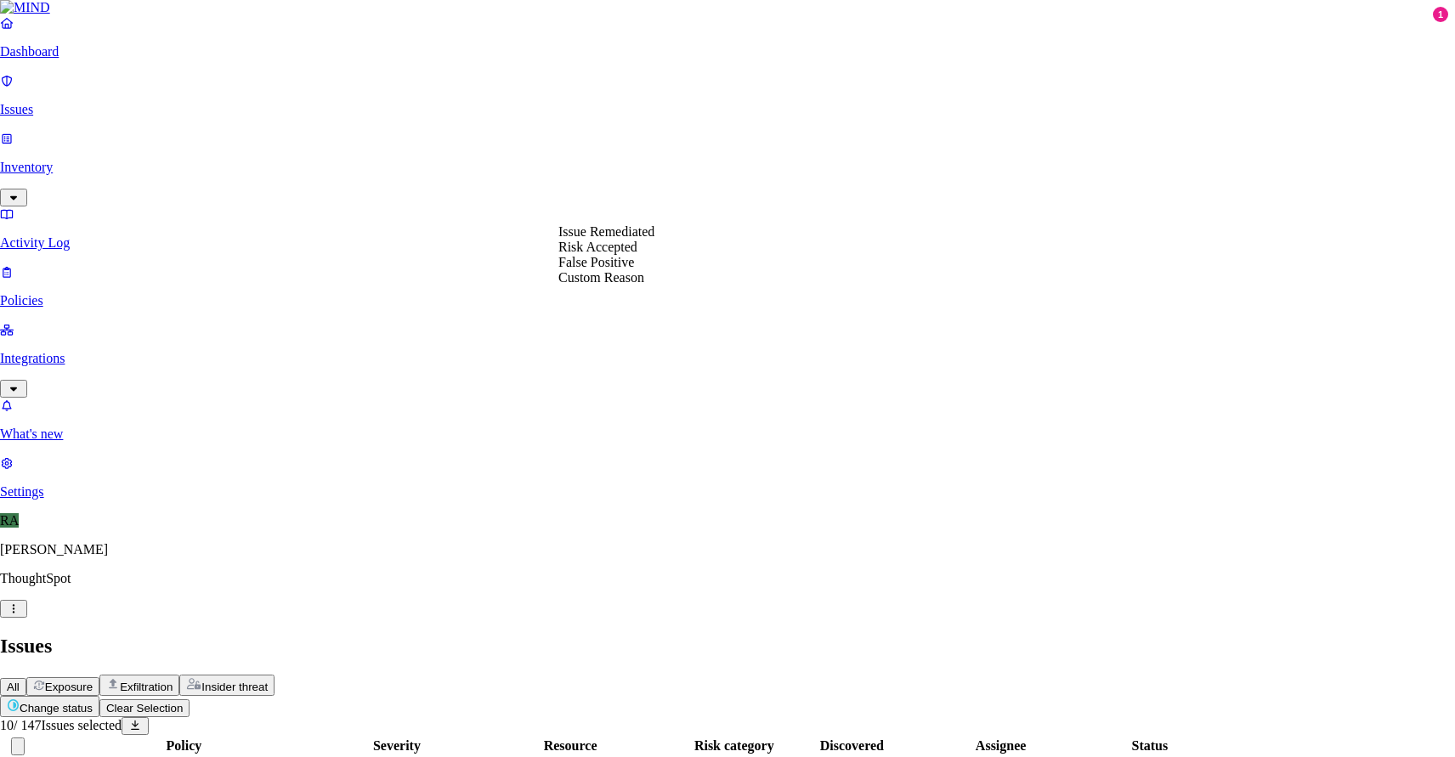
select select "Custom Reason"
type textarea "i"
type textarea "r"
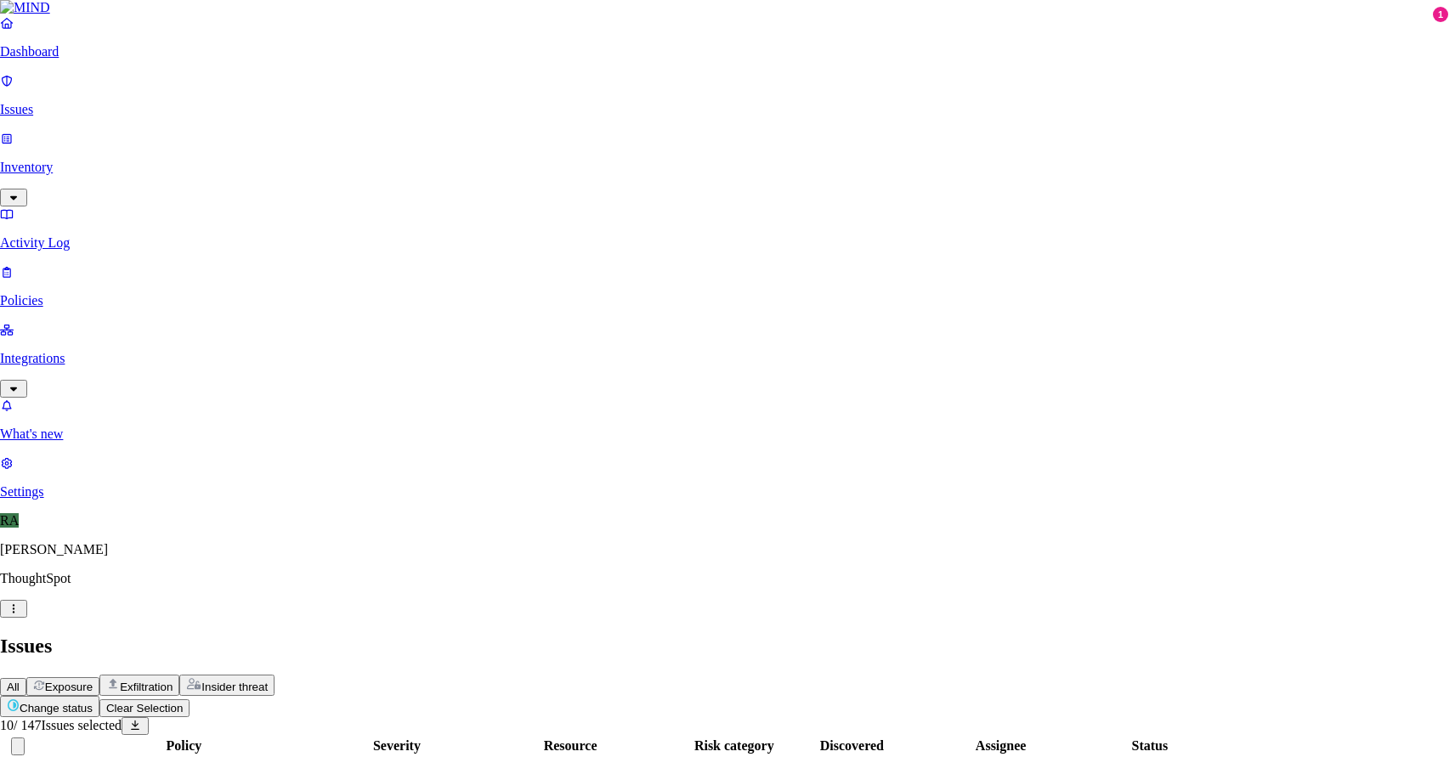
type textarea "e"
paste textarea "backuping the data, once the setup is done on the new laptop will delete these"
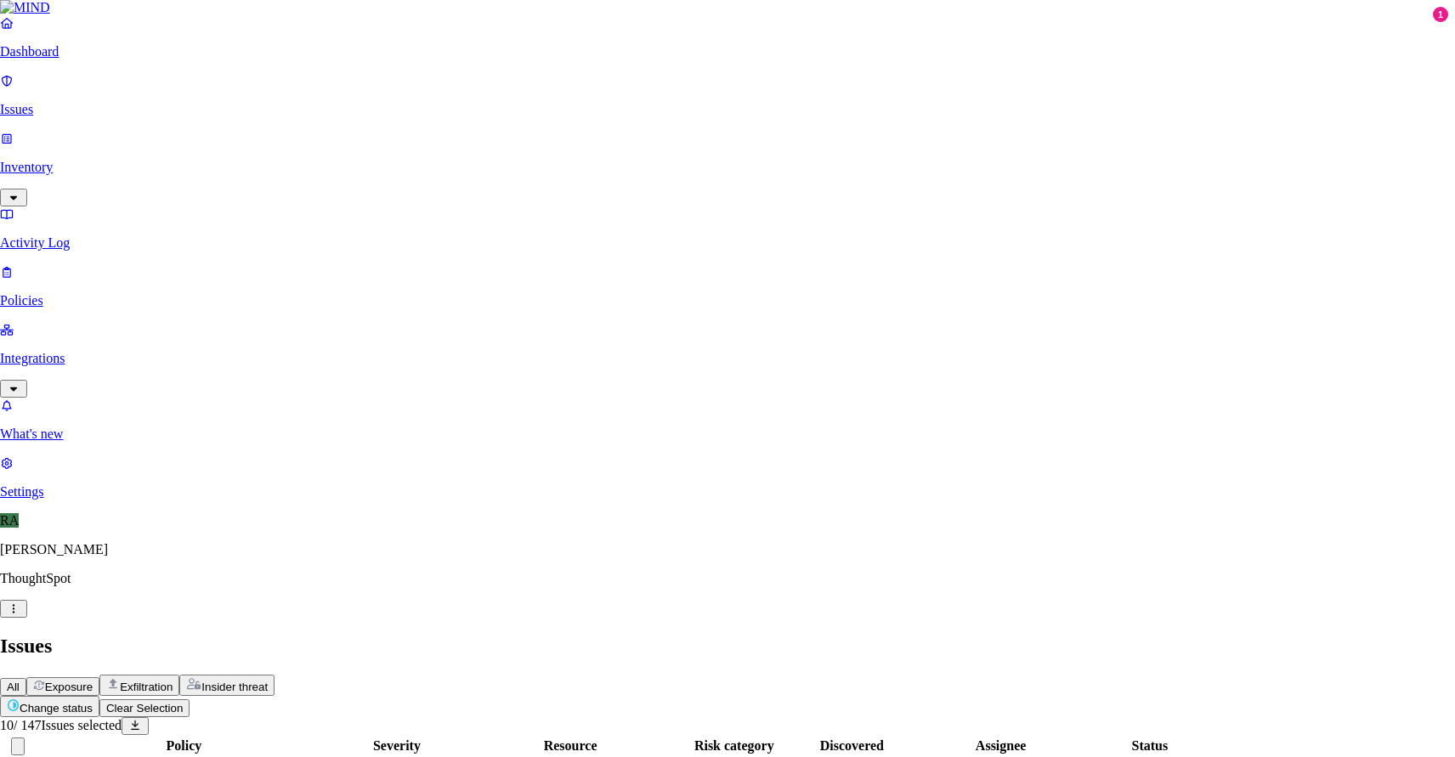
type textarea "user justification " backuping the data, once the setup is done on the new lapt…"
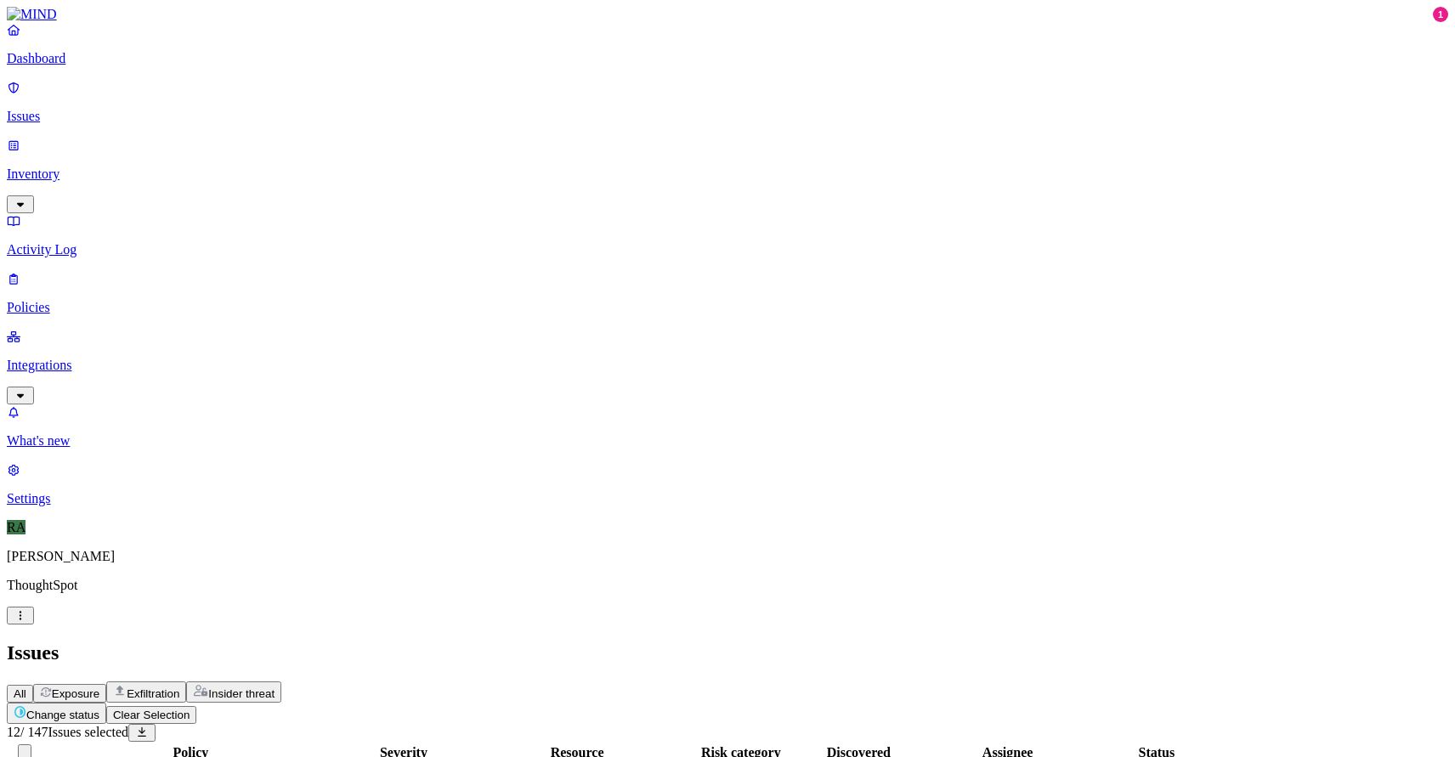
scroll to position [188, 0]
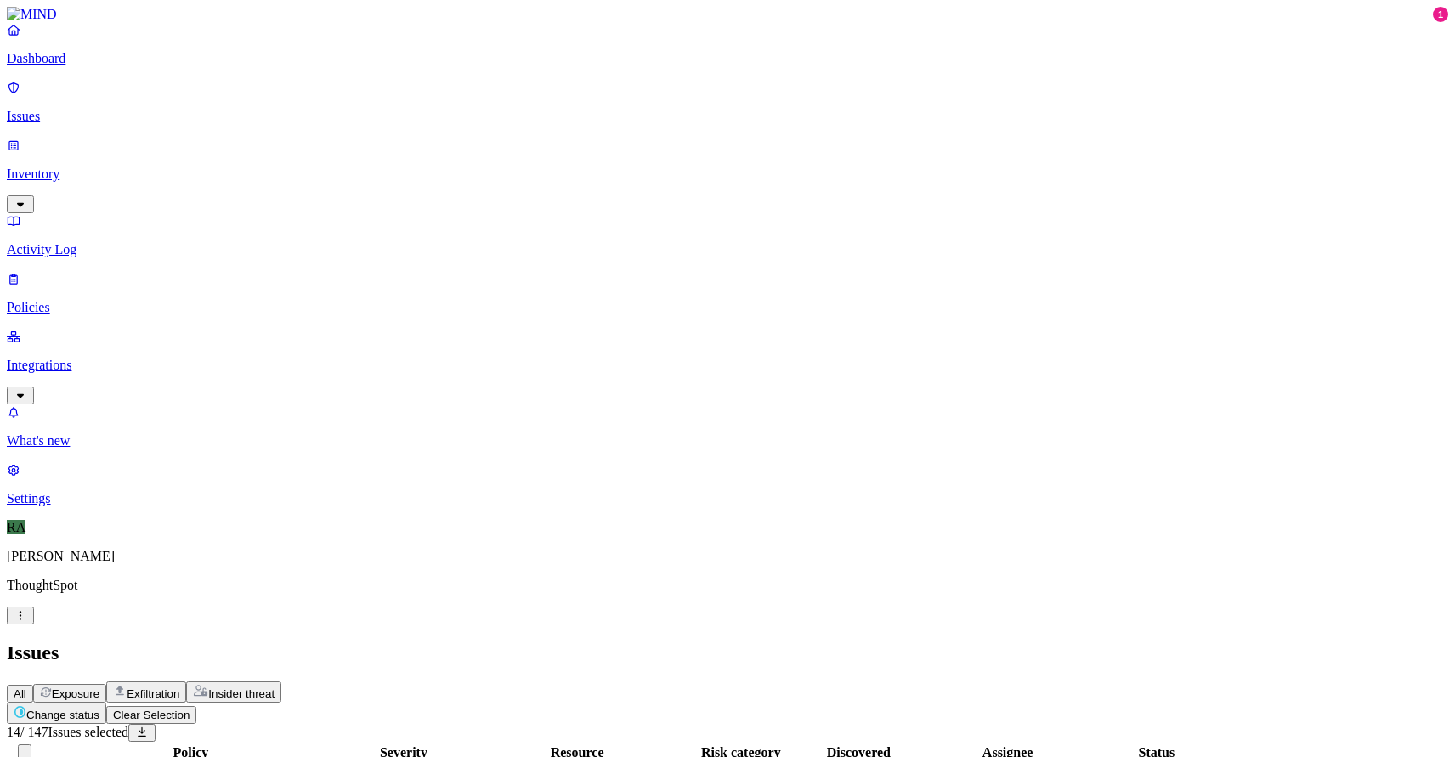
scroll to position [0, 0]
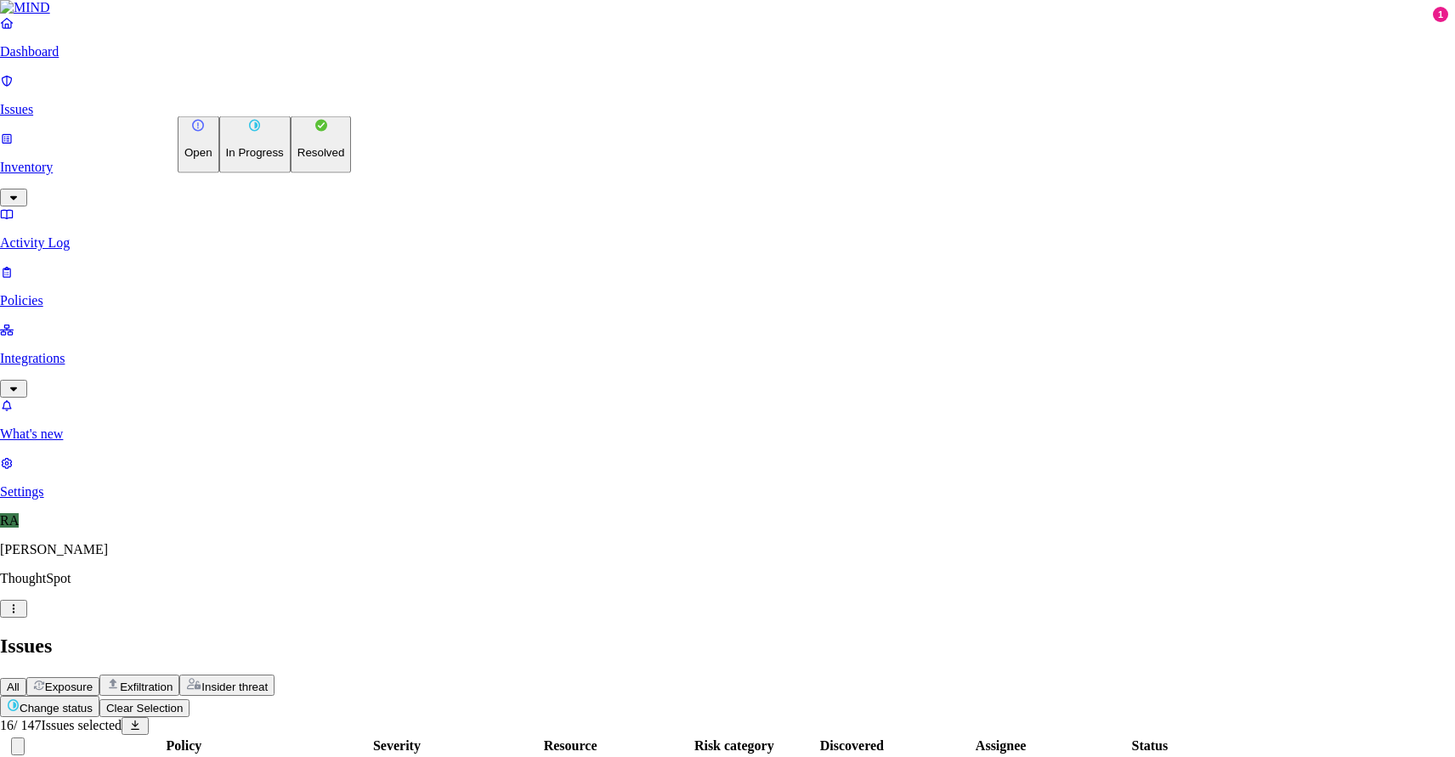
click at [297, 159] on p "Resolved" at bounding box center [321, 152] width 48 height 13
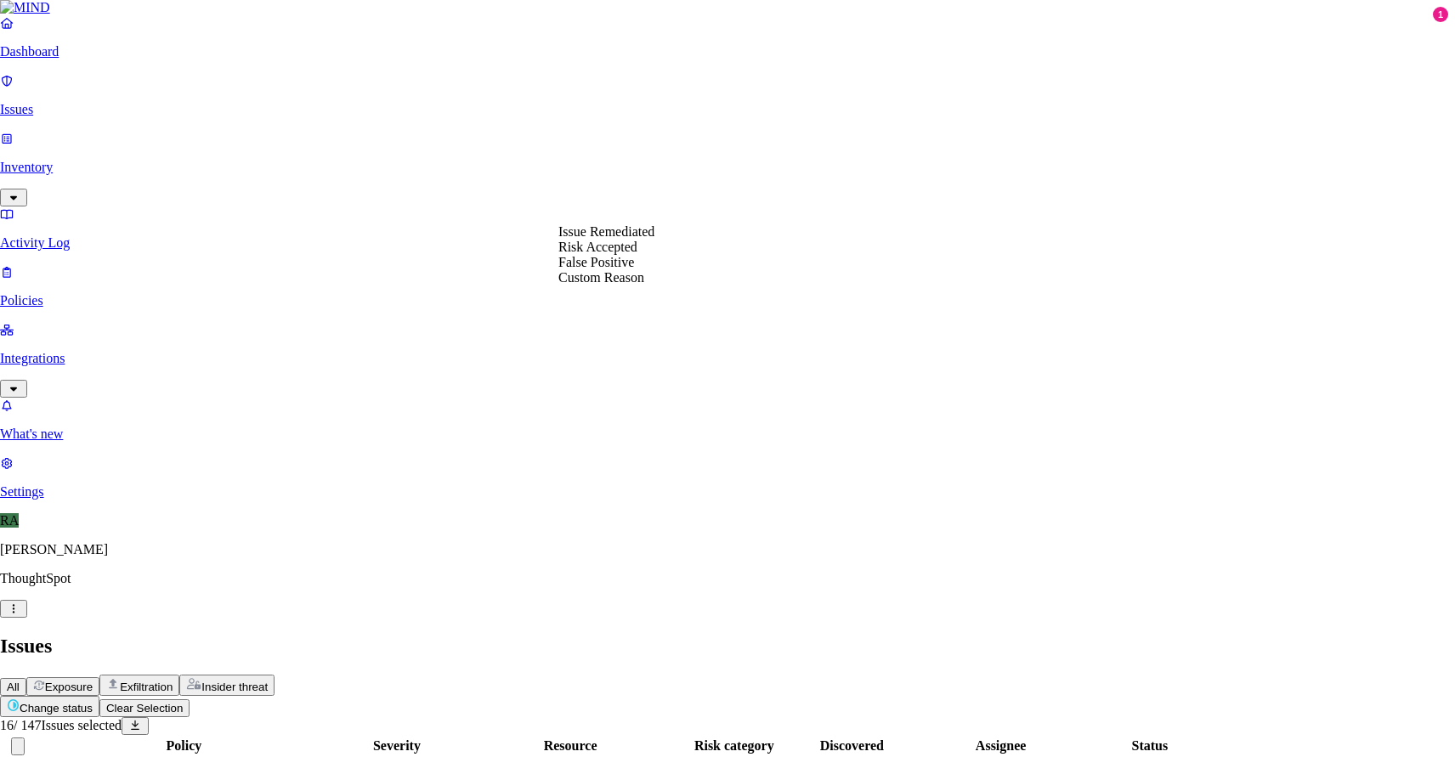
select select "Custom Reason"
paste textarea "backuping the data, once the setup is done on the new laptop will delete these"
type textarea "user justification "backuping the data, once the setup is done on the new lapto…"
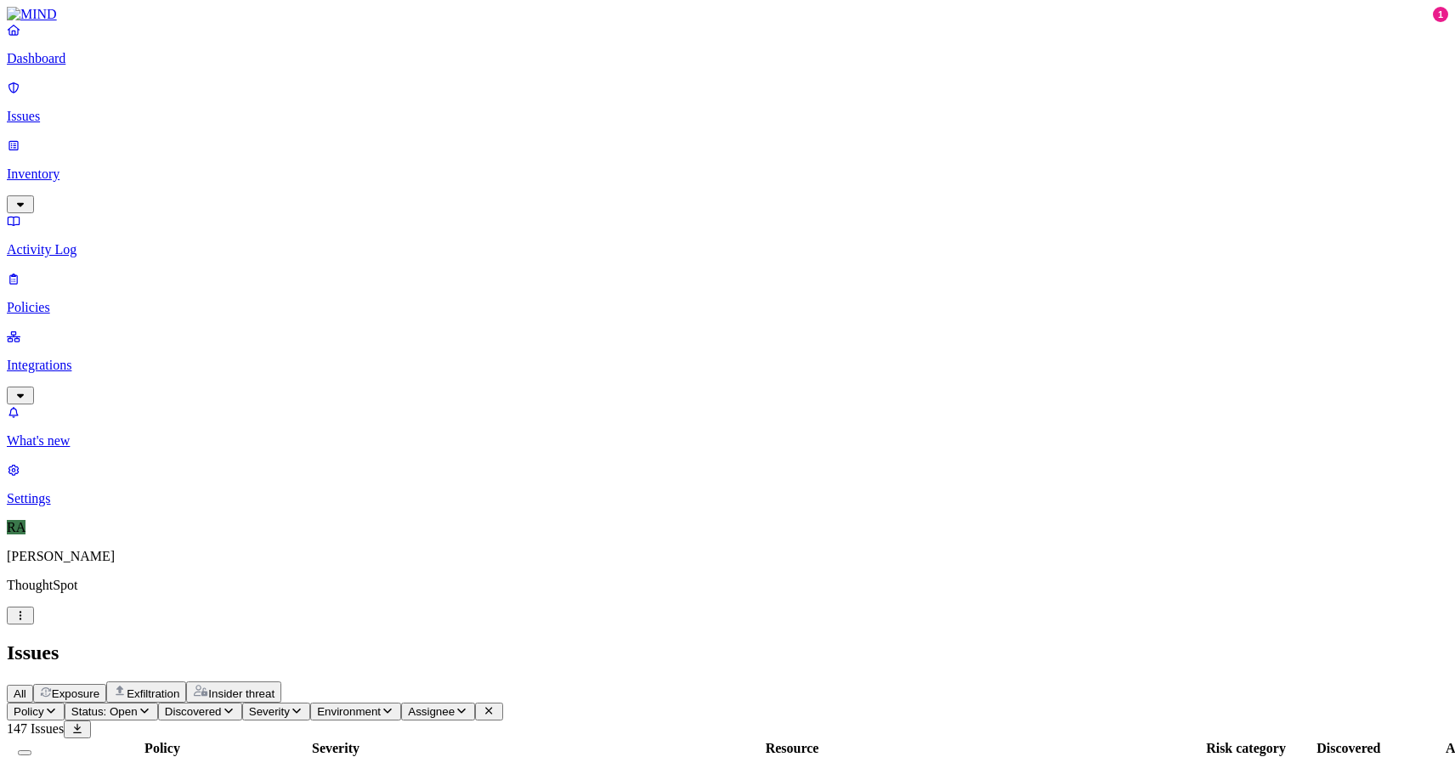
click at [31, 750] on button "Select all" at bounding box center [25, 752] width 14 height 5
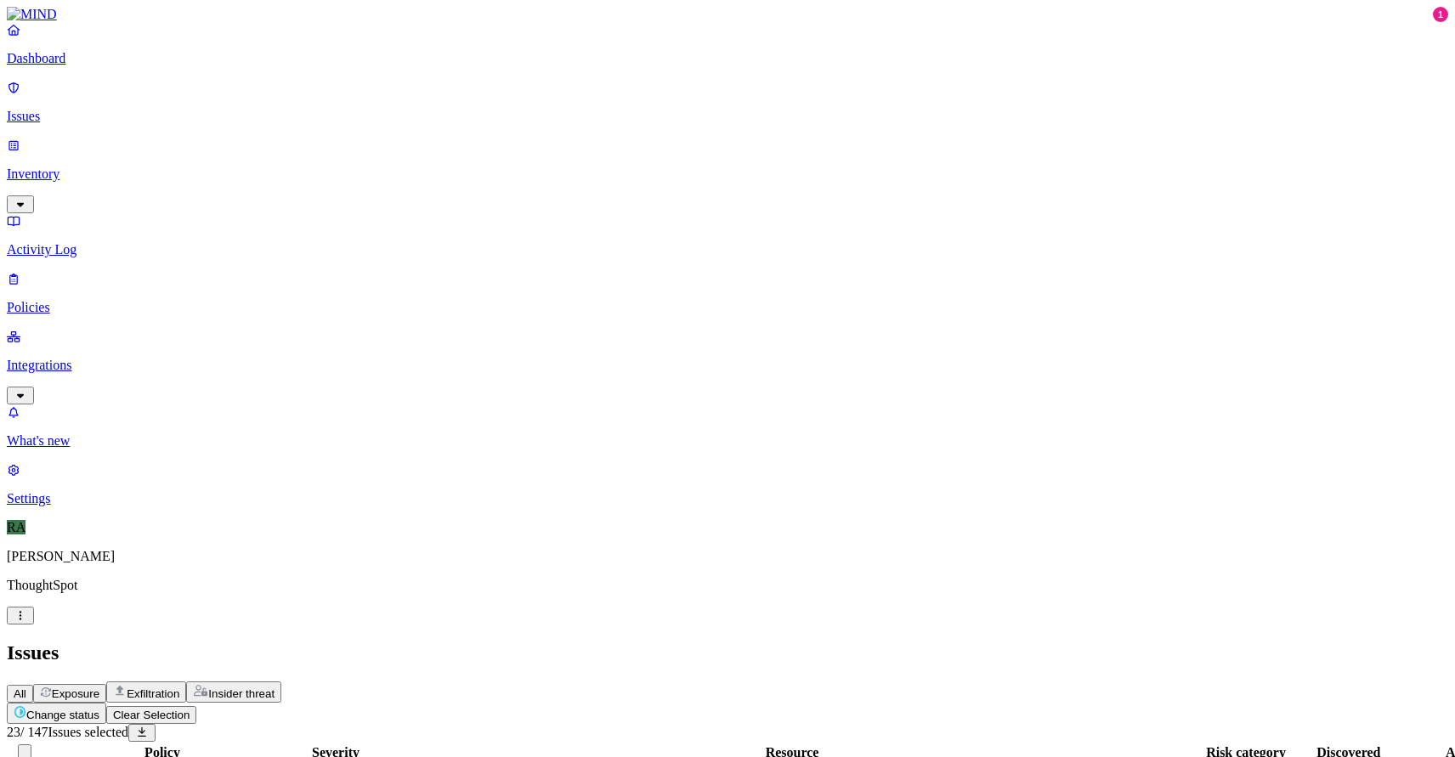
scroll to position [317, 0]
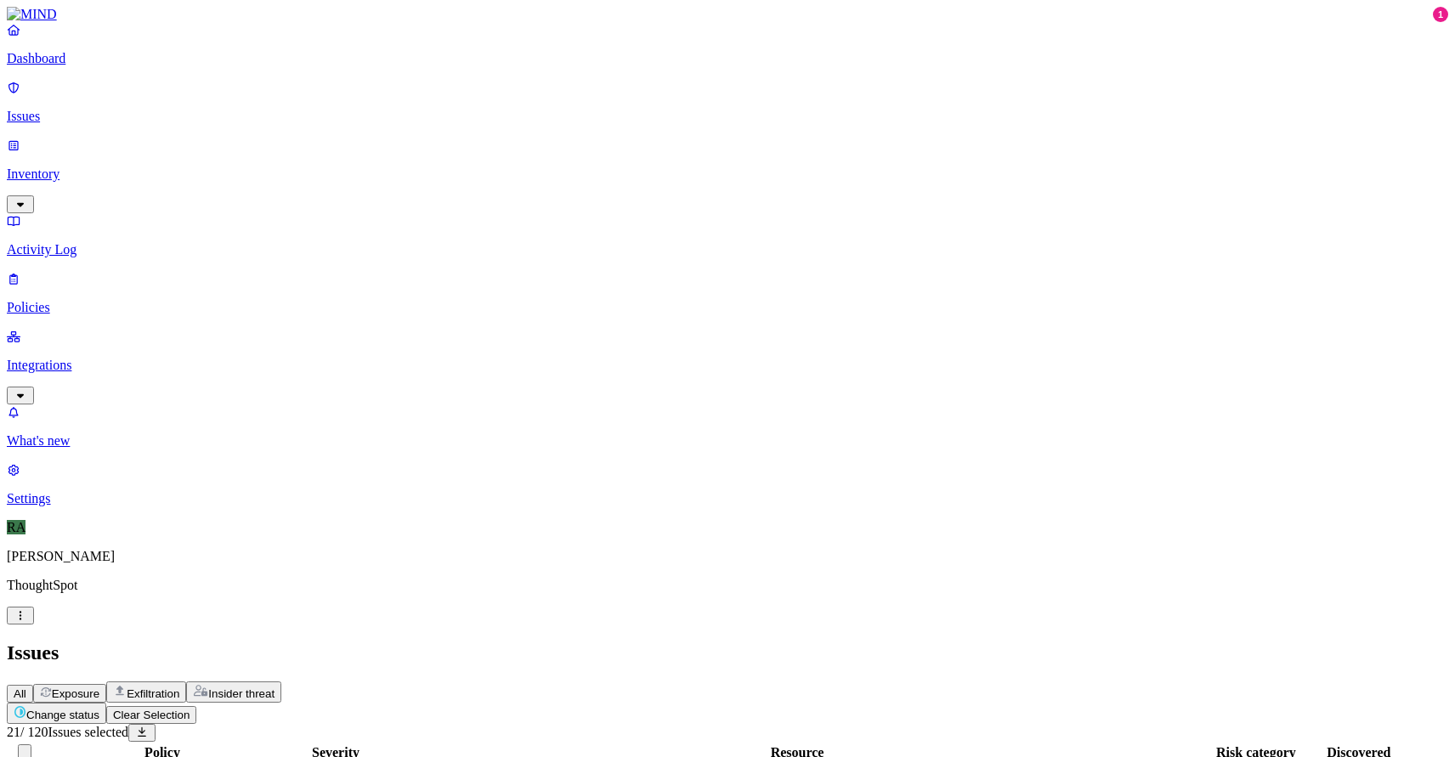
click at [106, 703] on button "Change status" at bounding box center [56, 713] width 99 height 21
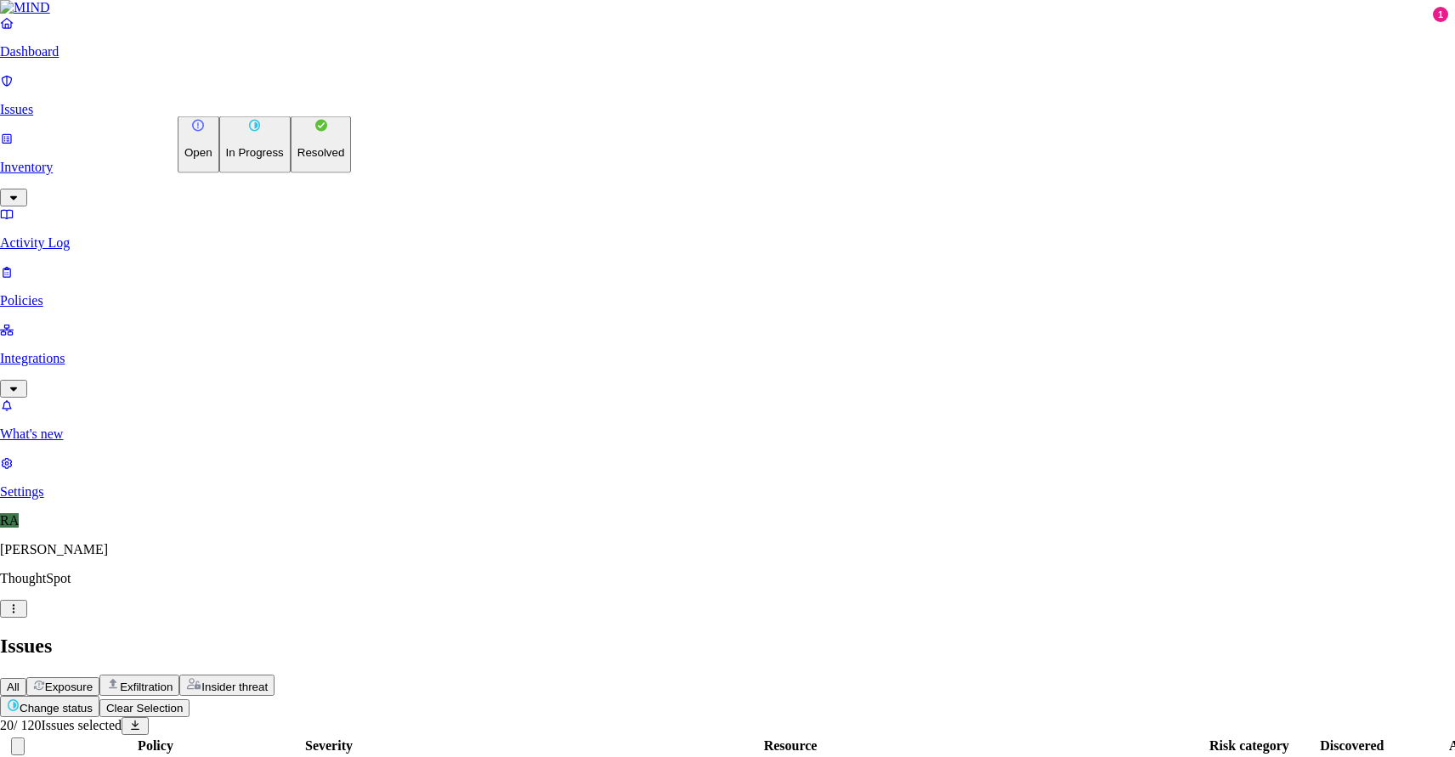
click at [297, 159] on p "Resolved" at bounding box center [321, 152] width 48 height 13
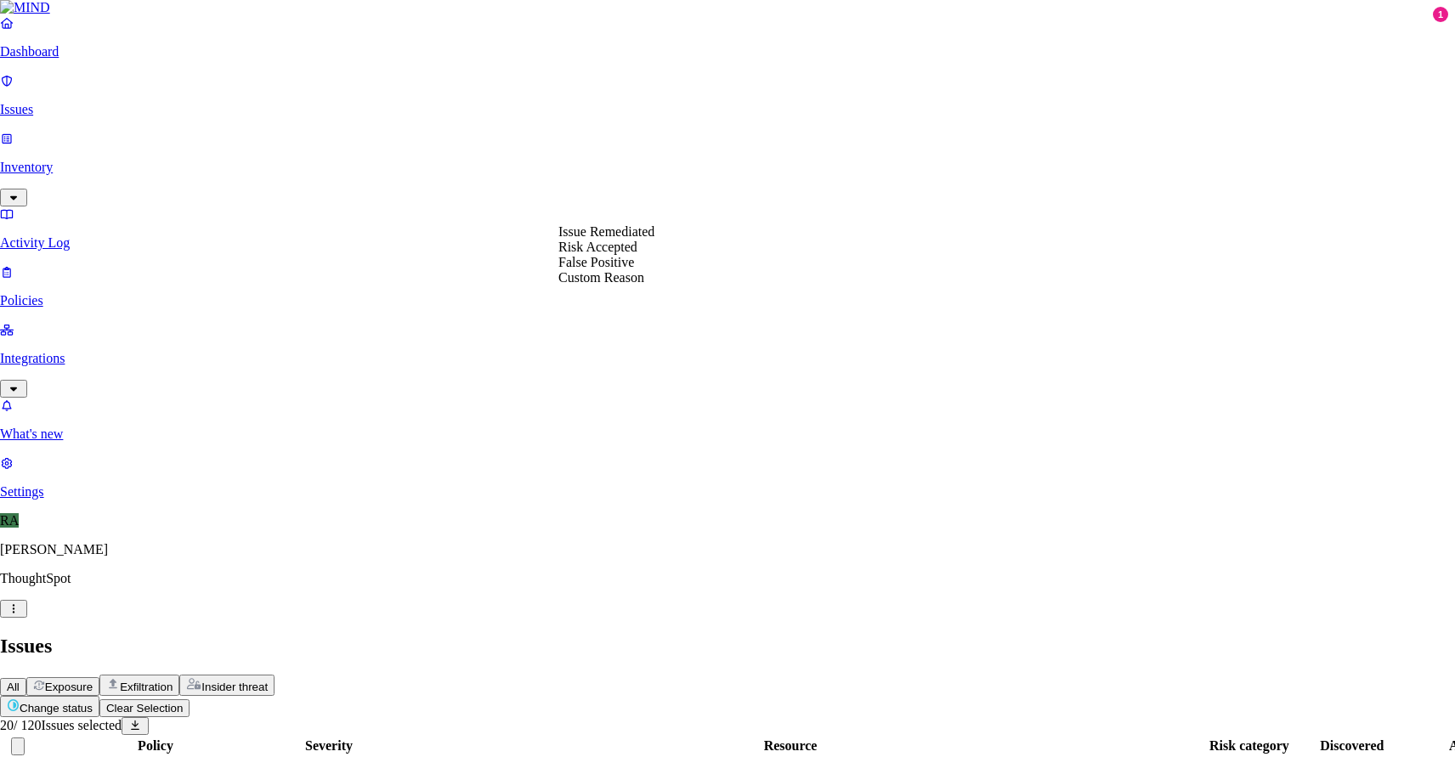
select select "Custom Reason"
paste textarea "backuping the data, once the setup is done on the new laptop will delete these"
type textarea "user justification "backuping the data, once the setup is done on the new lapto…"
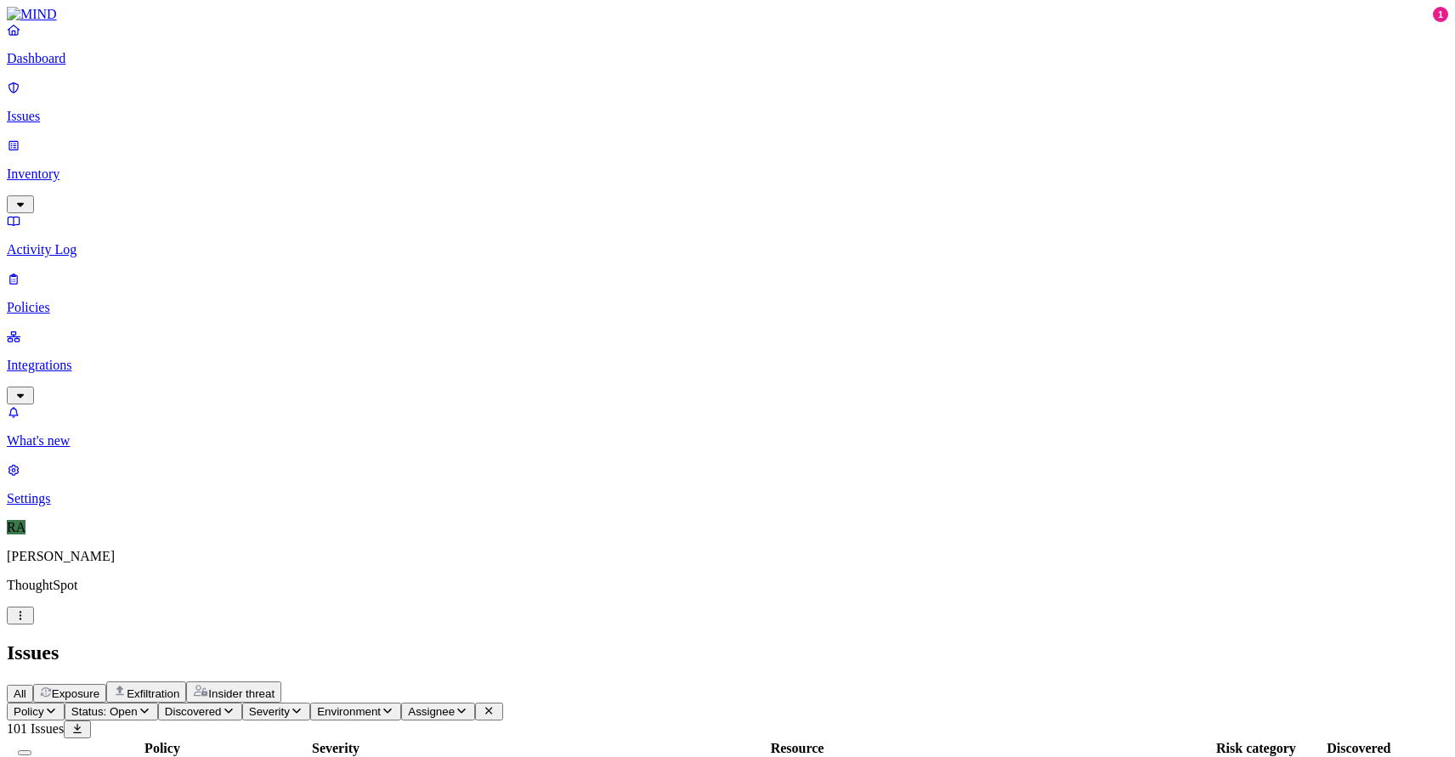
scroll to position [472, 0]
click at [31, 750] on button "Select all" at bounding box center [25, 752] width 14 height 5
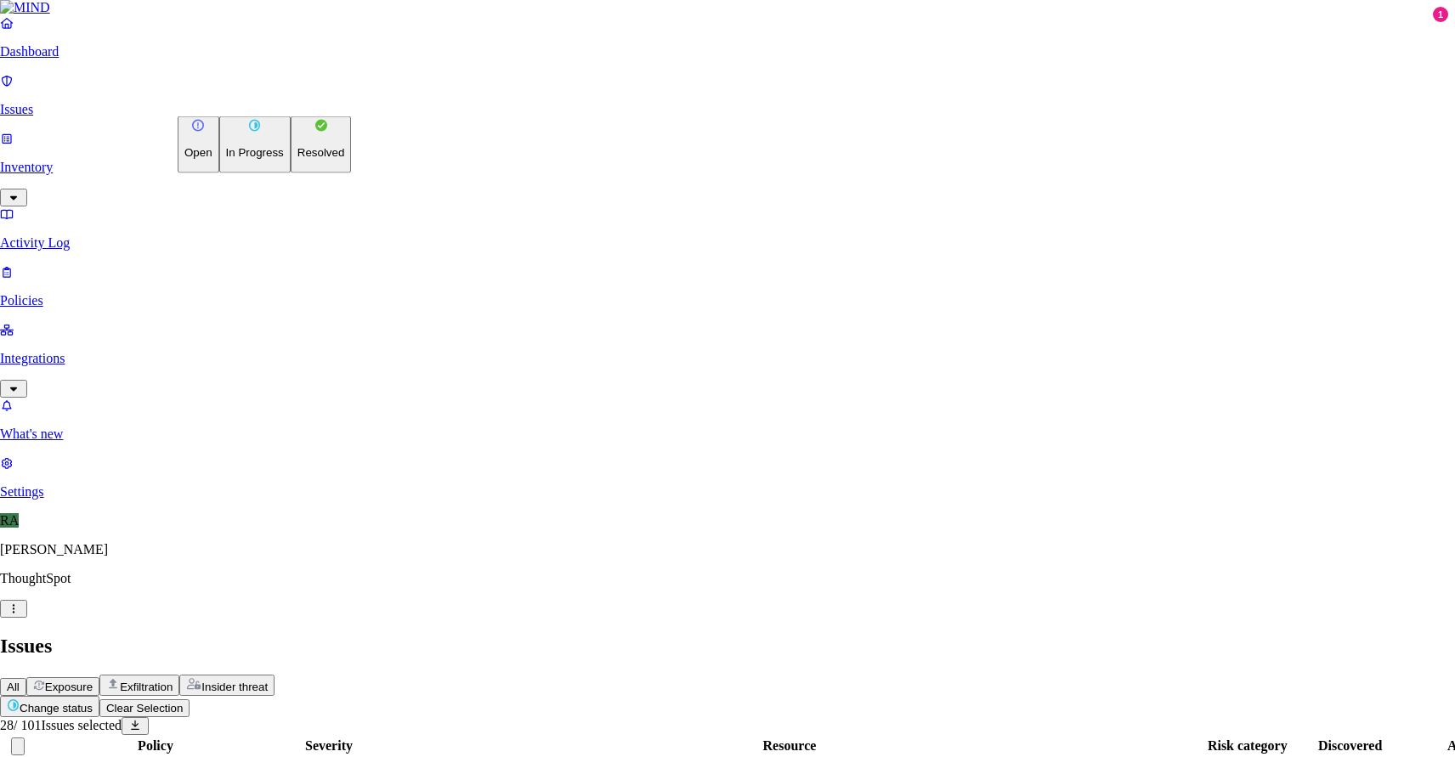
click at [291, 173] on button "Resolved" at bounding box center [321, 144] width 61 height 57
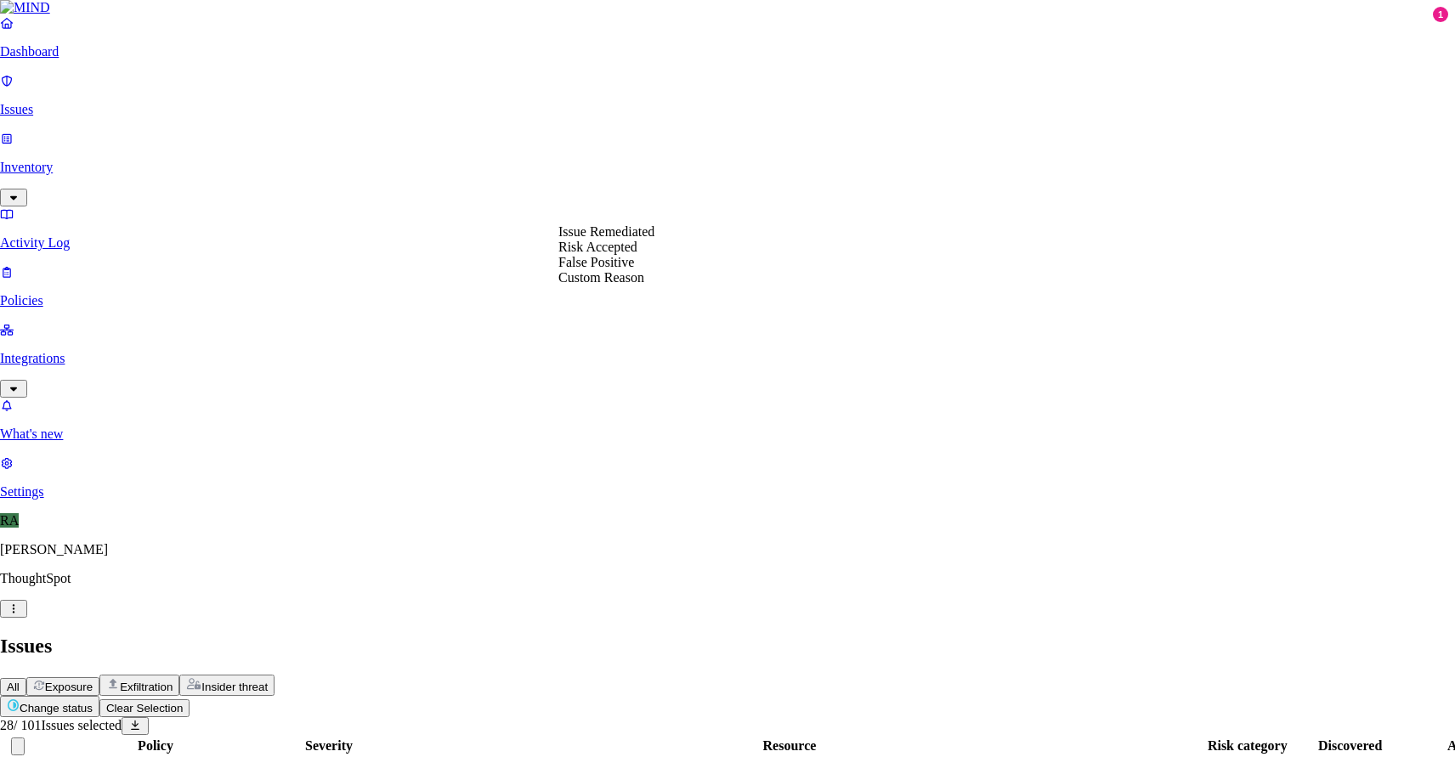
select select "Custom Reason"
type textarea "user machine is being replaced"
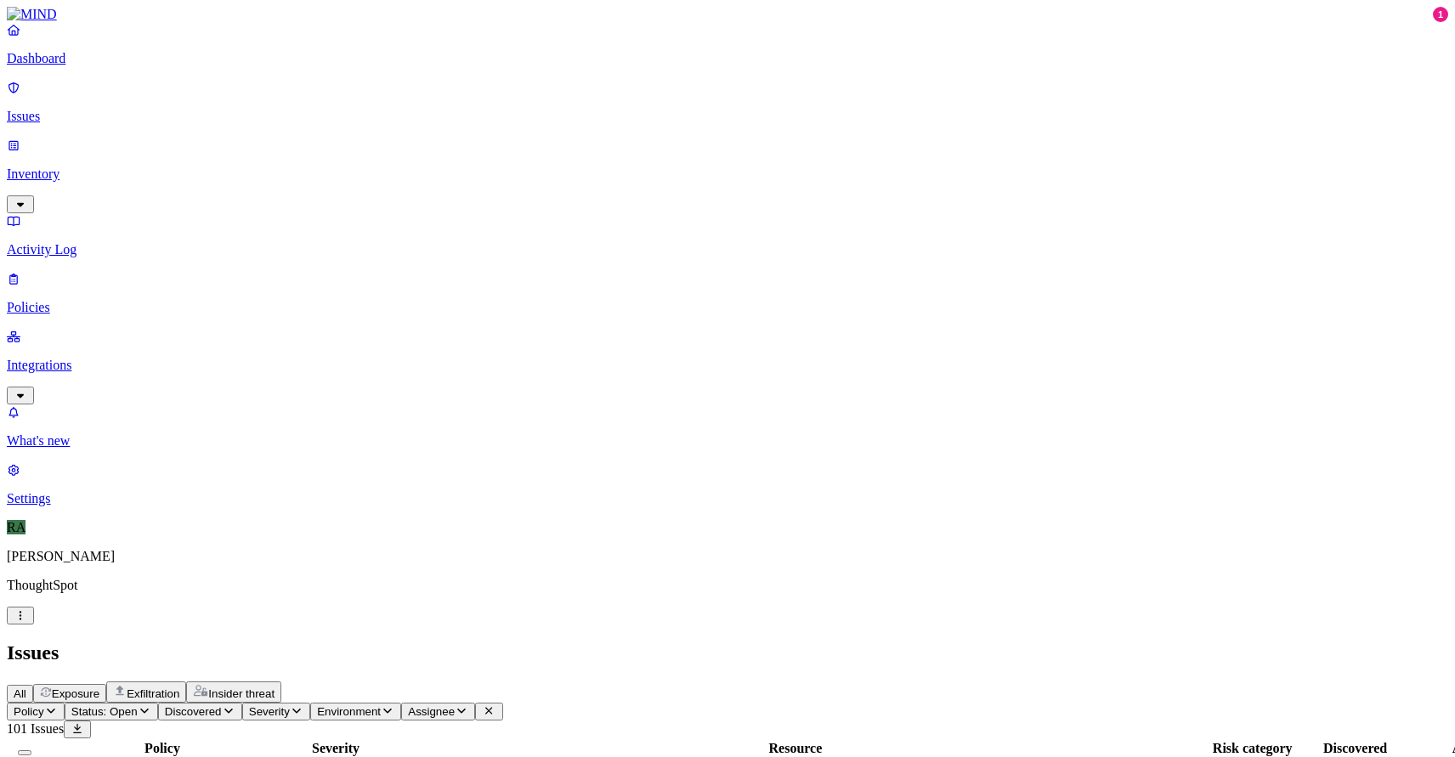
click at [40, 741] on div at bounding box center [24, 748] width 31 height 15
click at [31, 750] on button "Select all" at bounding box center [25, 752] width 14 height 5
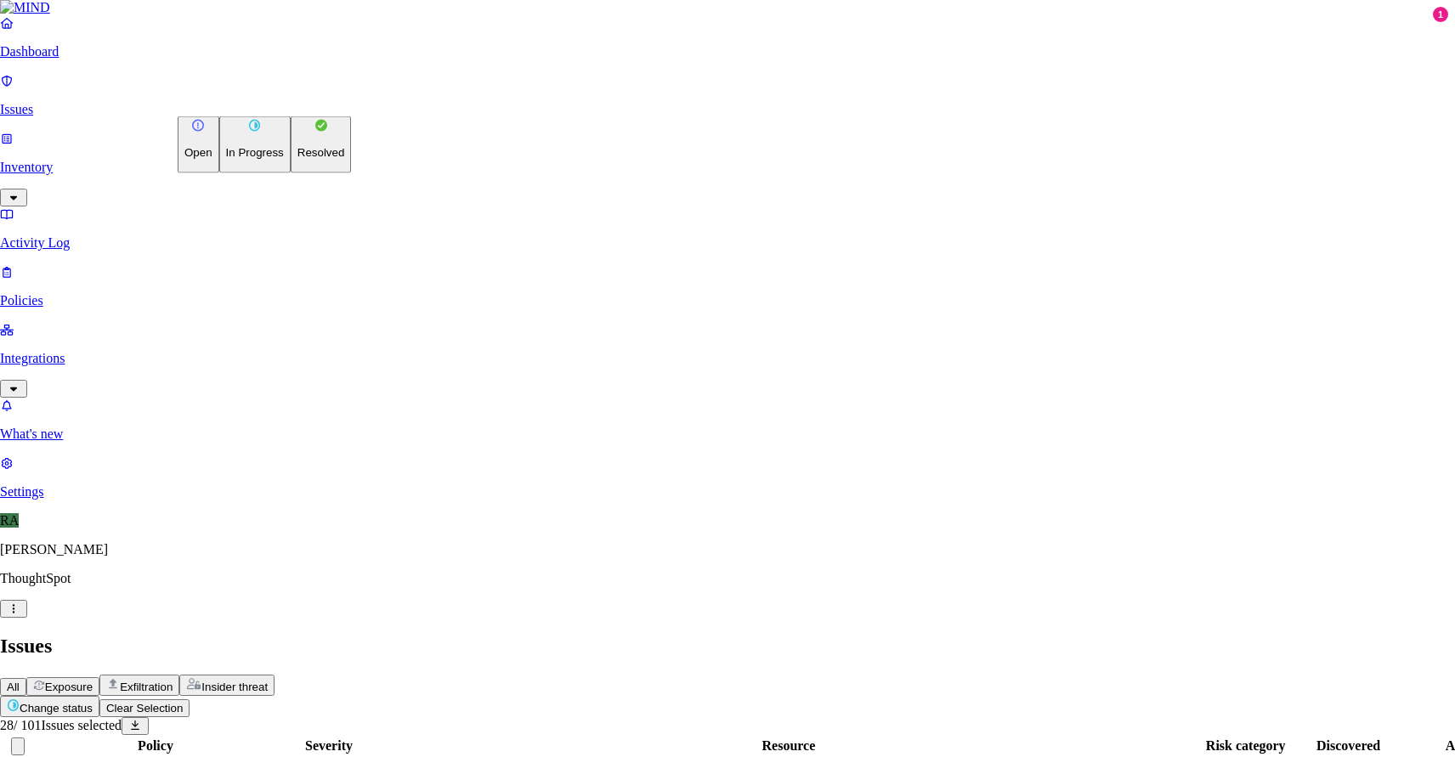
click at [254, 173] on div "Open In Progress Resolved" at bounding box center [264, 144] width 173 height 57
click at [297, 159] on p "Resolved" at bounding box center [321, 152] width 48 height 13
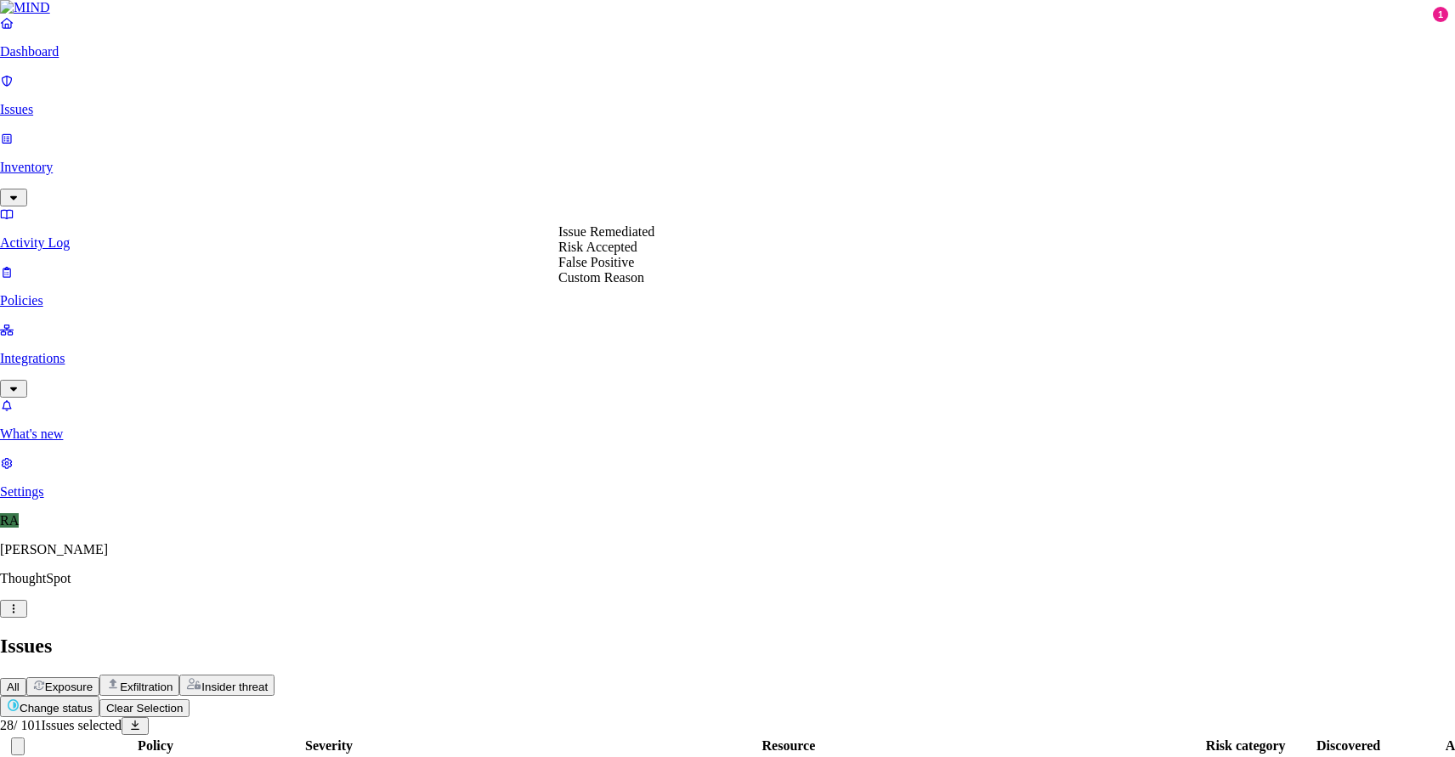
select select "Custom Reason"
type textarea "user machine is being replaced copying data"
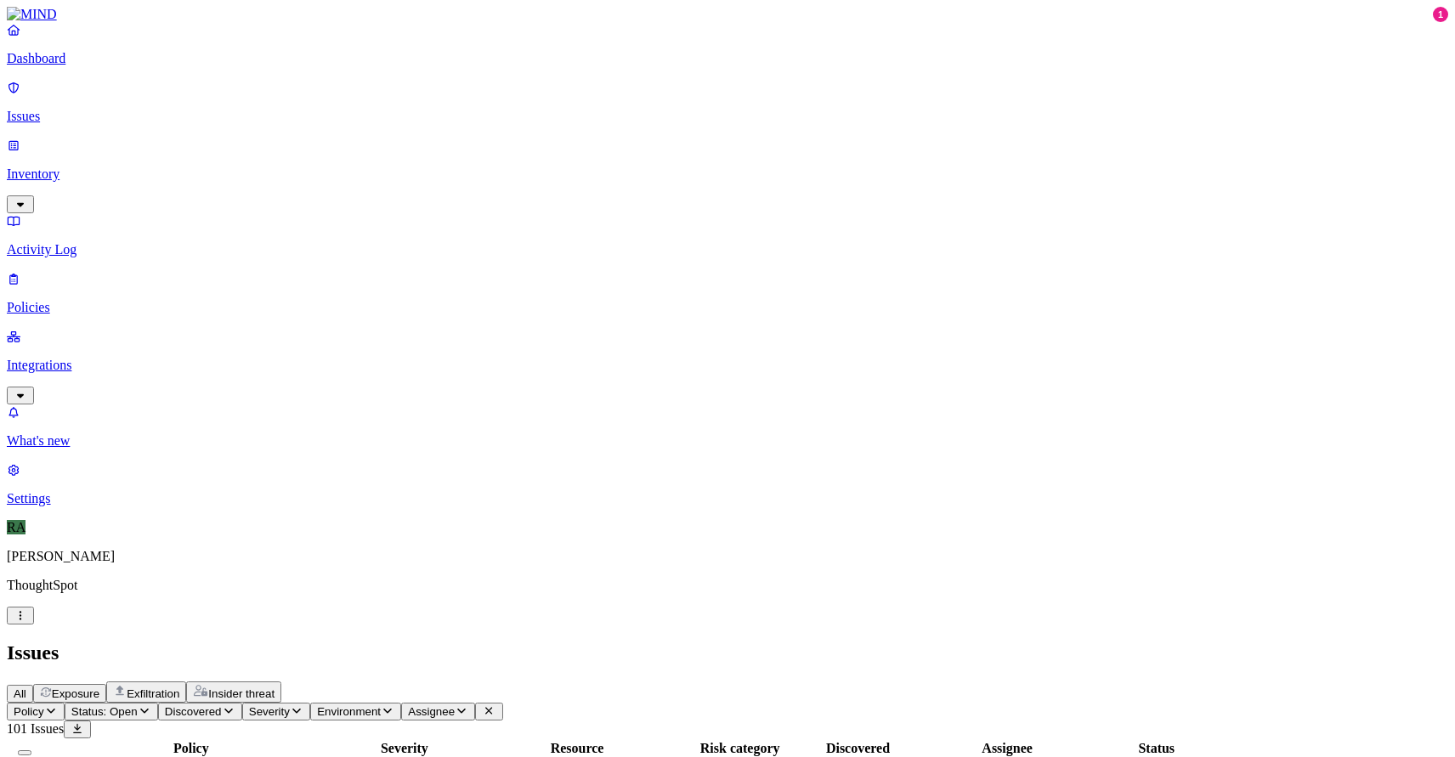
click at [31, 750] on button "Select all" at bounding box center [25, 752] width 14 height 5
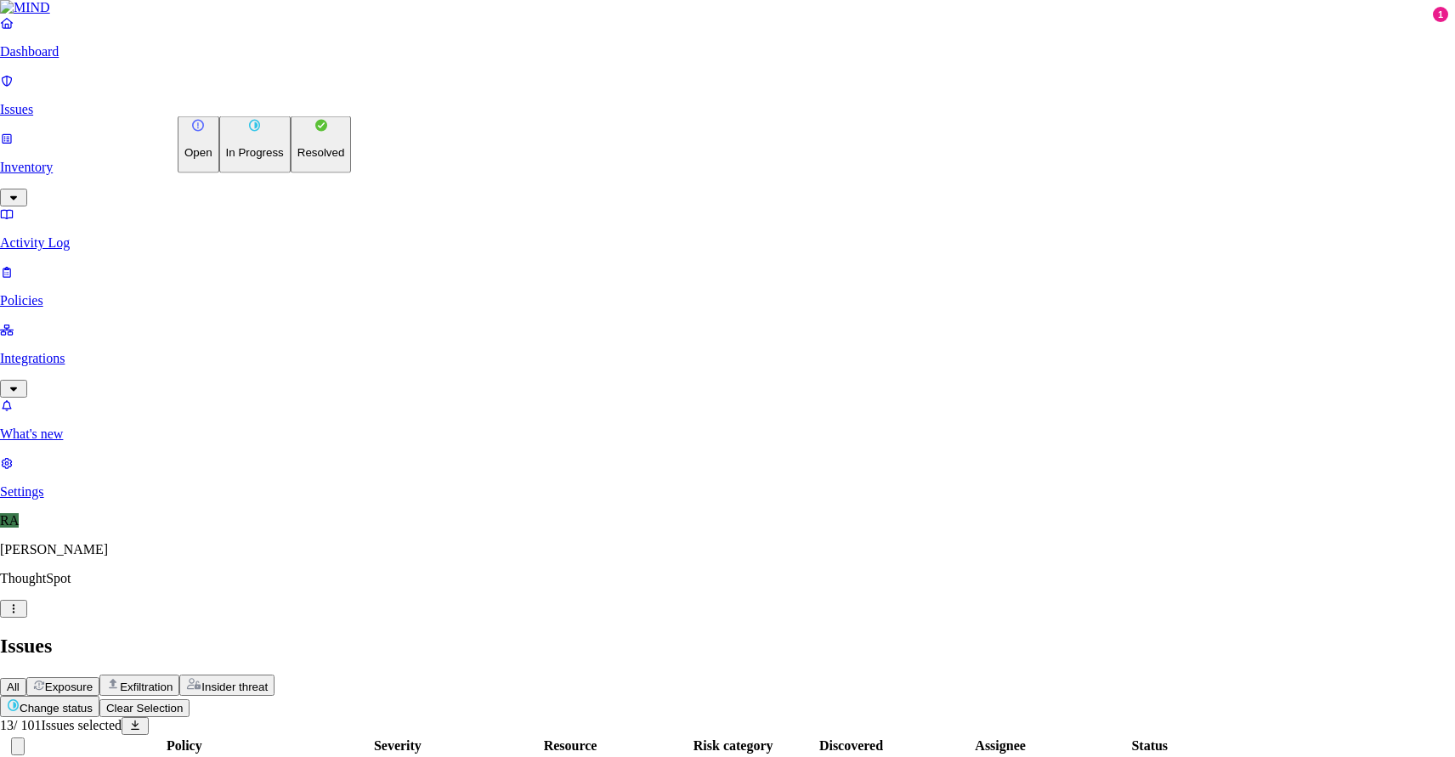
click at [297, 159] on p "Resolved" at bounding box center [321, 152] width 48 height 13
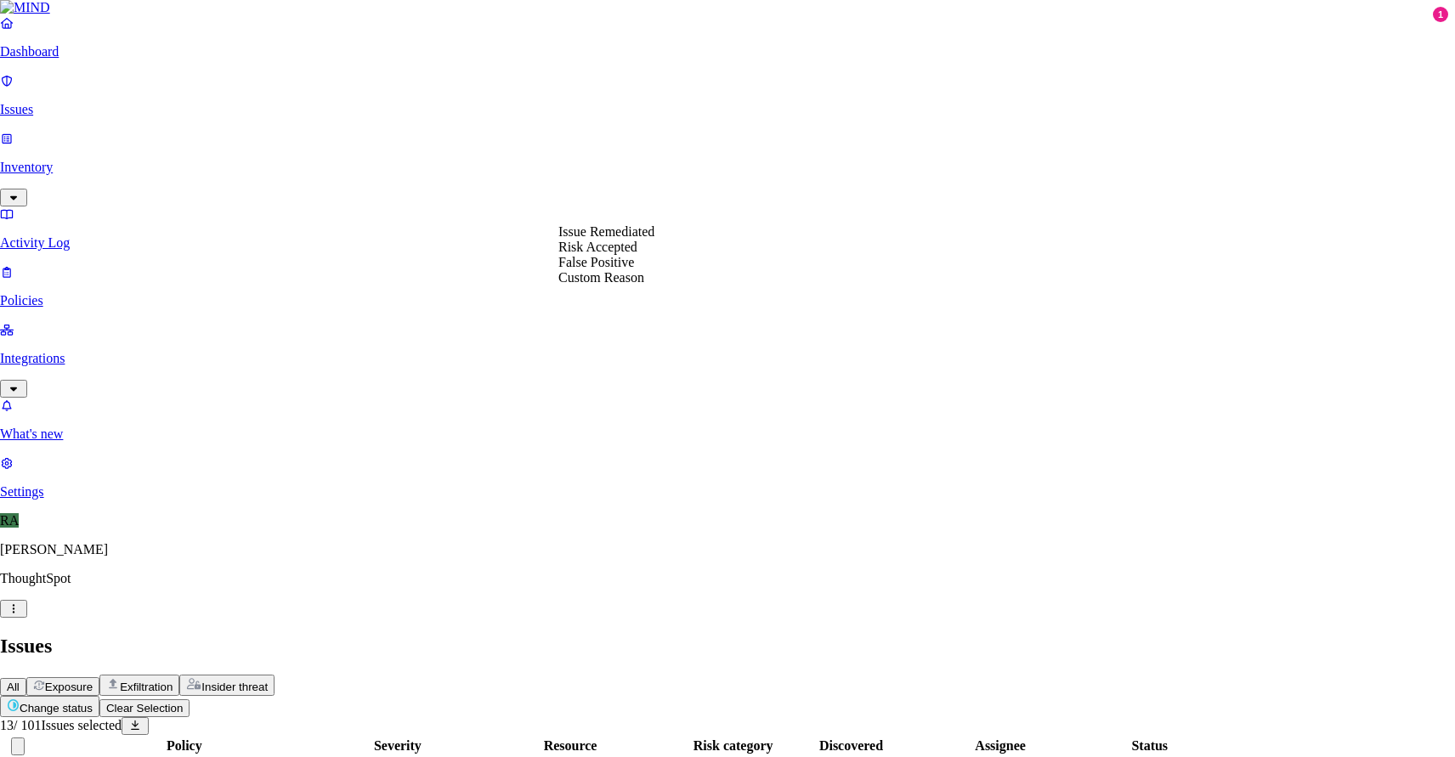
select select "Custom Reason"
paste textarea "backuping the data, once the setup is done on the new laptop will delete these"
type textarea "user justification "backuping the data, once the setup is done on the new lapto…"
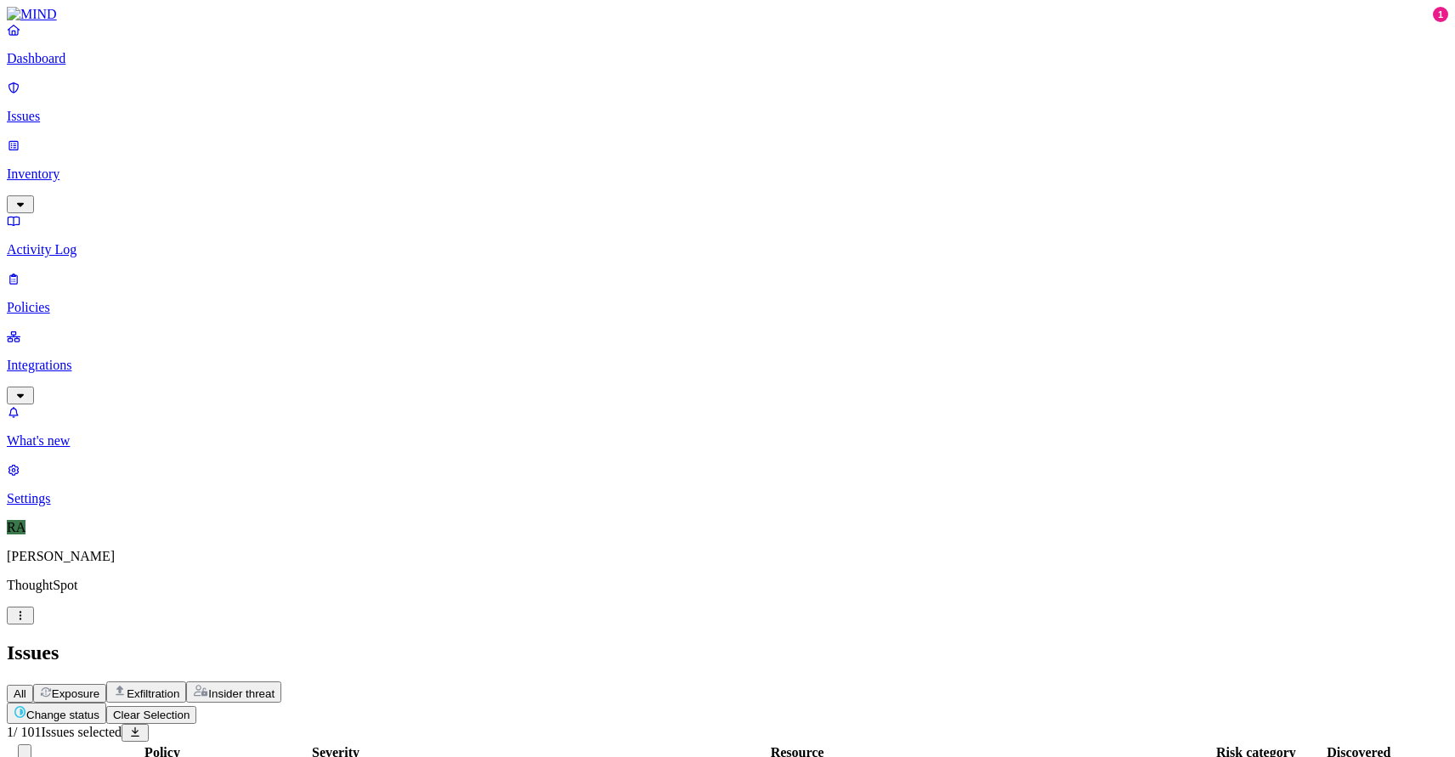
scroll to position [0, 0]
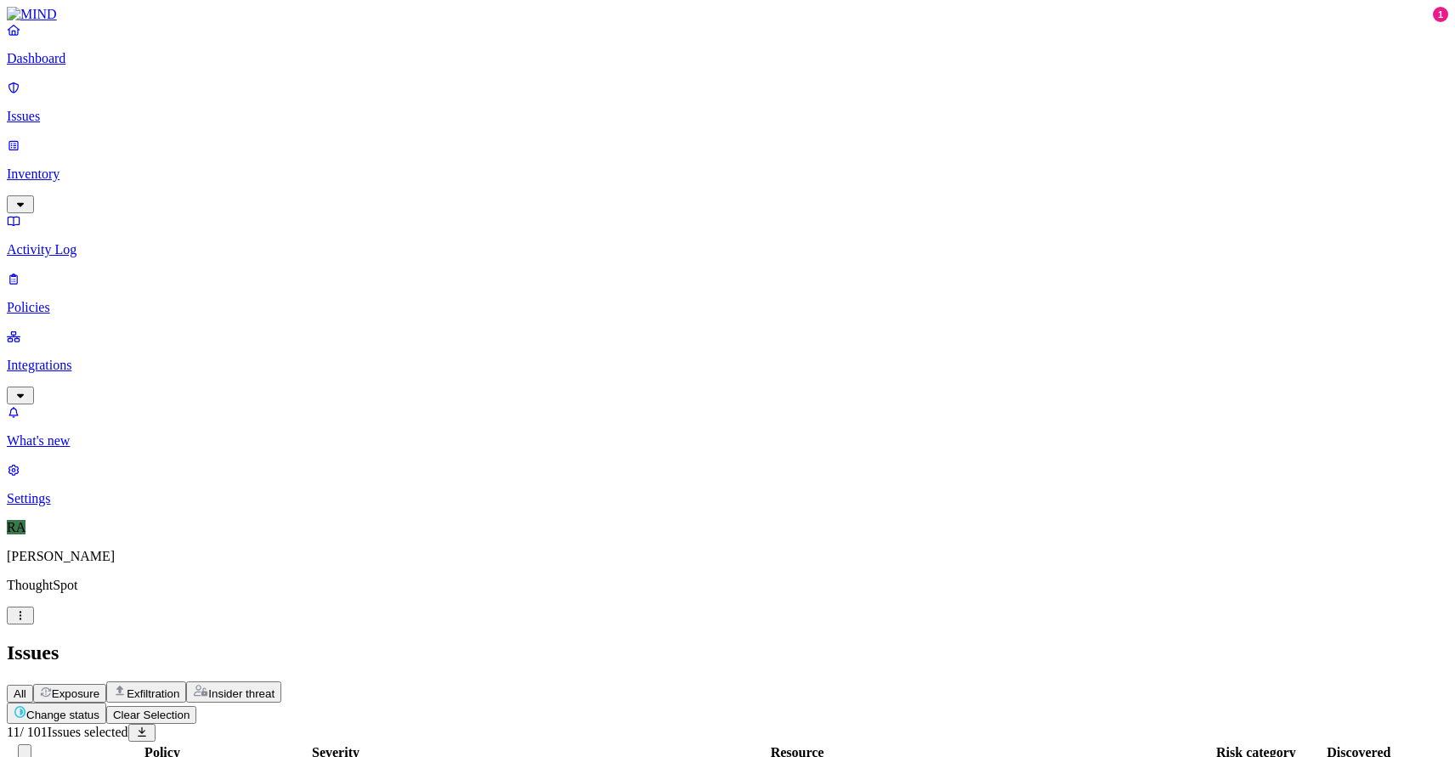
scroll to position [439, 0]
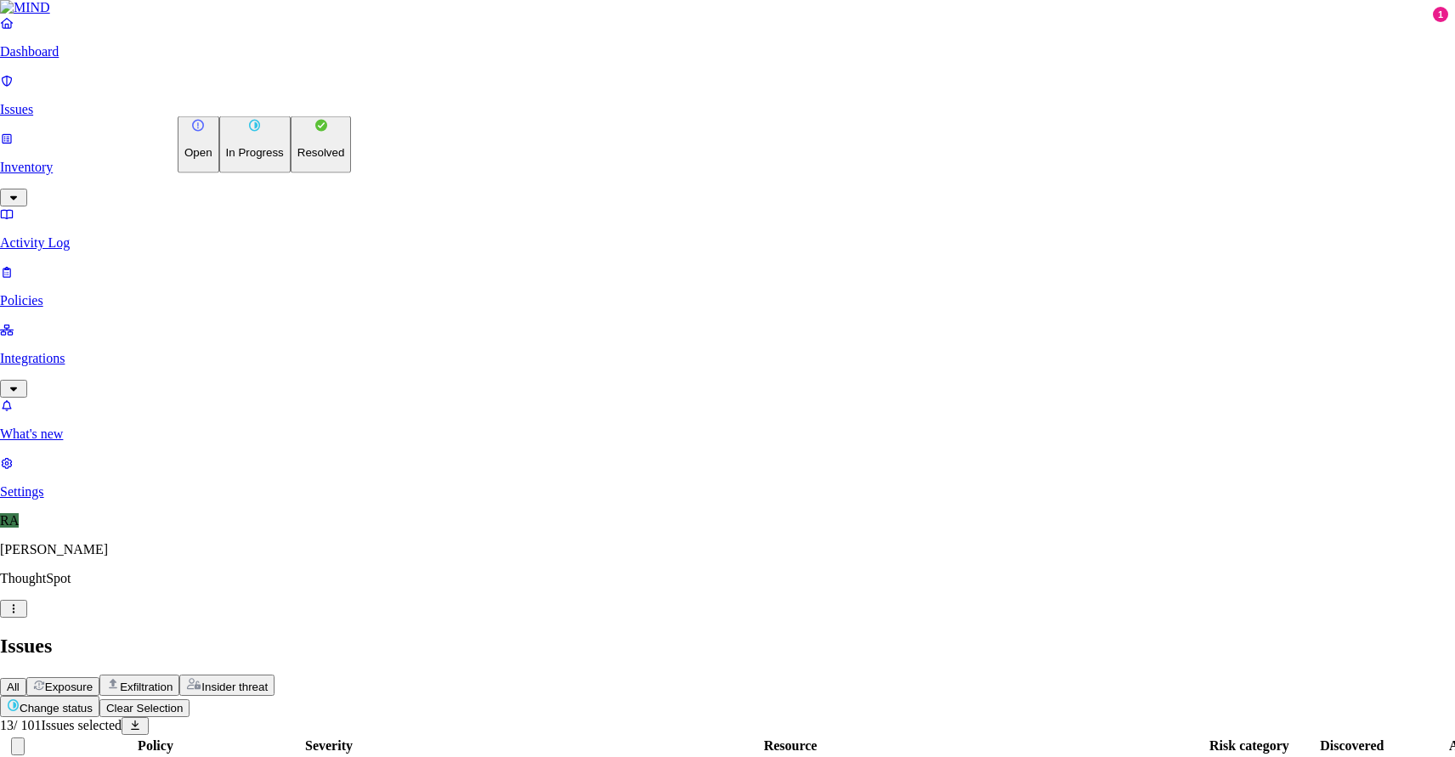
click at [297, 159] on p "Resolved" at bounding box center [321, 152] width 48 height 13
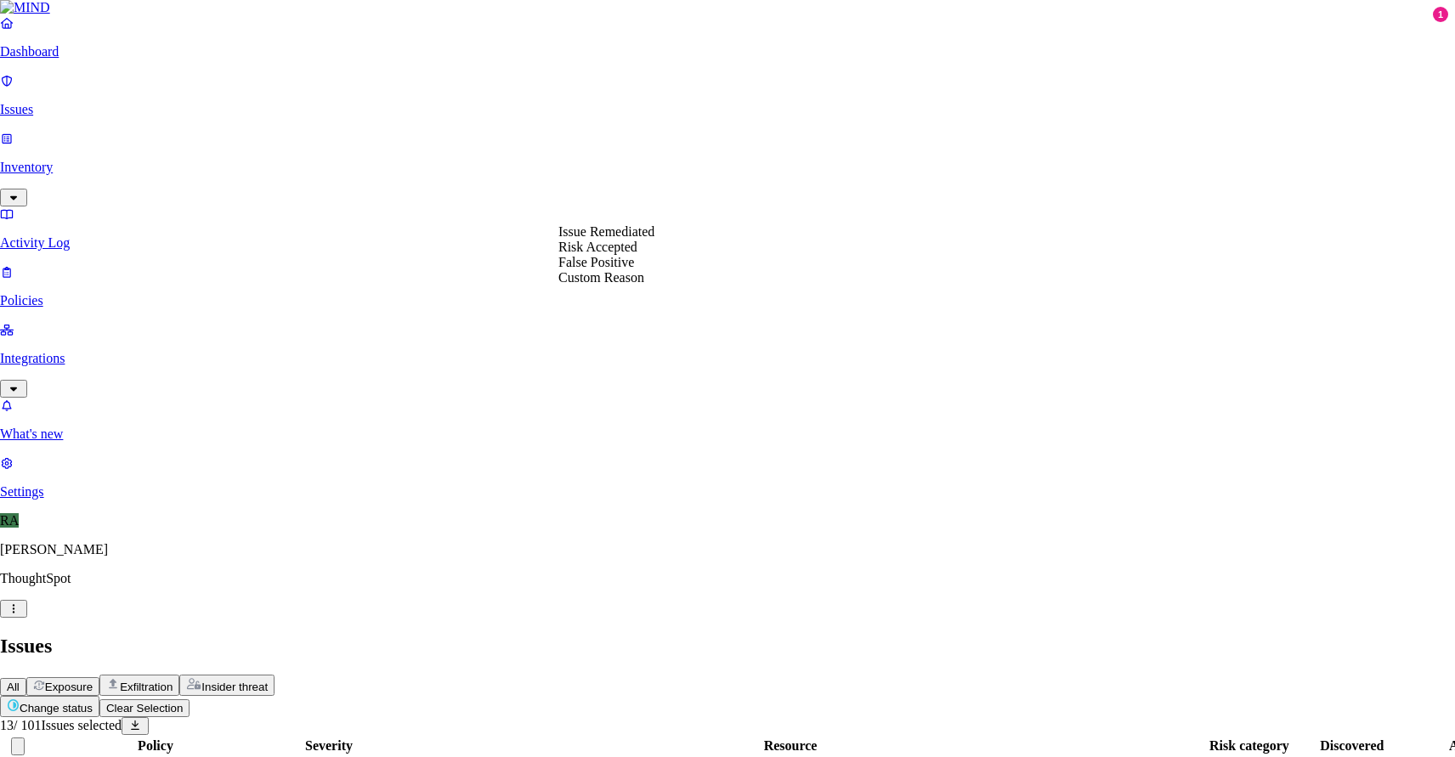
select select "Custom Reason"
paste textarea "backuping the data, once the setup is done on the new laptop will delete these"
type textarea "user justification "backuping the data, once the setup is done on the new lapto…"
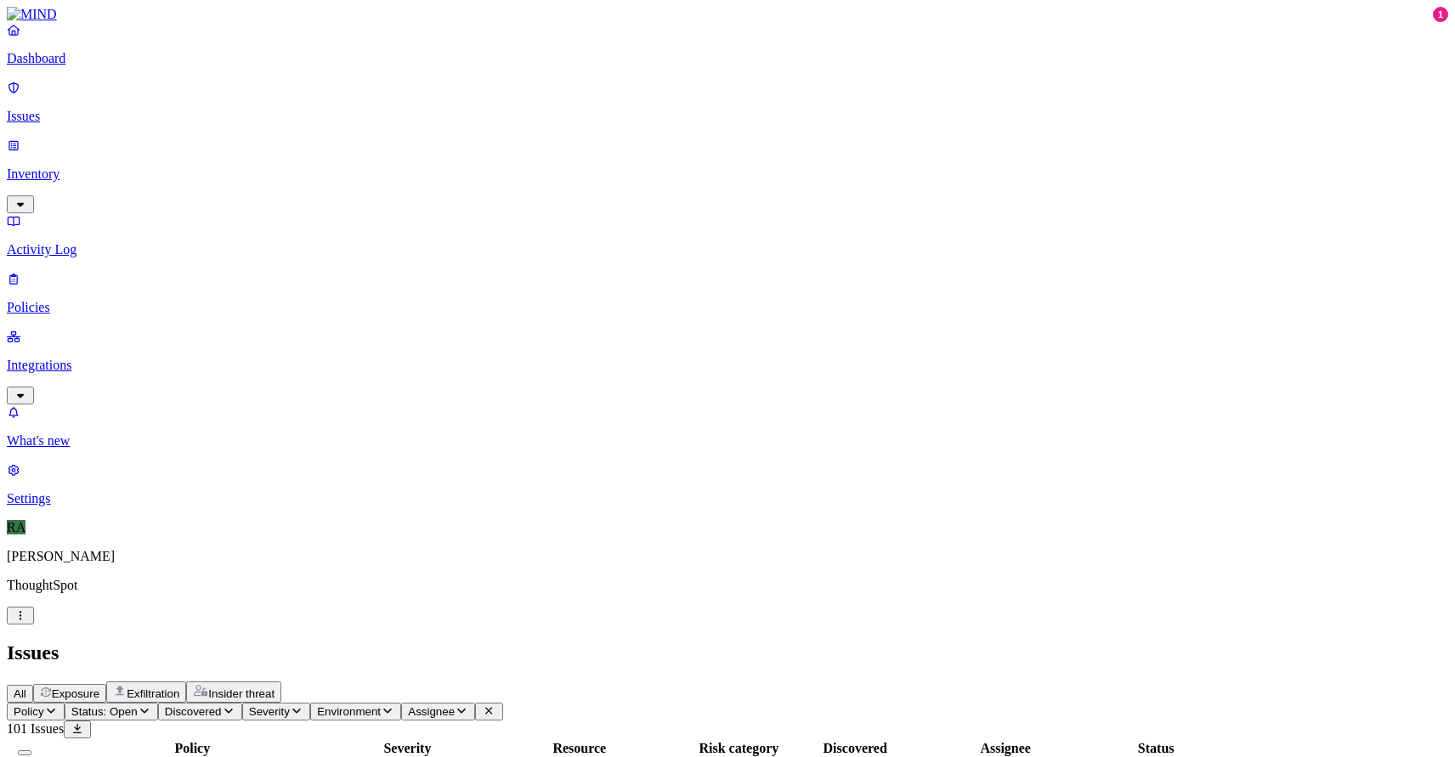
scroll to position [98, 0]
copy span "alice.oneill"
drag, startPoint x: 1135, startPoint y: 479, endPoint x: 1191, endPoint y: 481, distance: 56.1
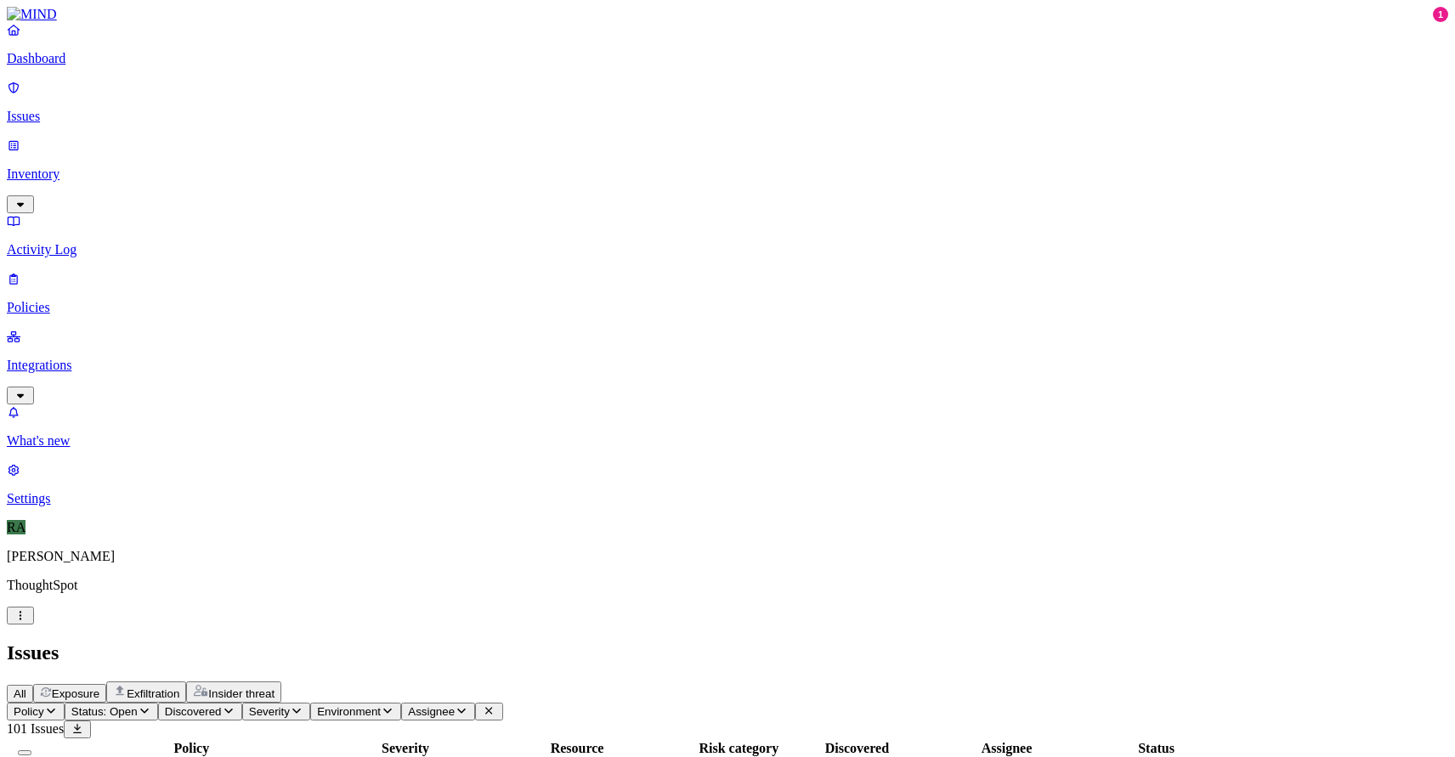
drag, startPoint x: 1291, startPoint y: 707, endPoint x: 1094, endPoint y: 726, distance: 198.1
copy span "I am sending this to my tax professional"
click at [475, 703] on button "Assignee" at bounding box center [438, 712] width 74 height 18
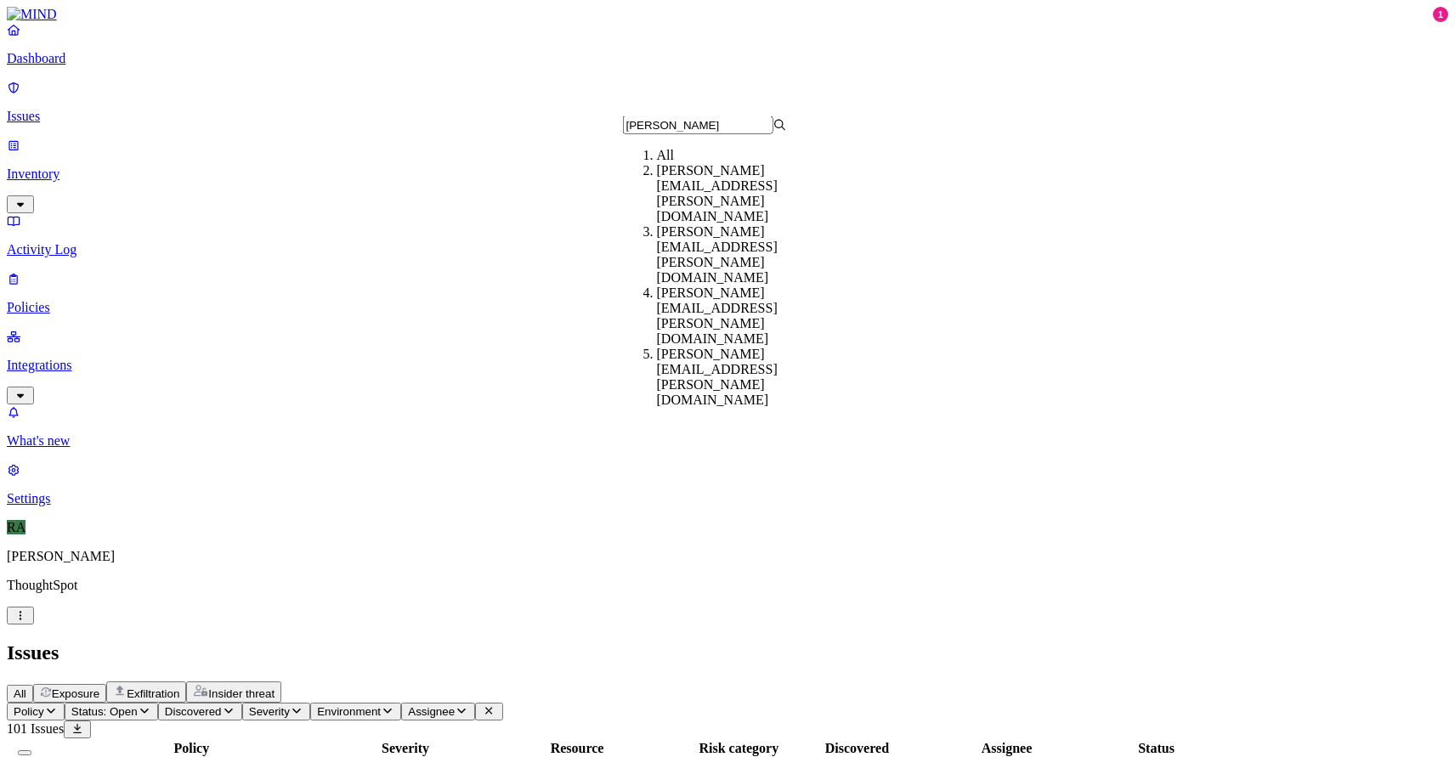
type input "alice"
click at [733, 200] on div "alice.oneill@thoughtspot.com" at bounding box center [739, 193] width 164 height 61
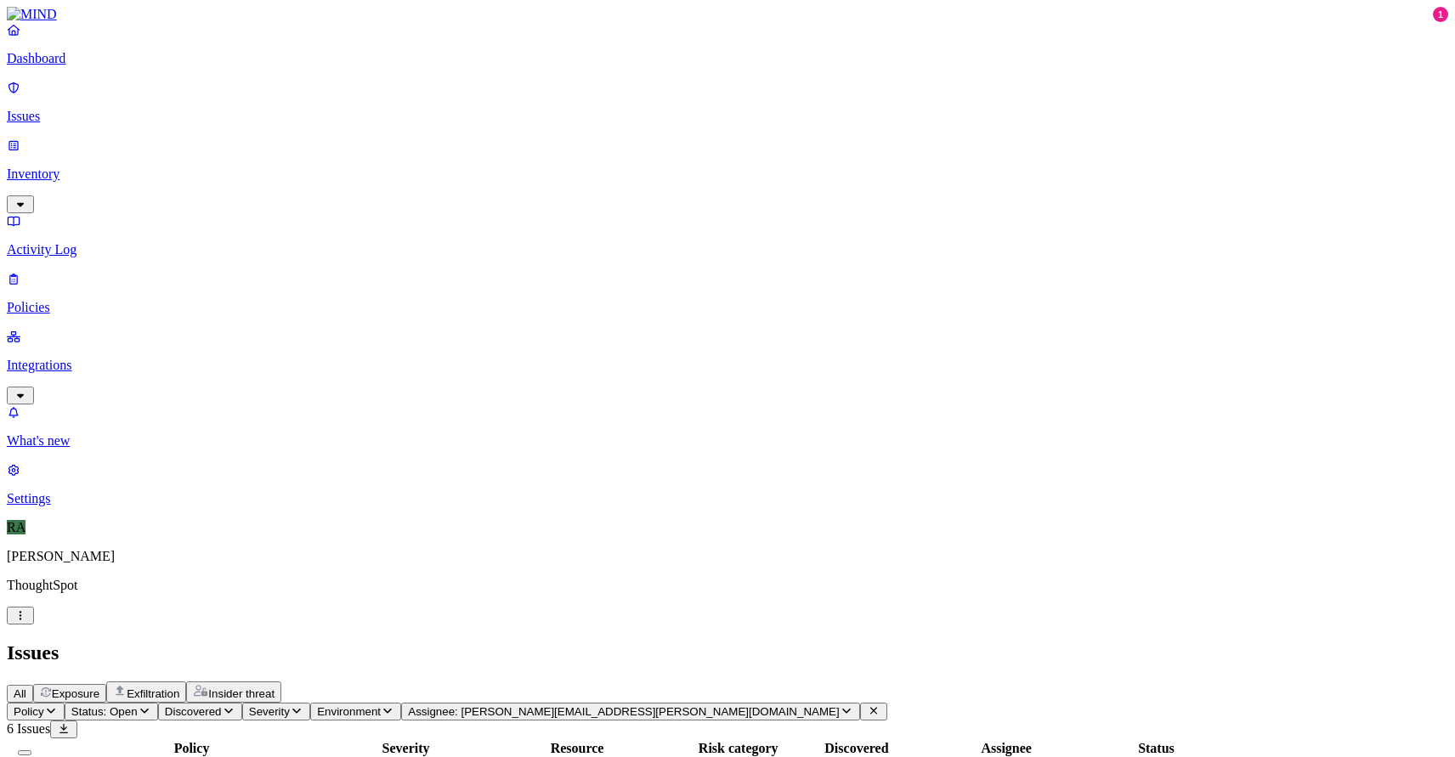
click at [31, 750] on button "Select all" at bounding box center [25, 752] width 14 height 5
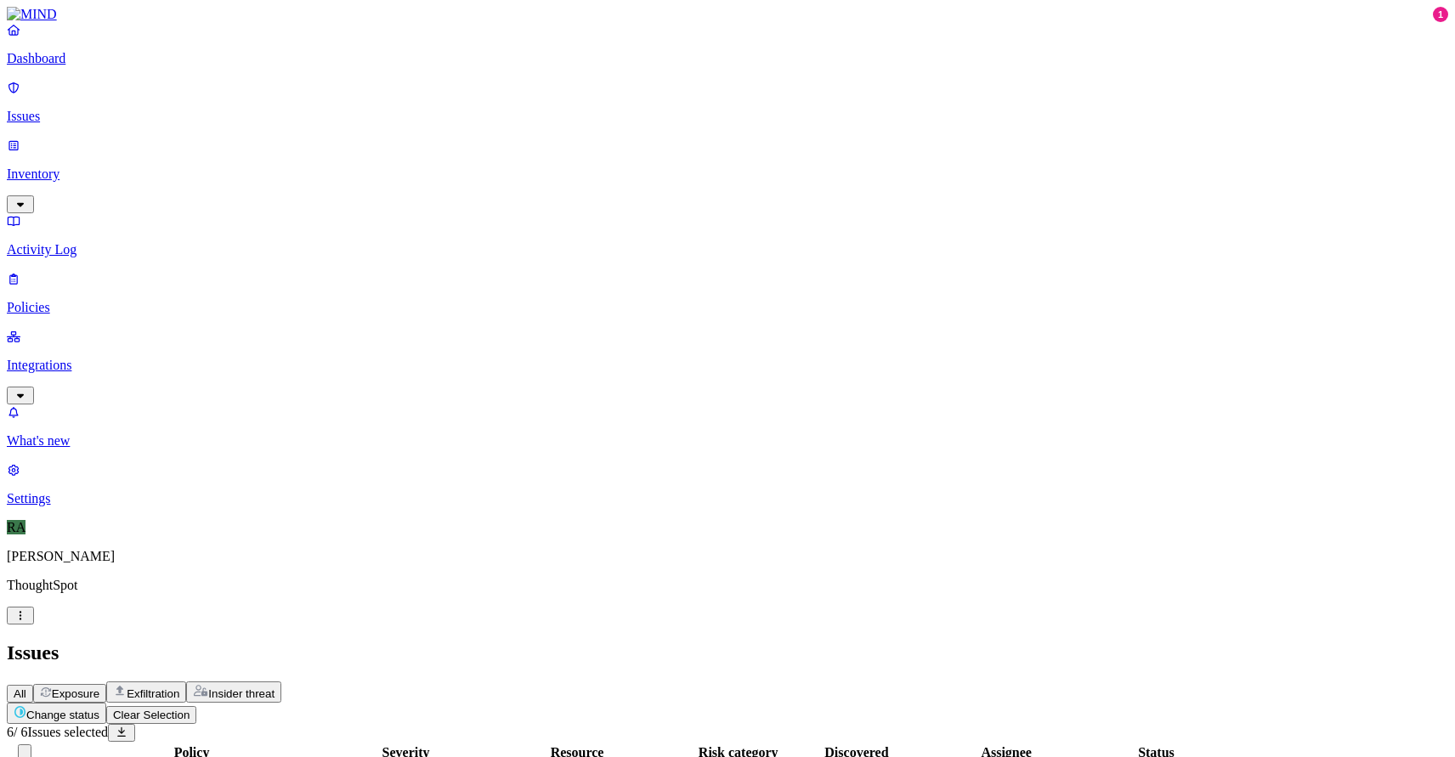
click at [245, 103] on html "Dashboard Issues Inventory Activity Log Policies Integrations What's new 1 Sett…" at bounding box center [727, 583] width 1455 height 1166
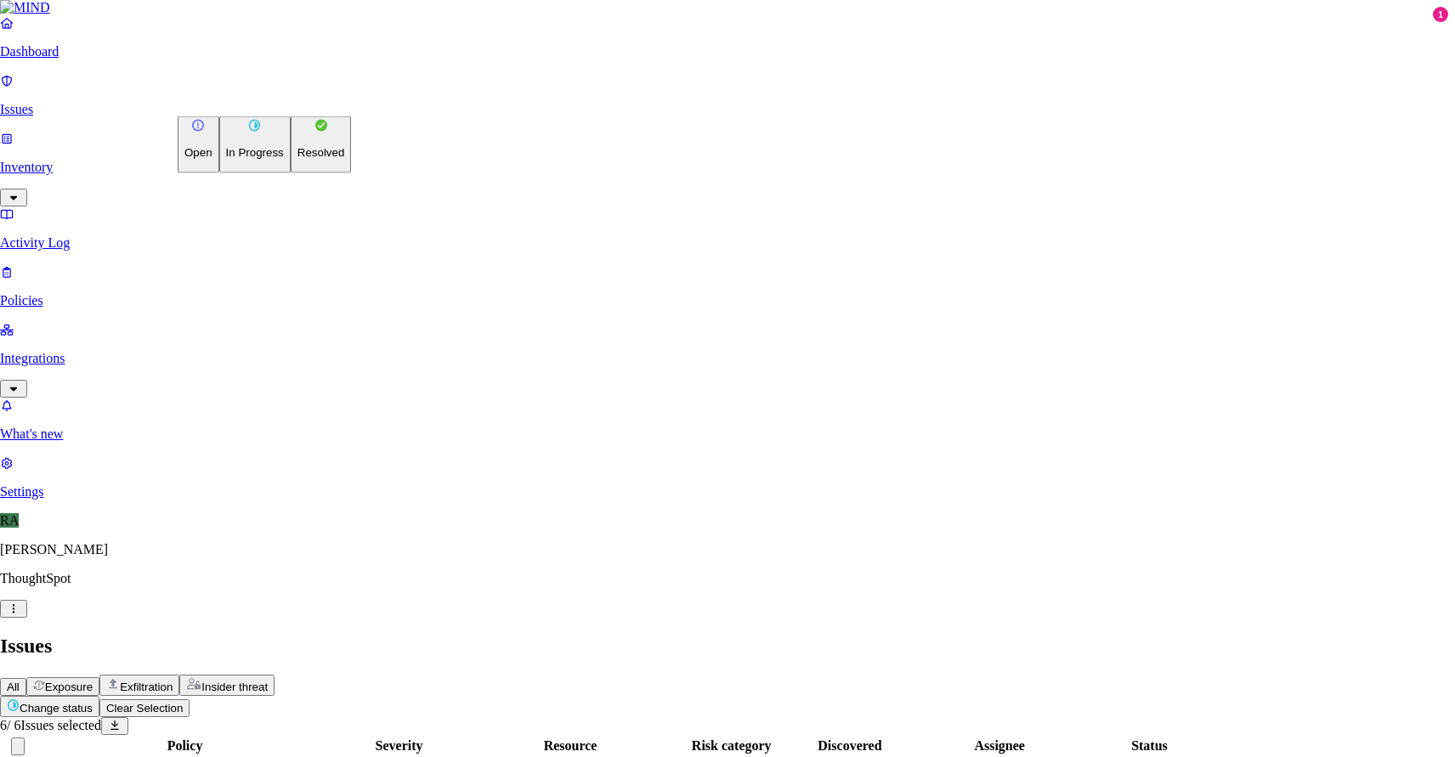
click at [297, 159] on p "Resolved" at bounding box center [321, 152] width 48 height 13
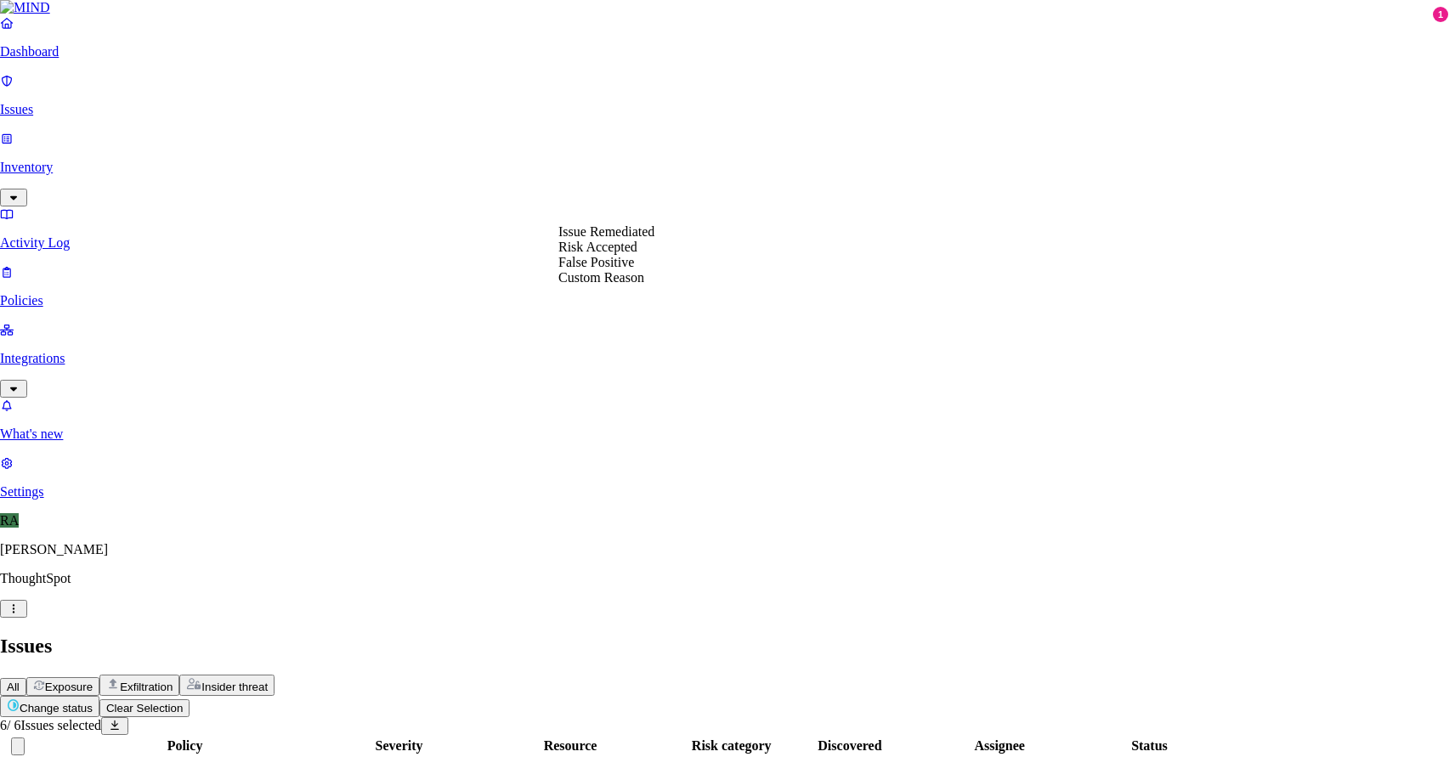
select select "Custom Reason"
type textarea "tax related docs"
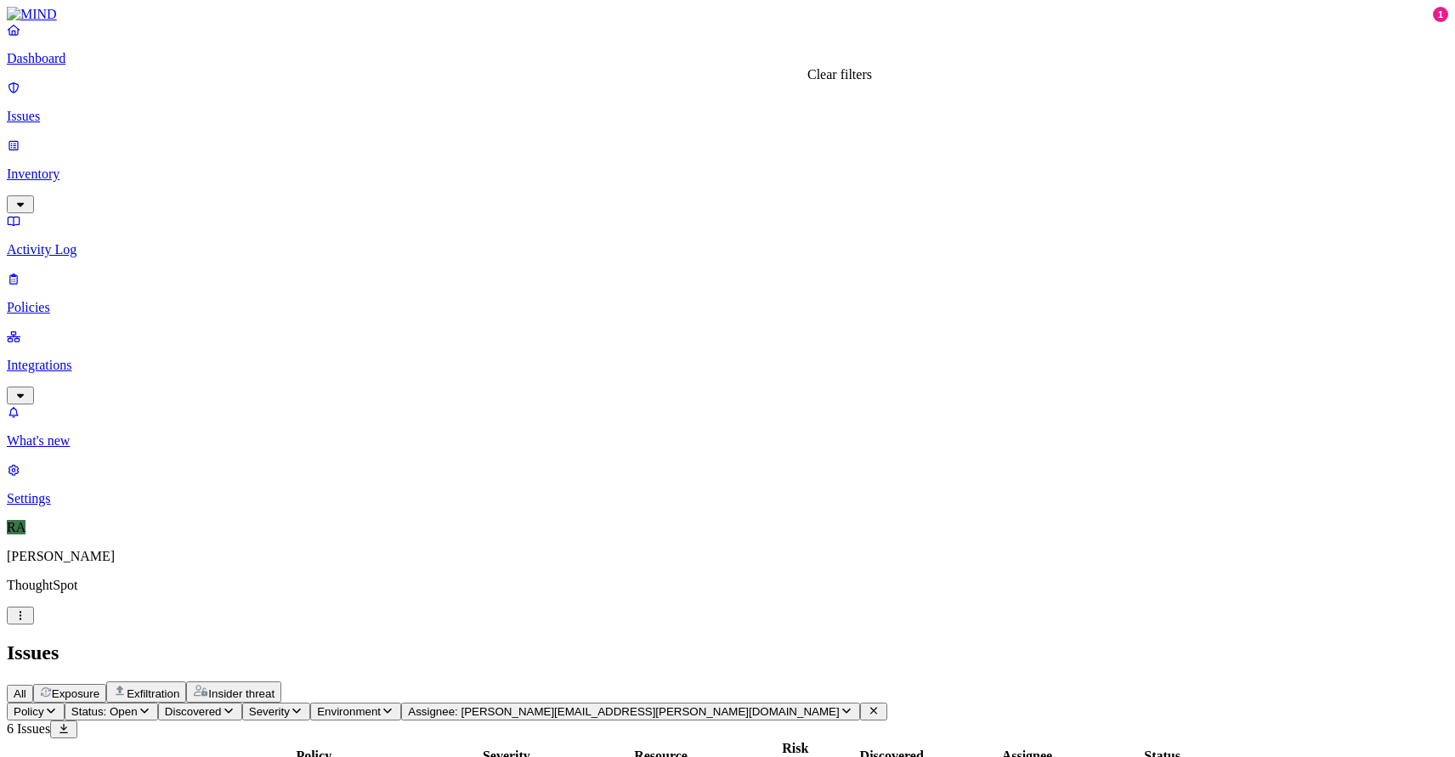
click at [867, 705] on icon at bounding box center [874, 710] width 14 height 11
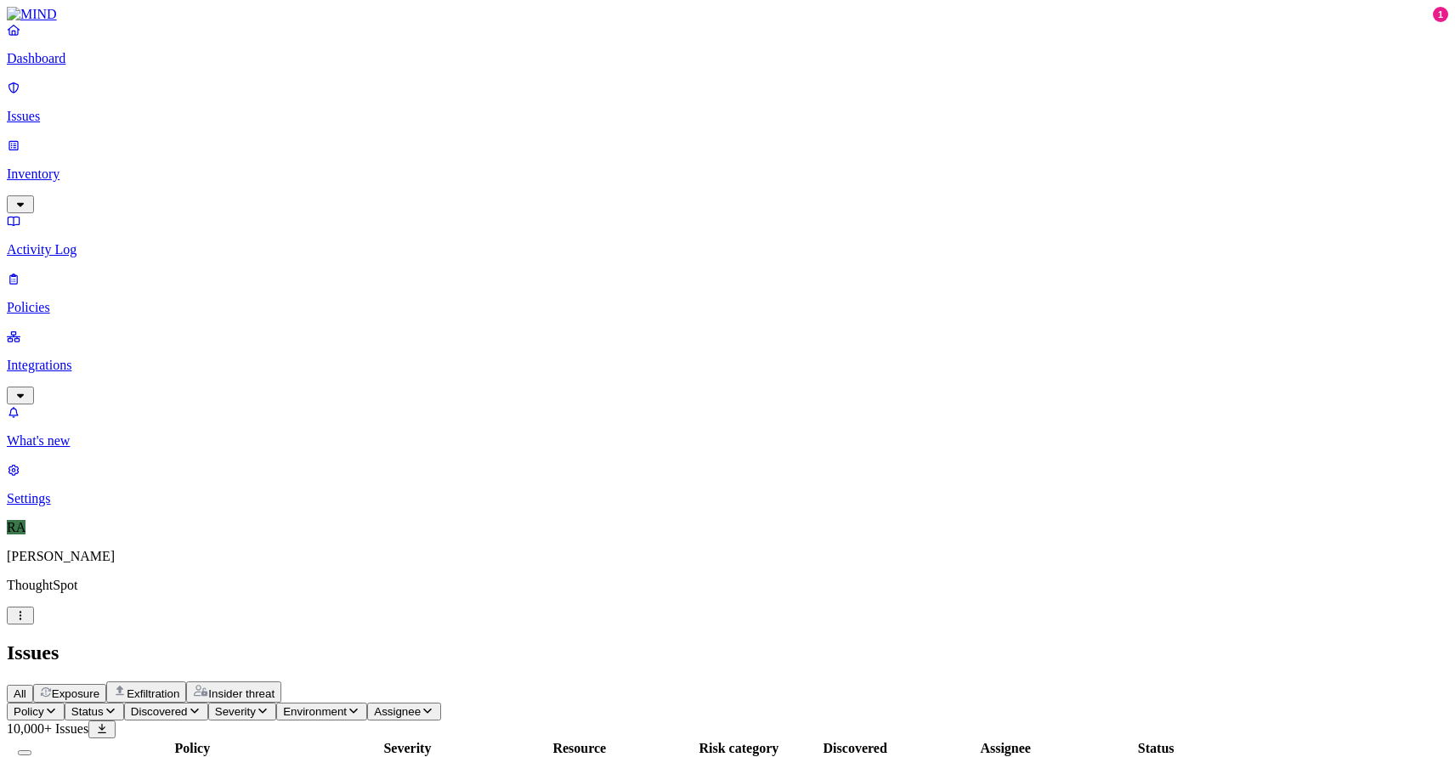
click at [104, 705] on span "Status" at bounding box center [87, 711] width 32 height 13
click at [309, 139] on button "button" at bounding box center [316, 141] width 14 height 5
click at [524, 642] on h2 "Issues" at bounding box center [727, 653] width 1441 height 23
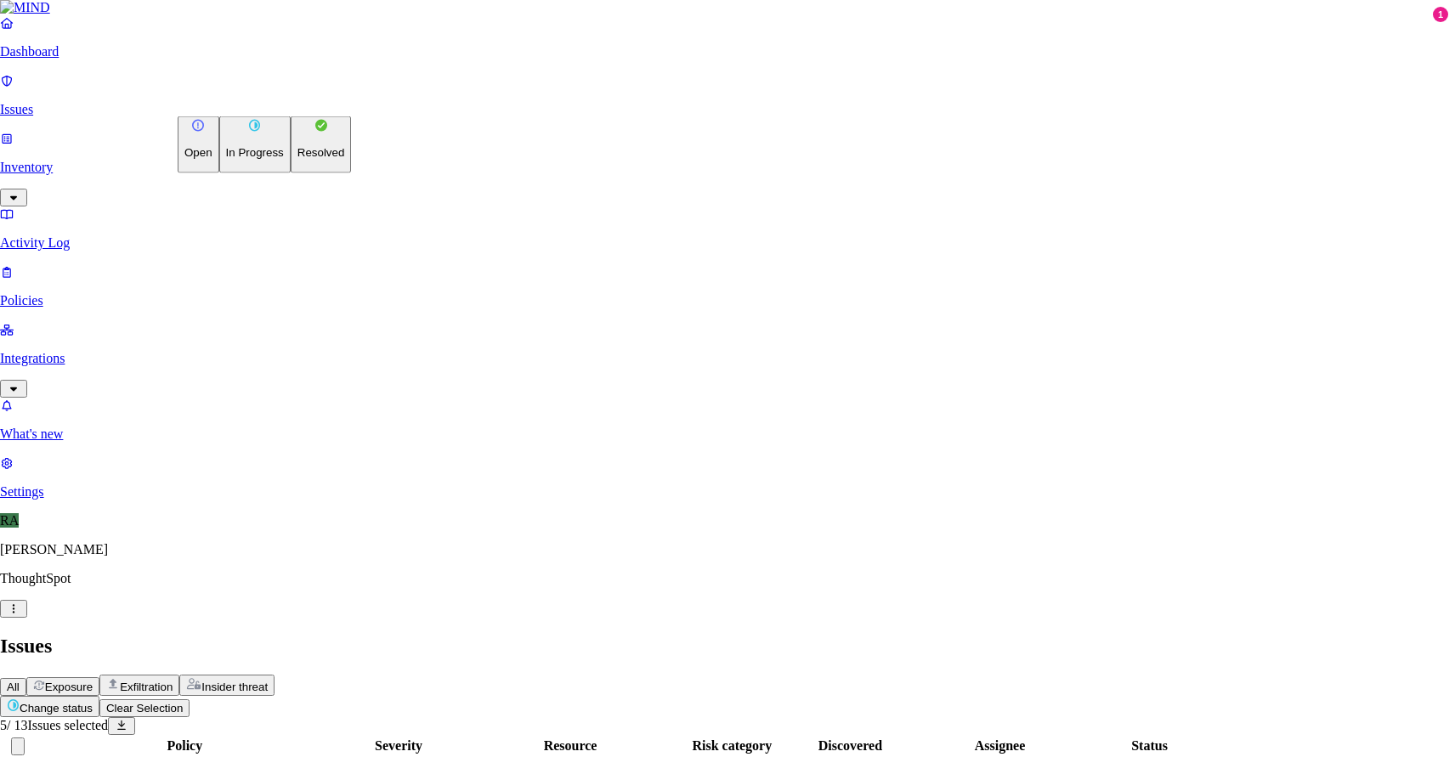
click at [259, 97] on html "Dashboard Issues Inventory Activity Log Policies Integrations What's new 1 Sett…" at bounding box center [727, 722] width 1455 height 1445
click at [251, 159] on p "In Progress" at bounding box center [255, 152] width 58 height 13
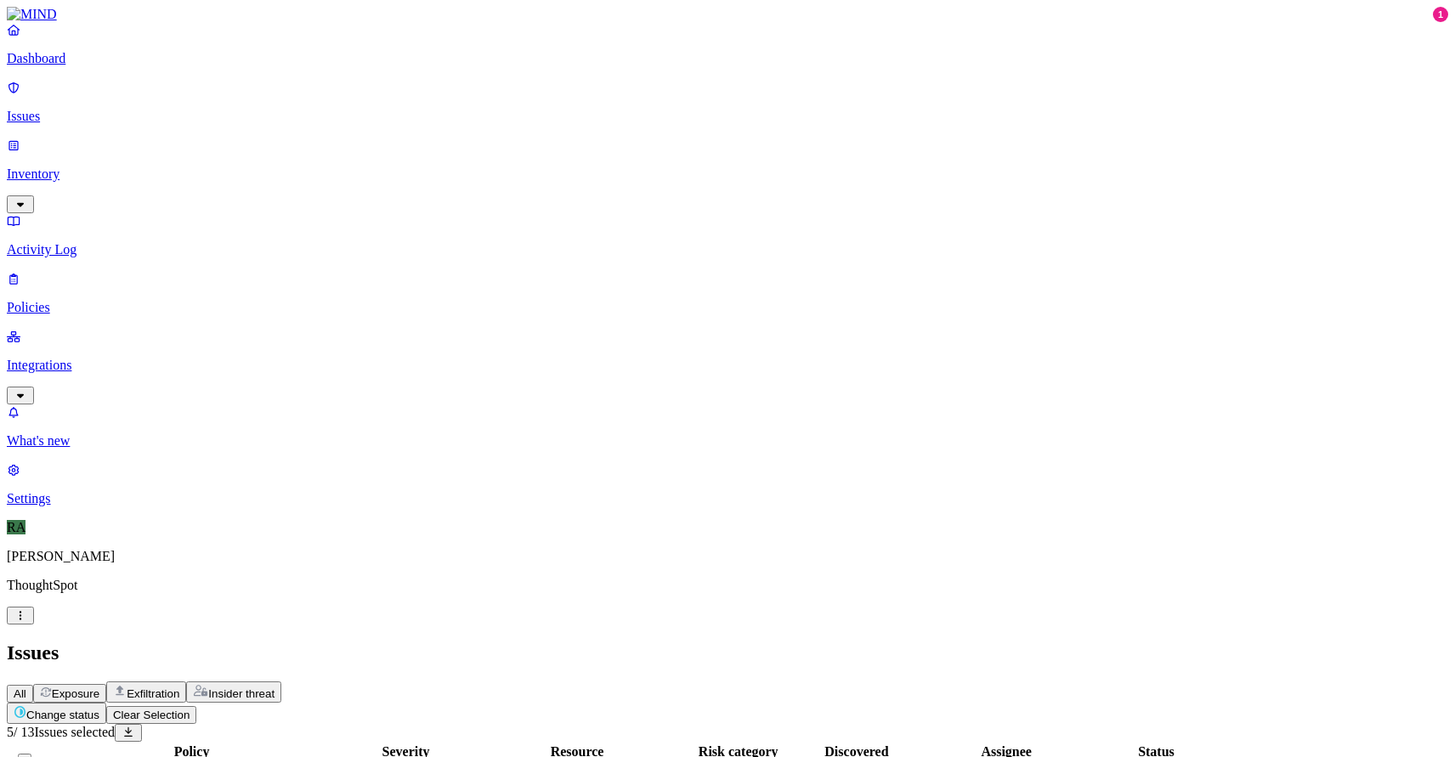
click at [31, 754] on button "Select all" at bounding box center [25, 756] width 14 height 5
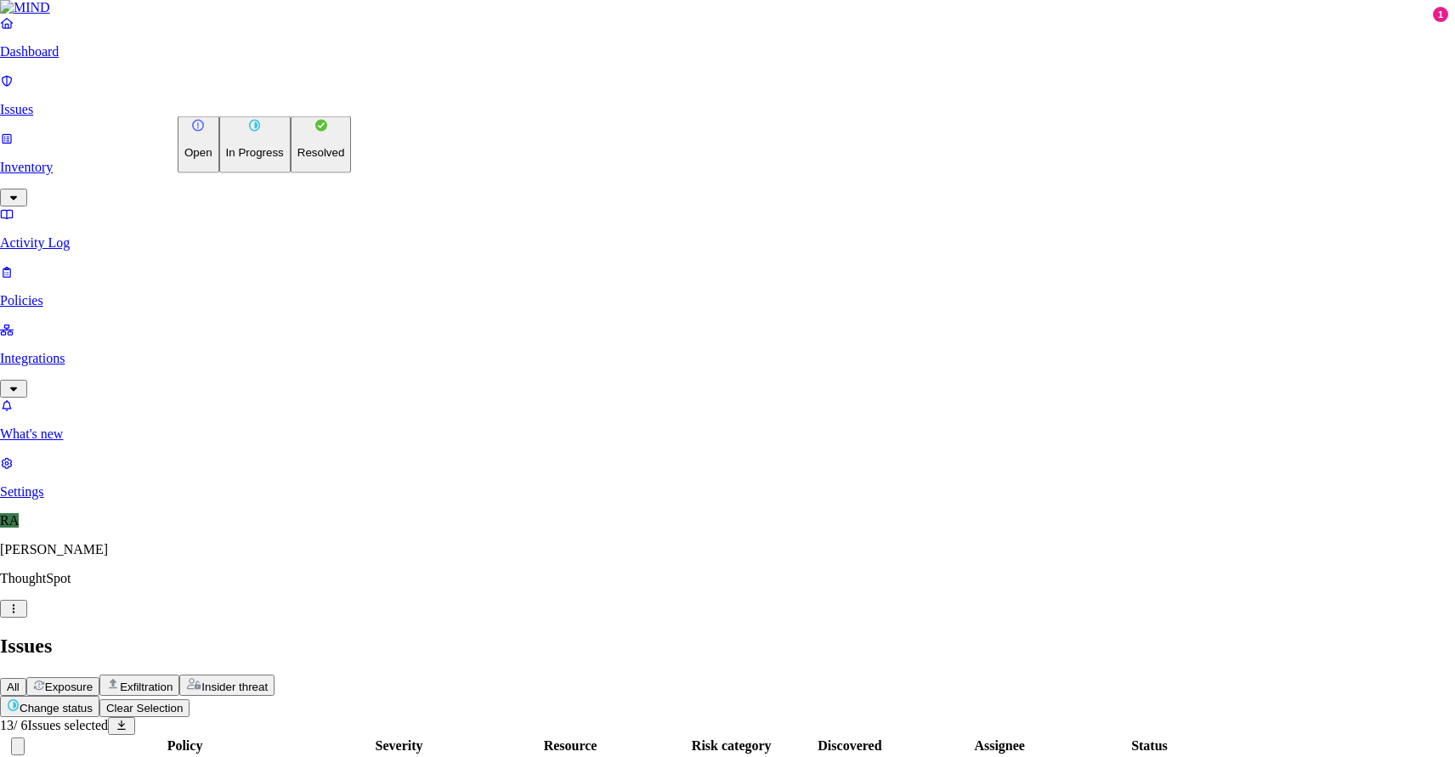
click at [279, 105] on html "Dashboard Issues Inventory Activity Log Policies Integrations What's new 1 Sett…" at bounding box center [727, 562] width 1455 height 1124
click at [291, 173] on button "Resolved" at bounding box center [321, 144] width 61 height 57
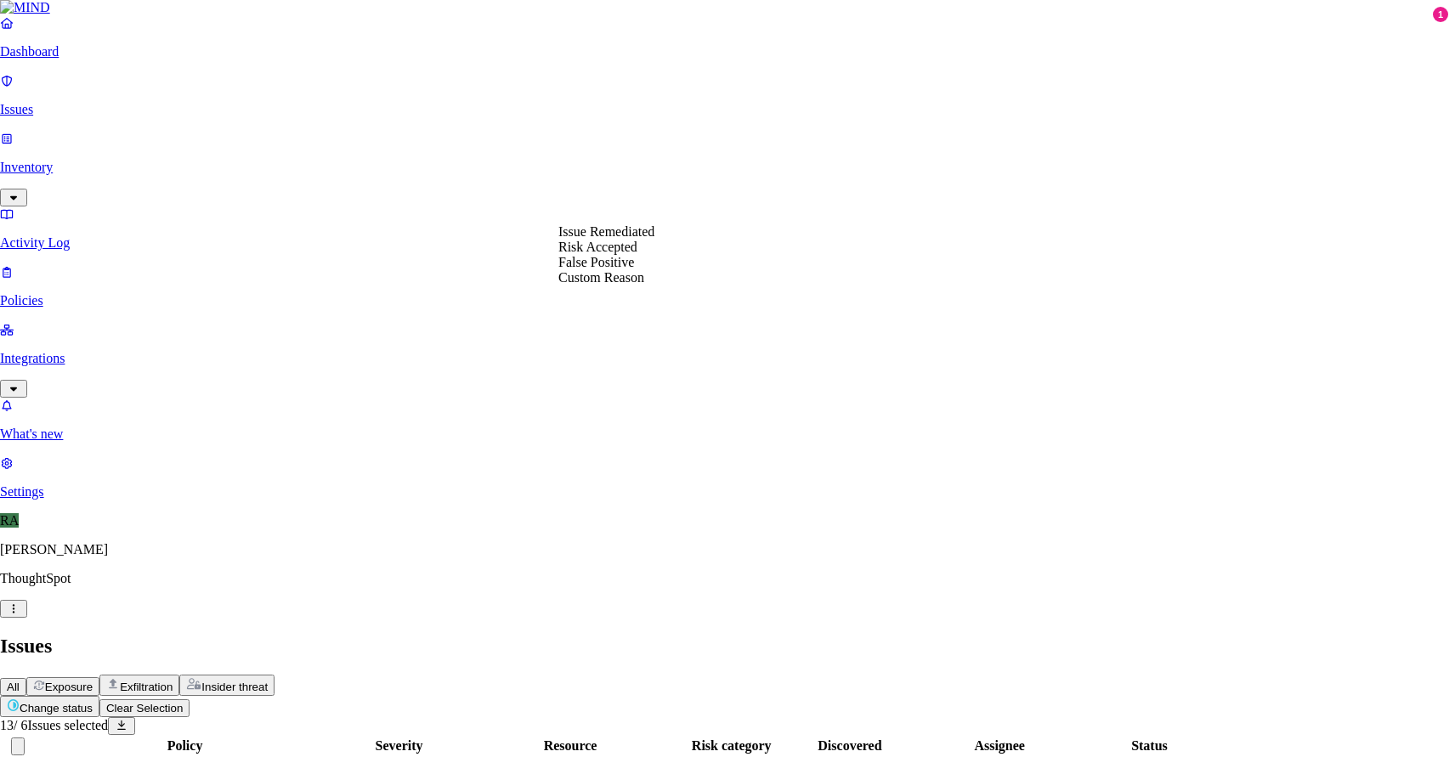
select select "Custom Reason"
type textarea "users personal data"
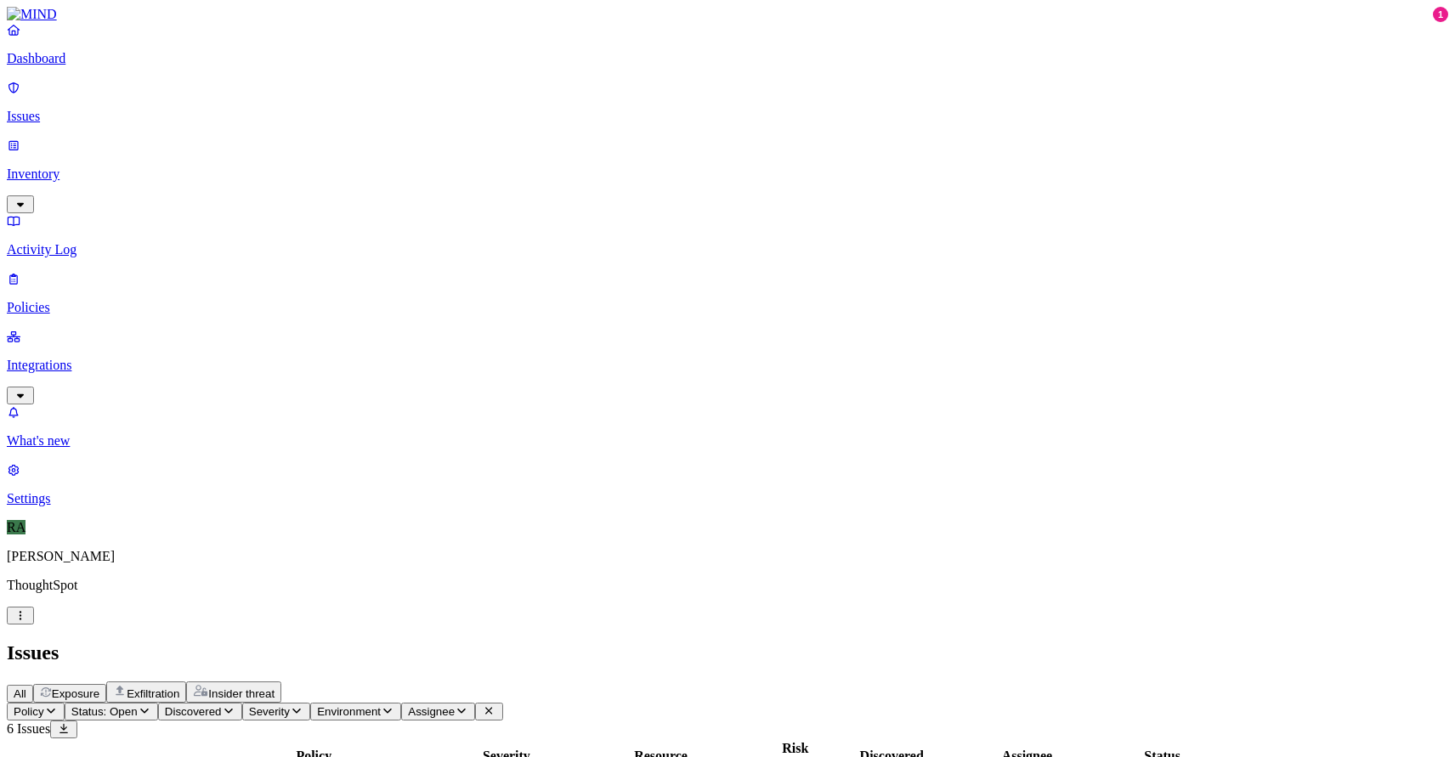
click at [151, 705] on icon "button" at bounding box center [145, 710] width 14 height 11
click at [309, 190] on button "button" at bounding box center [316, 192] width 14 height 5
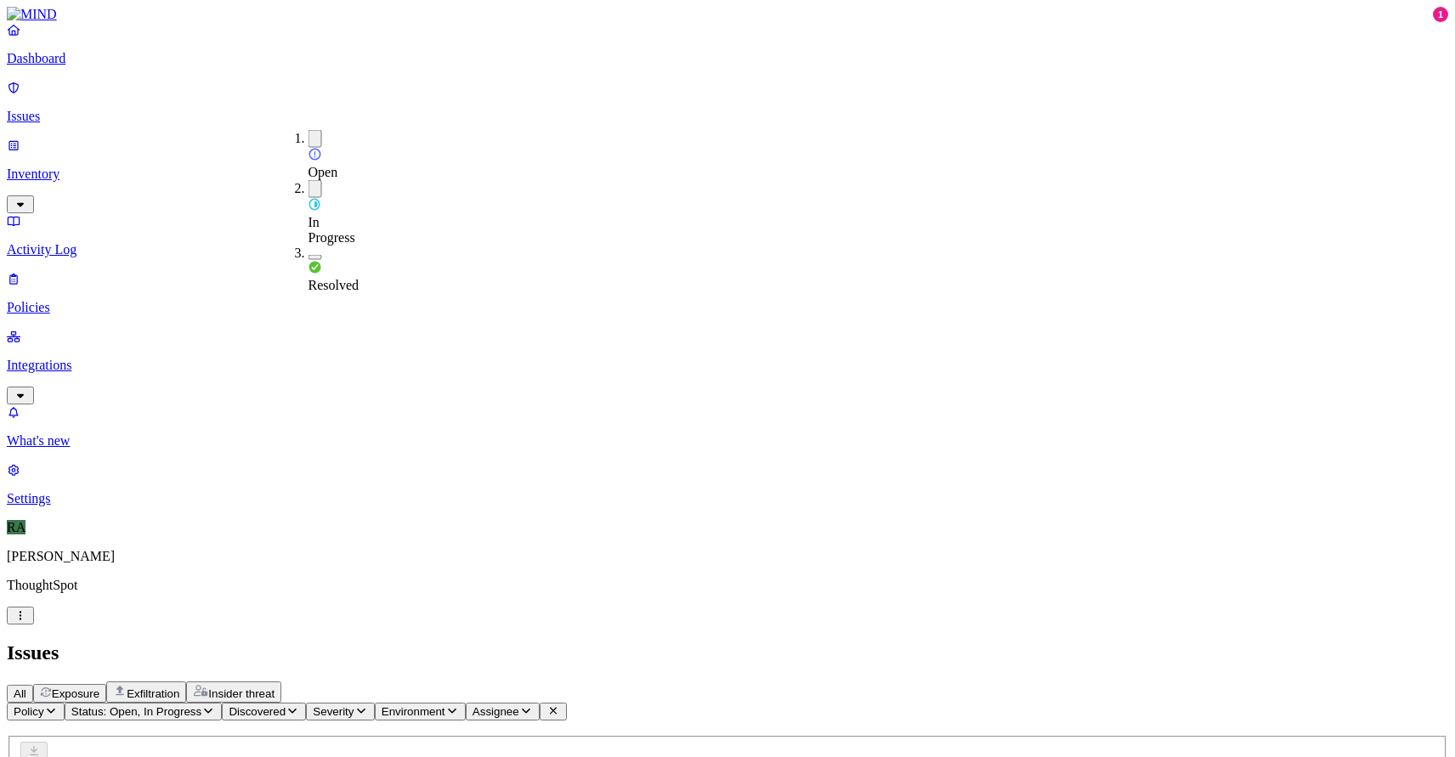
click at [309, 138] on button "button" at bounding box center [316, 139] width 14 height 18
click at [386, 642] on header "Issues All Exposure Exfiltration Insider threat" at bounding box center [727, 672] width 1441 height 61
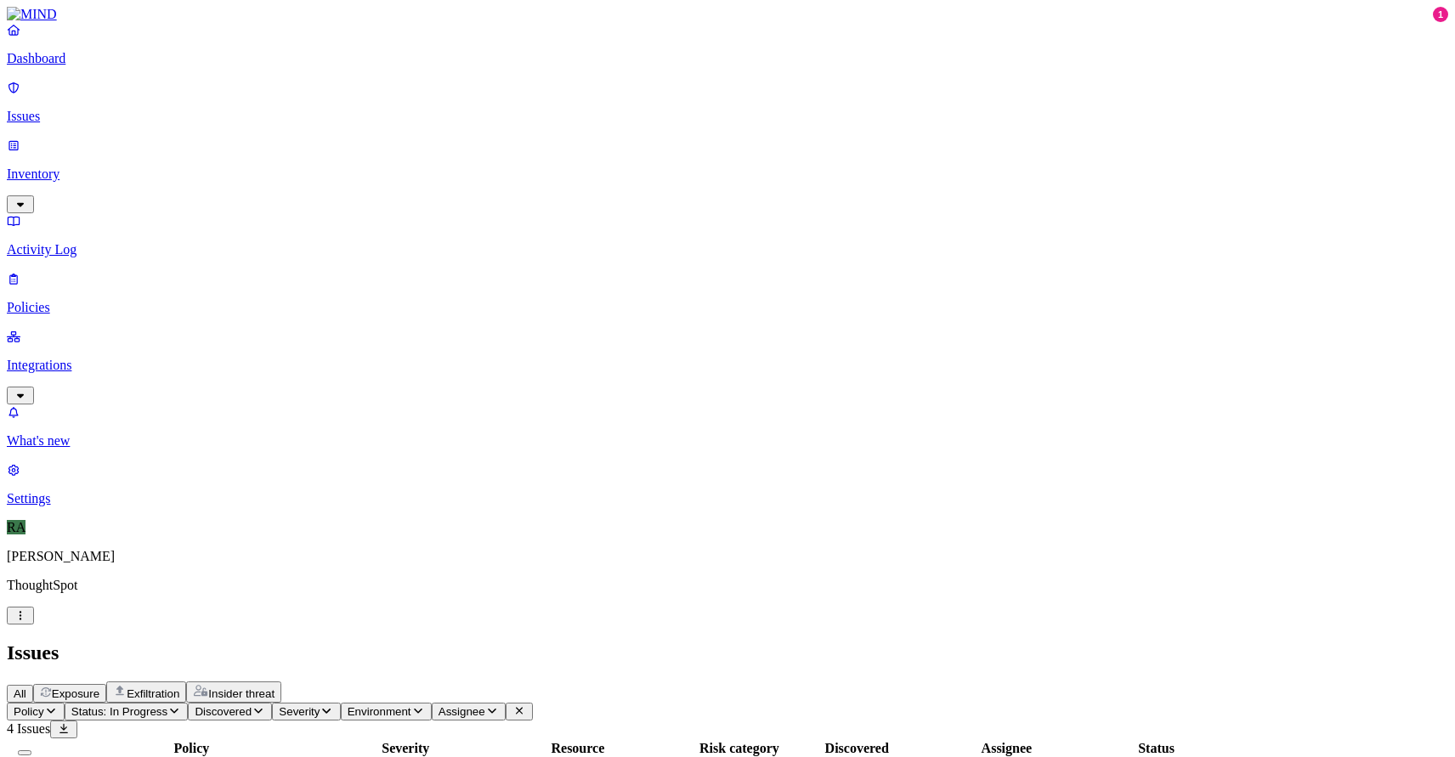
click at [167, 705] on span "Status: In Progress" at bounding box center [119, 711] width 96 height 13
click at [309, 139] on button "button" at bounding box center [316, 141] width 14 height 5
click at [464, 642] on header "Issues All Exposure Exfiltration Insider threat" at bounding box center [727, 672] width 1441 height 61
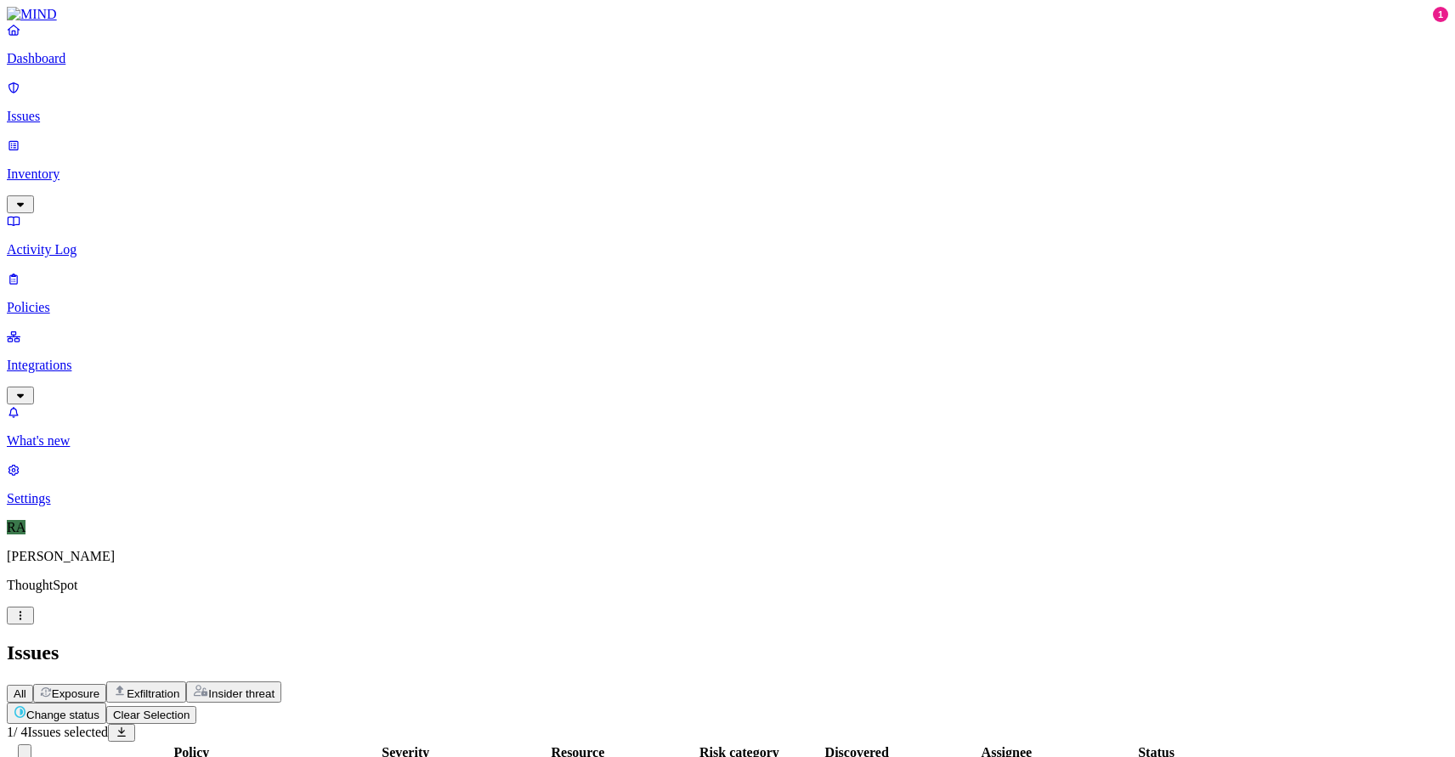
click at [241, 108] on html "Dashboard Issues Inventory Activity Log Policies Integrations What's new 1 Sett…" at bounding box center [727, 492] width 1455 height 984
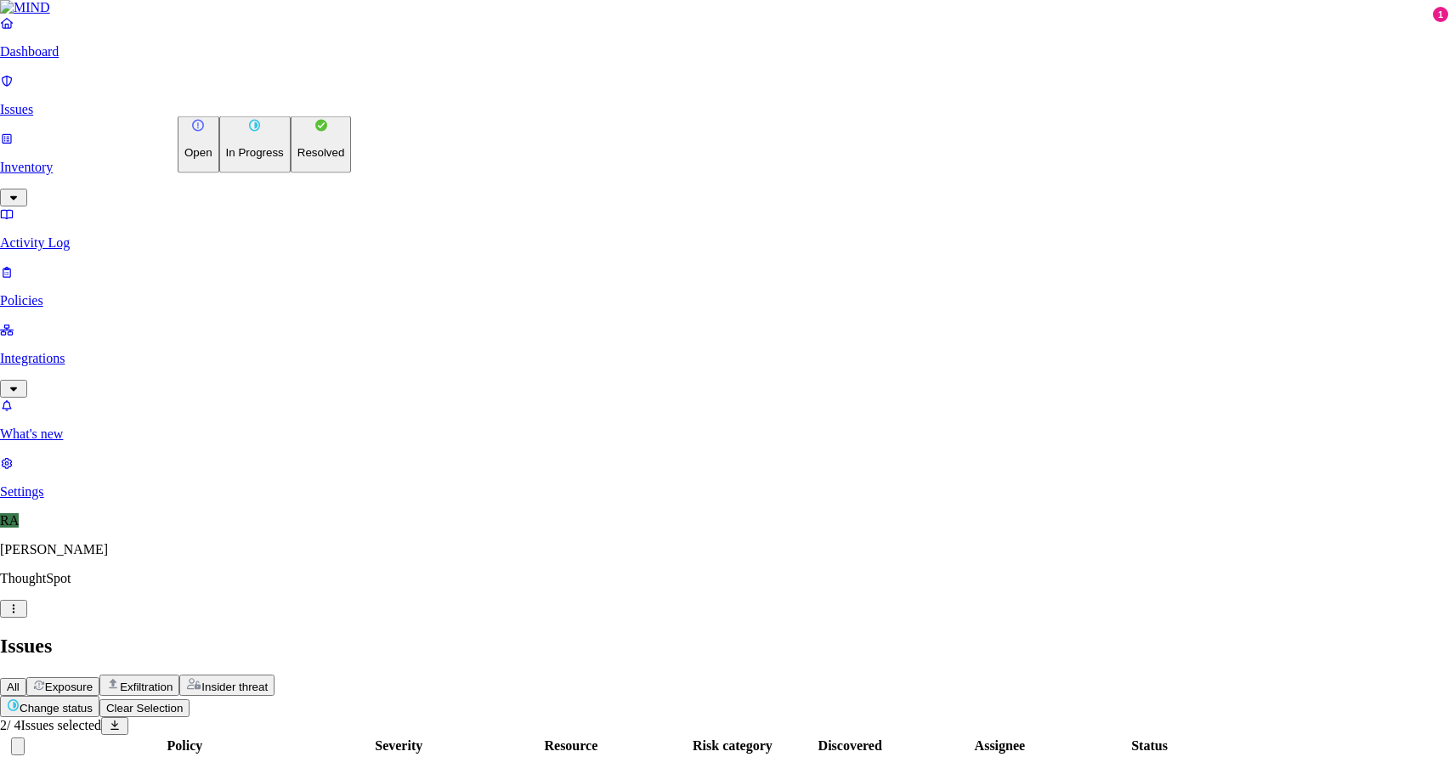
click at [297, 159] on p "Resolved" at bounding box center [321, 152] width 48 height 13
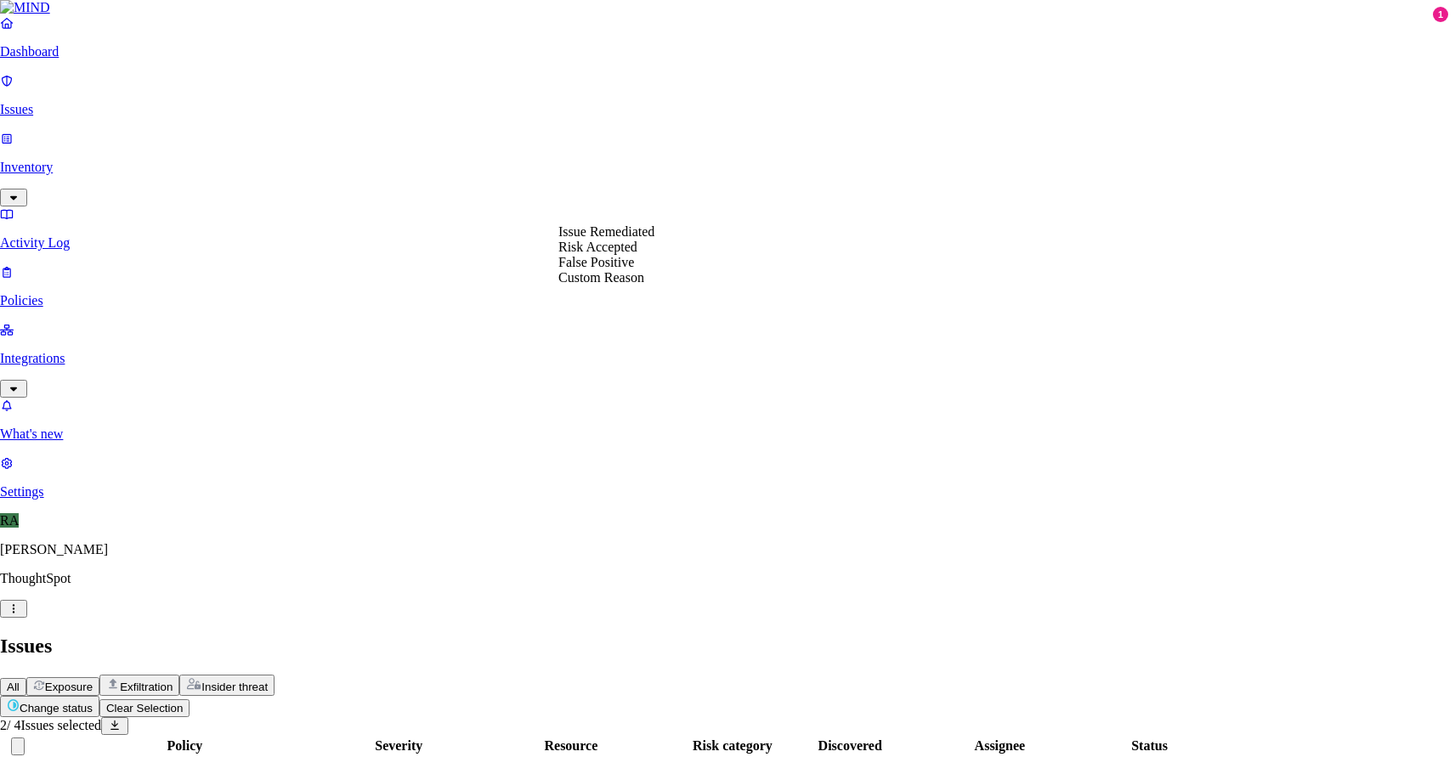
select select "Risk Accepted"
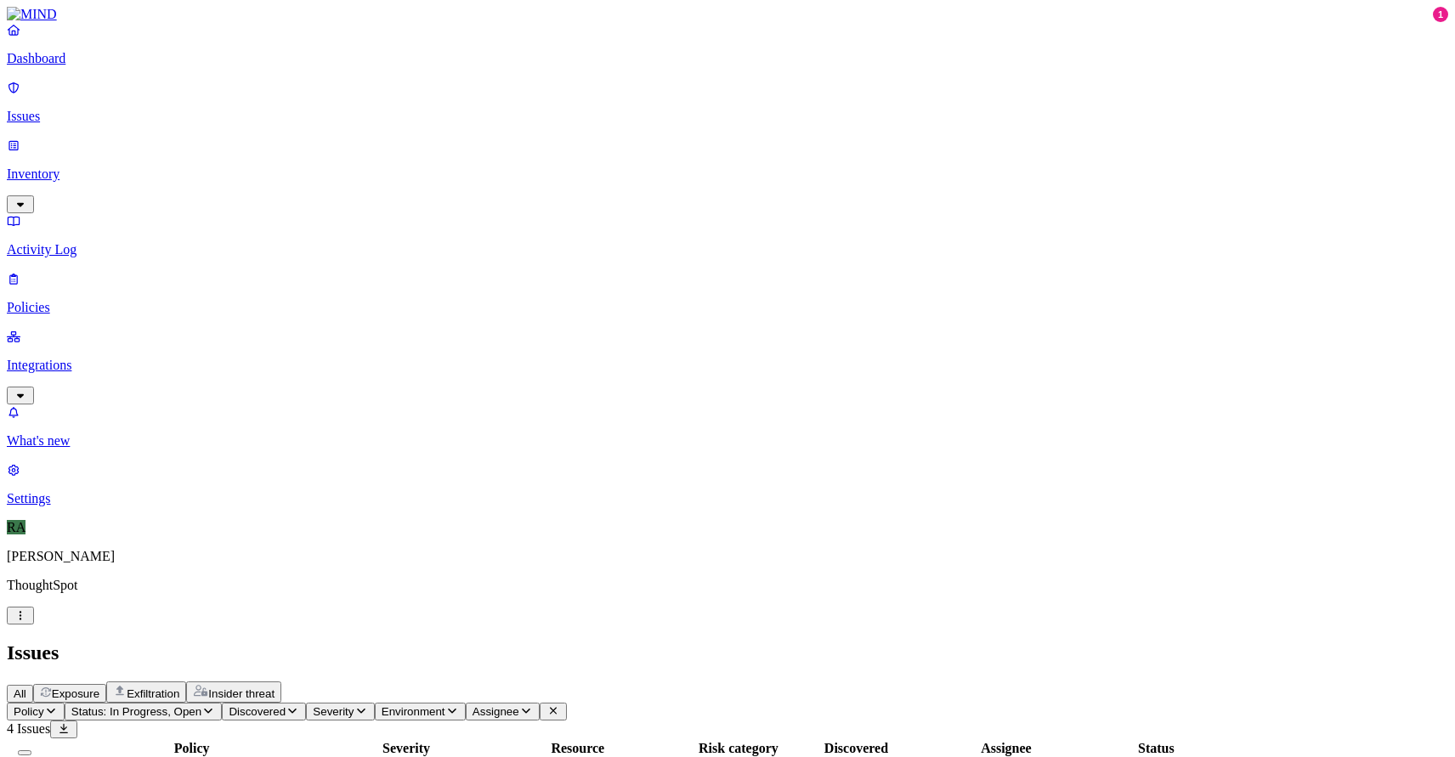
click at [201, 705] on span "Status: In Progress, Open" at bounding box center [136, 711] width 130 height 13
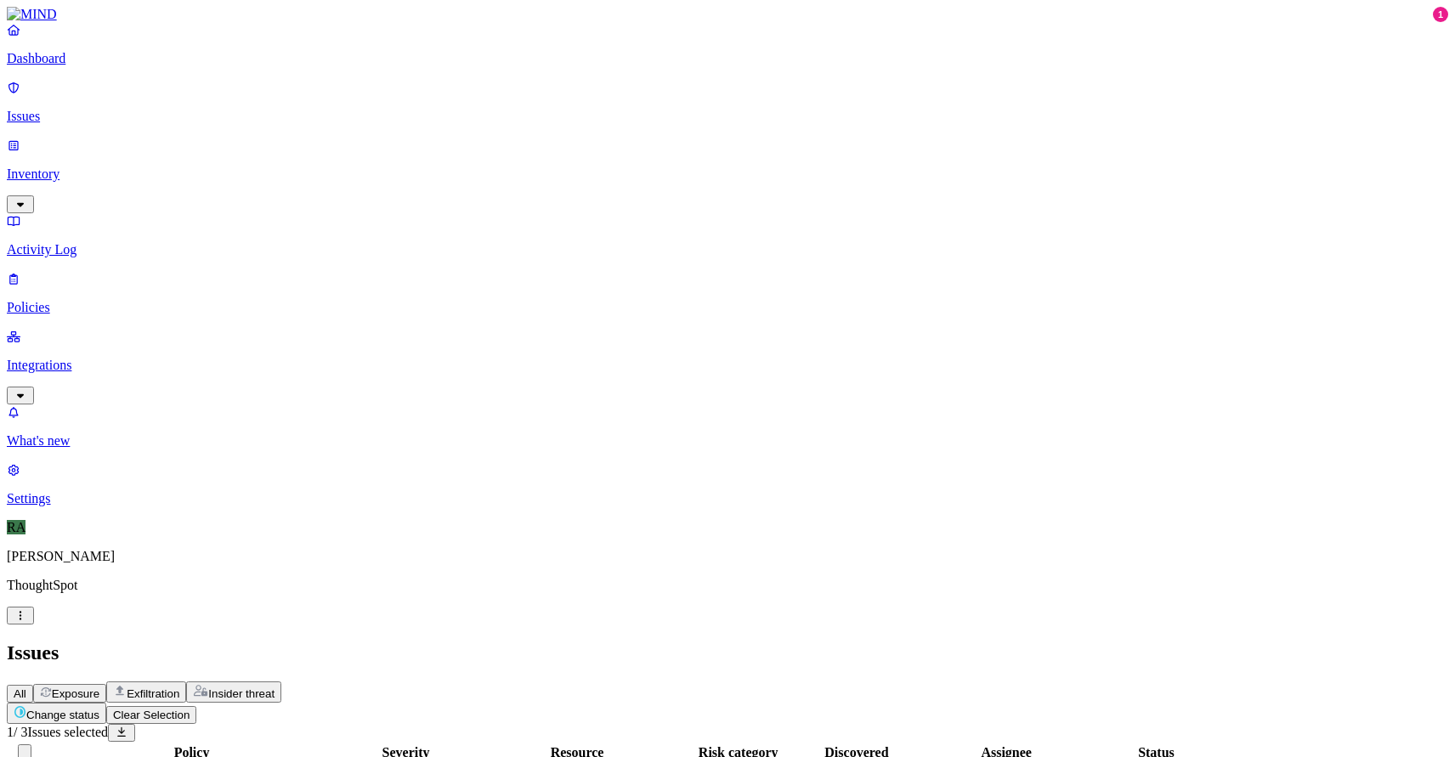
click at [287, 103] on html "Dashboard Issues Inventory Activity Log Policies Integrations What's new 1 Sett…" at bounding box center [727, 475] width 1455 height 950
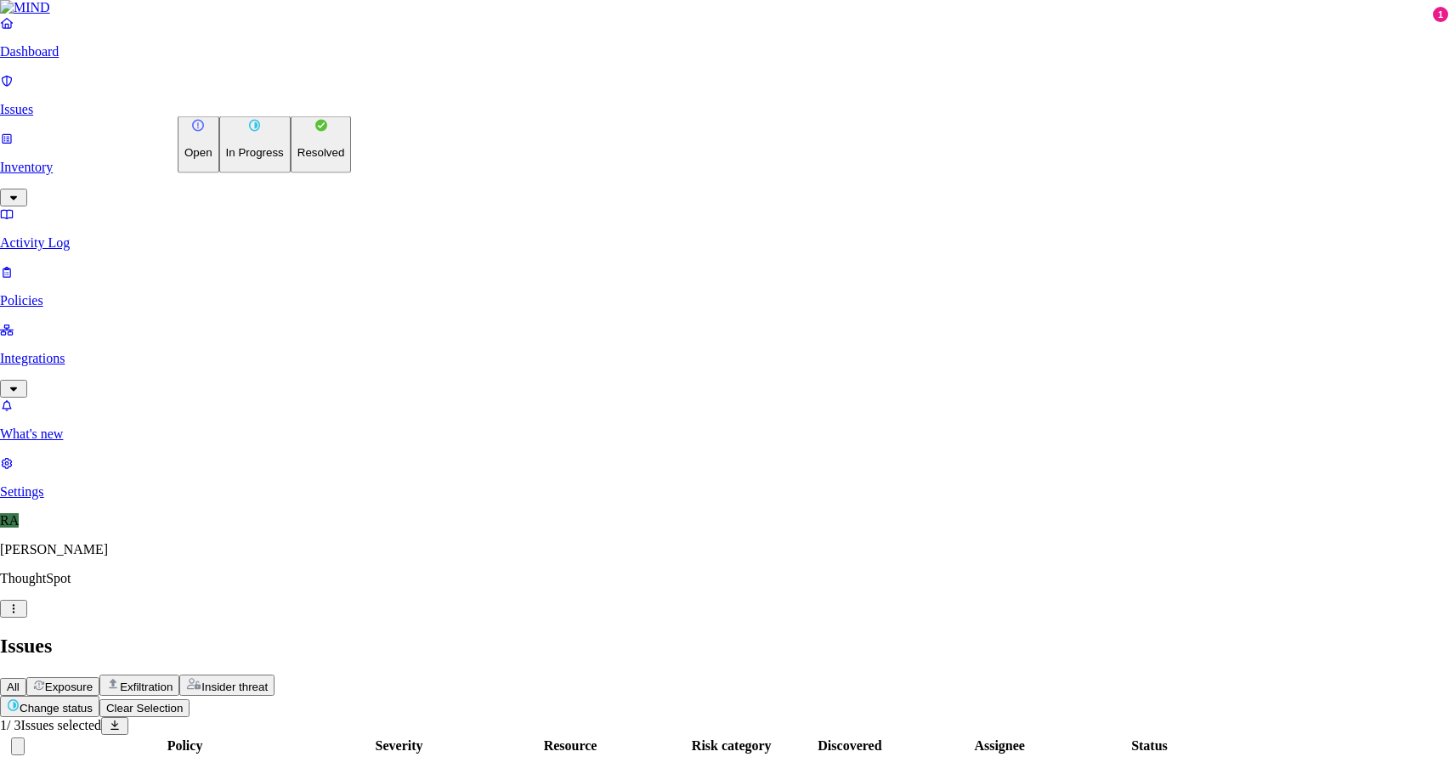
click at [291, 173] on button "Resolved" at bounding box center [321, 144] width 61 height 57
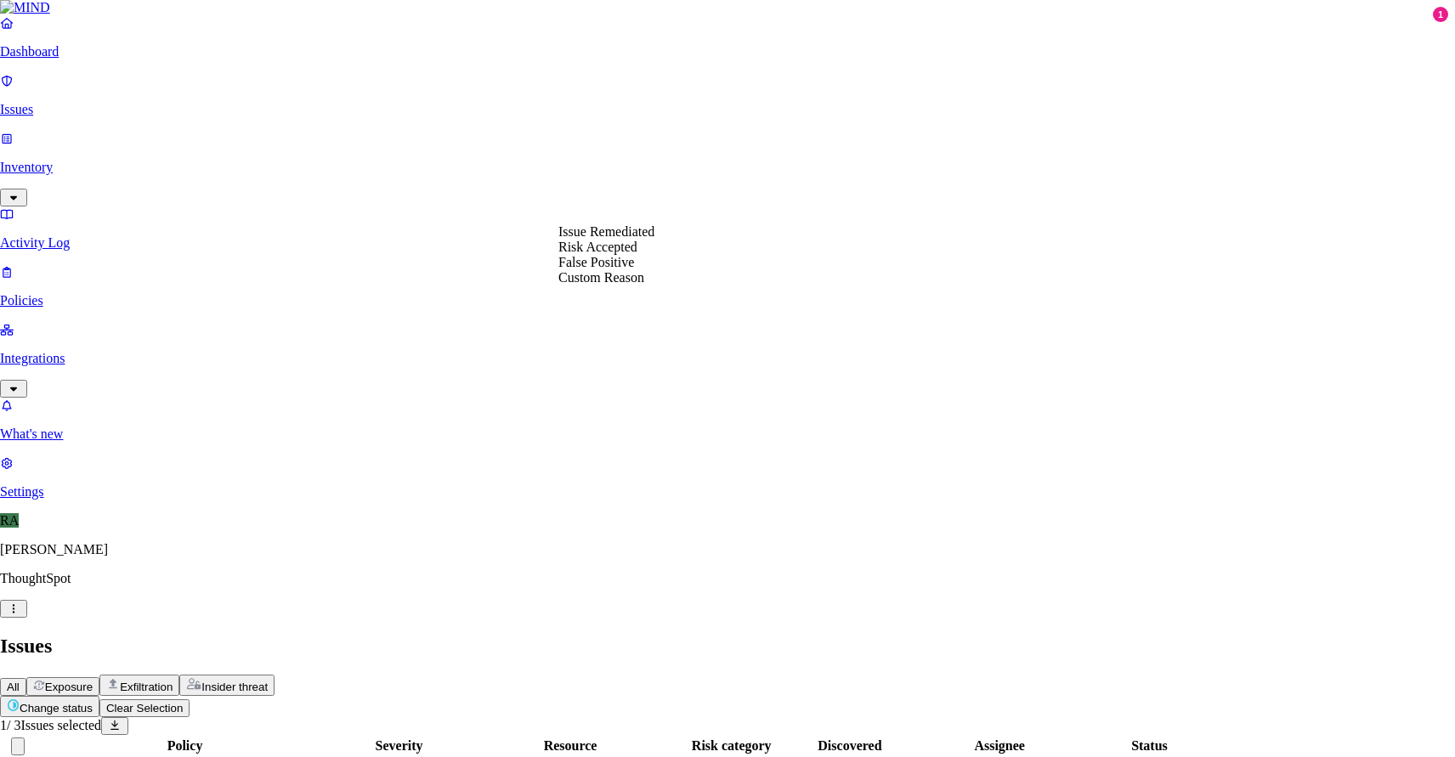
select select "Risk Accepted"
